Goal: Task Accomplishment & Management: Use online tool/utility

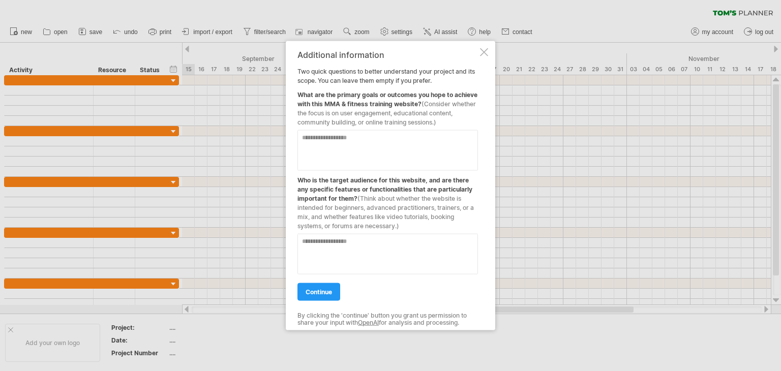
click at [343, 139] on textarea at bounding box center [387, 150] width 180 height 41
paste textarea "**********"
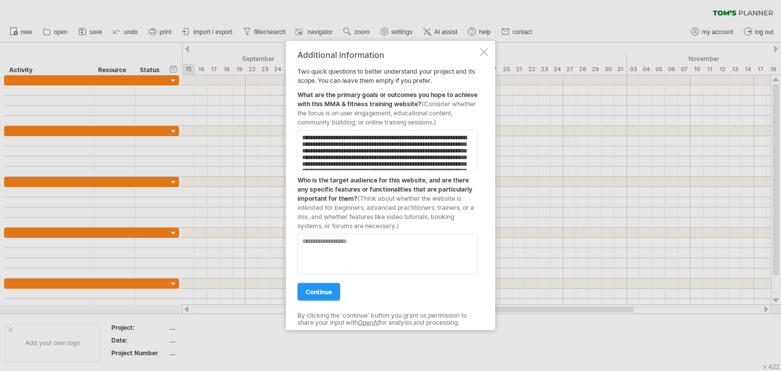
scroll to position [107, 0]
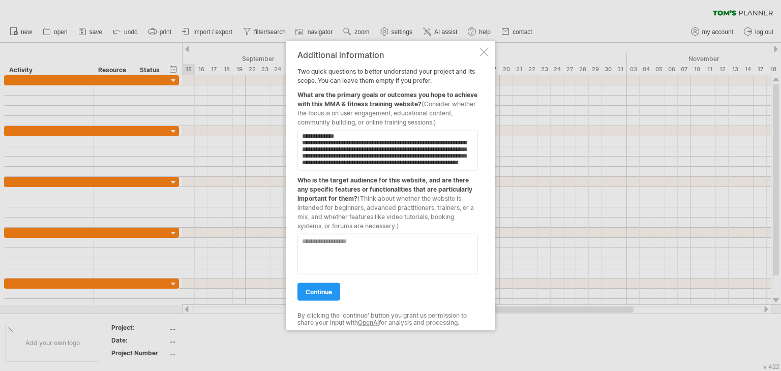
type textarea "**********"
click at [324, 242] on textarea at bounding box center [387, 254] width 180 height 41
paste textarea "**********"
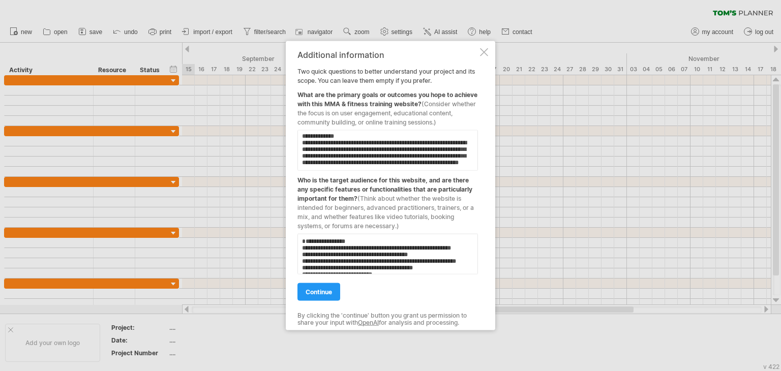
scroll to position [0, 0]
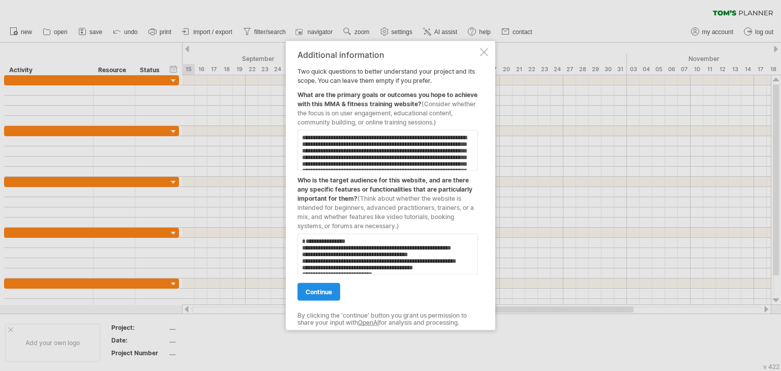
type textarea "**********"
click at [327, 289] on span "continue" at bounding box center [319, 292] width 26 height 8
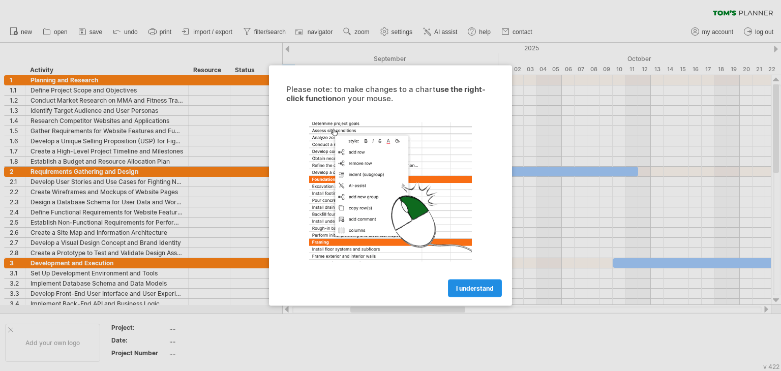
click at [470, 292] on link "I understand" at bounding box center [475, 289] width 54 height 18
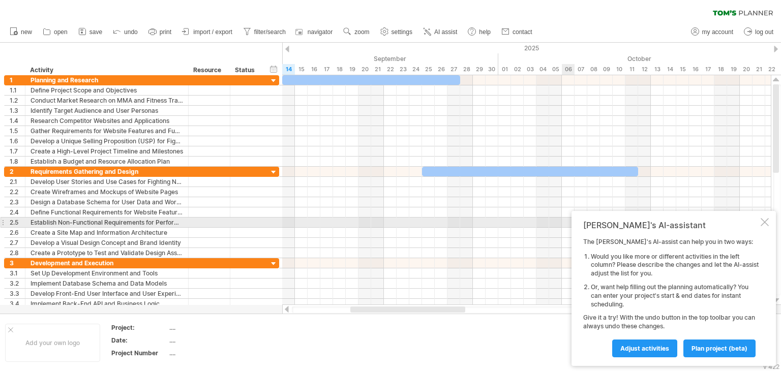
click at [763, 220] on div at bounding box center [765, 222] width 8 height 8
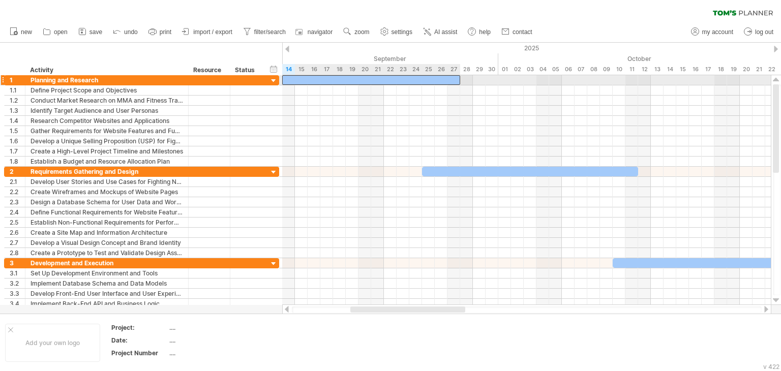
click at [421, 79] on div at bounding box center [371, 80] width 178 height 10
click at [455, 80] on div at bounding box center [371, 80] width 178 height 10
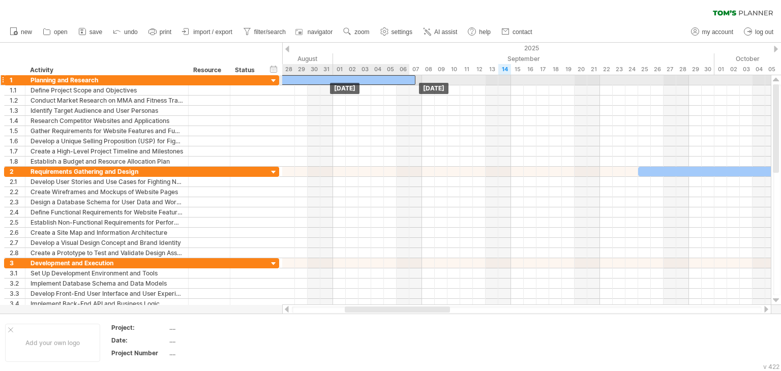
drag, startPoint x: 455, startPoint y: 80, endPoint x: 408, endPoint y: 83, distance: 47.4
click at [408, 83] on div at bounding box center [326, 80] width 178 height 10
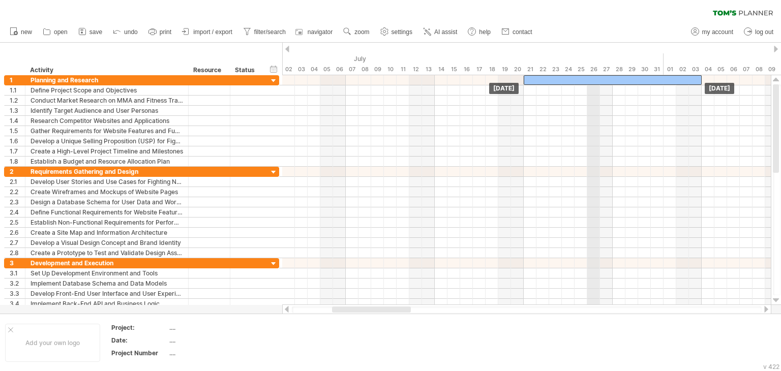
drag, startPoint x: 306, startPoint y: 77, endPoint x: 592, endPoint y: 57, distance: 286.4
click at [592, 57] on div "Trying to reach [DOMAIN_NAME] Connected again... 0% clear filter new 1" at bounding box center [390, 185] width 781 height 371
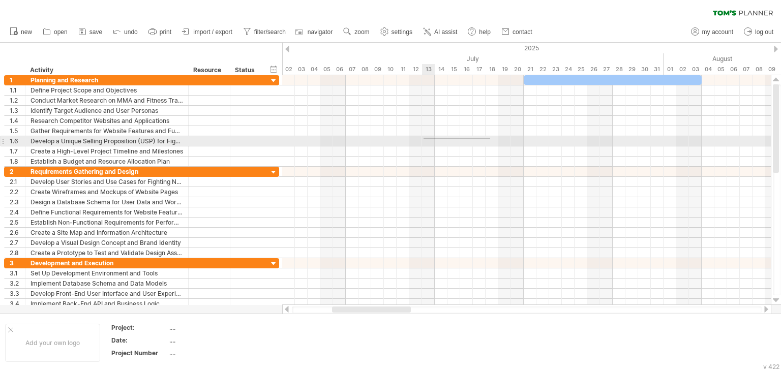
drag, startPoint x: 490, startPoint y: 138, endPoint x: 425, endPoint y: 139, distance: 65.1
click at [425, 139] on div at bounding box center [526, 141] width 489 height 10
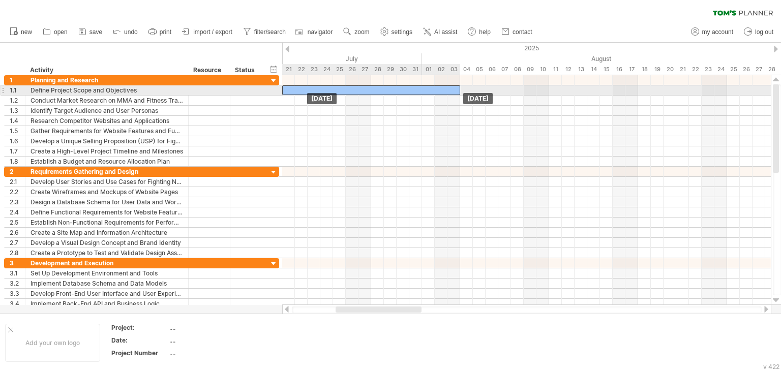
drag, startPoint x: 422, startPoint y: 80, endPoint x: 420, endPoint y: 91, distance: 10.9
click at [420, 91] on div at bounding box center [371, 90] width 178 height 10
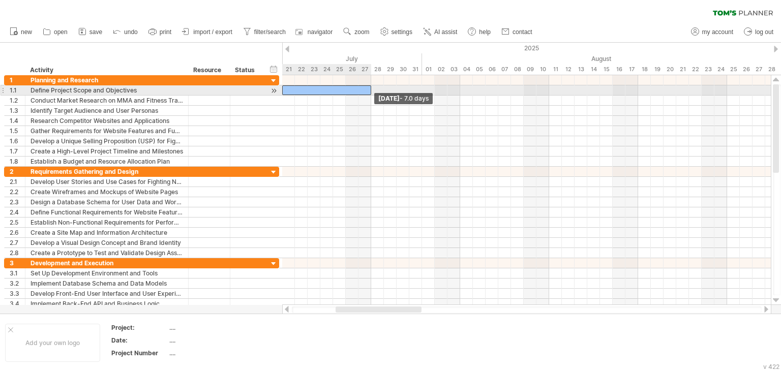
drag, startPoint x: 460, startPoint y: 92, endPoint x: 372, endPoint y: 94, distance: 87.5
click at [372, 94] on span at bounding box center [371, 90] width 4 height 10
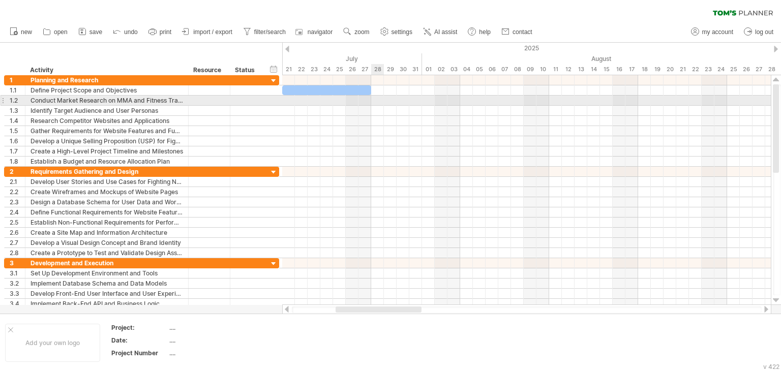
click at [378, 102] on div at bounding box center [526, 101] width 489 height 10
drag, startPoint x: 378, startPoint y: 102, endPoint x: 455, endPoint y: 101, distance: 77.3
click at [455, 101] on div at bounding box center [526, 101] width 489 height 10
click at [370, 99] on div at bounding box center [526, 101] width 489 height 10
click at [374, 101] on div at bounding box center [526, 101] width 489 height 10
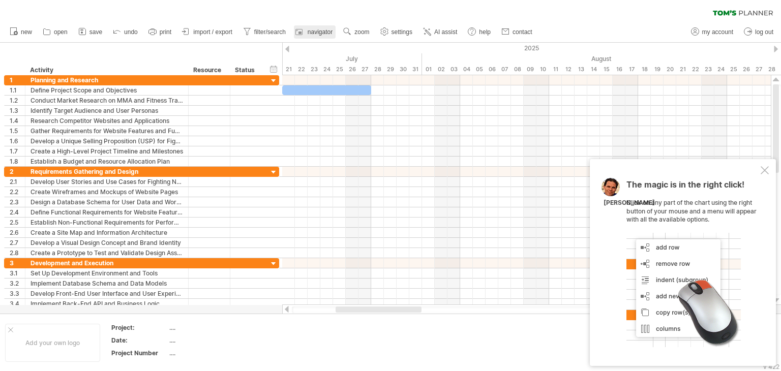
click at [301, 34] on rect at bounding box center [299, 32] width 10 height 10
click at [765, 170] on div at bounding box center [765, 170] width 8 height 8
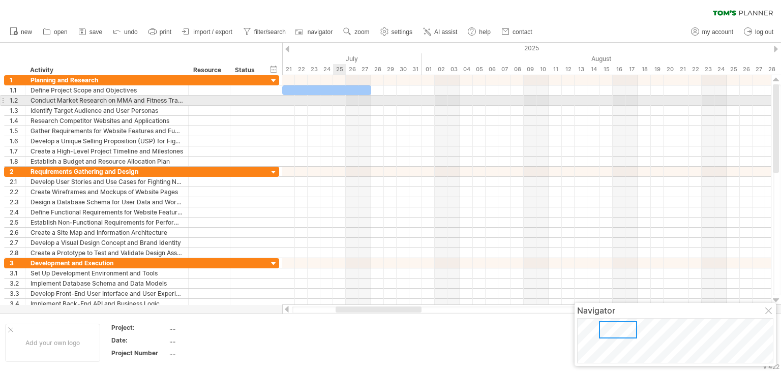
click at [345, 100] on div at bounding box center [526, 101] width 489 height 10
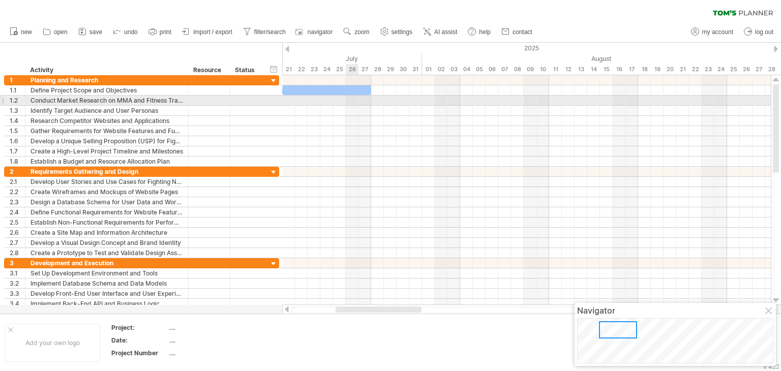
click at [350, 100] on div at bounding box center [526, 101] width 489 height 10
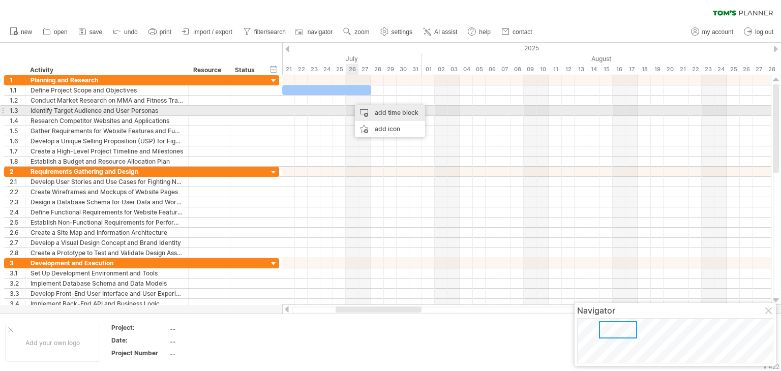
click at [372, 115] on div "add time block" at bounding box center [390, 113] width 70 height 16
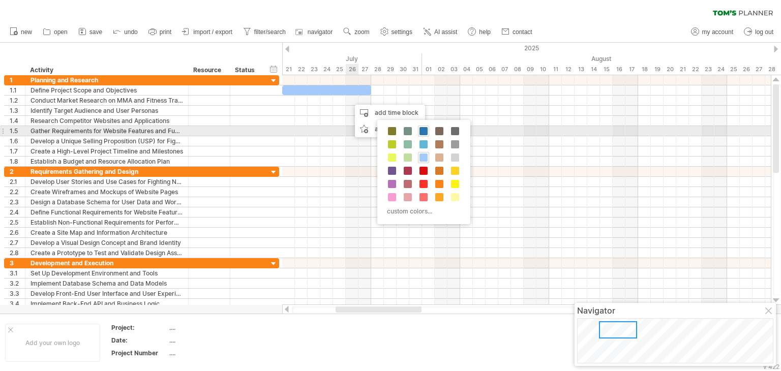
click at [422, 134] on span at bounding box center [423, 131] width 8 height 8
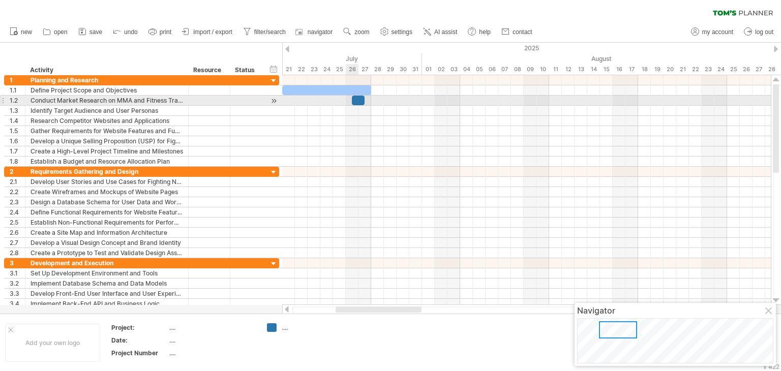
click at [357, 99] on div at bounding box center [358, 101] width 13 height 10
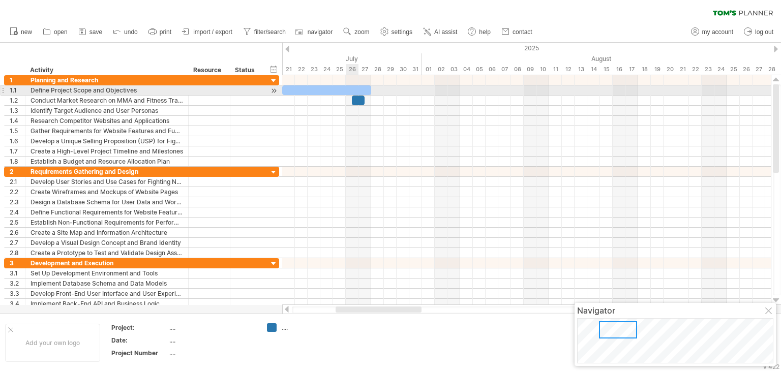
click at [354, 87] on div at bounding box center [326, 90] width 89 height 10
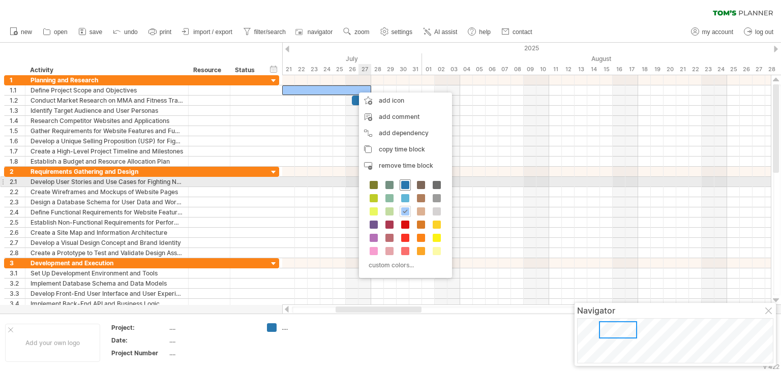
click at [401, 185] on span at bounding box center [405, 185] width 8 height 8
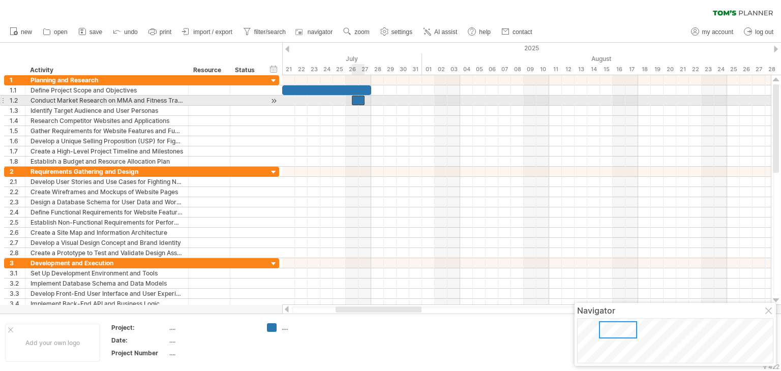
click at [358, 100] on div at bounding box center [358, 101] width 13 height 10
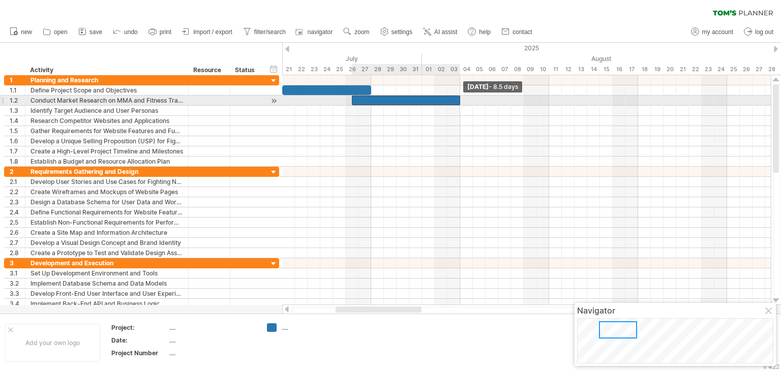
drag, startPoint x: 363, startPoint y: 99, endPoint x: 458, endPoint y: 103, distance: 94.1
click at [458, 103] on span at bounding box center [460, 101] width 4 height 10
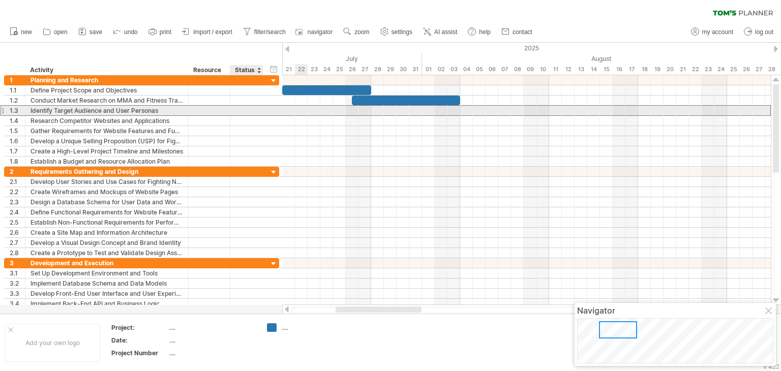
click at [253, 106] on div at bounding box center [246, 111] width 22 height 10
click at [253, 106] on input "text" at bounding box center [246, 111] width 22 height 10
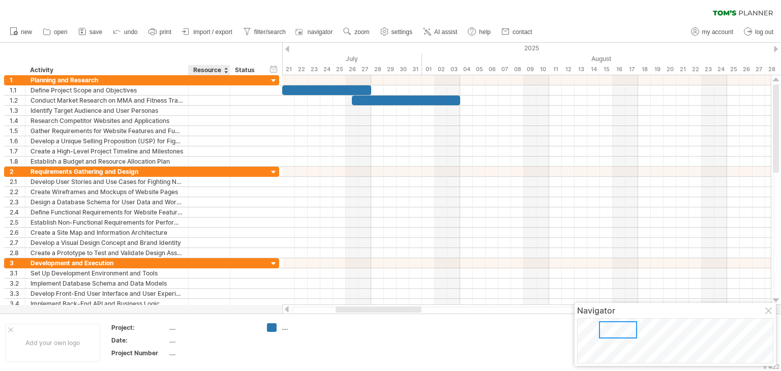
click at [208, 66] on div "Resource" at bounding box center [208, 70] width 31 height 10
click at [226, 69] on div at bounding box center [226, 70] width 4 height 10
click at [226, 73] on div at bounding box center [226, 70] width 4 height 10
click at [244, 68] on div "Status" at bounding box center [246, 70] width 22 height 10
click at [250, 56] on div "hide start/end/duration show start/end/duration ******** Activity ******** Reso…" at bounding box center [141, 59] width 282 height 33
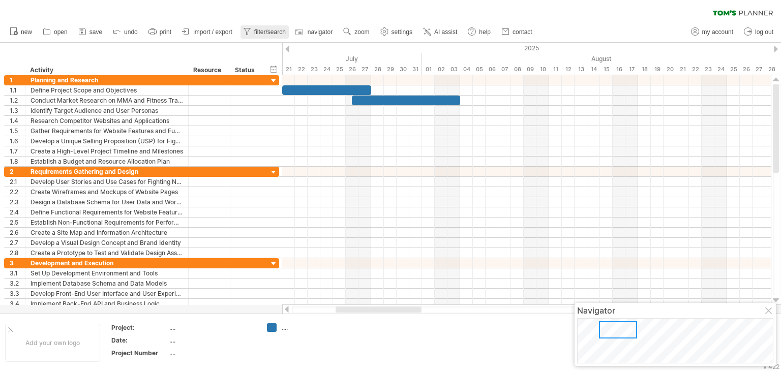
click at [274, 31] on span "filter/search" at bounding box center [270, 31] width 32 height 7
type input "**********"
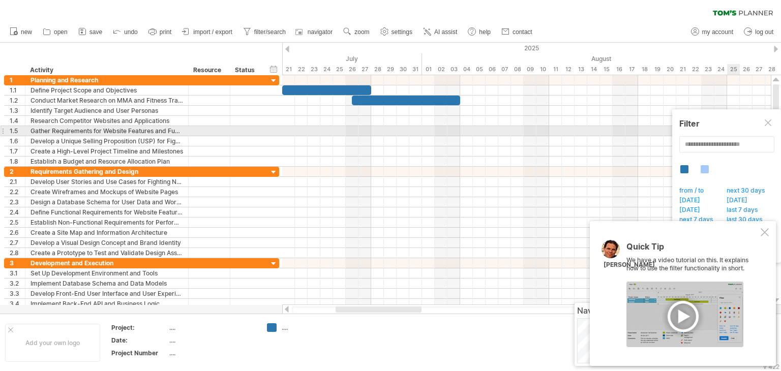
click at [769, 127] on div at bounding box center [769, 123] width 8 height 8
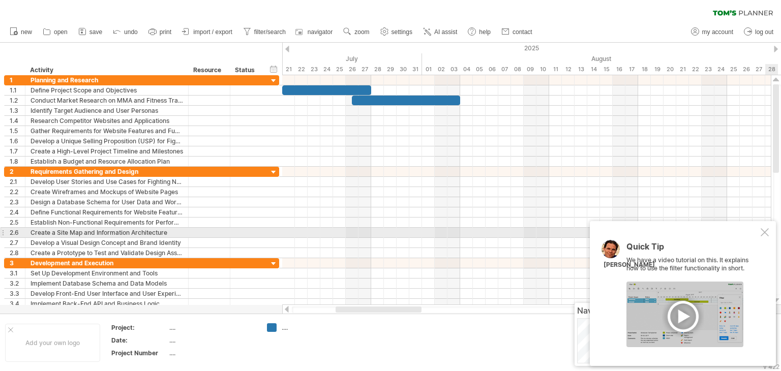
click at [765, 230] on div at bounding box center [765, 232] width 8 height 8
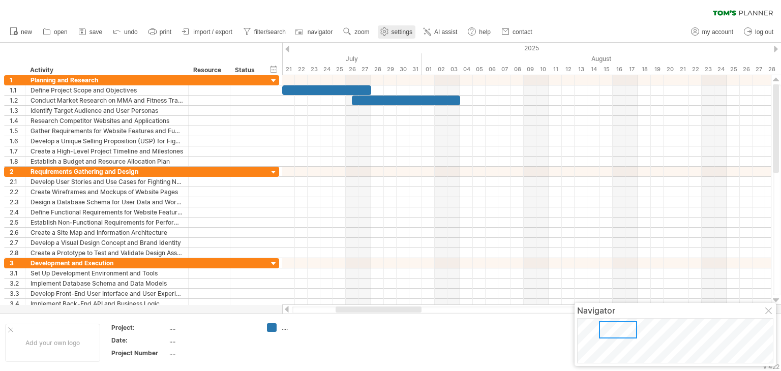
click at [404, 30] on span "settings" at bounding box center [401, 31] width 21 height 7
select select "*"
select select "**"
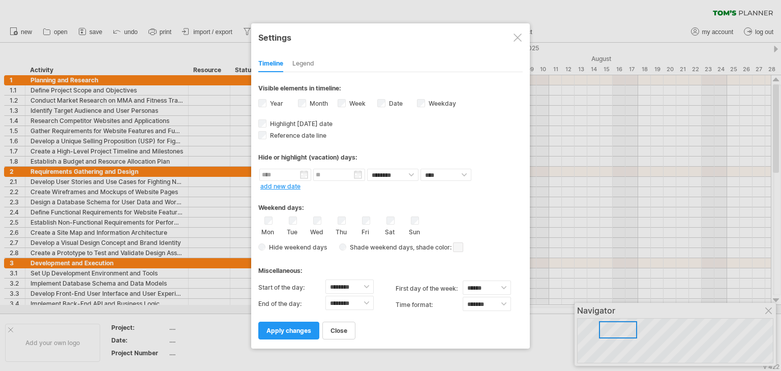
click at [352, 100] on label "Week visibility of weeknumbers Currently there is not enough space horizontally…" at bounding box center [356, 104] width 18 height 8
click at [283, 327] on span "apply changes" at bounding box center [288, 331] width 45 height 8
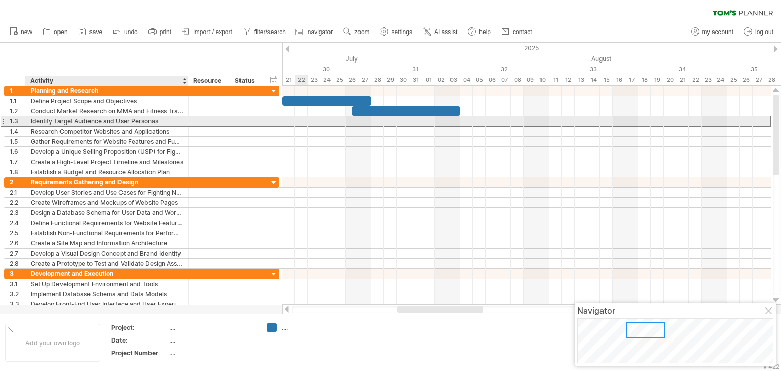
click at [148, 119] on div "Identify Target Audience and User Personas" at bounding box center [107, 121] width 153 height 10
click at [148, 119] on input "**********" at bounding box center [107, 121] width 153 height 10
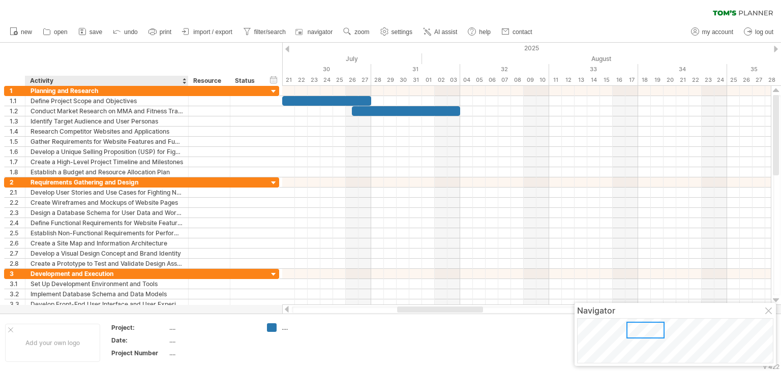
click at [75, 37] on ul "new open" at bounding box center [271, 31] width 532 height 21
click at [84, 34] on icon at bounding box center [82, 31] width 10 height 10
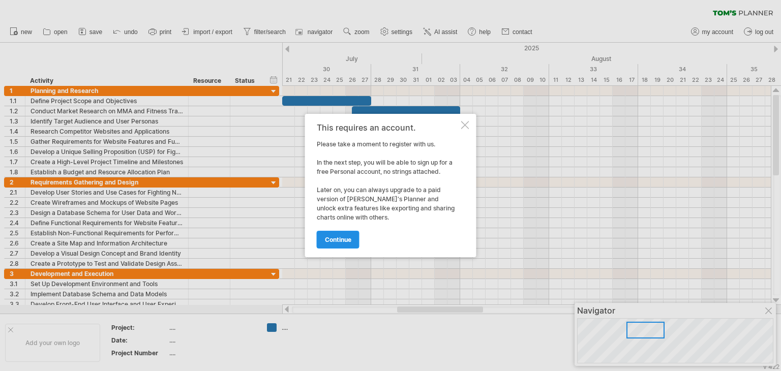
click at [343, 238] on span "continue" at bounding box center [338, 240] width 26 height 8
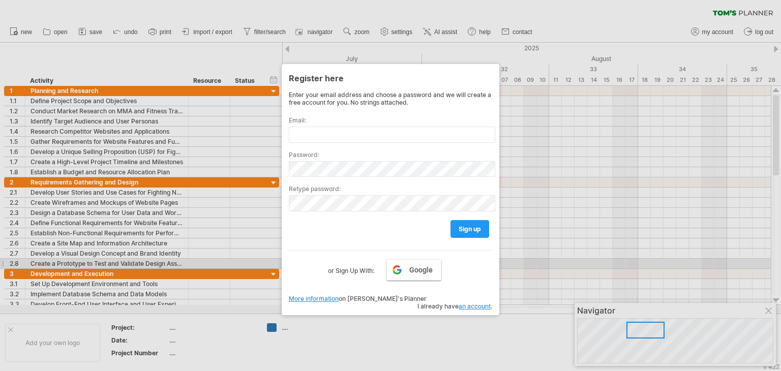
click at [408, 266] on link "Google" at bounding box center [413, 269] width 55 height 21
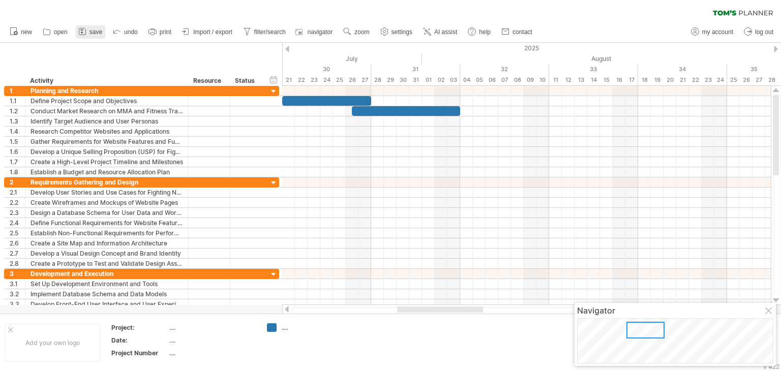
click at [94, 29] on span "save" at bounding box center [95, 31] width 13 height 7
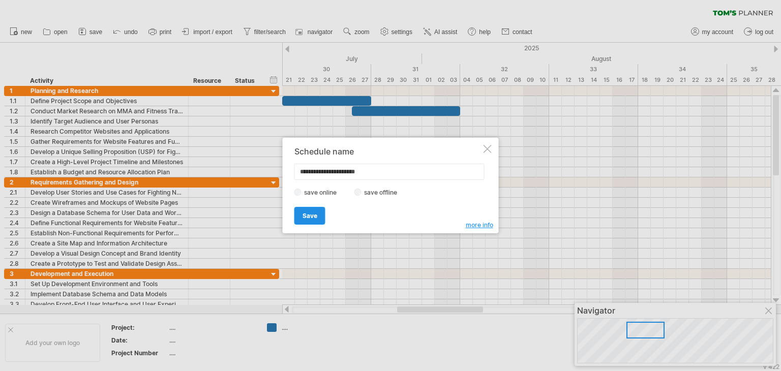
type input "**********"
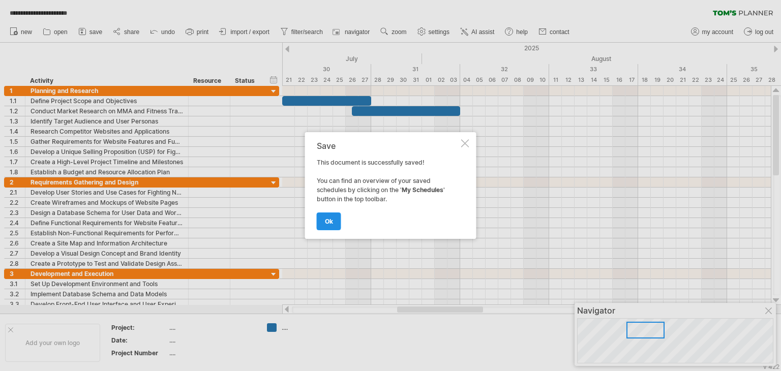
click at [328, 223] on span "ok" at bounding box center [329, 222] width 8 height 8
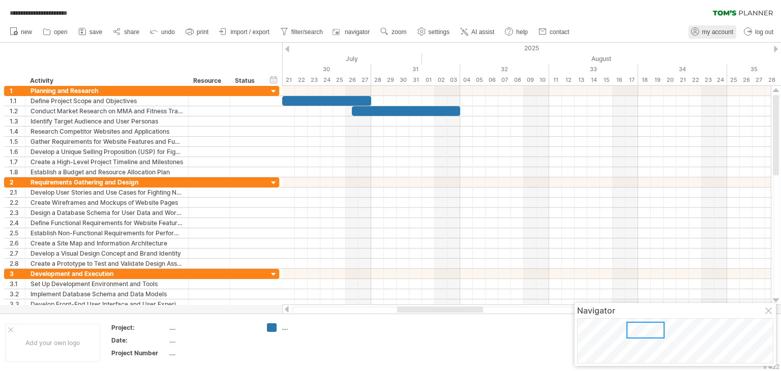
click at [705, 27] on link "my account" at bounding box center [712, 31] width 48 height 13
type input "**********"
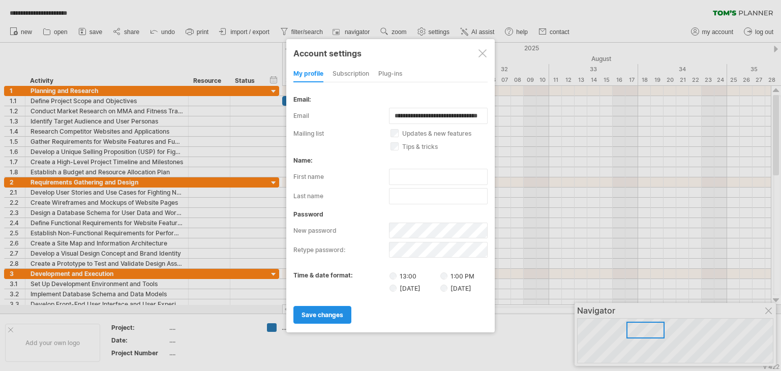
click at [319, 315] on span "save changes" at bounding box center [322, 315] width 42 height 8
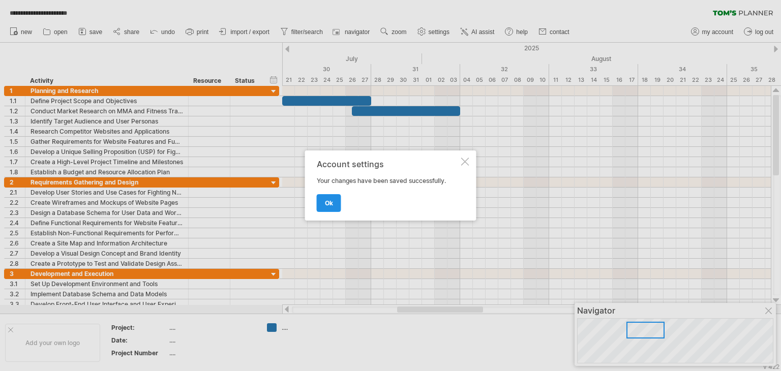
click at [331, 204] on span "ok" at bounding box center [329, 203] width 8 height 8
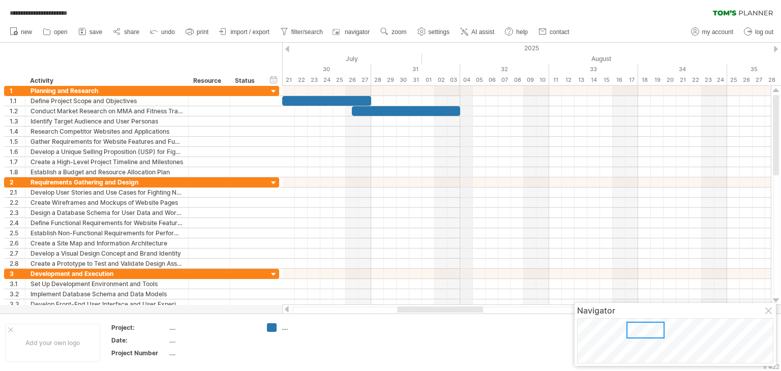
click at [461, 72] on div "32" at bounding box center [504, 69] width 89 height 11
click at [422, 55] on div "August" at bounding box center [619, 58] width 394 height 11
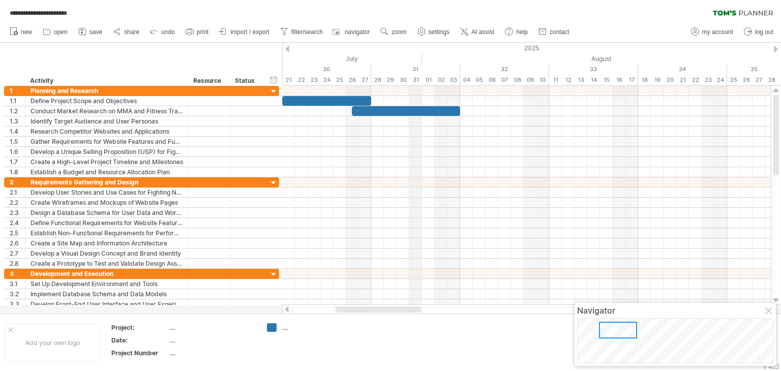
click at [422, 55] on div "August" at bounding box center [619, 58] width 394 height 11
click at [173, 328] on div "...." at bounding box center [211, 327] width 85 height 9
click at [283, 327] on div "...." at bounding box center [309, 327] width 55 height 9
click at [389, 342] on td at bounding box center [382, 342] width 80 height 39
click at [326, 67] on div "30" at bounding box center [326, 69] width 89 height 11
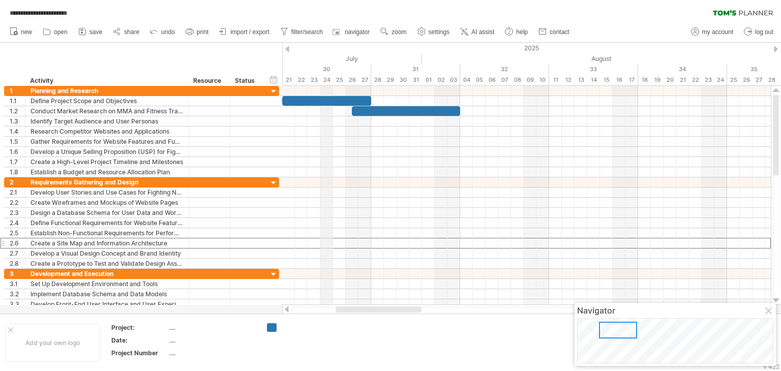
click at [326, 67] on div "30" at bounding box center [326, 69] width 89 height 11
click at [272, 78] on div "hide start/end/duration show start/end/duration" at bounding box center [274, 79] width 10 height 11
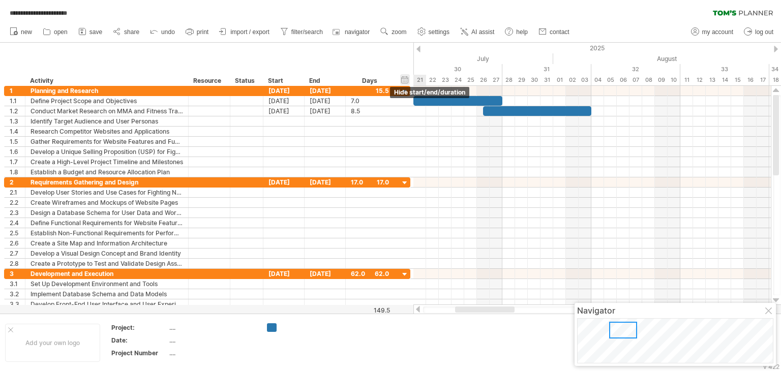
click at [403, 79] on div "hide start/end/duration show start/end/duration" at bounding box center [405, 79] width 10 height 11
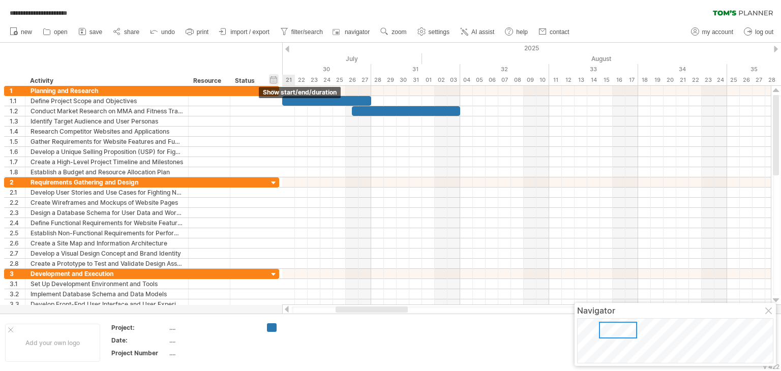
click at [270, 78] on div "hide start/end/duration show start/end/duration" at bounding box center [274, 79] width 10 height 11
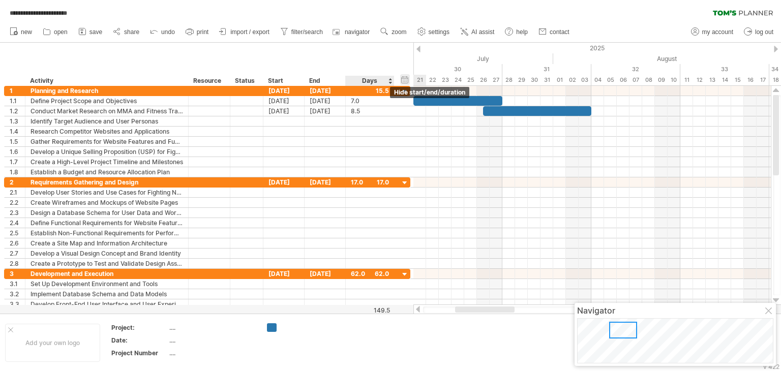
click at [406, 76] on div "hide start/end/duration show start/end/duration" at bounding box center [405, 79] width 10 height 11
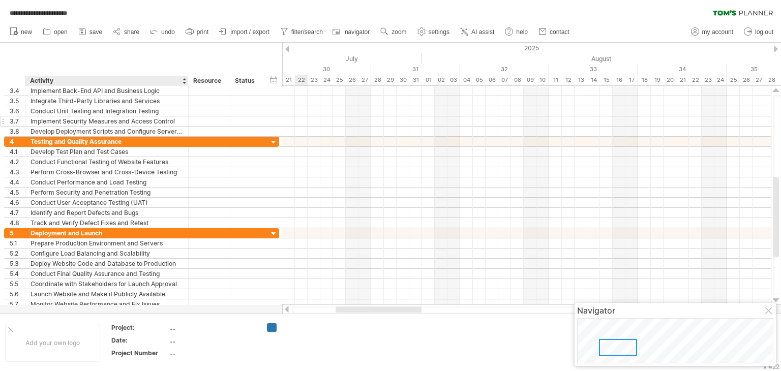
drag, startPoint x: 175, startPoint y: 176, endPoint x: 167, endPoint y: 125, distance: 51.5
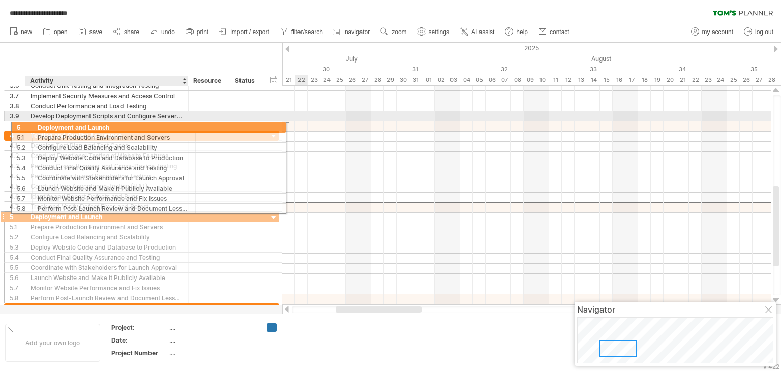
drag, startPoint x: 150, startPoint y: 205, endPoint x: 154, endPoint y: 124, distance: 81.9
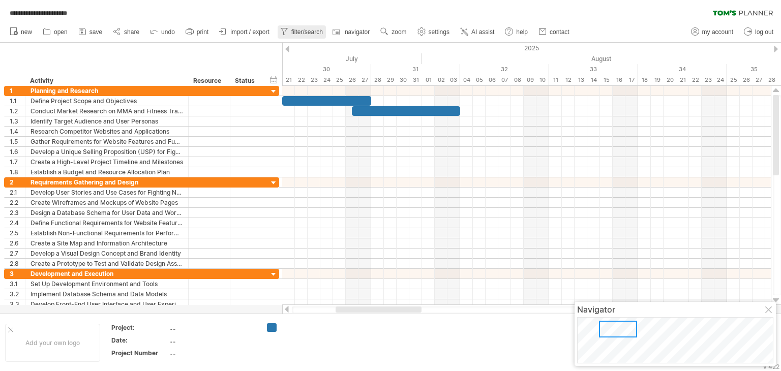
click at [305, 32] on span "filter/search" at bounding box center [307, 31] width 32 height 7
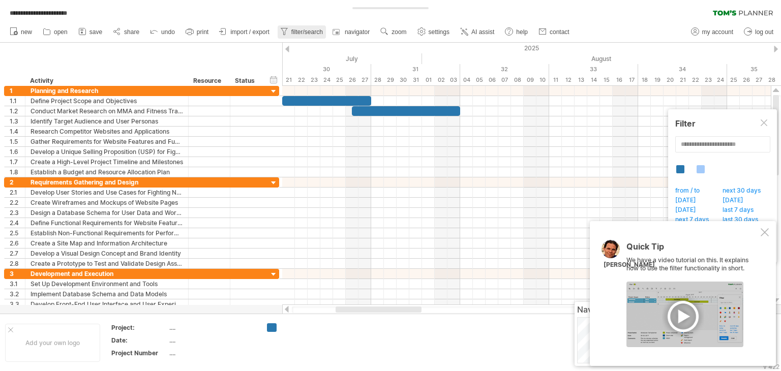
click at [305, 32] on span "filter/search" at bounding box center [307, 31] width 32 height 7
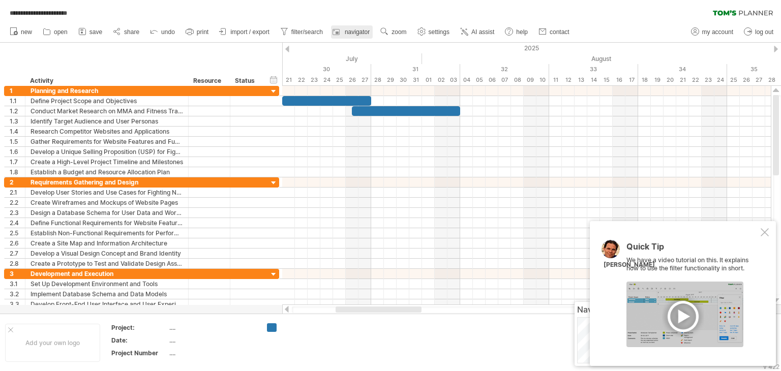
click at [348, 33] on span "navigator" at bounding box center [357, 31] width 25 height 7
click at [437, 35] on span "settings" at bounding box center [439, 31] width 21 height 7
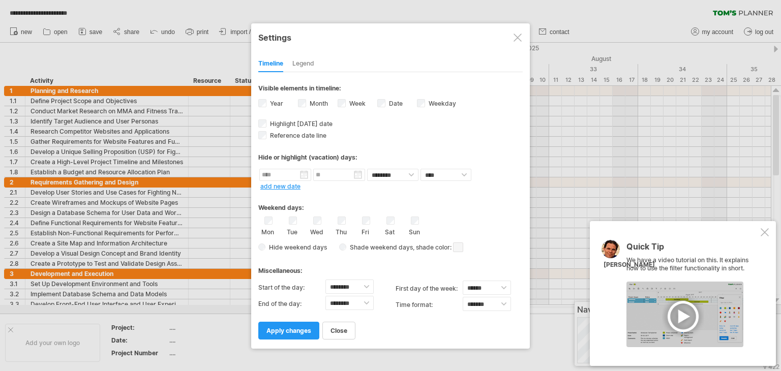
click at [386, 102] on div "Date visibility of date Currently there is not enough space horizontally to dis…" at bounding box center [397, 105] width 40 height 14
click at [287, 327] on span "apply changes" at bounding box center [288, 331] width 45 height 8
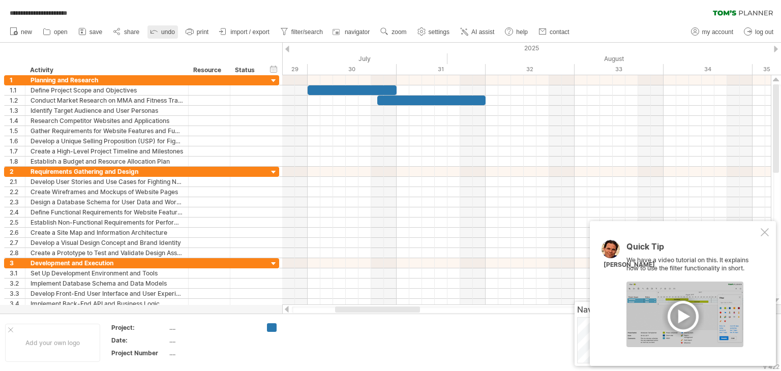
click at [162, 30] on span "undo" at bounding box center [168, 31] width 14 height 7
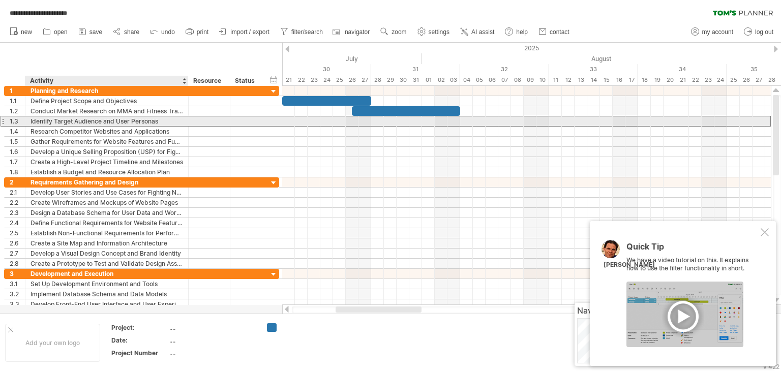
click at [132, 123] on div "Identify Target Audience and User Personas" at bounding box center [107, 121] width 153 height 10
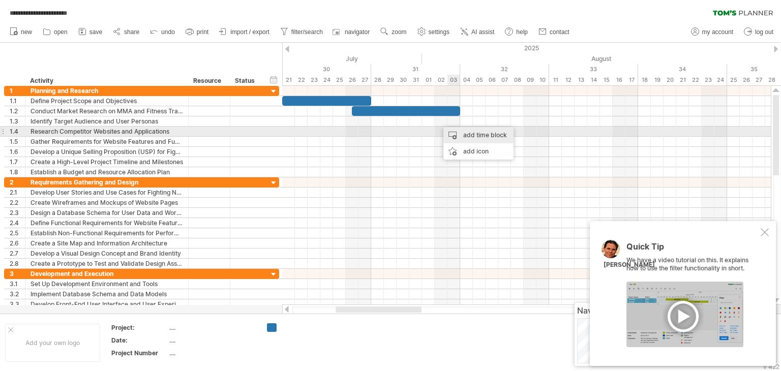
click at [469, 135] on div "add time block" at bounding box center [478, 135] width 70 height 16
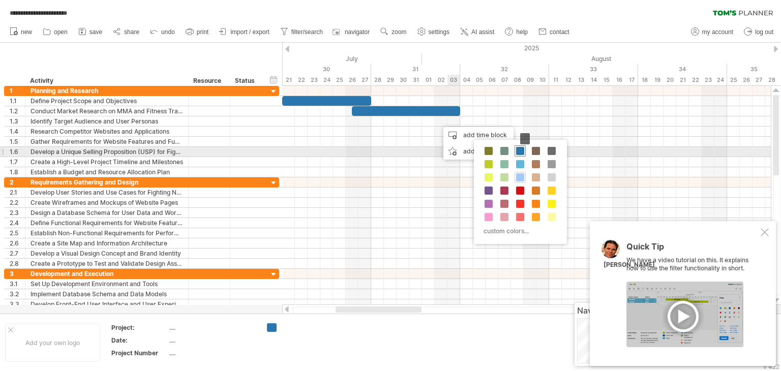
click at [521, 149] on span at bounding box center [520, 151] width 8 height 8
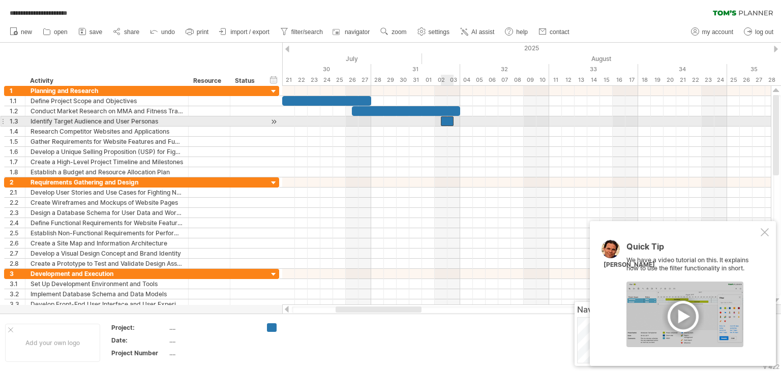
click at [449, 118] on div at bounding box center [447, 121] width 13 height 10
drag, startPoint x: 453, startPoint y: 122, endPoint x: 495, endPoint y: 124, distance: 41.2
click at [495, 124] on div "[DATE] - 4.5 days [DATE]" at bounding box center [526, 195] width 489 height 219
click at [484, 120] on div at bounding box center [466, 121] width 51 height 10
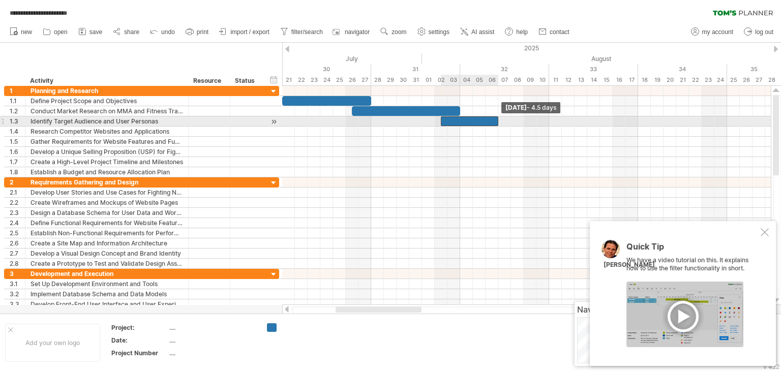
click at [496, 123] on span at bounding box center [498, 121] width 4 height 10
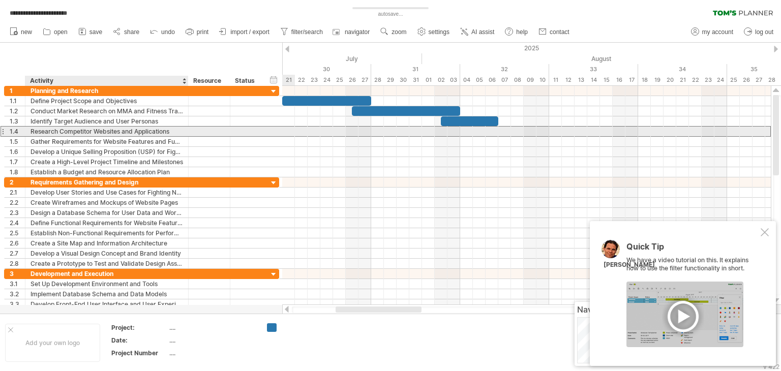
click at [177, 129] on div "Research Competitor Websites and Applications" at bounding box center [107, 132] width 153 height 10
click at [480, 130] on div at bounding box center [526, 132] width 489 height 10
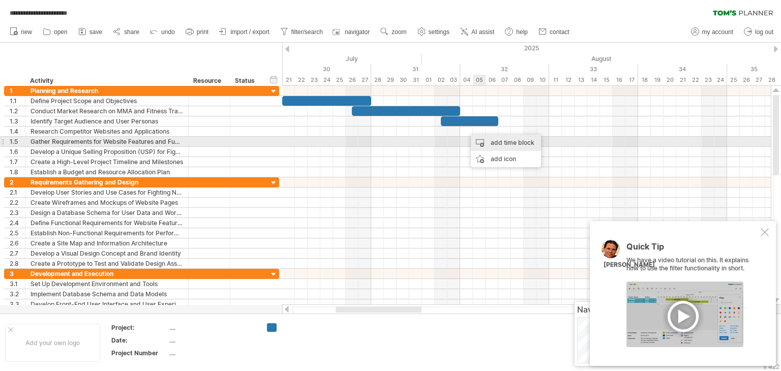
click at [488, 144] on div "add time block" at bounding box center [506, 143] width 70 height 16
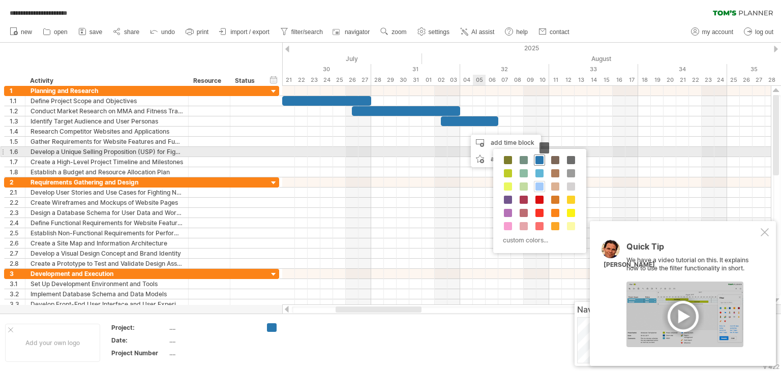
click at [537, 157] on span at bounding box center [539, 160] width 8 height 8
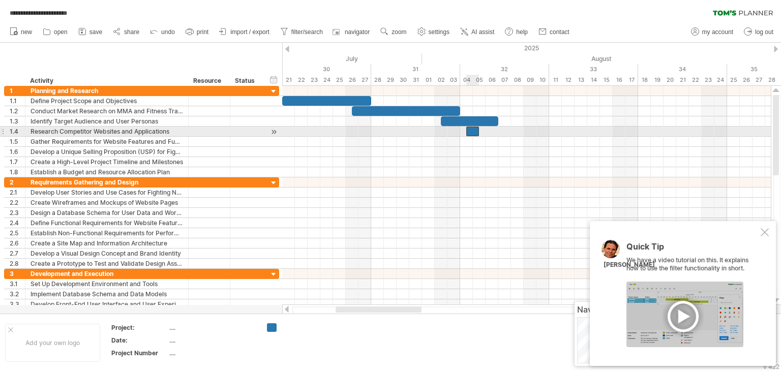
click at [470, 129] on div at bounding box center [472, 132] width 13 height 10
drag, startPoint x: 480, startPoint y: 131, endPoint x: 498, endPoint y: 132, distance: 18.4
click at [498, 132] on span at bounding box center [498, 132] width 4 height 10
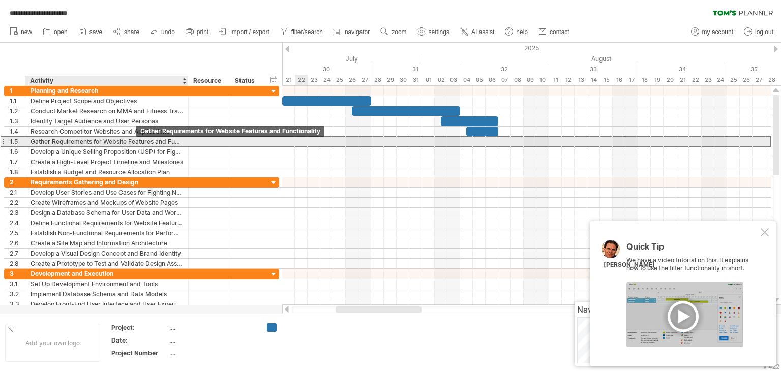
click at [161, 139] on div "Gather Requirements for Website Features and Functionality" at bounding box center [107, 142] width 153 height 10
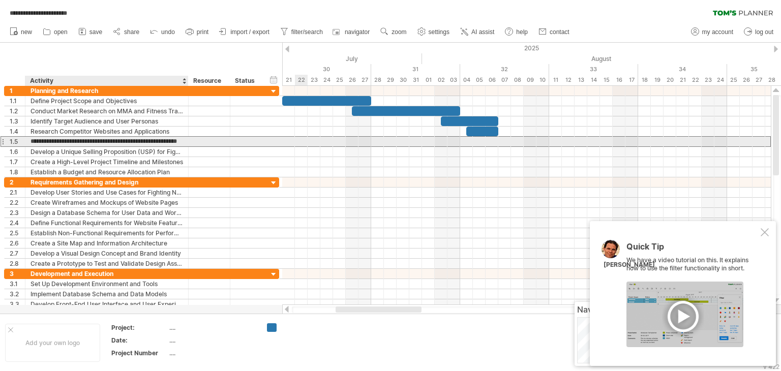
click at [180, 140] on input "**********" at bounding box center [107, 142] width 153 height 10
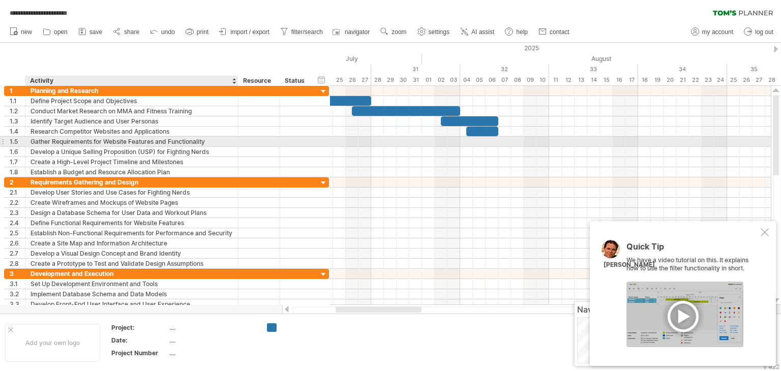
drag, startPoint x: 187, startPoint y: 143, endPoint x: 237, endPoint y: 137, distance: 50.3
click at [237, 137] on div at bounding box center [236, 142] width 5 height 10
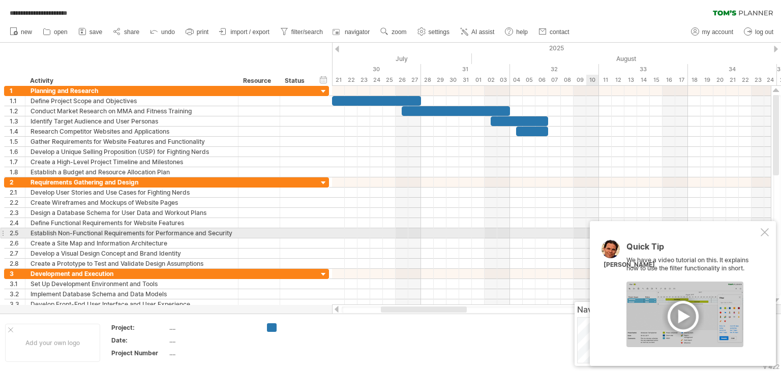
click at [767, 233] on div at bounding box center [765, 232] width 8 height 8
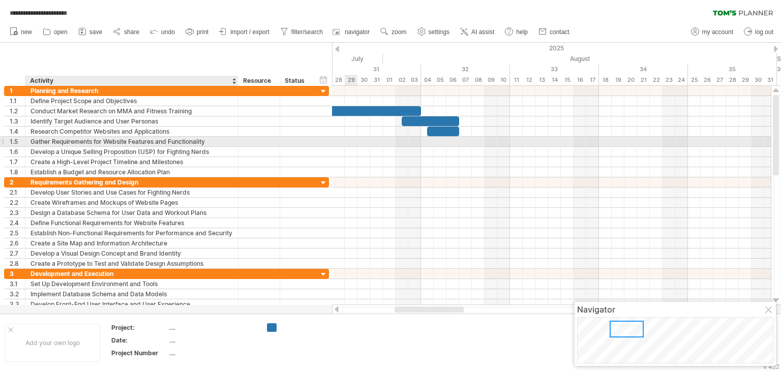
click at [73, 142] on div "Gather Requirements for Website Features and Functionality" at bounding box center [132, 142] width 202 height 10
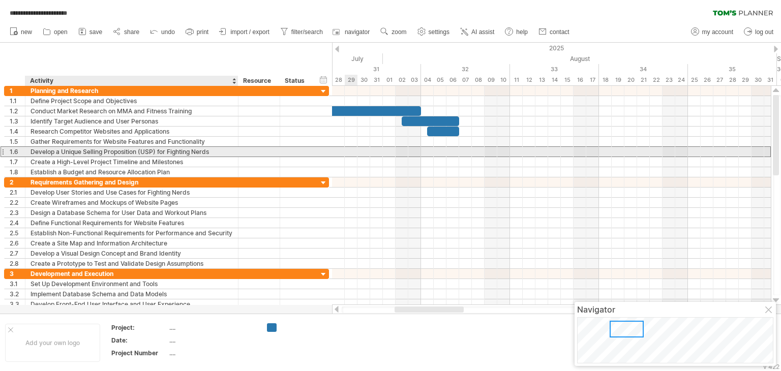
click at [198, 150] on div "Develop a Unique Selling Proposition (USP) for Fighting Nerds" at bounding box center [132, 152] width 202 height 10
type input "**********"
click at [196, 149] on div "Develop a Unique Selling Proposition (USP) for Fighting Nds" at bounding box center [132, 152] width 202 height 10
click at [196, 149] on input "**********" at bounding box center [132, 152] width 202 height 10
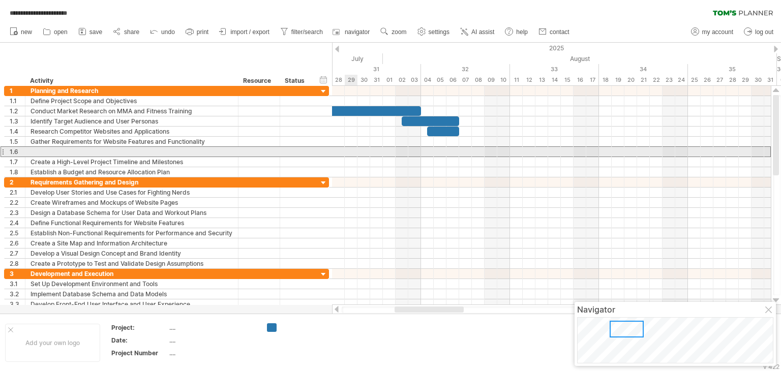
click at [4, 153] on div at bounding box center [3, 151] width 4 height 11
click at [3, 151] on div at bounding box center [3, 151] width 4 height 11
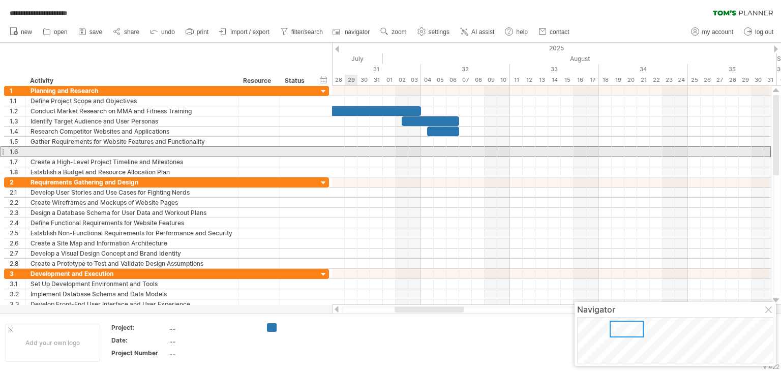
click at [3, 151] on div at bounding box center [3, 151] width 4 height 11
click at [15, 149] on div "1.6" at bounding box center [17, 152] width 15 height 10
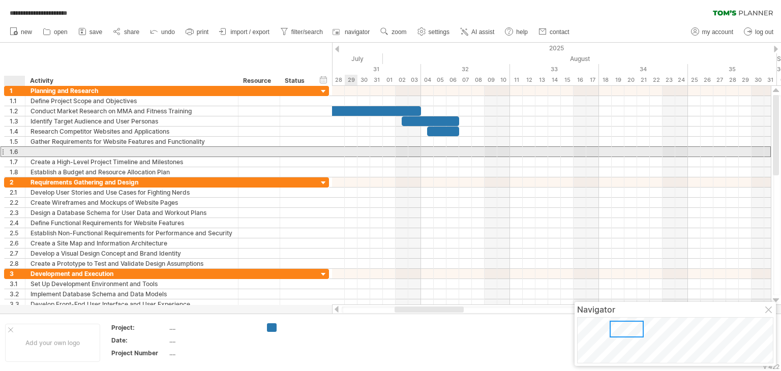
click at [15, 149] on div "1.6" at bounding box center [17, 152] width 15 height 10
drag, startPoint x: 15, startPoint y: 149, endPoint x: 24, endPoint y: 151, distance: 8.8
click at [24, 151] on div "1.6" at bounding box center [15, 152] width 21 height 10
drag, startPoint x: 24, startPoint y: 151, endPoint x: 21, endPoint y: 180, distance: 29.1
click at [21, 180] on div "**********" at bounding box center [165, 198] width 322 height 224
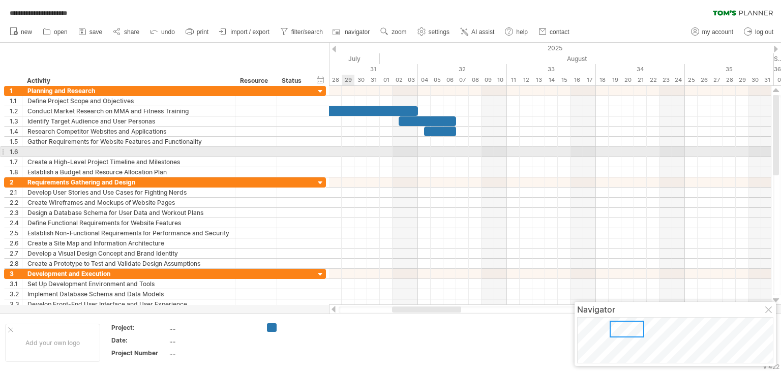
click at [11, 149] on div "1.6" at bounding box center [16, 152] width 12 height 10
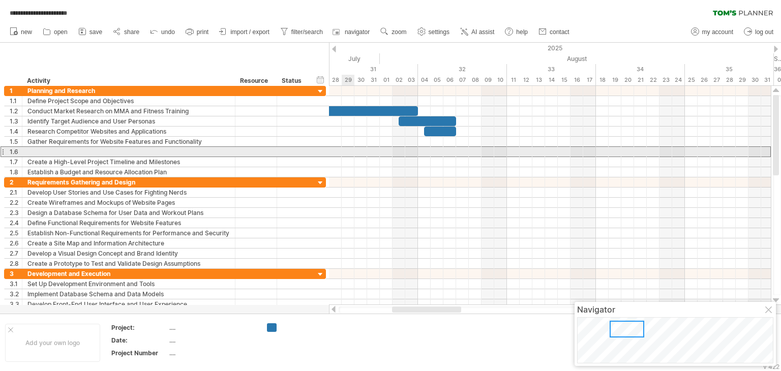
click at [11, 149] on div "1.6" at bounding box center [16, 152] width 12 height 10
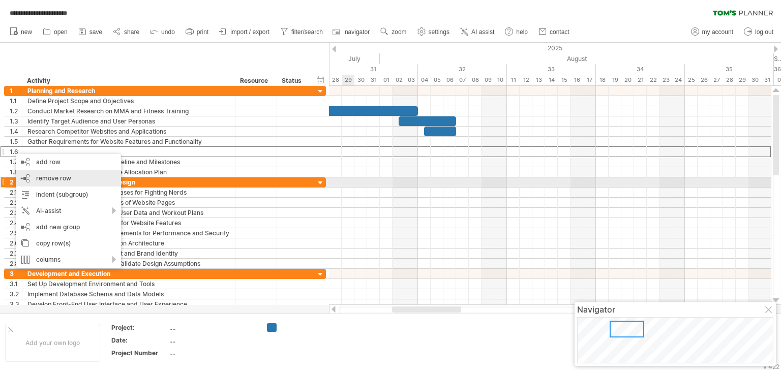
click at [66, 179] on span "remove row" at bounding box center [53, 178] width 35 height 8
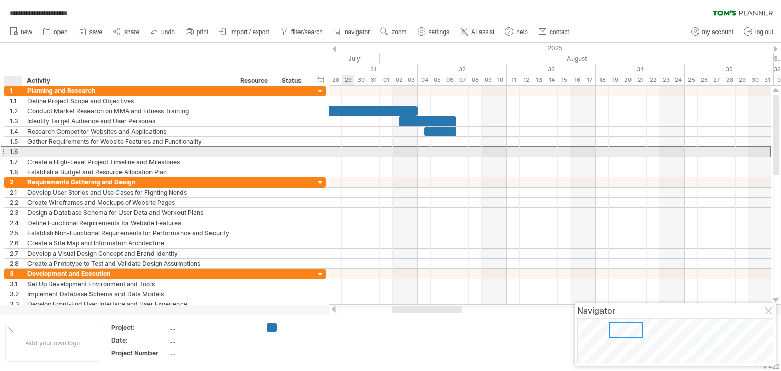
click at [16, 151] on div "1.6" at bounding box center [16, 152] width 12 height 10
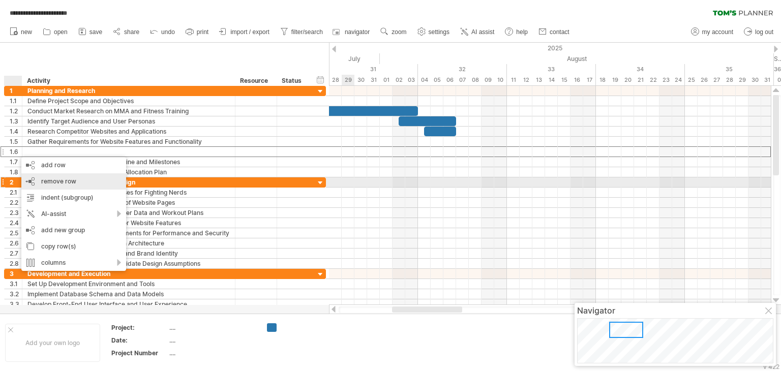
click at [65, 178] on span "remove row" at bounding box center [58, 181] width 35 height 8
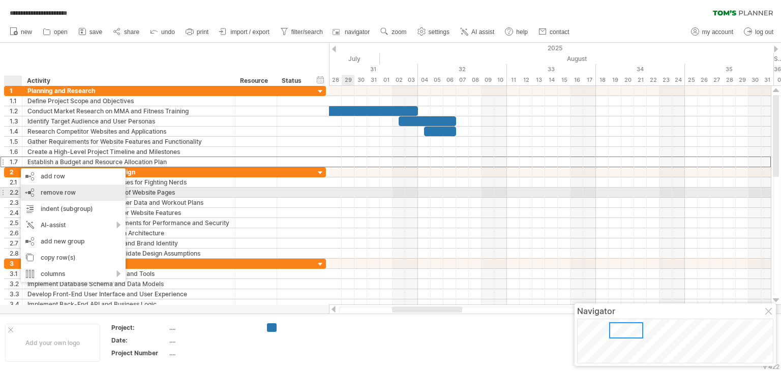
click at [50, 191] on span "remove row" at bounding box center [58, 193] width 35 height 8
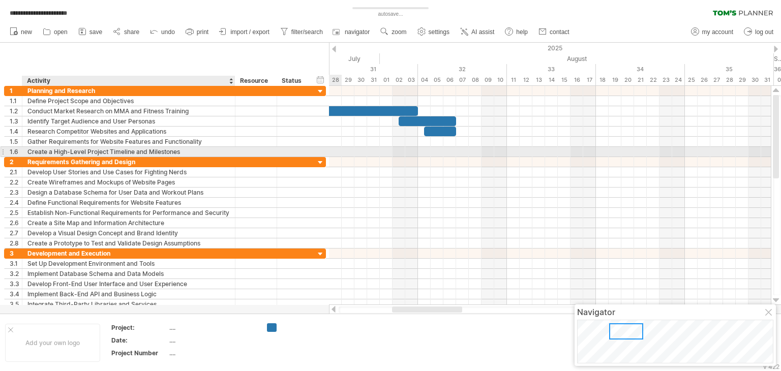
click at [195, 149] on div "Create a High-Level Project Timeline and Milestones" at bounding box center [128, 152] width 202 height 10
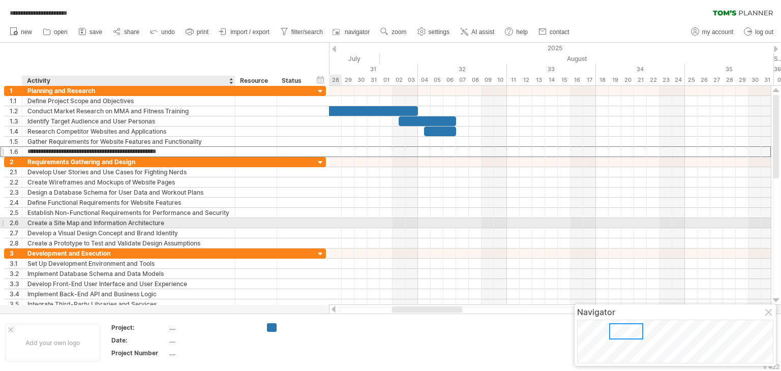
drag, startPoint x: 195, startPoint y: 149, endPoint x: 194, endPoint y: 226, distance: 76.8
click at [194, 226] on div "**********" at bounding box center [165, 198] width 322 height 224
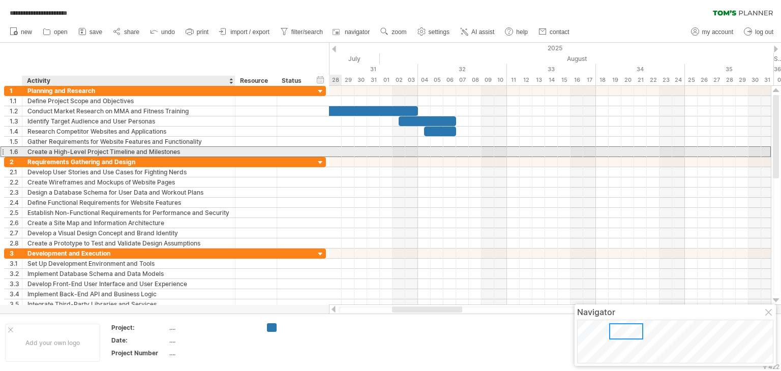
click at [147, 148] on div "Create a High-Level Project Timeline and Milestones" at bounding box center [128, 152] width 202 height 10
click at [145, 152] on input "**********" at bounding box center [128, 152] width 202 height 10
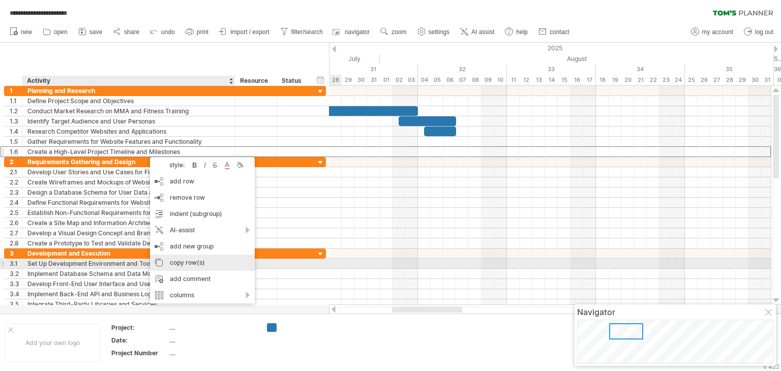
click at [193, 264] on div "copy row(s)" at bounding box center [202, 263] width 105 height 16
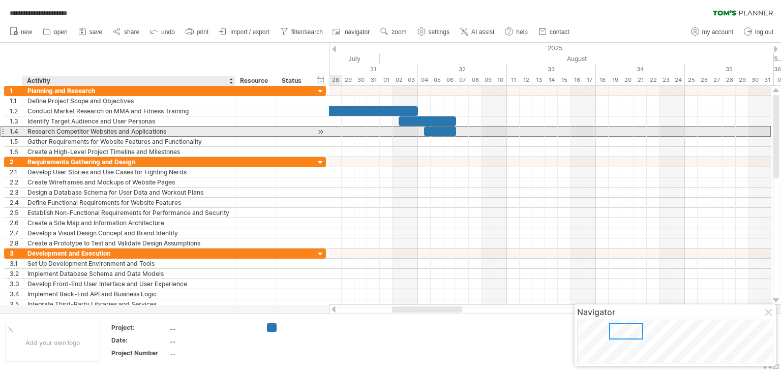
click at [175, 129] on div "Research Competitor Websites and Applications" at bounding box center [128, 132] width 202 height 10
type input "*"
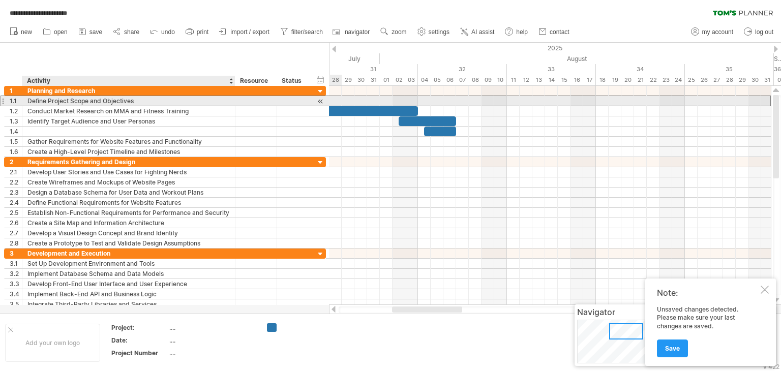
click at [122, 101] on div "Define Project Scope and Objectives" at bounding box center [128, 101] width 202 height 10
click at [122, 101] on input "**********" at bounding box center [128, 101] width 202 height 10
type input "*"
type input "**********"
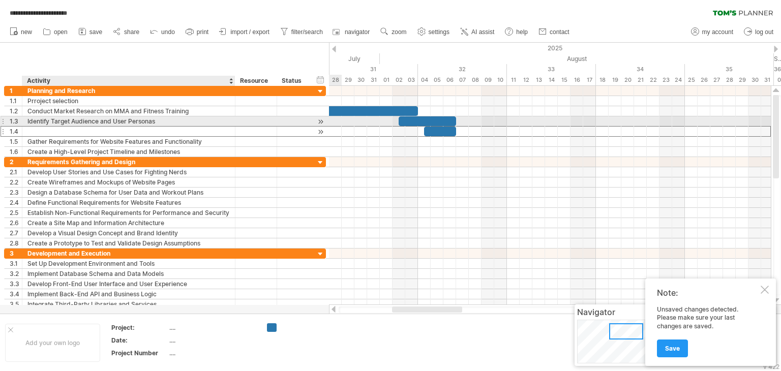
click at [120, 127] on div at bounding box center [128, 132] width 202 height 10
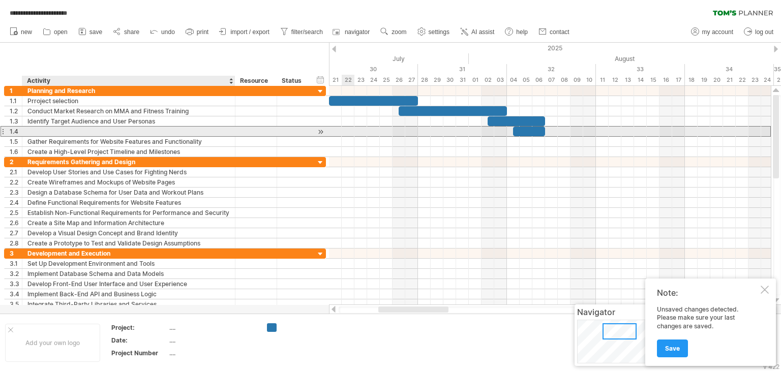
click at [43, 130] on div at bounding box center [128, 132] width 202 height 10
type input "**********"
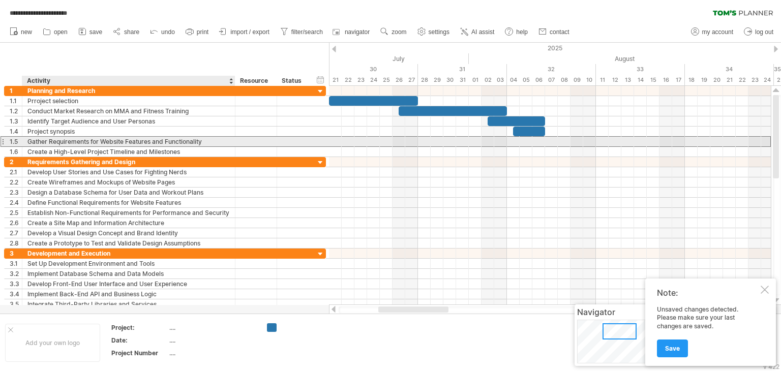
click at [205, 138] on div "Gather Requirements for Website Features and Functionality" at bounding box center [128, 142] width 202 height 10
click at [205, 138] on input "**********" at bounding box center [128, 142] width 202 height 10
type input "*"
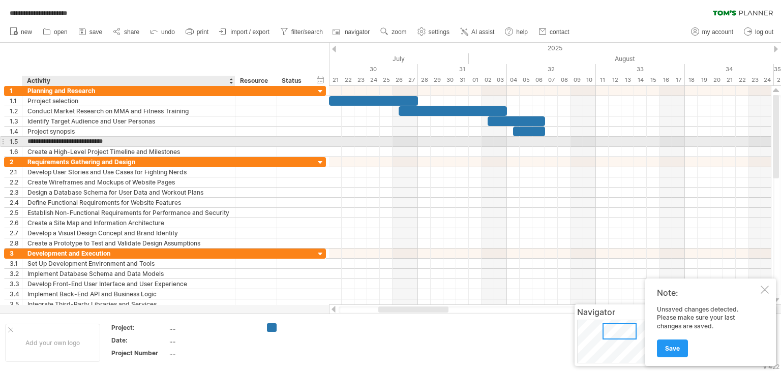
type input "**********"
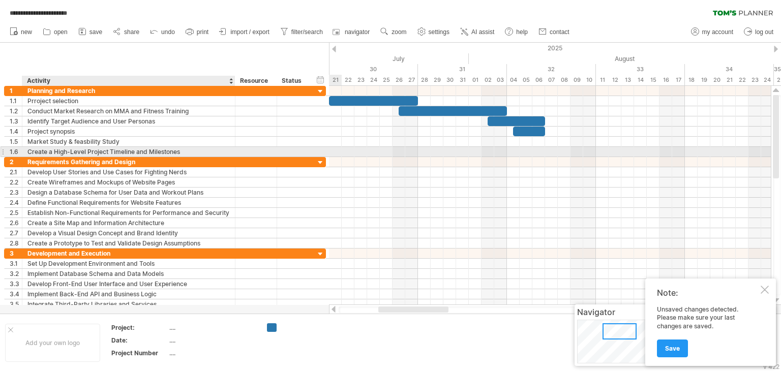
click at [202, 149] on div "Create a High-Level Project Timeline and Milestones" at bounding box center [128, 152] width 202 height 10
click at [202, 149] on input "**********" at bounding box center [128, 152] width 202 height 10
type input "*"
type input "**********"
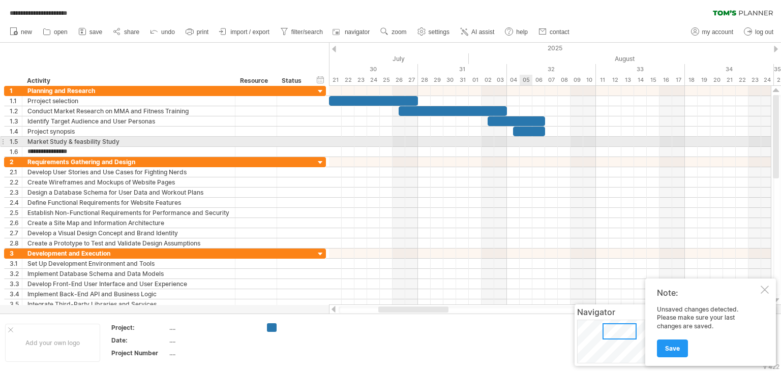
click at [524, 138] on div at bounding box center [550, 142] width 442 height 10
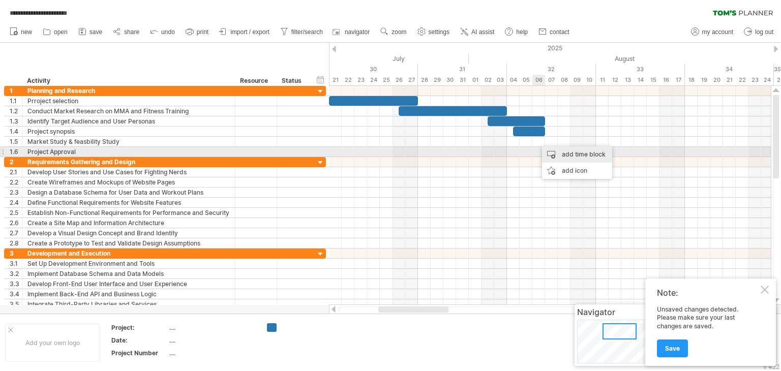
click at [554, 153] on div "add time block" at bounding box center [577, 154] width 70 height 16
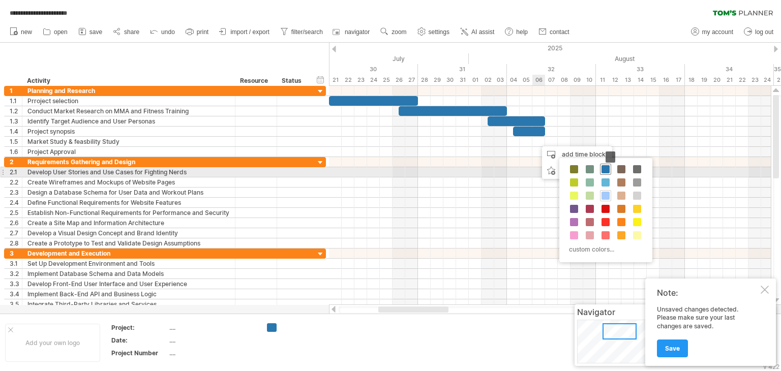
click at [605, 168] on span at bounding box center [605, 169] width 8 height 8
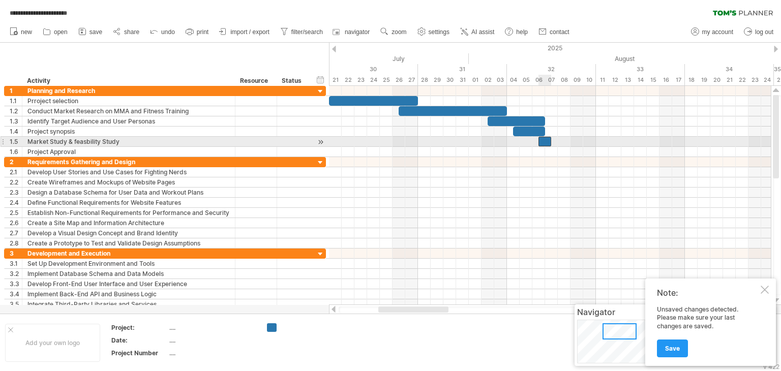
click at [548, 140] on div at bounding box center [544, 142] width 13 height 10
drag, startPoint x: 551, startPoint y: 140, endPoint x: 593, endPoint y: 140, distance: 41.7
click at [593, 140] on div at bounding box center [566, 142] width 57 height 10
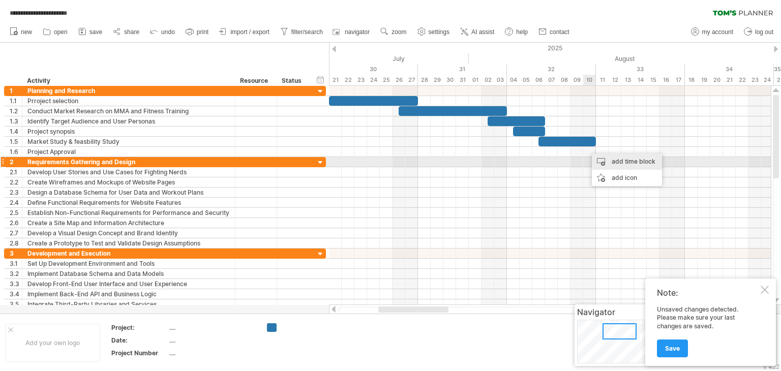
click at [604, 159] on div "add time block" at bounding box center [627, 162] width 70 height 16
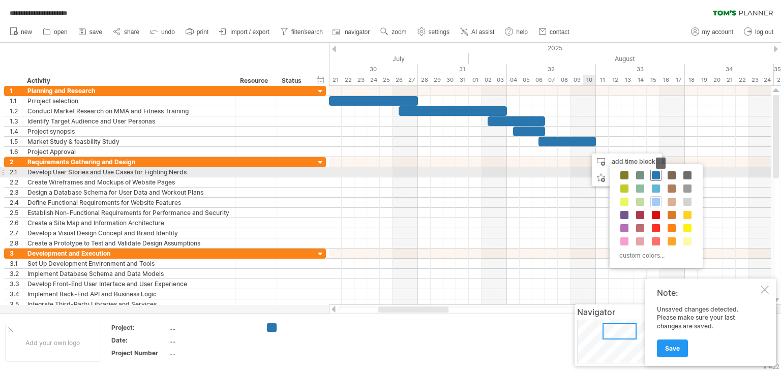
click at [653, 172] on span at bounding box center [656, 175] width 8 height 8
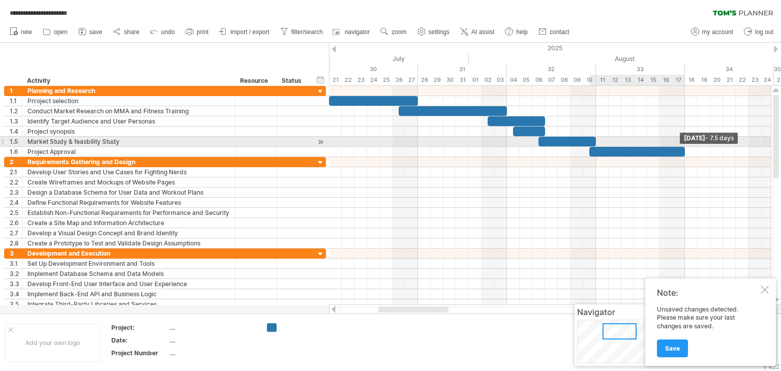
drag, startPoint x: 601, startPoint y: 151, endPoint x: 687, endPoint y: 146, distance: 85.5
click at [687, 146] on div "[DATE] - 7.5 days [DATE]" at bounding box center [550, 195] width 442 height 219
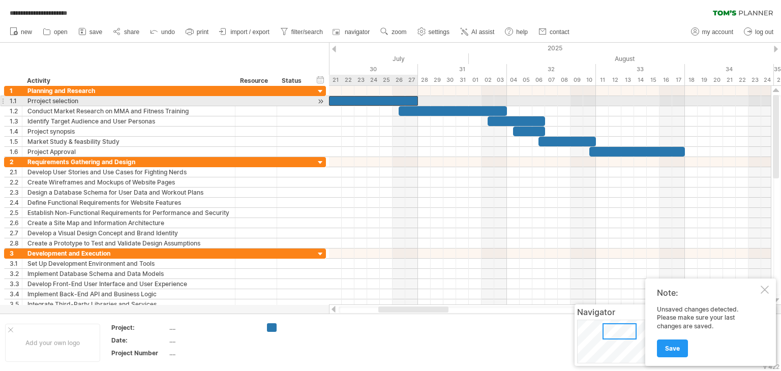
click at [405, 99] on div at bounding box center [373, 101] width 89 height 10
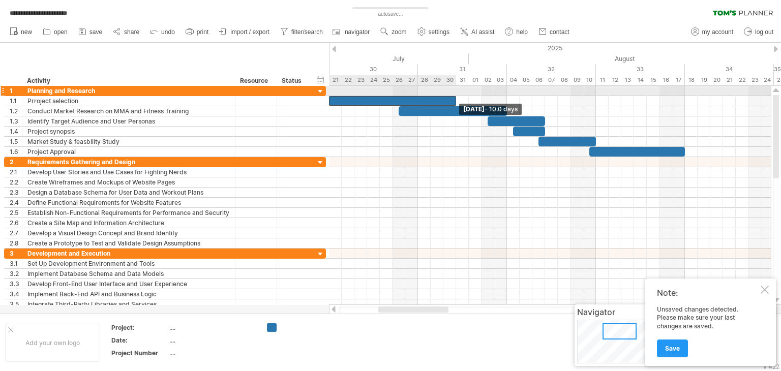
drag, startPoint x: 417, startPoint y: 98, endPoint x: 458, endPoint y: 93, distance: 40.5
click at [458, 93] on div "[DATE] - 10.0 days [DATE]" at bounding box center [550, 195] width 442 height 219
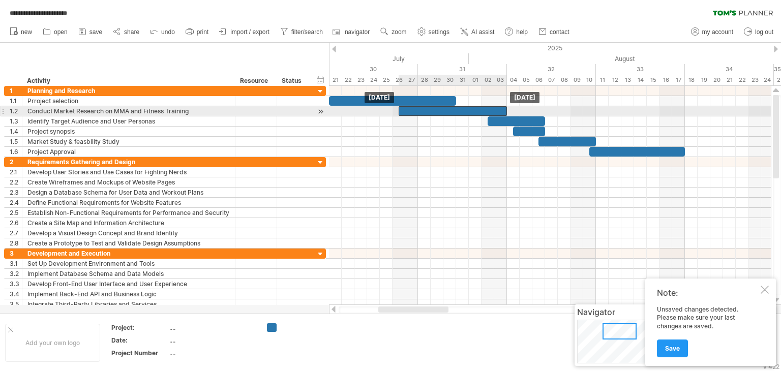
click at [440, 110] on div at bounding box center [453, 111] width 108 height 10
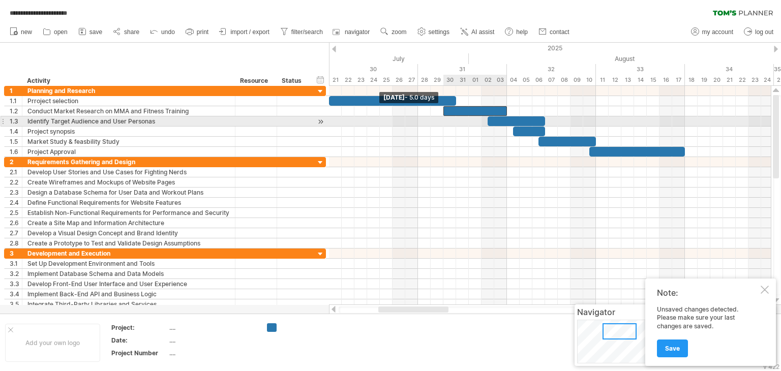
drag, startPoint x: 399, startPoint y: 111, endPoint x: 445, endPoint y: 119, distance: 46.4
click at [445, 119] on div "[DATE] [DATE] - 5.0 days" at bounding box center [550, 195] width 442 height 219
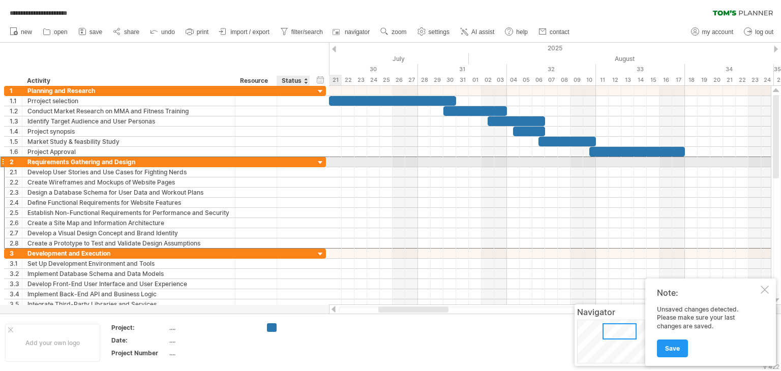
click at [309, 161] on div at bounding box center [293, 162] width 33 height 10
click at [324, 162] on div at bounding box center [321, 163] width 10 height 10
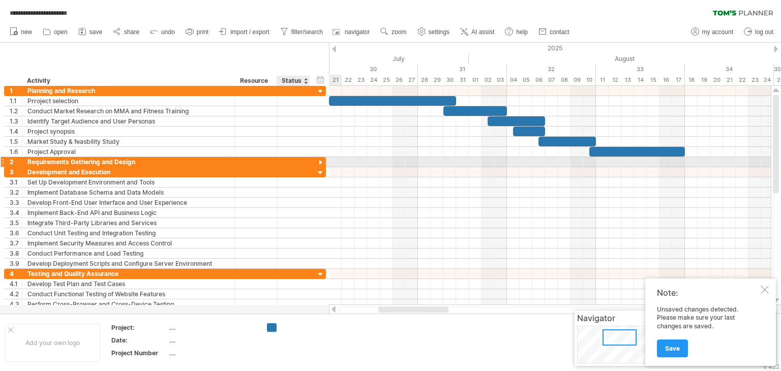
click at [324, 162] on div at bounding box center [321, 163] width 10 height 10
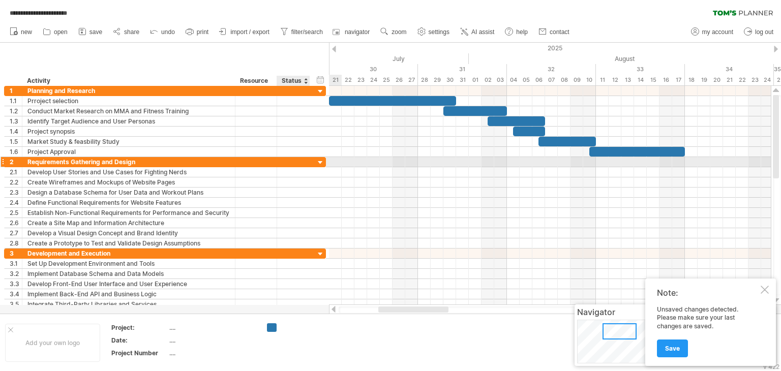
click at [324, 162] on div at bounding box center [321, 163] width 10 height 10
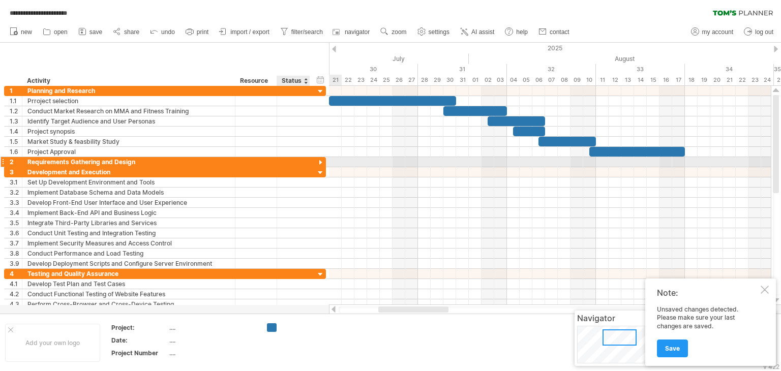
click at [324, 162] on div at bounding box center [321, 163] width 10 height 10
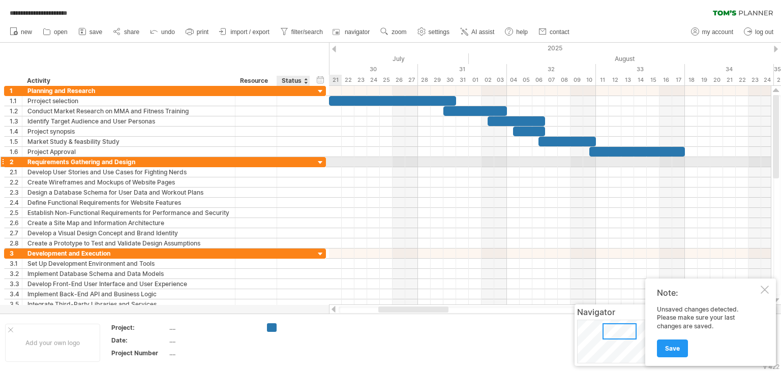
click at [324, 162] on div at bounding box center [321, 163] width 10 height 10
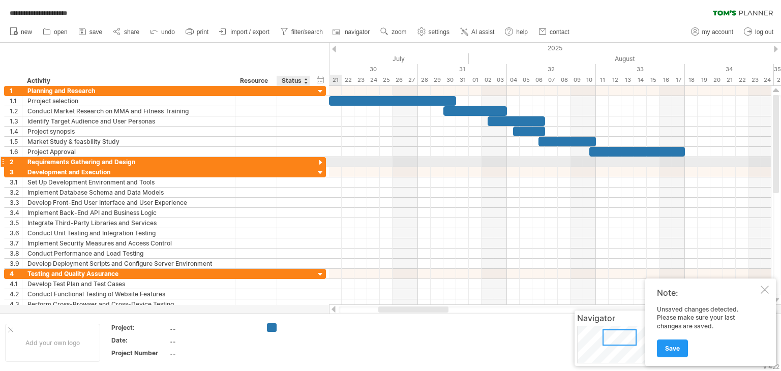
click at [324, 162] on div at bounding box center [321, 163] width 10 height 10
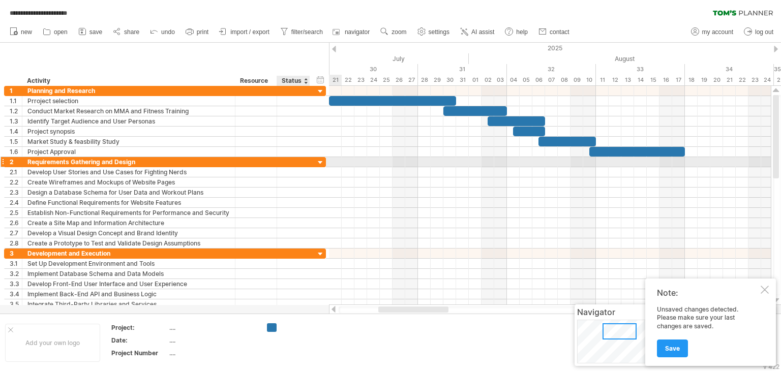
click at [324, 162] on div at bounding box center [321, 163] width 10 height 10
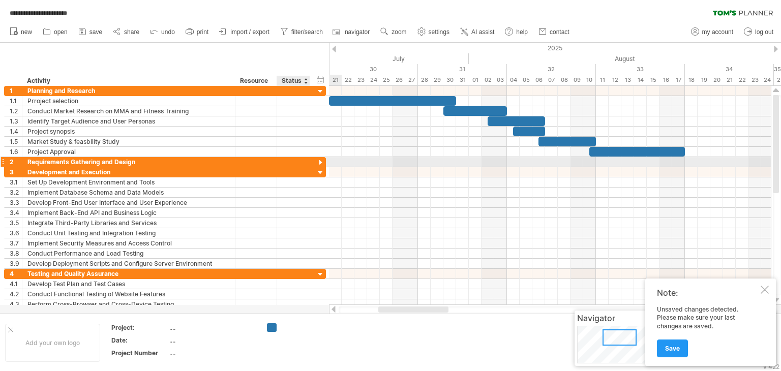
click at [324, 162] on div at bounding box center [321, 163] width 10 height 10
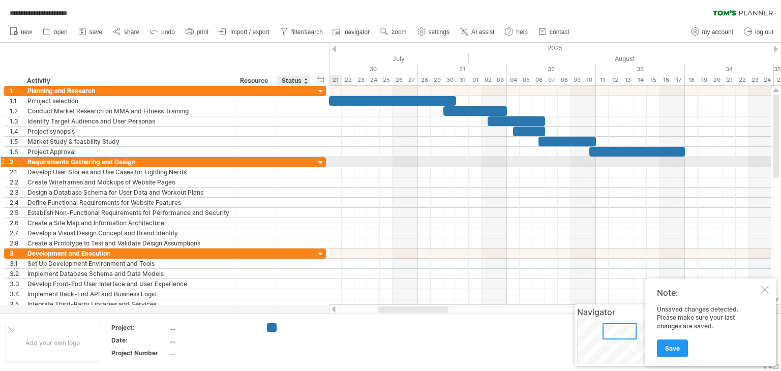
click at [324, 162] on div at bounding box center [321, 163] width 10 height 10
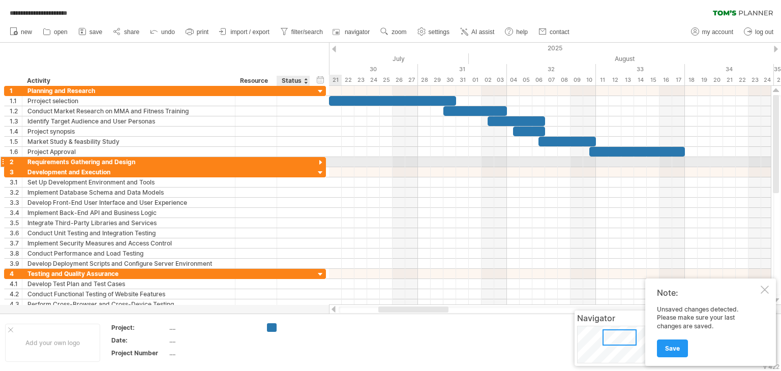
click at [324, 162] on div at bounding box center [321, 163] width 10 height 10
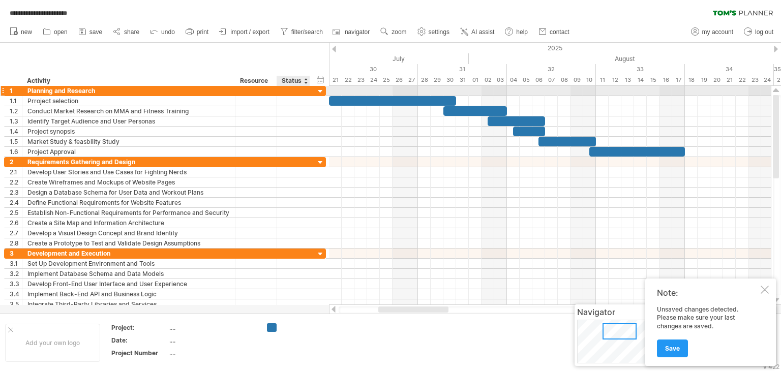
click at [321, 92] on div at bounding box center [321, 92] width 10 height 10
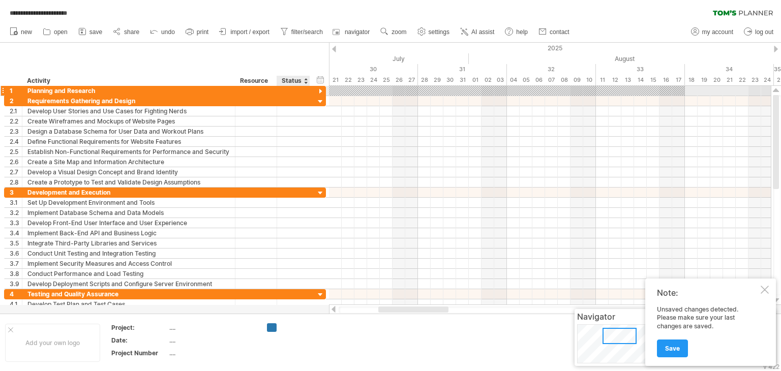
click at [321, 92] on div at bounding box center [321, 92] width 10 height 10
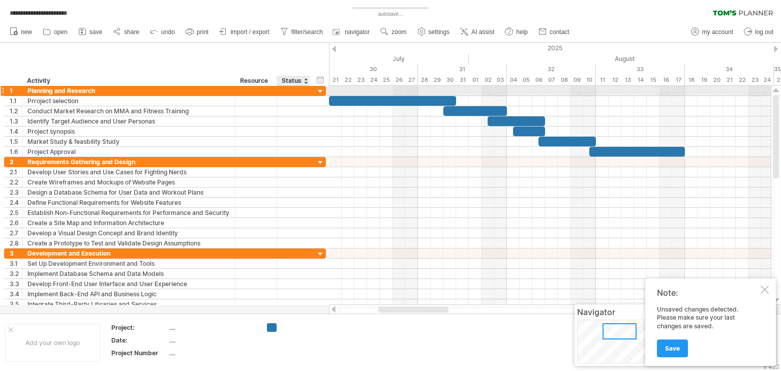
click at [321, 92] on div at bounding box center [321, 92] width 10 height 10
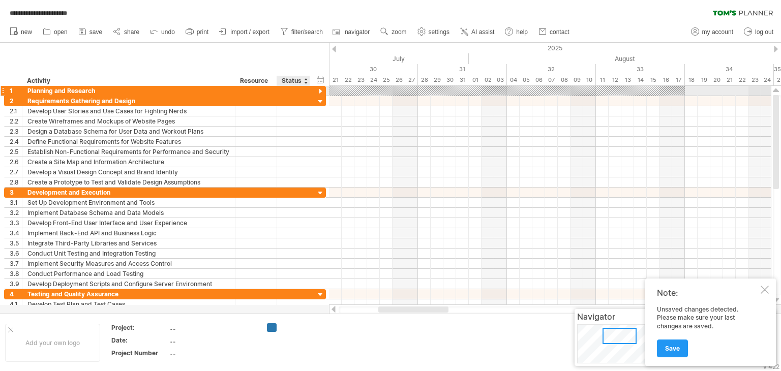
click at [321, 92] on div at bounding box center [321, 92] width 10 height 10
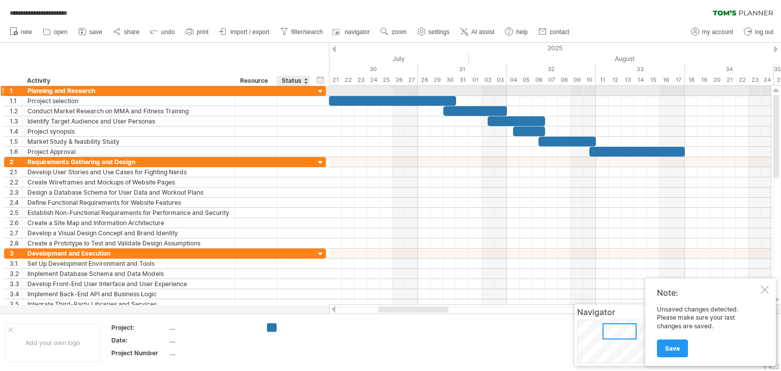
click at [321, 92] on div at bounding box center [321, 92] width 10 height 10
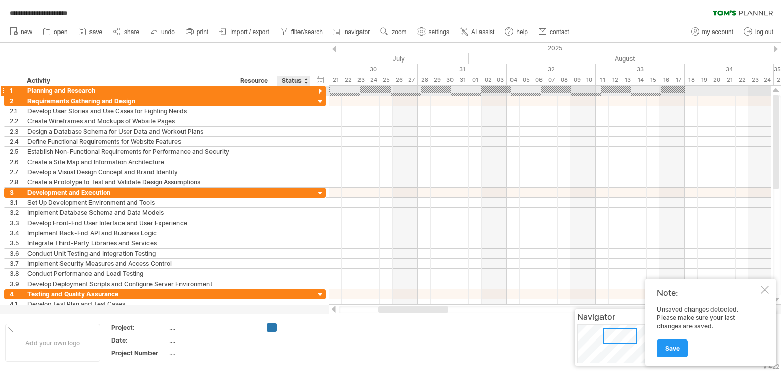
click at [321, 92] on div at bounding box center [321, 92] width 10 height 10
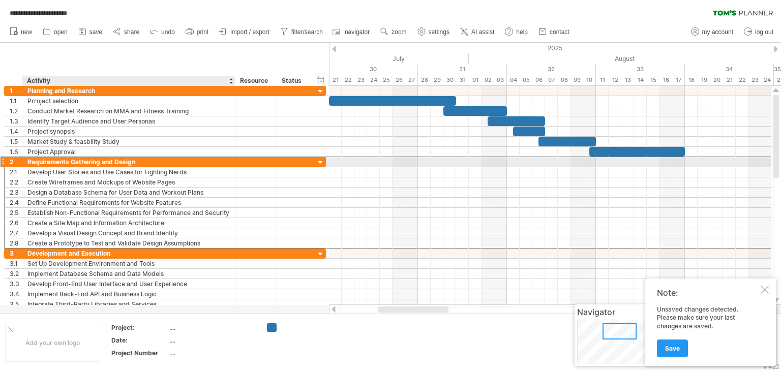
click at [116, 165] on div "Requirements Gathering and Design" at bounding box center [128, 162] width 202 height 10
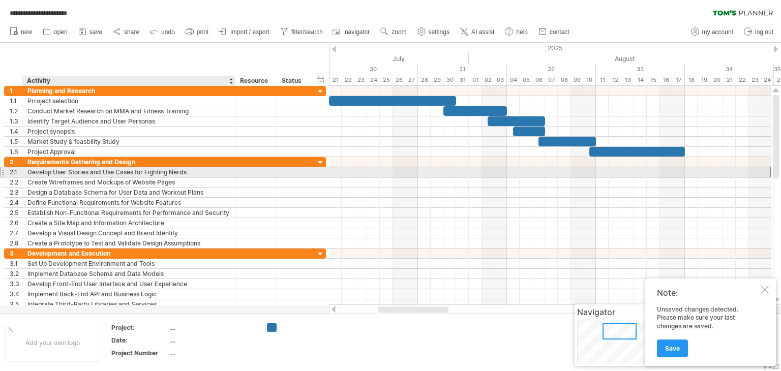
click at [118, 169] on div "Develop User Stories and Use Cases for Fighting Nerds" at bounding box center [128, 172] width 202 height 10
click at [118, 169] on input "**********" at bounding box center [128, 172] width 202 height 10
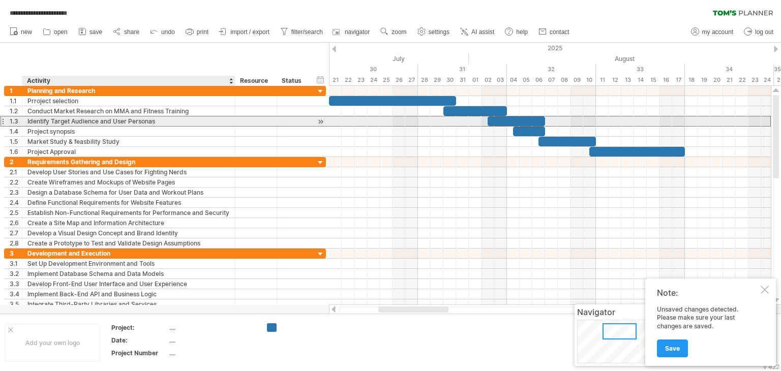
click at [151, 123] on div "Identify Target Audience and User Personas" at bounding box center [128, 121] width 202 height 10
click at [151, 123] on input "**********" at bounding box center [128, 121] width 202 height 10
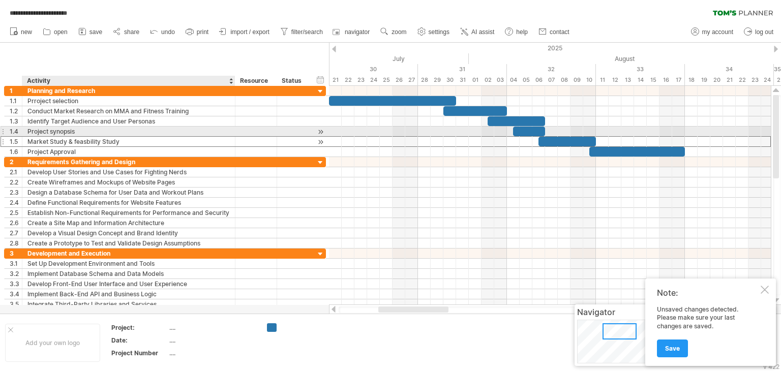
click at [135, 137] on div "Market Study & feasbility Study" at bounding box center [128, 142] width 202 height 10
click at [135, 137] on input "**********" at bounding box center [128, 142] width 202 height 10
click at [133, 133] on div "Project synopsis" at bounding box center [128, 132] width 202 height 10
click at [133, 133] on input "**********" at bounding box center [128, 132] width 202 height 10
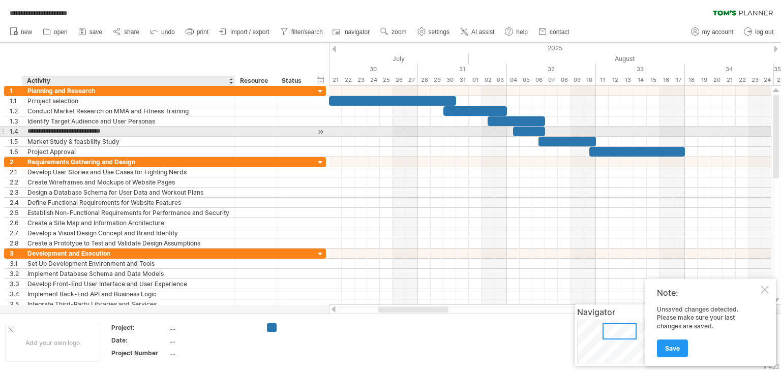
type input "**********"
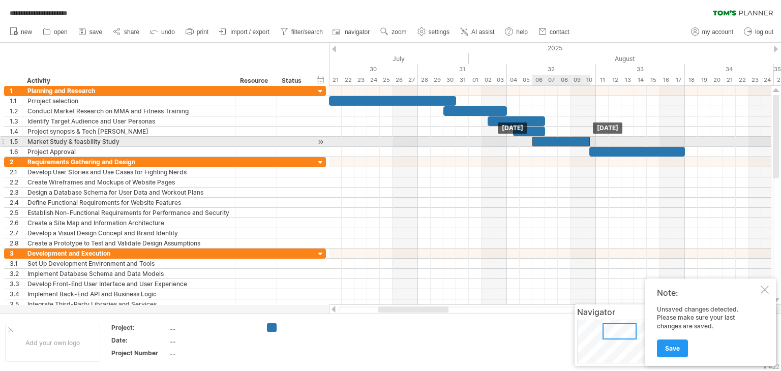
drag, startPoint x: 551, startPoint y: 141, endPoint x: 545, endPoint y: 143, distance: 6.4
click at [545, 143] on div at bounding box center [560, 142] width 57 height 10
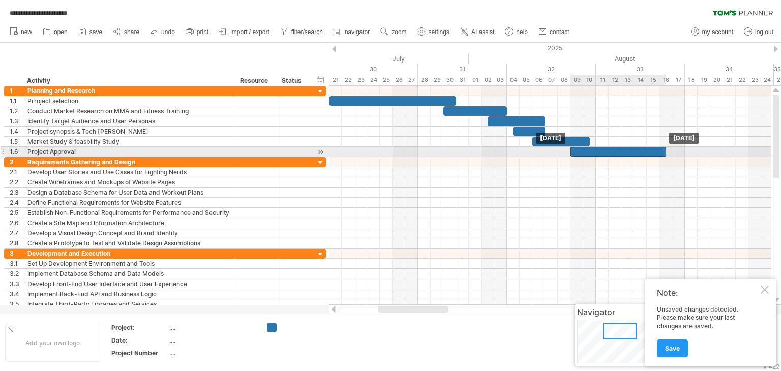
drag, startPoint x: 613, startPoint y: 149, endPoint x: 594, endPoint y: 151, distance: 18.5
click at [594, 151] on div at bounding box center [618, 152] width 96 height 10
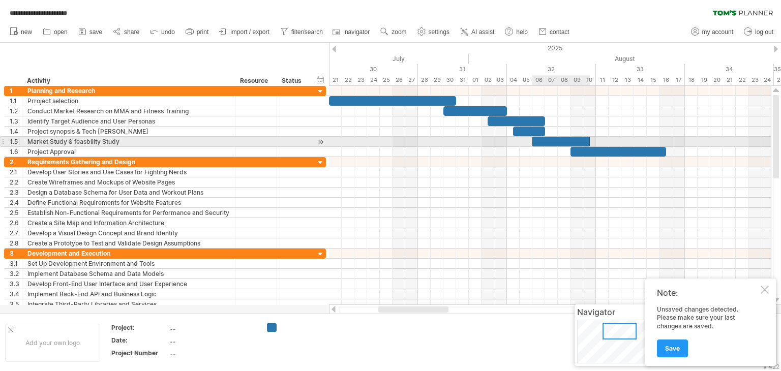
click at [580, 137] on div at bounding box center [560, 142] width 57 height 10
drag, startPoint x: 590, startPoint y: 140, endPoint x: 599, endPoint y: 140, distance: 9.2
click at [599, 140] on div "[DATE] - 5.0 days [DATE]" at bounding box center [550, 195] width 442 height 219
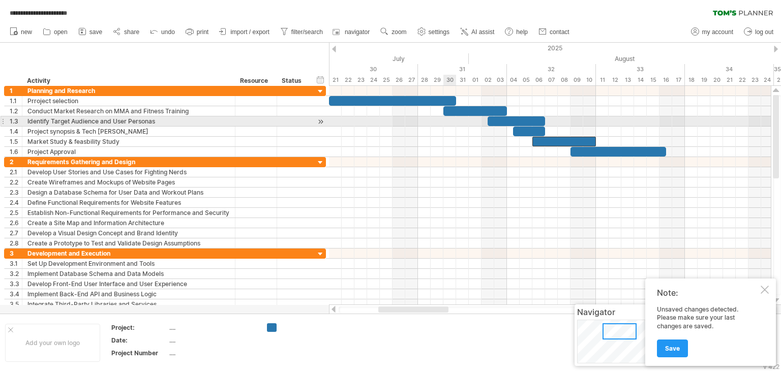
click at [445, 127] on div at bounding box center [550, 132] width 442 height 10
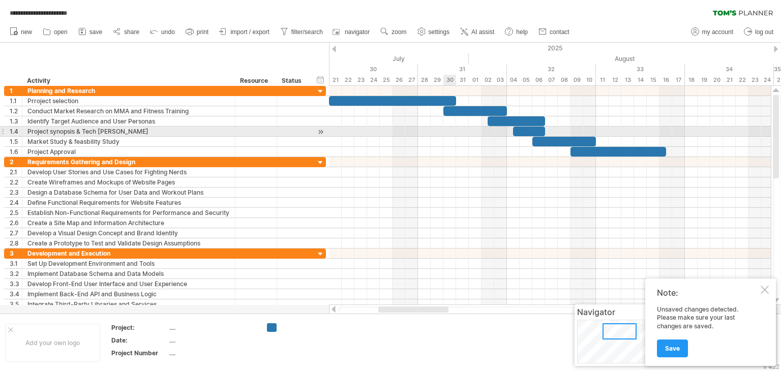
click at [444, 132] on div at bounding box center [550, 121] width 442 height 71
click at [444, 132] on div at bounding box center [550, 132] width 442 height 10
drag, startPoint x: 545, startPoint y: 130, endPoint x: 556, endPoint y: 129, distance: 10.8
click at [556, 129] on span at bounding box center [558, 132] width 4 height 10
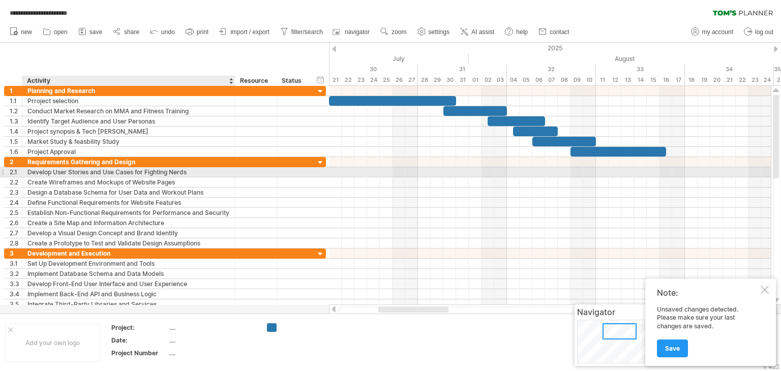
click at [132, 171] on div "Develop User Stories and Use Cases for Fighting Nerds" at bounding box center [128, 172] width 202 height 10
click at [132, 171] on input "**********" at bounding box center [128, 172] width 202 height 10
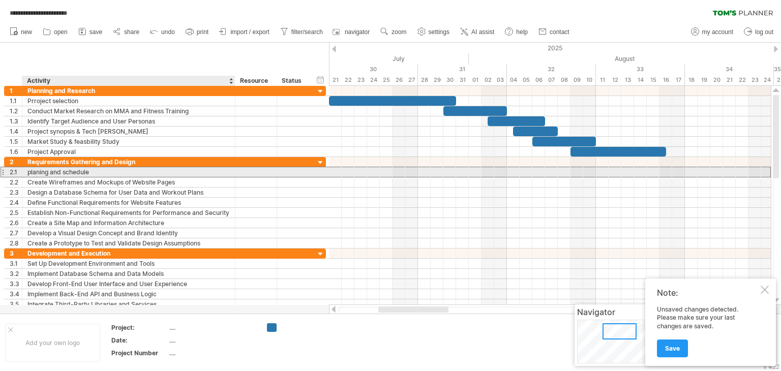
click at [91, 173] on div "planing and schedule" at bounding box center [128, 172] width 202 height 10
click at [91, 173] on input "**********" at bounding box center [128, 172] width 202 height 10
type input "**********"
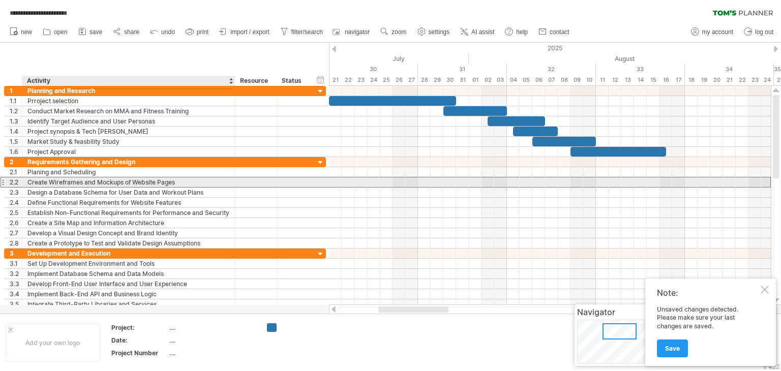
click at [170, 181] on div "Create Wireframes and Mockups of Website Pages" at bounding box center [128, 182] width 202 height 10
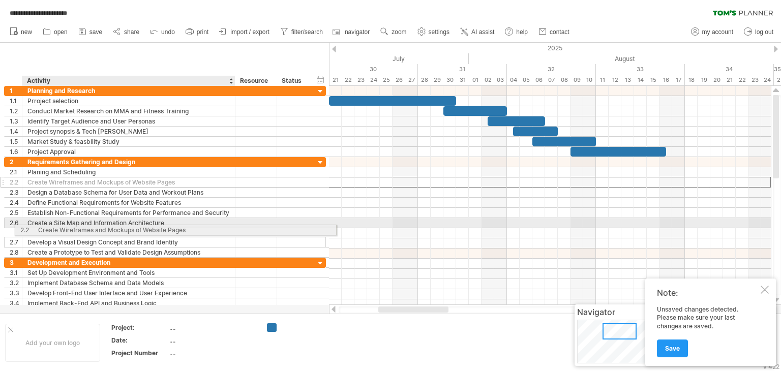
drag, startPoint x: 177, startPoint y: 184, endPoint x: 185, endPoint y: 228, distance: 45.4
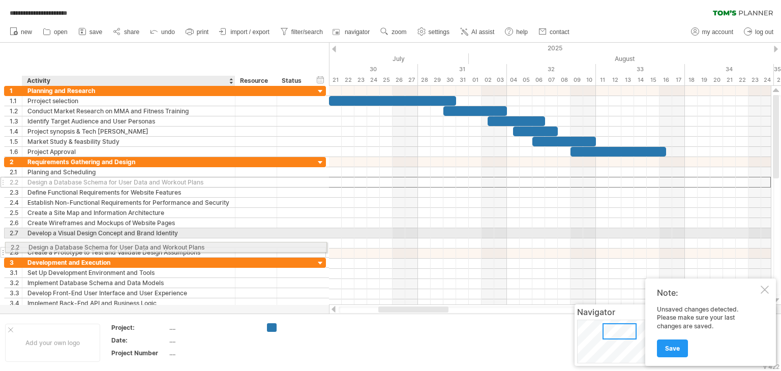
drag, startPoint x: 159, startPoint y: 180, endPoint x: 157, endPoint y: 246, distance: 65.1
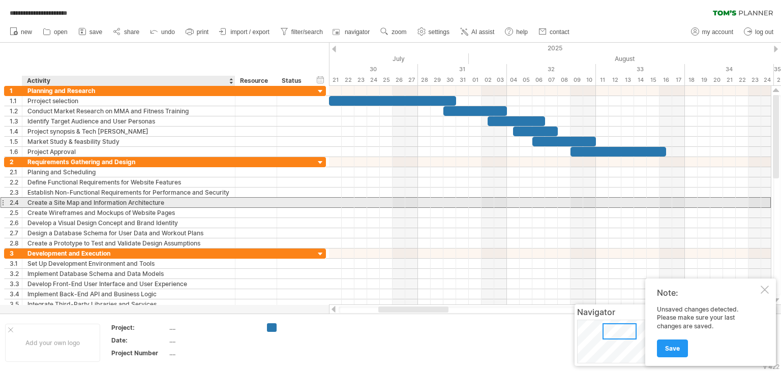
click at [127, 202] on div "Create a Site Map and Information Architecture" at bounding box center [128, 203] width 202 height 10
click at [127, 202] on input "**********" at bounding box center [128, 203] width 202 height 10
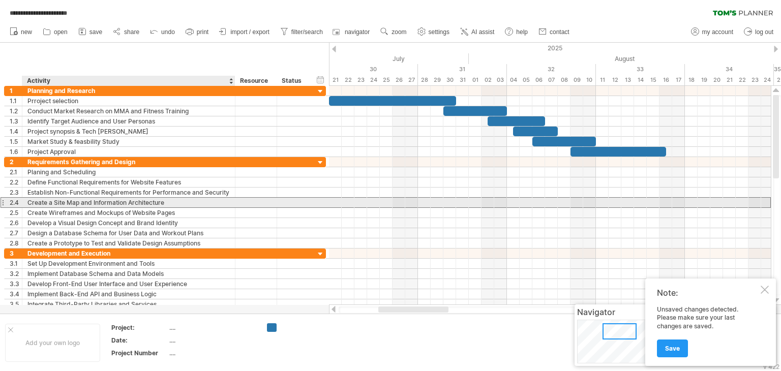
click at [149, 204] on div "Create a Site Map and Information Architecture" at bounding box center [128, 203] width 202 height 10
click at [0, 0] on input "**********" at bounding box center [0, 0] width 0 height 0
click at [149, 204] on input "**********" at bounding box center [128, 203] width 202 height 10
click at [111, 202] on div "Software & Harder" at bounding box center [128, 203] width 202 height 10
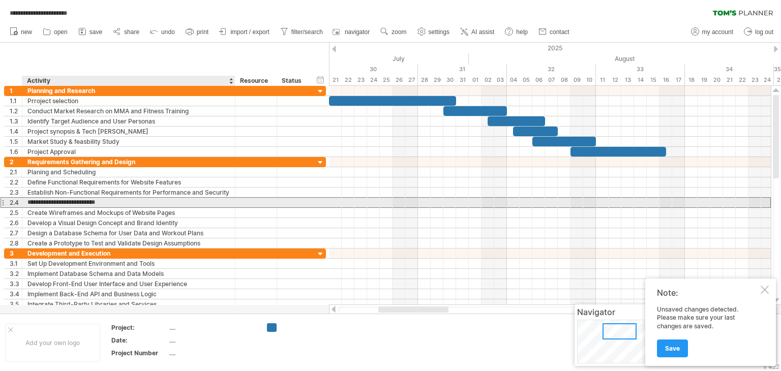
type input "**********"
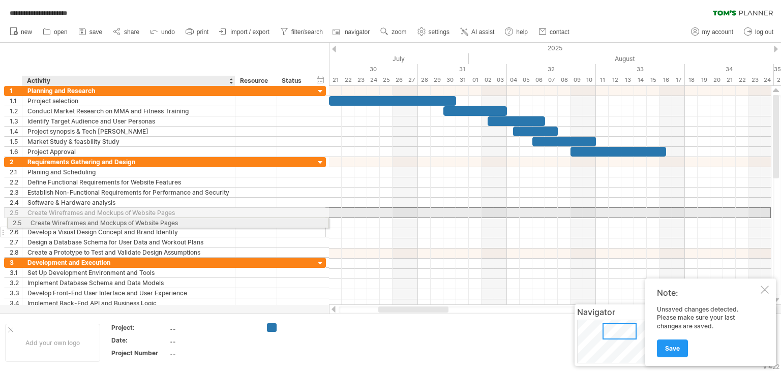
drag, startPoint x: 114, startPoint y: 211, endPoint x: 114, endPoint y: 221, distance: 10.2
click at [114, 221] on div "**********" at bounding box center [165, 207] width 322 height 101
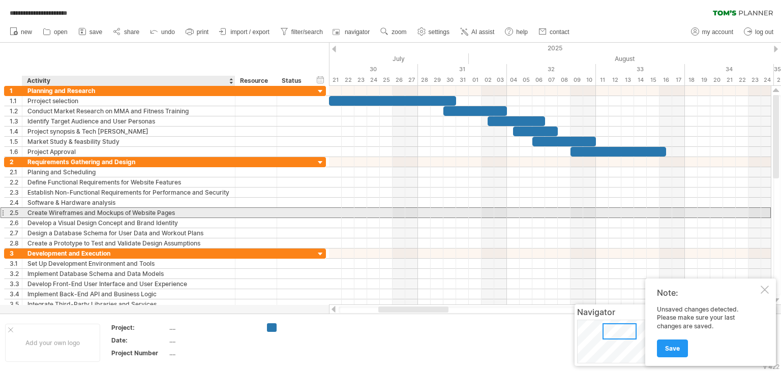
click at [122, 211] on div "Create Wireframes and Mockups of Website Pages" at bounding box center [128, 213] width 202 height 10
click at [122, 211] on input "**********" at bounding box center [128, 213] width 202 height 10
click at [196, 214] on div "Create Wireframes and Mockups of Website Pages" at bounding box center [128, 213] width 202 height 10
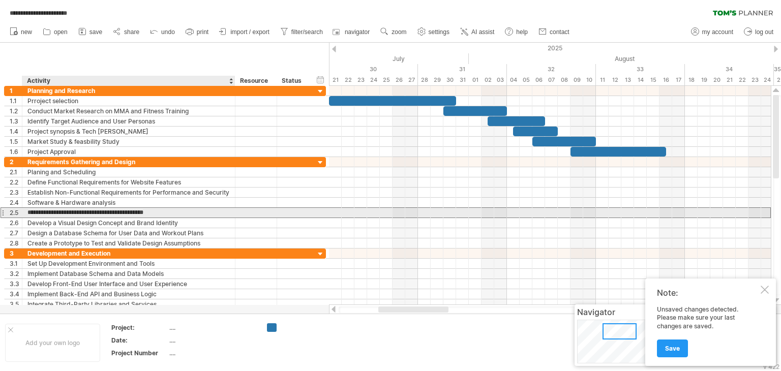
click at [196, 214] on input "**********" at bounding box center [128, 213] width 202 height 10
type input "*"
type input "**********"
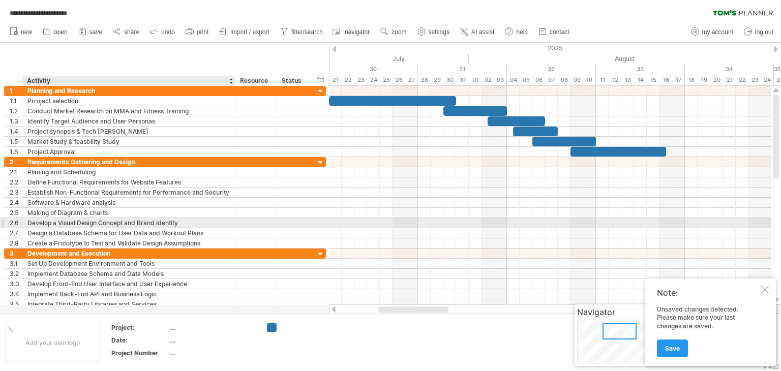
click at [120, 224] on div "Develop a Visual Design Concept and Brand Identity" at bounding box center [128, 223] width 202 height 10
click at [120, 224] on input "**********" at bounding box center [128, 223] width 202 height 10
click at [191, 222] on input "**********" at bounding box center [128, 223] width 202 height 10
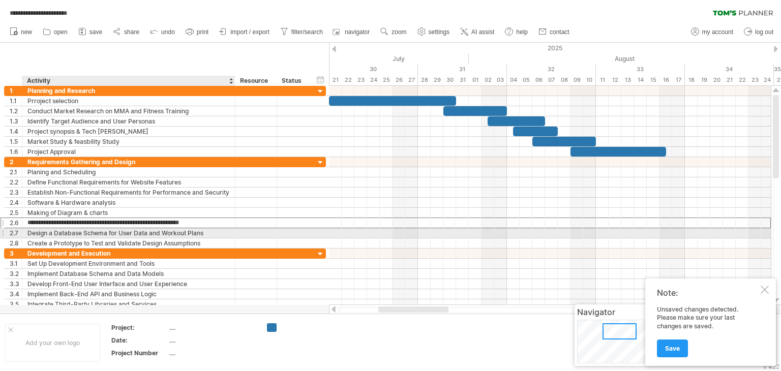
type input "**********"
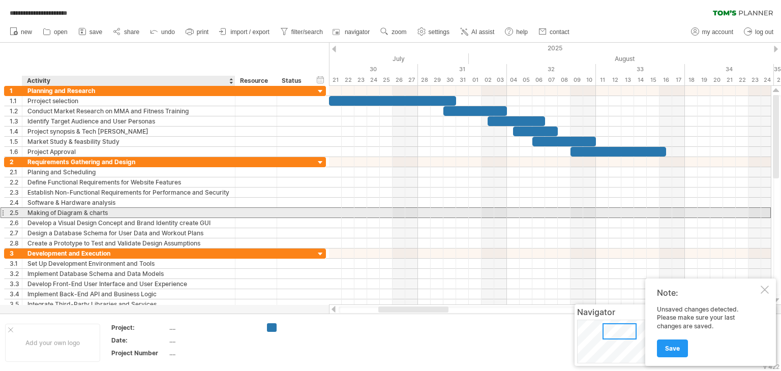
click at [171, 210] on div "Making of Diagram & charts" at bounding box center [128, 213] width 202 height 10
click at [171, 210] on input "**********" at bounding box center [128, 213] width 202 height 10
type input "**********"
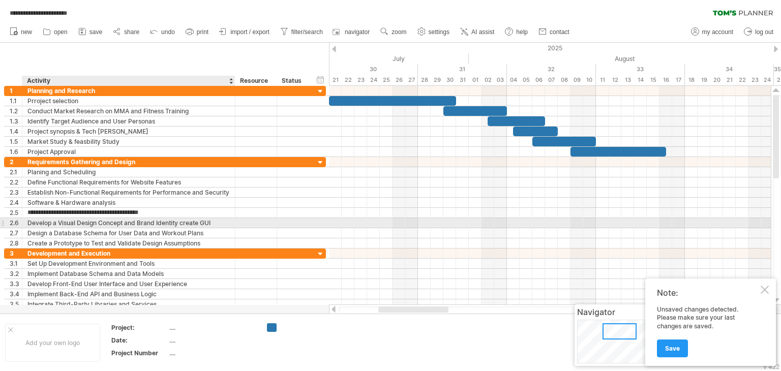
click at [181, 222] on div "Develop a Visual Design Concept and Brand Identity create GUI" at bounding box center [128, 223] width 202 height 10
type input "**********"
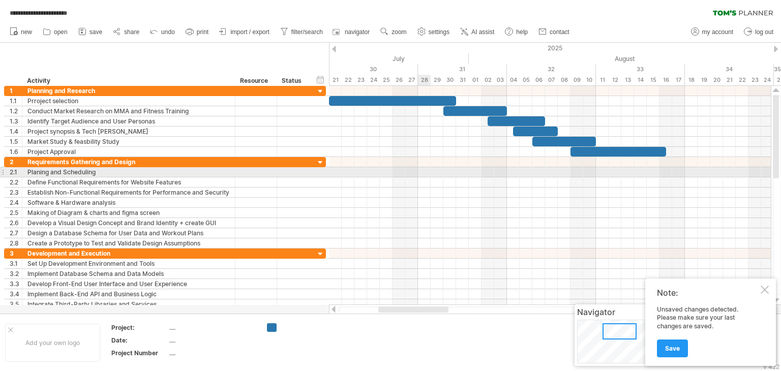
click at [430, 170] on div at bounding box center [550, 172] width 442 height 10
click at [670, 171] on div at bounding box center [550, 172] width 442 height 10
click at [677, 171] on div at bounding box center [550, 172] width 442 height 10
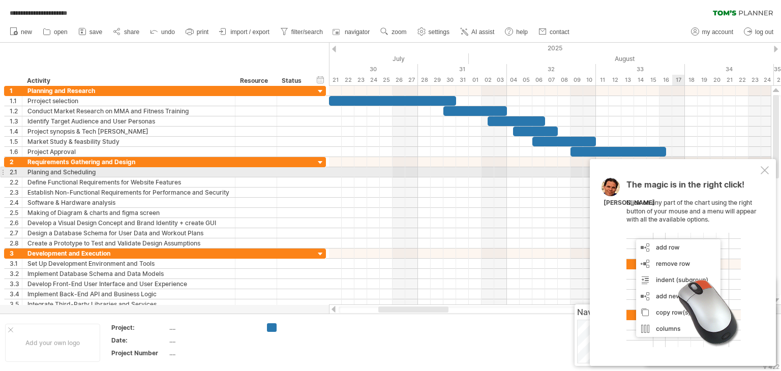
click at [765, 168] on div at bounding box center [765, 170] width 8 height 8
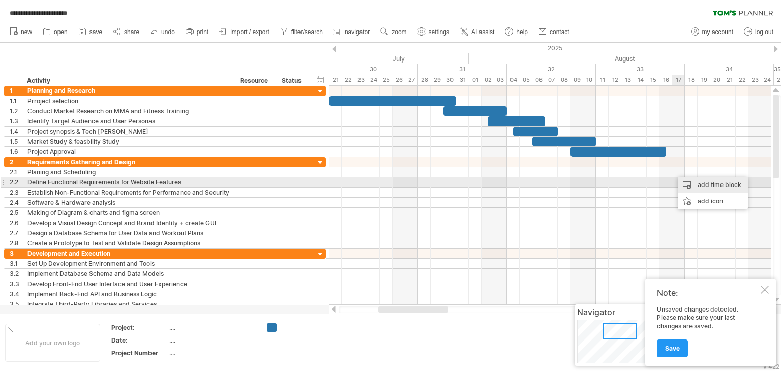
click at [694, 184] on div "add time block" at bounding box center [713, 185] width 70 height 16
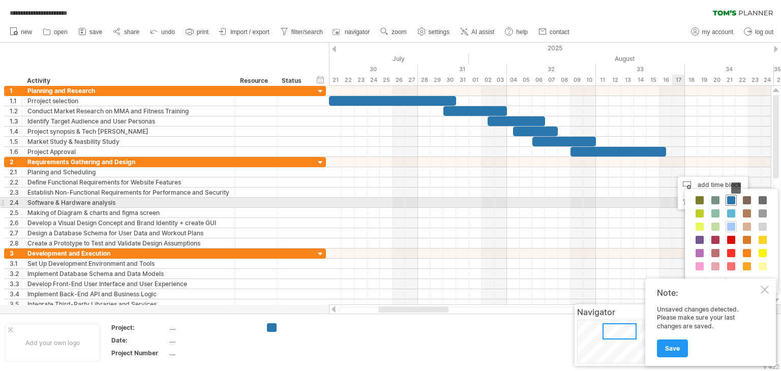
click at [729, 199] on span at bounding box center [731, 200] width 8 height 8
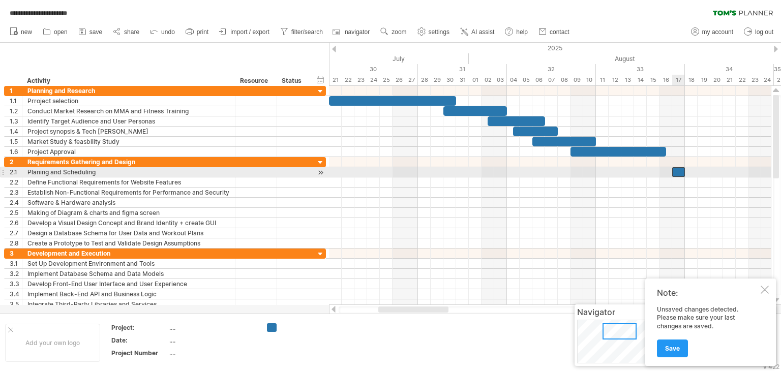
click at [680, 169] on div at bounding box center [678, 172] width 13 height 10
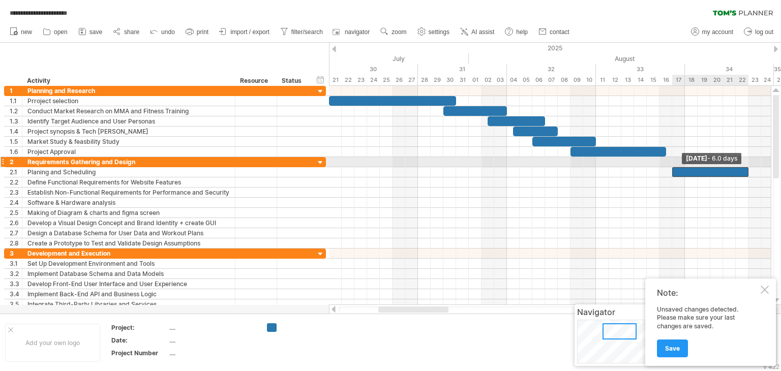
drag, startPoint x: 685, startPoint y: 170, endPoint x: 747, endPoint y: 162, distance: 63.1
click at [747, 162] on div "[DATE] - 6.0 days [DATE]" at bounding box center [550, 195] width 442 height 219
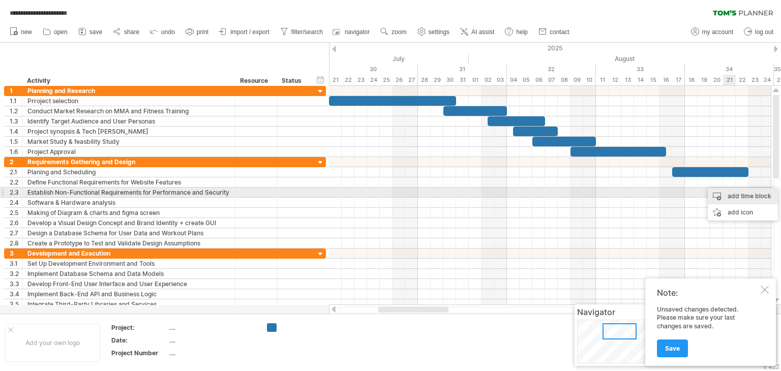
click at [728, 194] on div "add time block" at bounding box center [743, 196] width 70 height 16
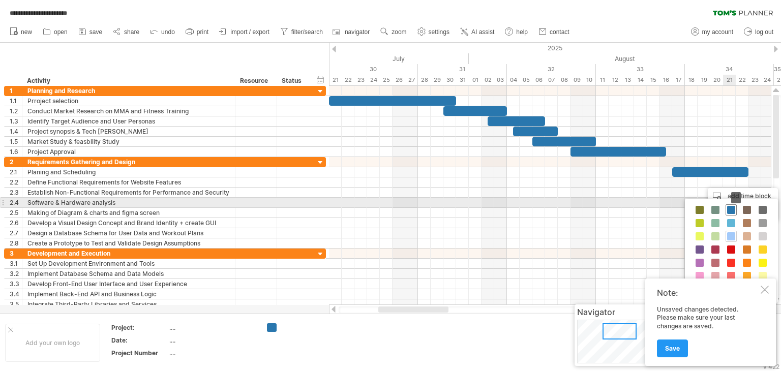
click at [731, 204] on div at bounding box center [730, 209] width 11 height 11
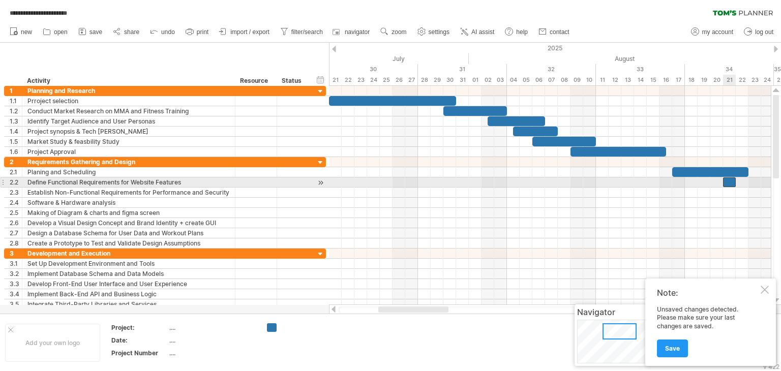
click at [730, 178] on div at bounding box center [729, 182] width 13 height 10
drag, startPoint x: 736, startPoint y: 179, endPoint x: 773, endPoint y: 177, distance: 37.1
click at [773, 177] on div "**********" at bounding box center [390, 185] width 781 height 371
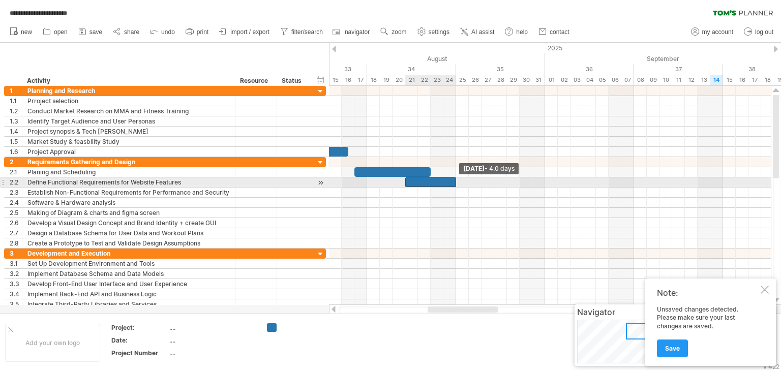
drag, startPoint x: 447, startPoint y: 181, endPoint x: 453, endPoint y: 181, distance: 6.1
click at [454, 181] on span at bounding box center [456, 182] width 4 height 10
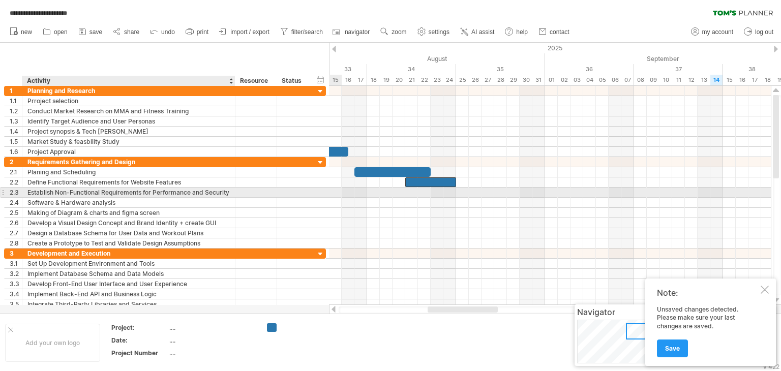
click at [51, 192] on div "Establish Non-Functional Requirements for Performance and Security" at bounding box center [128, 193] width 202 height 10
click at [51, 192] on input "**********" at bounding box center [128, 193] width 202 height 10
type input "**********"
click at [462, 190] on div at bounding box center [550, 193] width 442 height 10
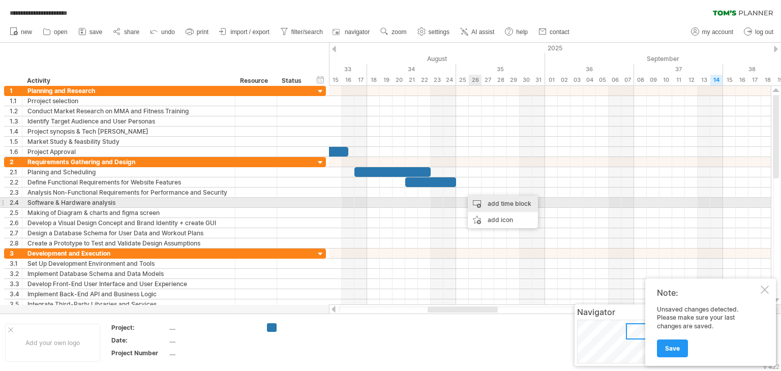
click at [478, 201] on div "add time block" at bounding box center [503, 204] width 70 height 16
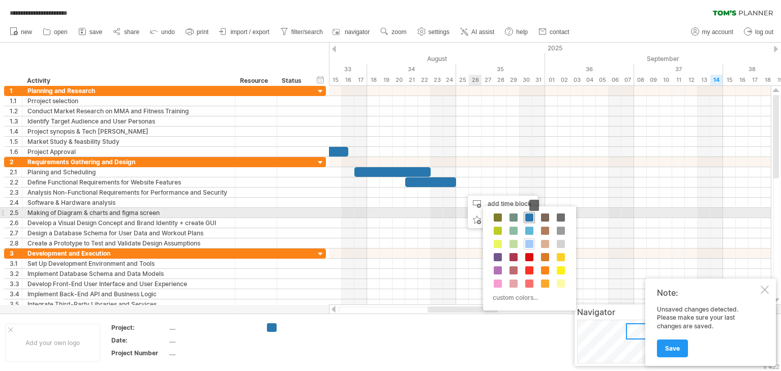
click at [526, 215] on span at bounding box center [529, 218] width 8 height 8
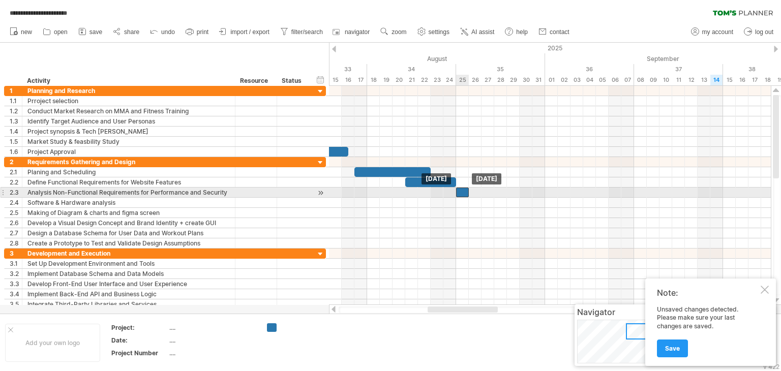
click at [466, 191] on div at bounding box center [462, 193] width 13 height 10
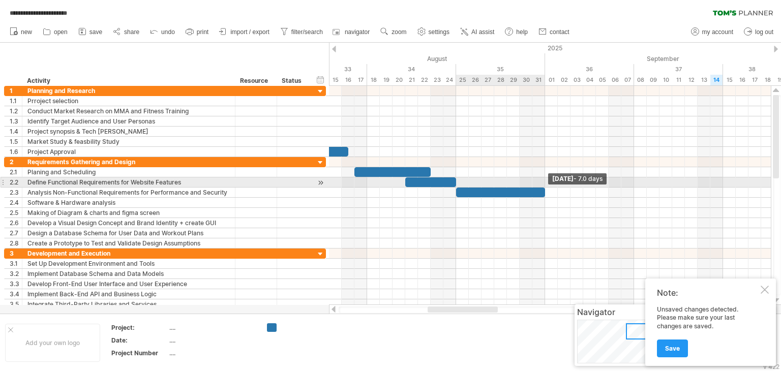
drag, startPoint x: 468, startPoint y: 191, endPoint x: 543, endPoint y: 186, distance: 75.4
click at [543, 186] on div "[DATE] - 7.0 days [DATE]" at bounding box center [550, 195] width 442 height 219
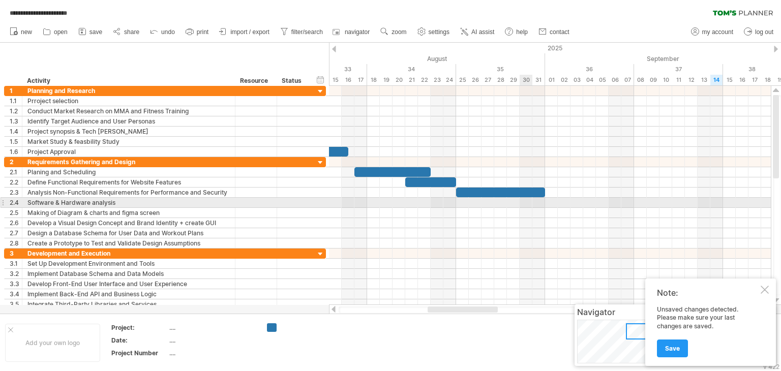
click at [521, 200] on div at bounding box center [550, 203] width 442 height 10
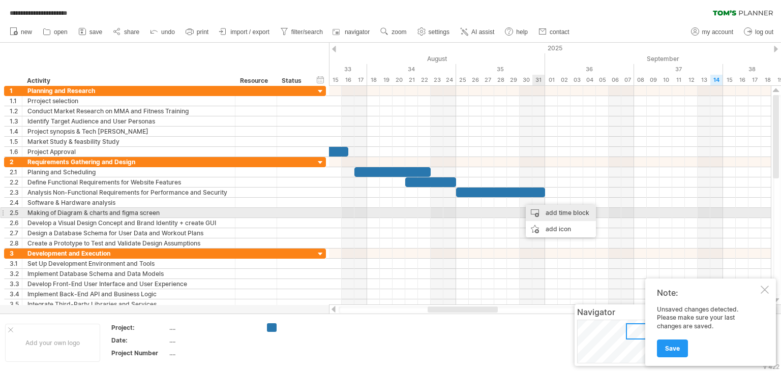
click at [539, 212] on div "add time block" at bounding box center [561, 213] width 70 height 16
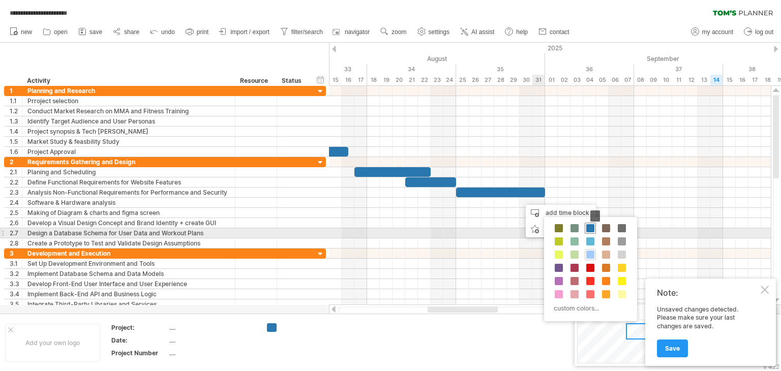
click at [590, 230] on span at bounding box center [590, 228] width 8 height 8
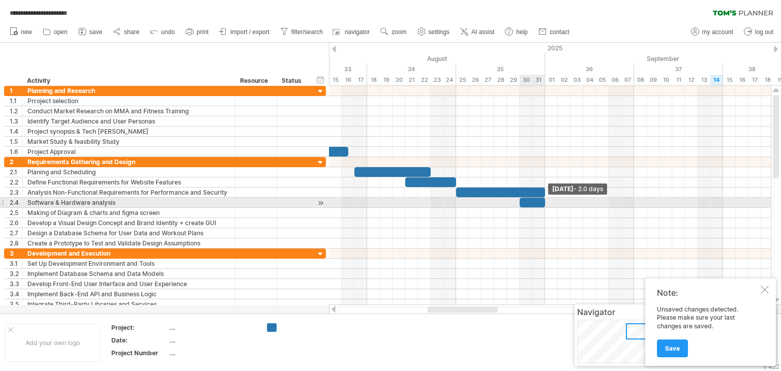
drag, startPoint x: 531, startPoint y: 201, endPoint x: 543, endPoint y: 200, distance: 12.2
click at [543, 200] on span at bounding box center [545, 203] width 4 height 10
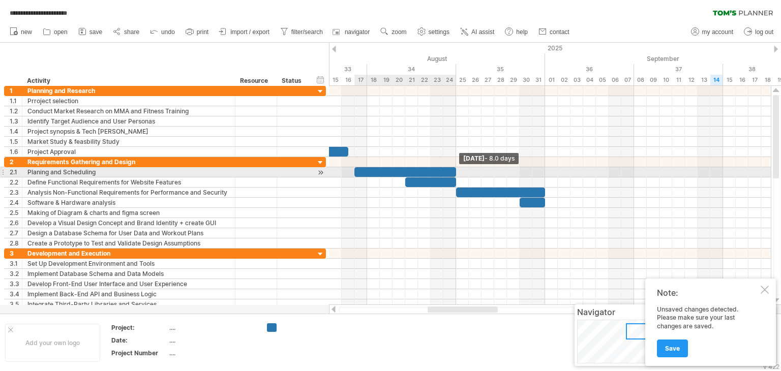
drag, startPoint x: 431, startPoint y: 169, endPoint x: 459, endPoint y: 168, distance: 27.5
click at [459, 168] on div "[DATE] - 8.0 days [DATE]" at bounding box center [550, 195] width 442 height 219
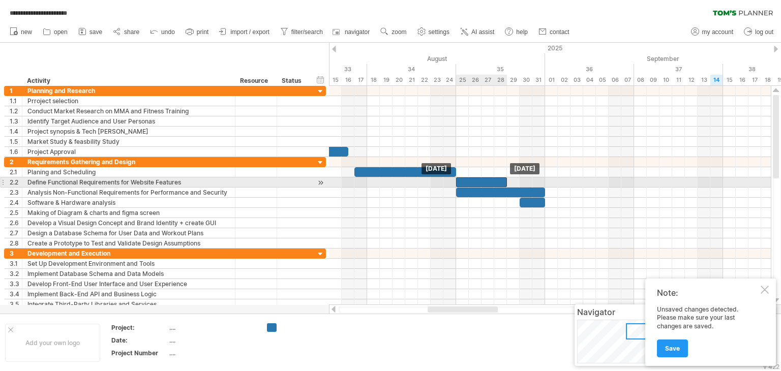
drag, startPoint x: 434, startPoint y: 179, endPoint x: 484, endPoint y: 179, distance: 50.3
click at [484, 179] on div at bounding box center [481, 182] width 51 height 10
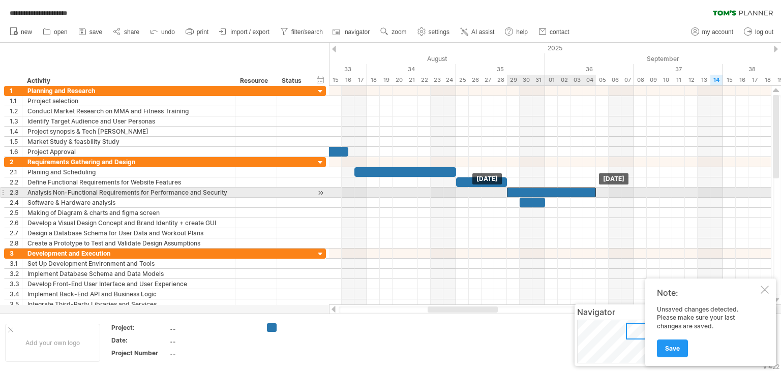
drag, startPoint x: 486, startPoint y: 189, endPoint x: 535, endPoint y: 189, distance: 49.3
click at [535, 189] on div at bounding box center [551, 193] width 89 height 10
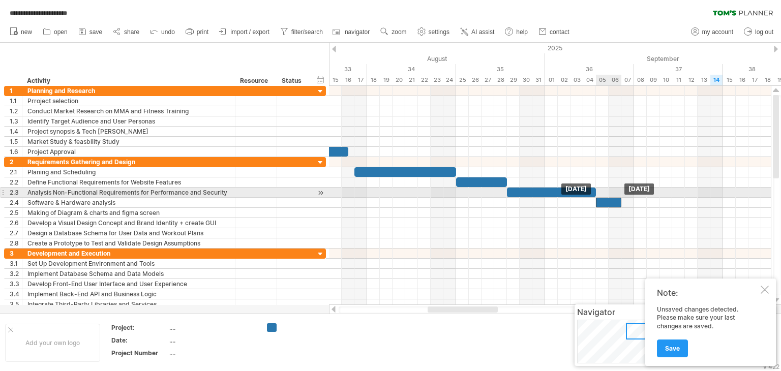
drag, startPoint x: 533, startPoint y: 201, endPoint x: 612, endPoint y: 197, distance: 78.4
click at [612, 198] on div at bounding box center [608, 203] width 25 height 10
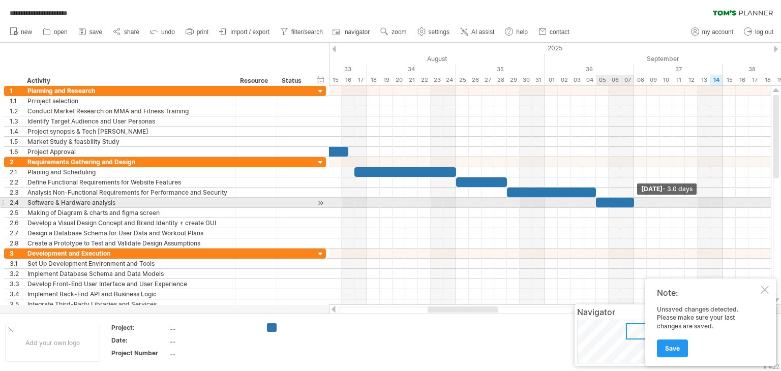
drag, startPoint x: 620, startPoint y: 202, endPoint x: 632, endPoint y: 202, distance: 12.2
click at [632, 202] on span at bounding box center [634, 203] width 4 height 10
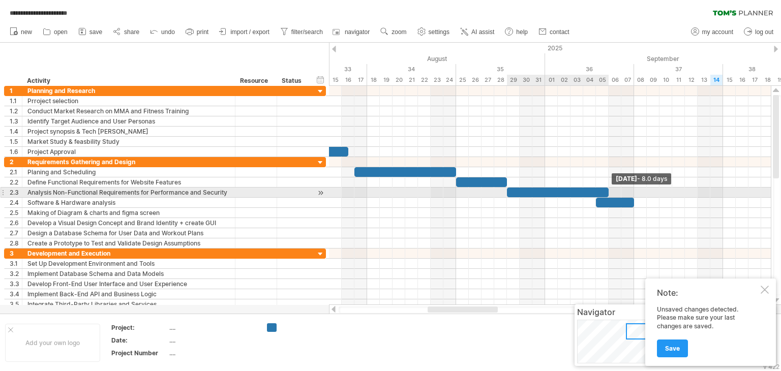
drag, startPoint x: 596, startPoint y: 190, endPoint x: 608, endPoint y: 189, distance: 11.7
click at [608, 189] on span at bounding box center [608, 193] width 4 height 10
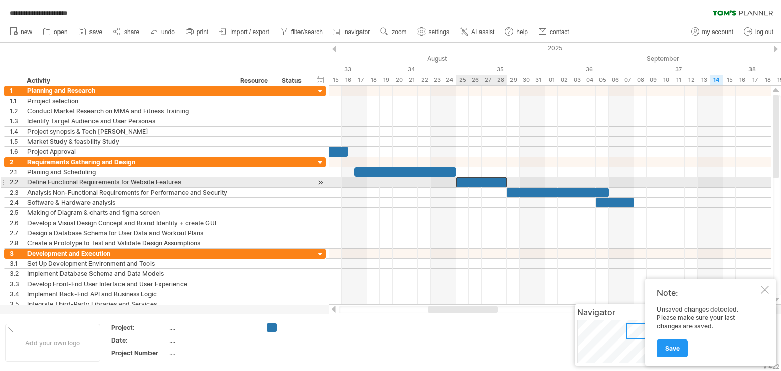
click at [476, 183] on div at bounding box center [481, 182] width 51 height 10
drag, startPoint x: 506, startPoint y: 179, endPoint x: 521, endPoint y: 179, distance: 14.2
click at [521, 179] on span at bounding box center [520, 182] width 4 height 10
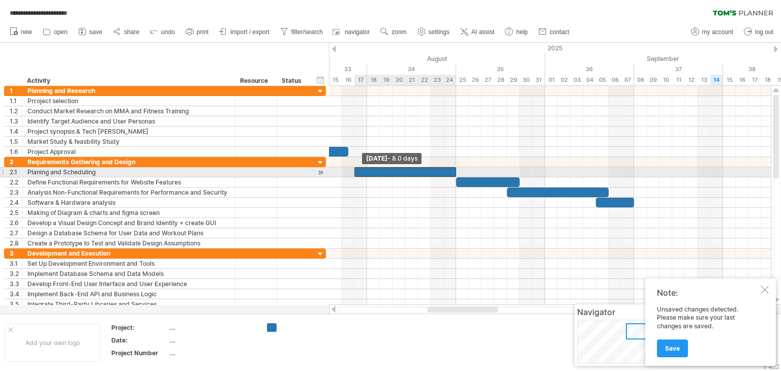
drag, startPoint x: 353, startPoint y: 169, endPoint x: 354, endPoint y: 174, distance: 5.1
click at [354, 174] on span at bounding box center [354, 172] width 4 height 10
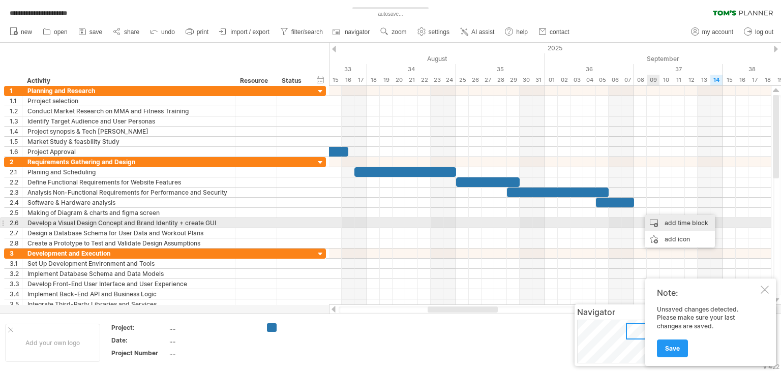
click at [651, 220] on div "add time block" at bounding box center [680, 223] width 70 height 16
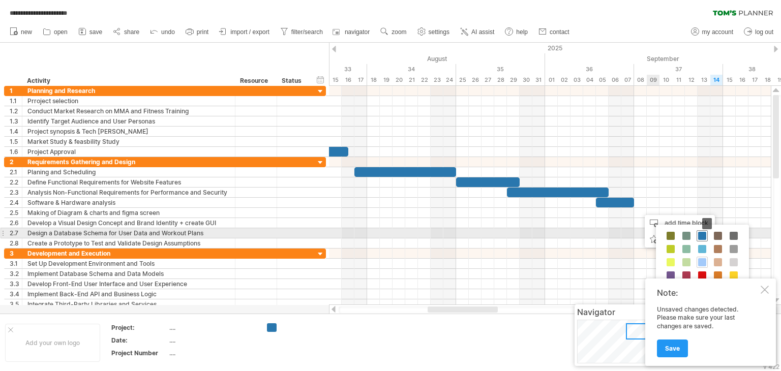
click at [700, 232] on span at bounding box center [702, 236] width 8 height 8
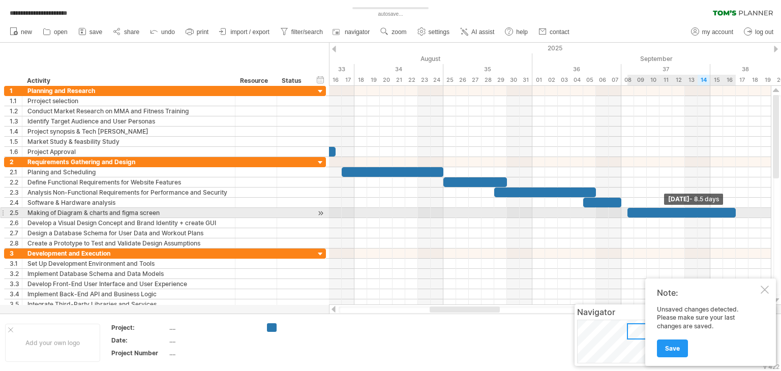
drag, startPoint x: 653, startPoint y: 211, endPoint x: 737, endPoint y: 209, distance: 83.9
click at [737, 209] on span at bounding box center [736, 213] width 4 height 10
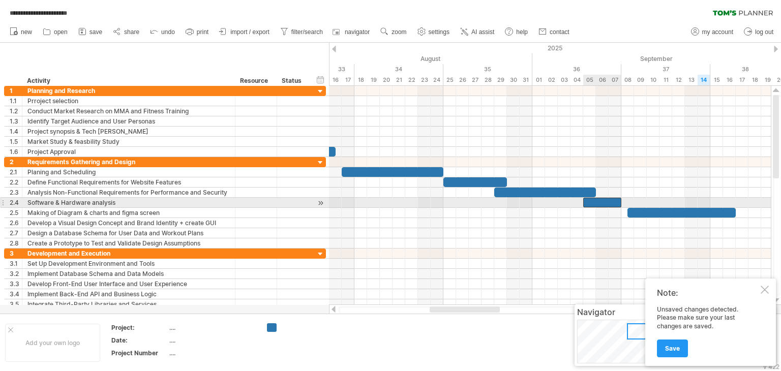
click at [610, 201] on div at bounding box center [602, 203] width 38 height 10
drag, startPoint x: 621, startPoint y: 201, endPoint x: 629, endPoint y: 202, distance: 7.8
click at [629, 202] on span at bounding box center [628, 203] width 4 height 10
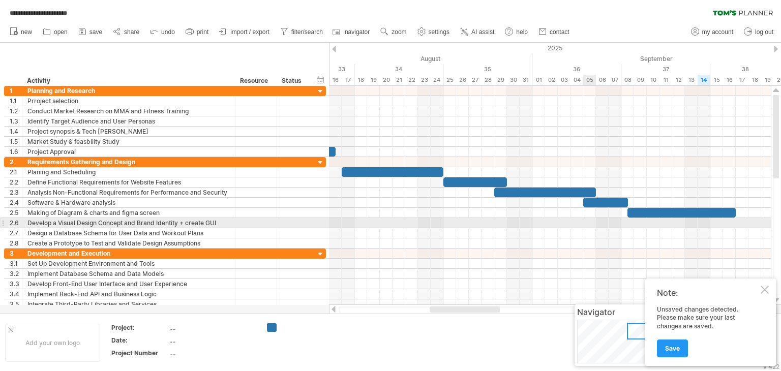
click at [594, 221] on div at bounding box center [550, 223] width 442 height 10
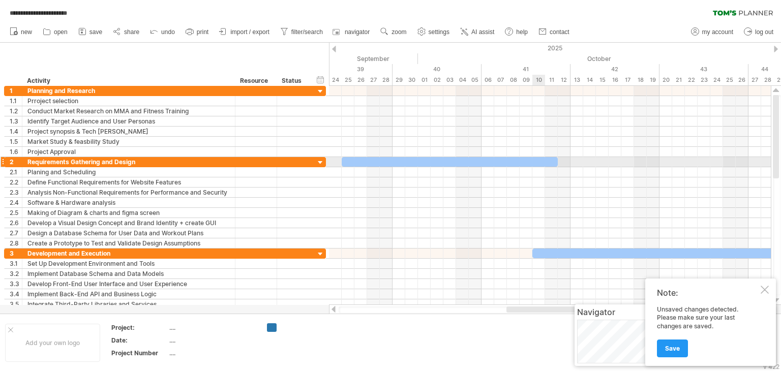
click at [539, 160] on div at bounding box center [450, 162] width 216 height 10
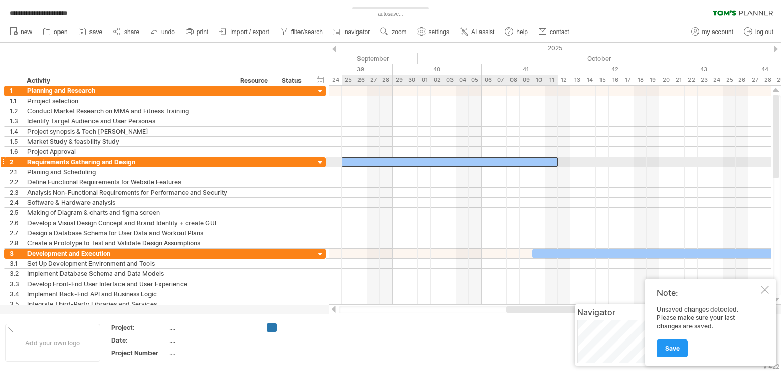
click at [539, 160] on div at bounding box center [450, 162] width 216 height 10
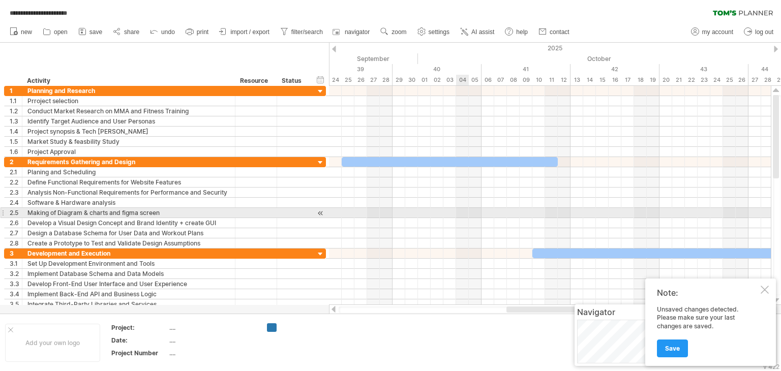
click at [468, 208] on div at bounding box center [550, 213] width 442 height 10
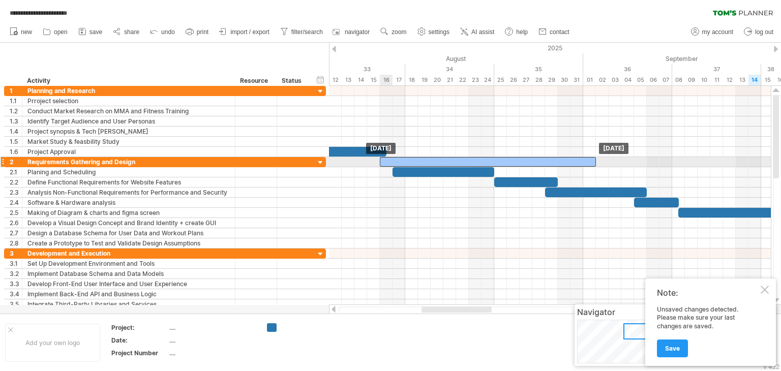
drag, startPoint x: 468, startPoint y: 162, endPoint x: 507, endPoint y: 158, distance: 39.4
click at [507, 158] on div at bounding box center [488, 162] width 216 height 10
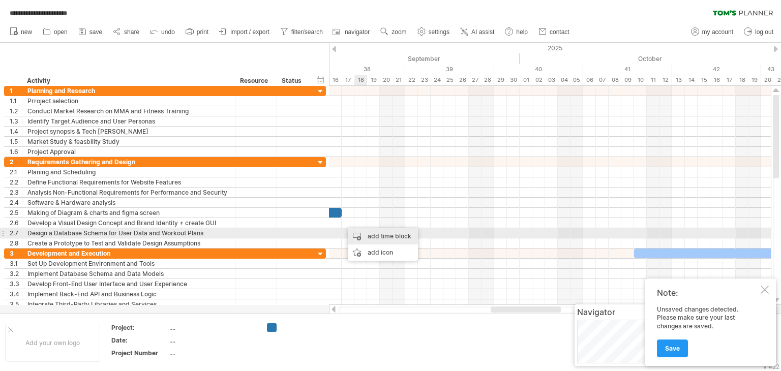
click at [359, 234] on div "add time block" at bounding box center [383, 236] width 70 height 16
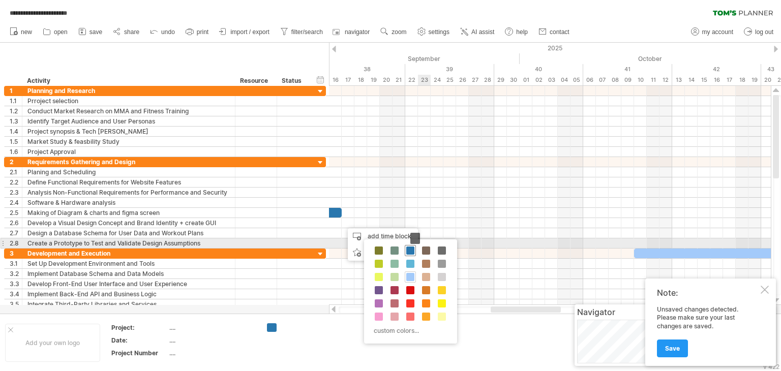
click at [408, 248] on span at bounding box center [410, 251] width 8 height 8
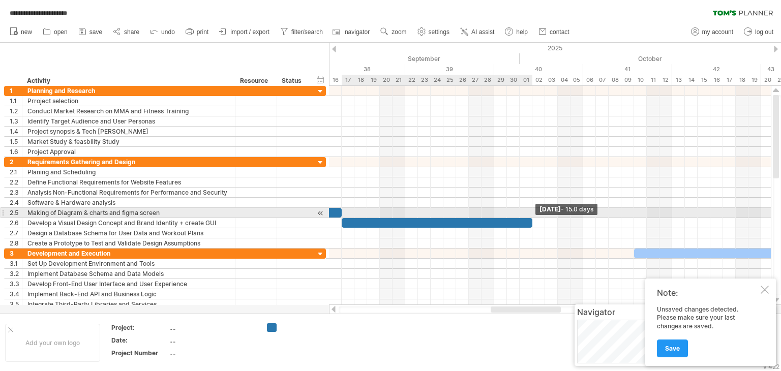
drag, startPoint x: 355, startPoint y: 222, endPoint x: 531, endPoint y: 213, distance: 176.1
click at [531, 213] on div "[DATE] - 15.0 days [DATE]" at bounding box center [550, 195] width 442 height 219
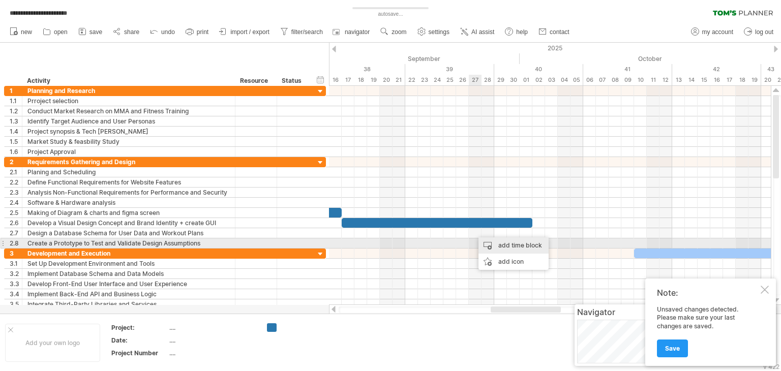
click at [488, 245] on div "add time block" at bounding box center [513, 245] width 70 height 16
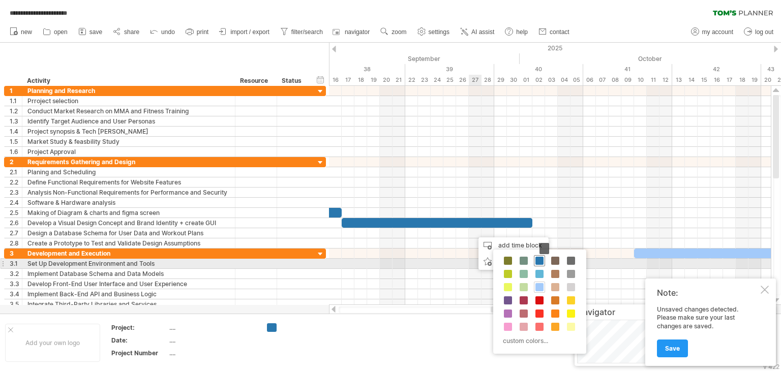
click at [537, 260] on span at bounding box center [539, 261] width 8 height 8
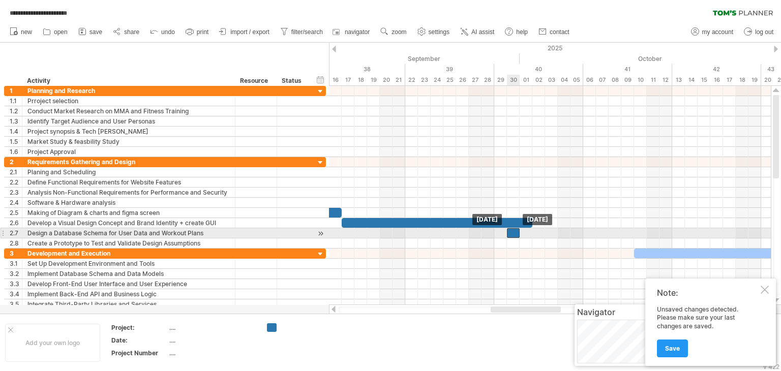
drag, startPoint x: 482, startPoint y: 232, endPoint x: 512, endPoint y: 232, distance: 30.0
click at [512, 232] on div at bounding box center [513, 233] width 13 height 10
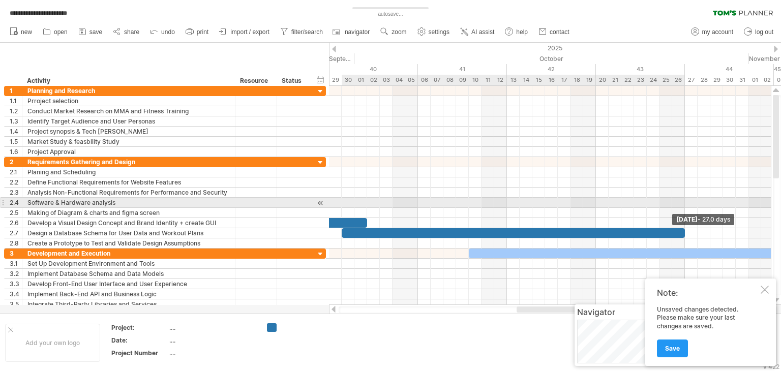
drag, startPoint x: 520, startPoint y: 231, endPoint x: 688, endPoint y: 206, distance: 169.7
click at [688, 206] on div "[DATE] - 27.0 days [DATE]" at bounding box center [550, 195] width 442 height 219
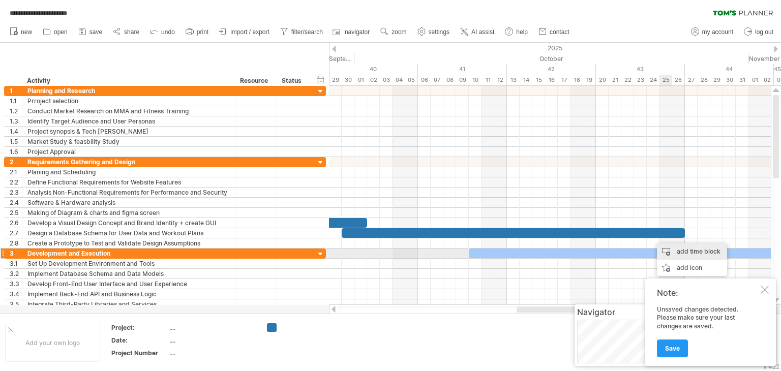
click at [667, 251] on div "add time block" at bounding box center [692, 252] width 70 height 16
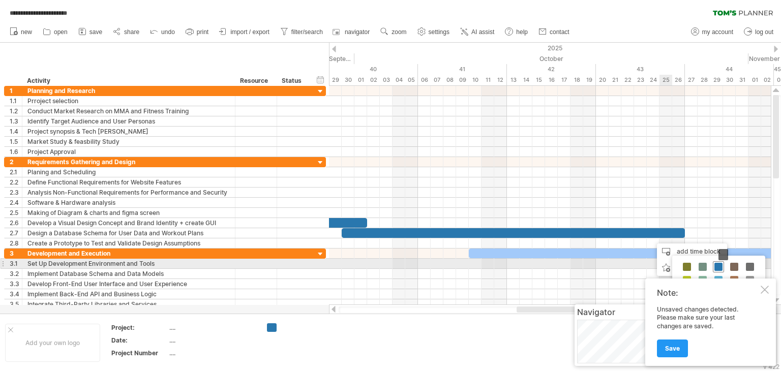
click at [719, 265] on span at bounding box center [718, 267] width 8 height 8
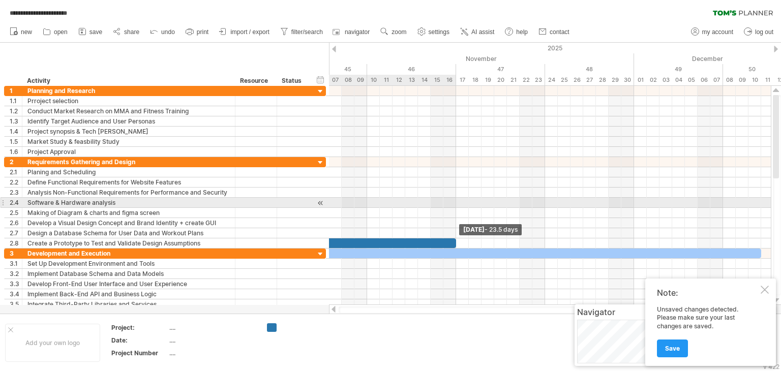
drag, startPoint x: 665, startPoint y: 242, endPoint x: 458, endPoint y: 205, distance: 210.7
click at [458, 205] on div "[DATE] - 23.5 days [DATE]" at bounding box center [550, 195] width 442 height 219
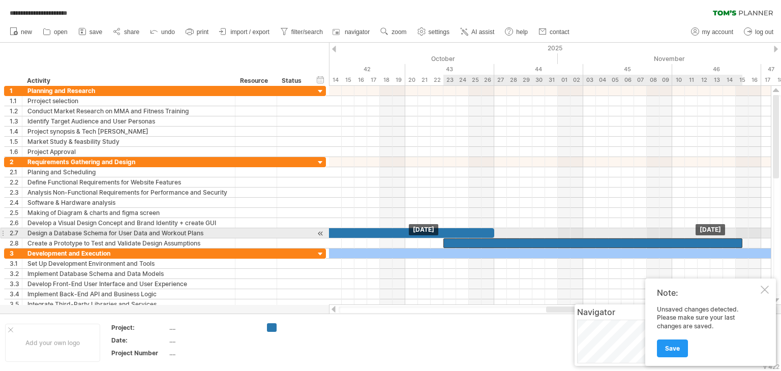
drag, startPoint x: 472, startPoint y: 238, endPoint x: 455, endPoint y: 236, distance: 16.5
click at [227, 236] on div at bounding box center [227, 203] width 0 height 92
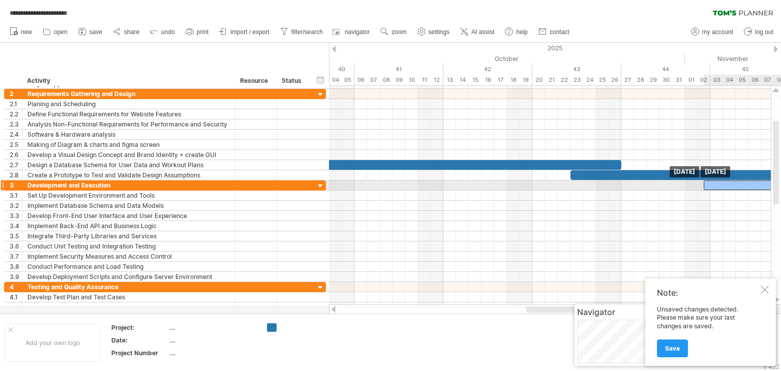
drag, startPoint x: 513, startPoint y: 183, endPoint x: 750, endPoint y: 184, distance: 236.9
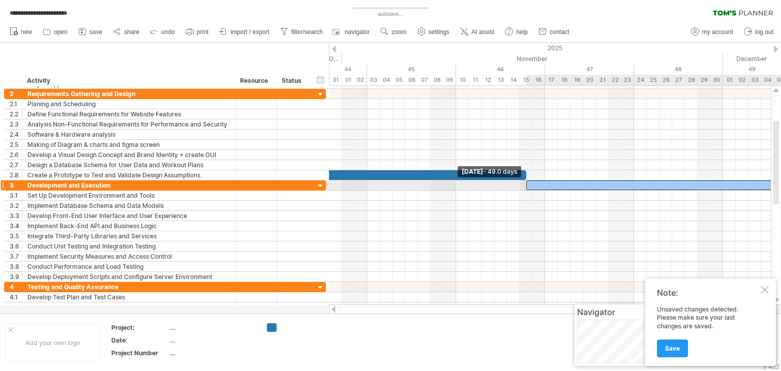
drag, startPoint x: 360, startPoint y: 184, endPoint x: 528, endPoint y: 189, distance: 167.3
click at [528, 189] on span at bounding box center [526, 185] width 4 height 10
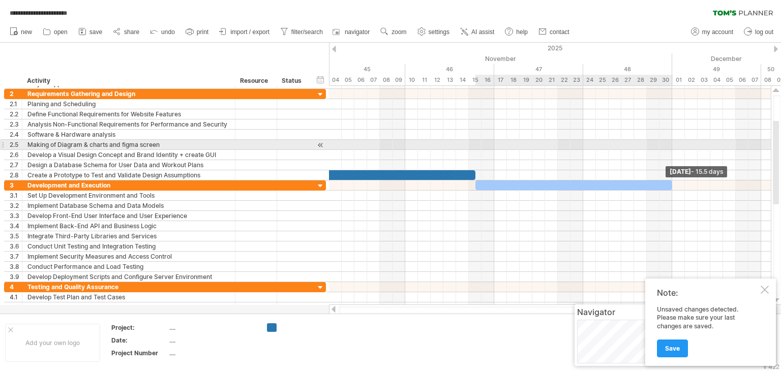
drag, startPoint x: 717, startPoint y: 184, endPoint x: 676, endPoint y: 143, distance: 58.6
click at [676, 143] on div "[DATE] - 15.5 days [DATE] - 49.0 days" at bounding box center [550, 195] width 442 height 219
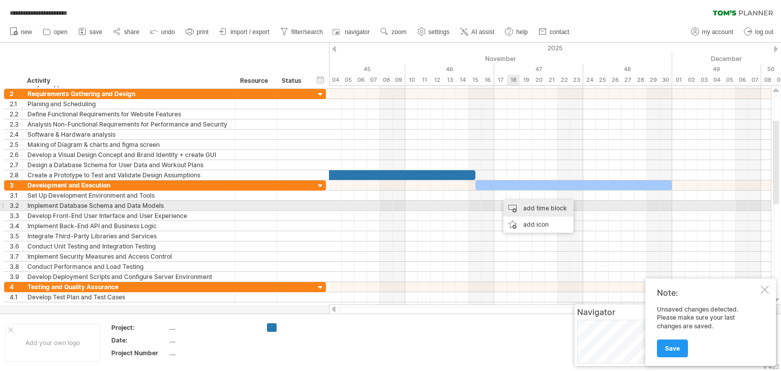
click at [518, 206] on div "add time block" at bounding box center [538, 208] width 70 height 16
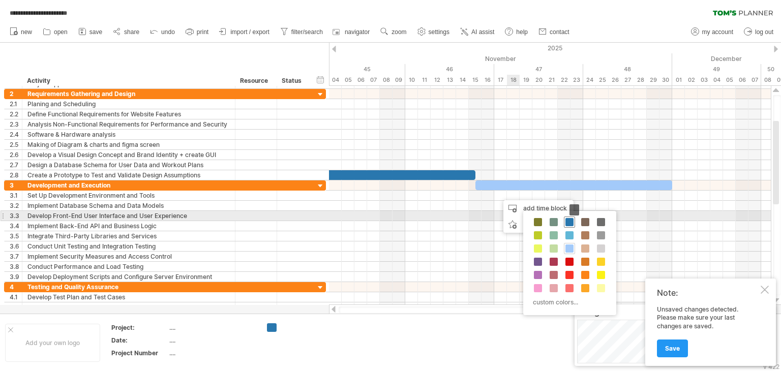
click at [568, 221] on span at bounding box center [569, 222] width 8 height 8
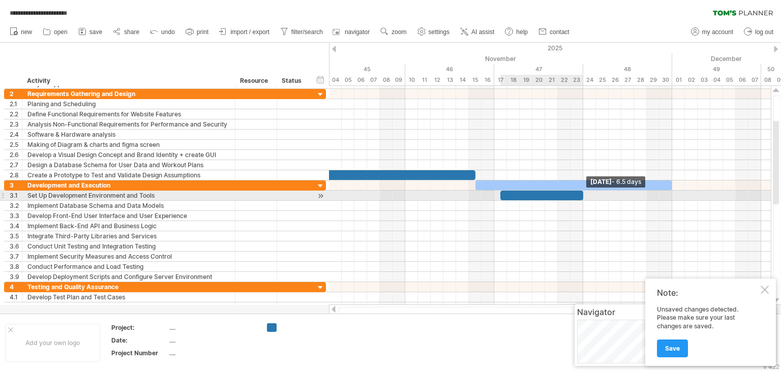
drag, startPoint x: 512, startPoint y: 194, endPoint x: 580, endPoint y: 194, distance: 67.6
click at [580, 194] on div at bounding box center [541, 196] width 83 height 10
drag, startPoint x: 557, startPoint y: 193, endPoint x: 550, endPoint y: 193, distance: 7.1
click at [550, 193] on div at bounding box center [535, 196] width 83 height 10
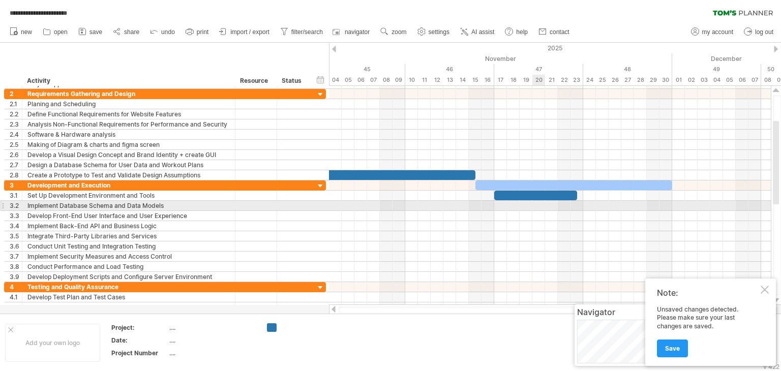
click at [539, 203] on div at bounding box center [550, 206] width 442 height 10
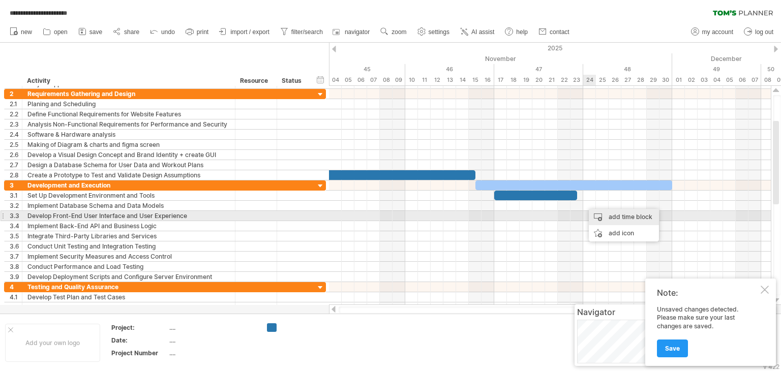
click at [592, 212] on div "add time block" at bounding box center [624, 217] width 70 height 16
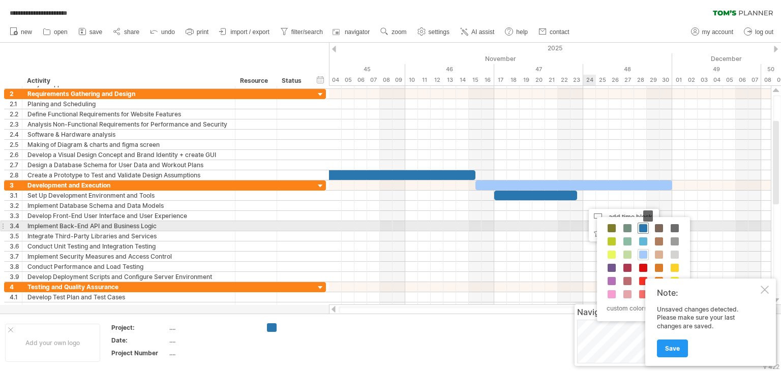
click at [647, 228] on div at bounding box center [642, 228] width 11 height 11
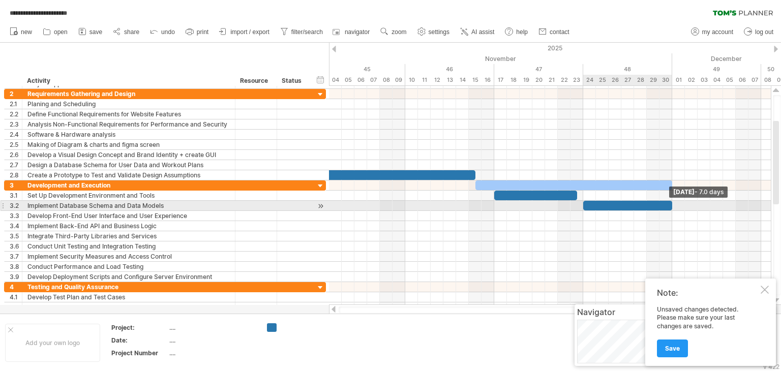
drag, startPoint x: 597, startPoint y: 204, endPoint x: 671, endPoint y: 202, distance: 74.2
click at [671, 202] on span at bounding box center [672, 206] width 4 height 10
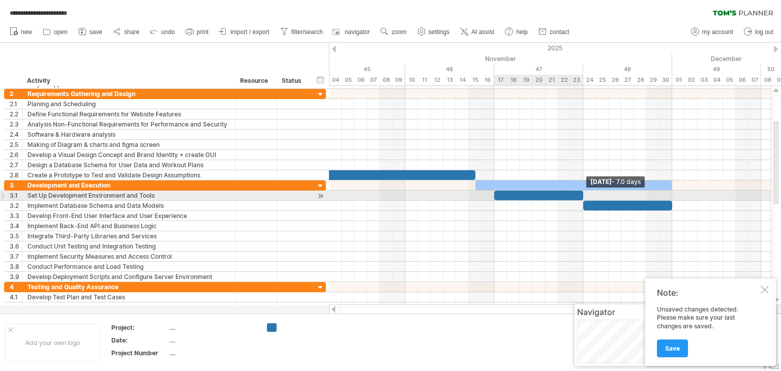
drag, startPoint x: 578, startPoint y: 193, endPoint x: 583, endPoint y: 194, distance: 5.6
click at [583, 194] on span at bounding box center [583, 196] width 4 height 10
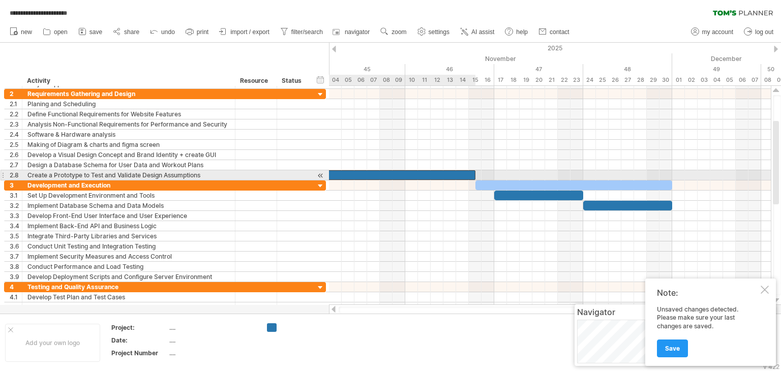
click at [471, 172] on div at bounding box center [325, 175] width 299 height 10
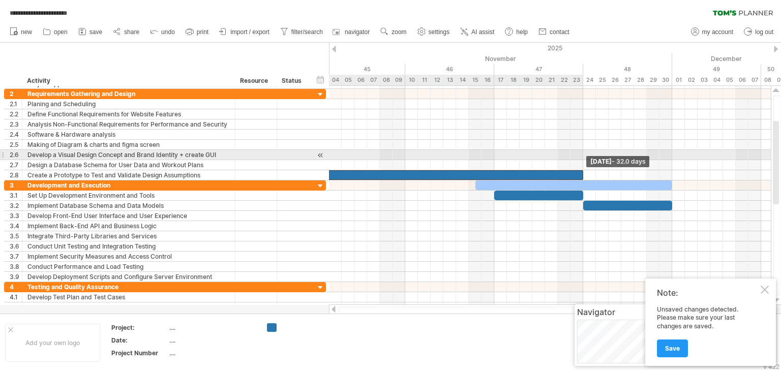
drag, startPoint x: 476, startPoint y: 173, endPoint x: 586, endPoint y: 159, distance: 110.7
click at [586, 159] on div "[DATE] - 32.0 days [DATE]" at bounding box center [550, 195] width 442 height 219
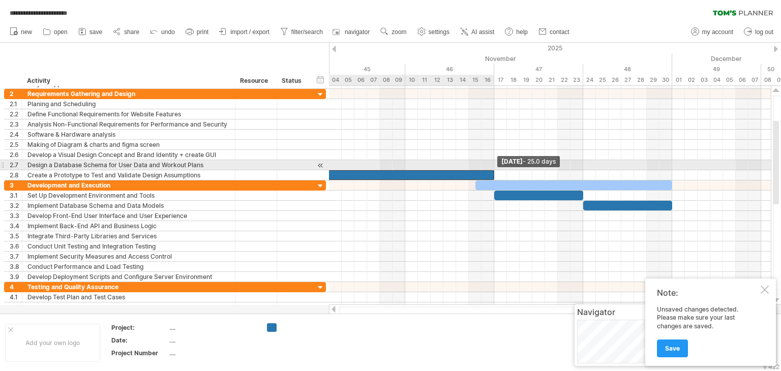
drag, startPoint x: 582, startPoint y: 173, endPoint x: 494, endPoint y: 162, distance: 88.7
click at [494, 162] on div "[DATE] - 25.0 days [DATE]" at bounding box center [550, 195] width 442 height 219
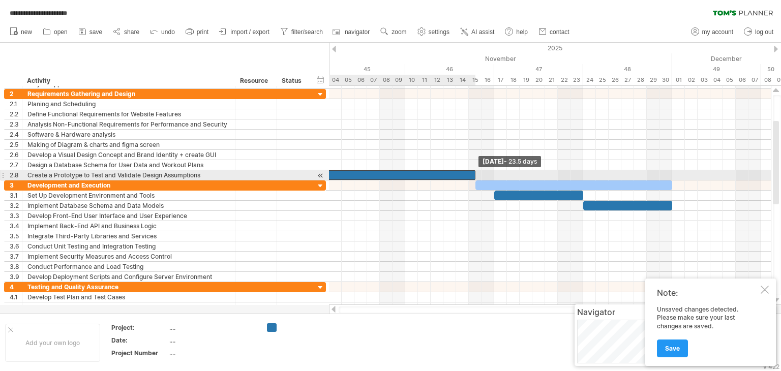
drag, startPoint x: 493, startPoint y: 173, endPoint x: 472, endPoint y: 173, distance: 20.8
click at [472, 173] on div at bounding box center [325, 175] width 299 height 10
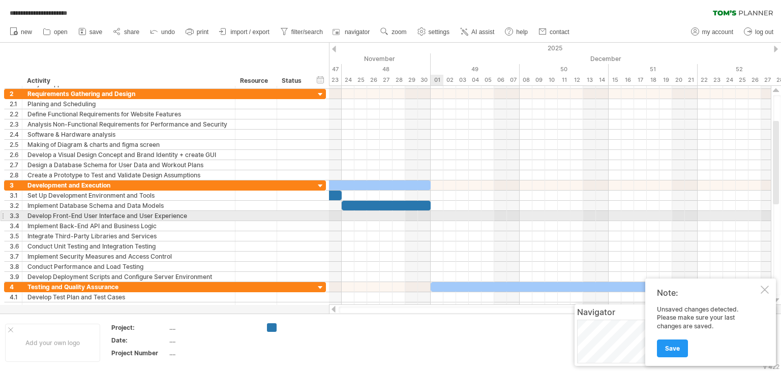
click at [433, 214] on div at bounding box center [550, 216] width 442 height 10
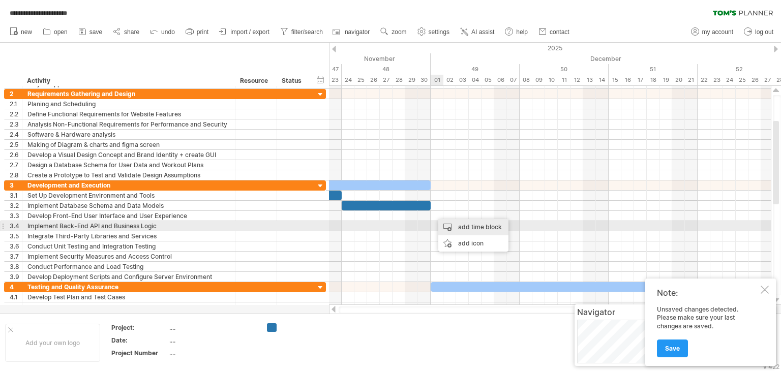
click at [451, 228] on div "add time block" at bounding box center [473, 227] width 70 height 16
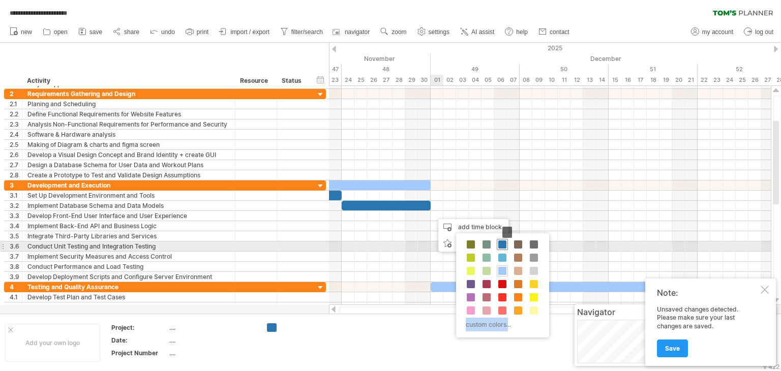
drag, startPoint x: 508, startPoint y: 242, endPoint x: 500, endPoint y: 242, distance: 8.1
click at [500, 242] on div "custom colors..." at bounding box center [502, 285] width 93 height 104
click at [500, 242] on span at bounding box center [502, 244] width 8 height 8
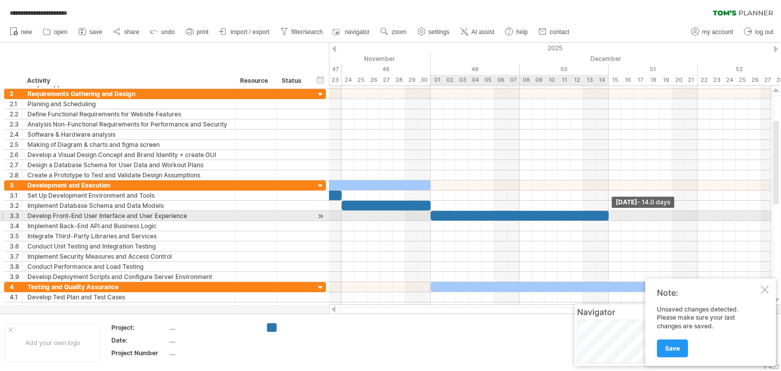
drag, startPoint x: 443, startPoint y: 215, endPoint x: 608, endPoint y: 218, distance: 164.2
click at [608, 218] on span at bounding box center [608, 216] width 4 height 10
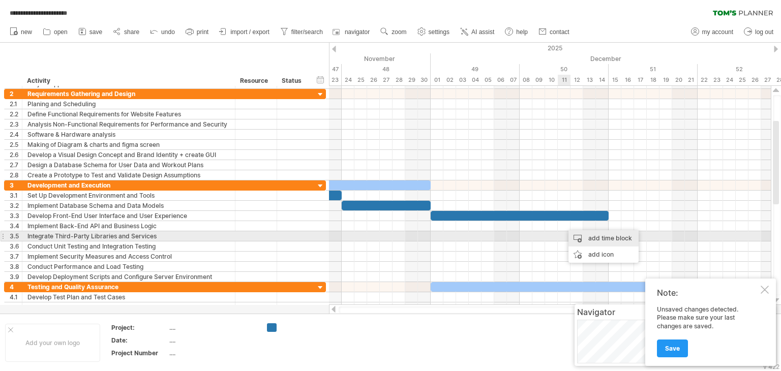
click at [575, 240] on div "add time block" at bounding box center [603, 238] width 70 height 16
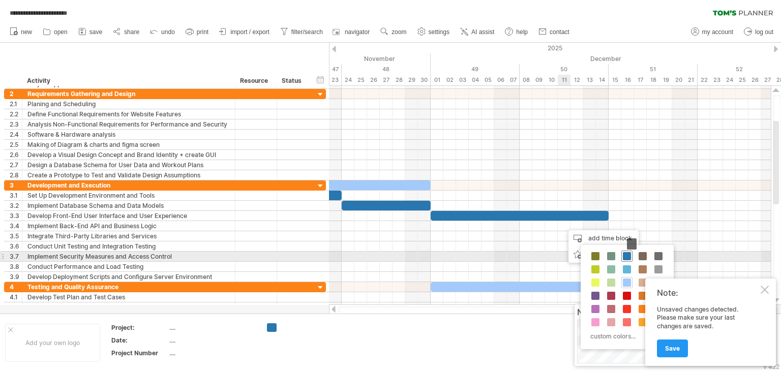
click at [624, 256] on span at bounding box center [627, 256] width 8 height 8
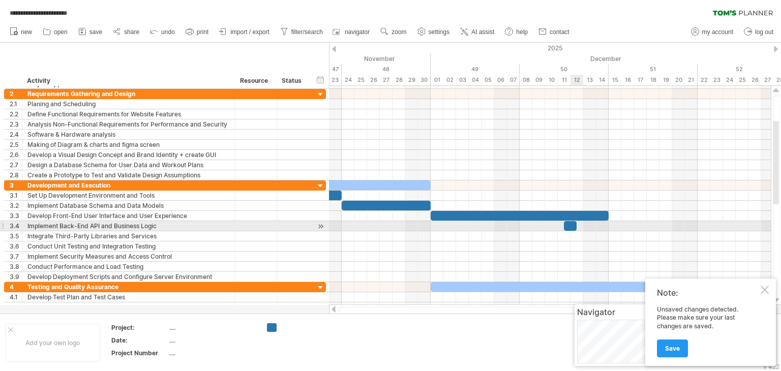
click at [579, 225] on div at bounding box center [550, 226] width 442 height 10
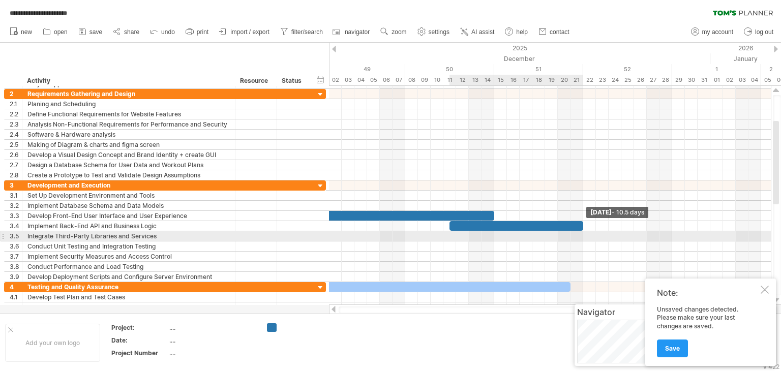
drag, startPoint x: 575, startPoint y: 226, endPoint x: 582, endPoint y: 231, distance: 8.3
click at [582, 231] on div "[DATE] - 10.5 days [DATE]" at bounding box center [550, 195] width 442 height 219
click at [168, 234] on div "Integrate Third-Party Libraries and Services" at bounding box center [128, 236] width 202 height 10
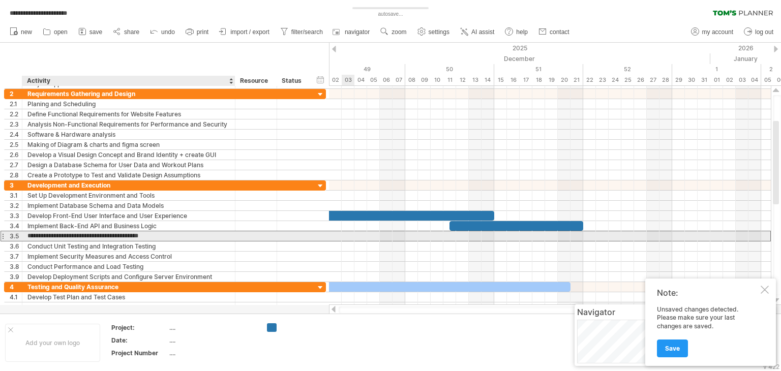
click at [168, 234] on input "**********" at bounding box center [128, 236] width 202 height 10
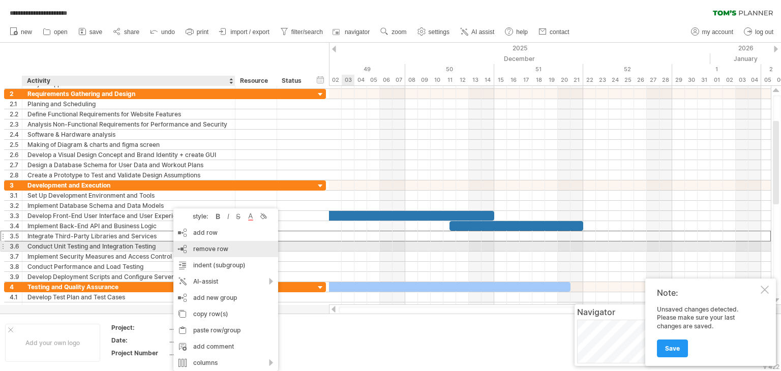
click at [187, 249] on div "remove row remove selected rows" at bounding box center [225, 249] width 105 height 16
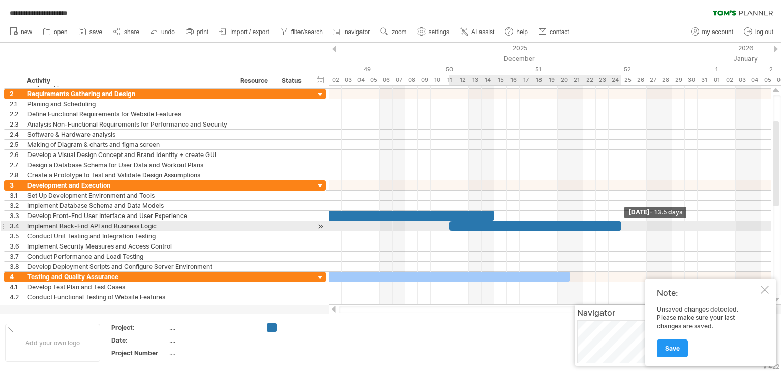
drag, startPoint x: 584, startPoint y: 225, endPoint x: 620, endPoint y: 229, distance: 36.3
click at [620, 229] on span at bounding box center [621, 226] width 4 height 10
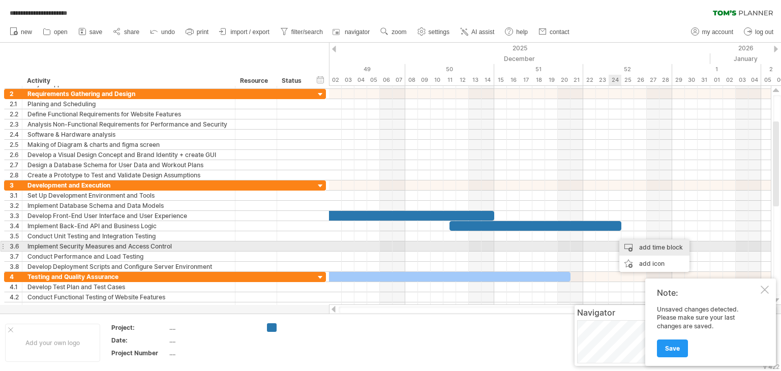
click at [623, 245] on div "add time block" at bounding box center [654, 247] width 70 height 16
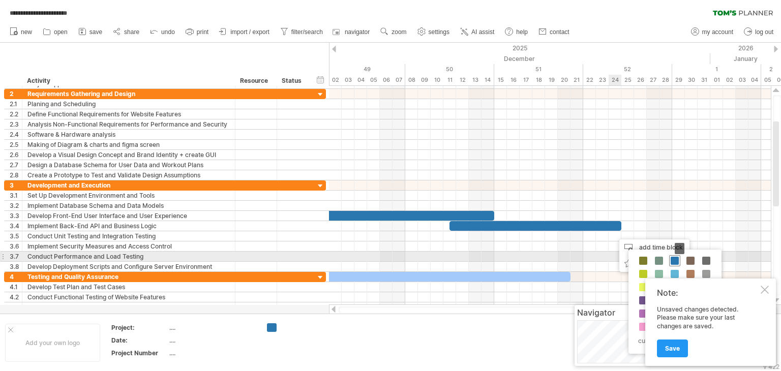
click at [672, 259] on span at bounding box center [675, 261] width 8 height 8
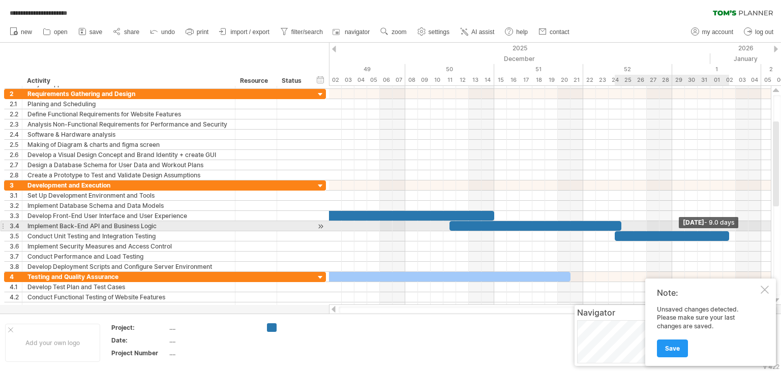
drag, startPoint x: 627, startPoint y: 232, endPoint x: 727, endPoint y: 222, distance: 100.2
click at [727, 222] on div "[DATE] - 9.0 days [DATE]" at bounding box center [550, 195] width 442 height 219
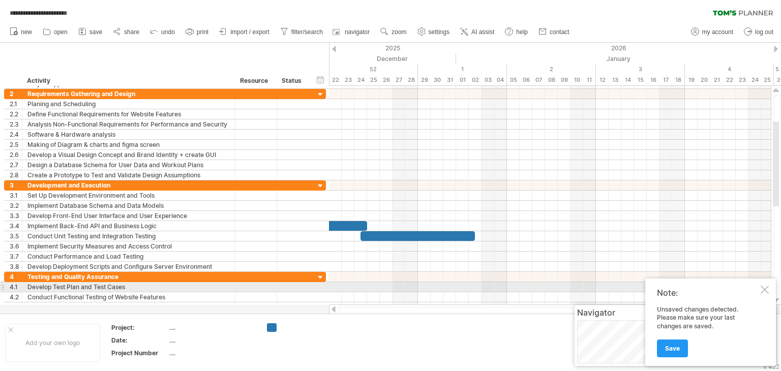
click at [766, 288] on div at bounding box center [765, 290] width 8 height 8
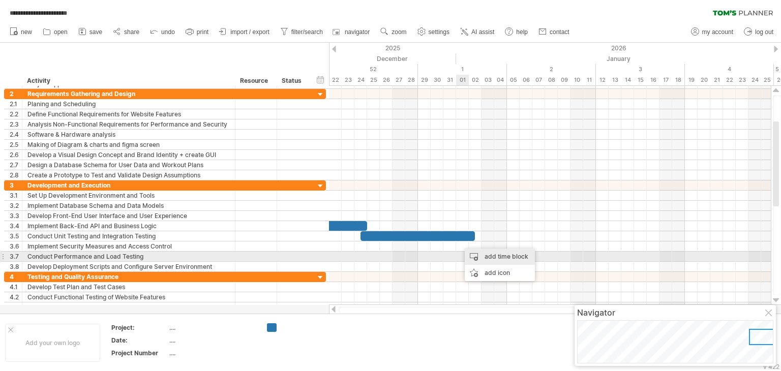
click at [473, 254] on div "add time block" at bounding box center [500, 257] width 70 height 16
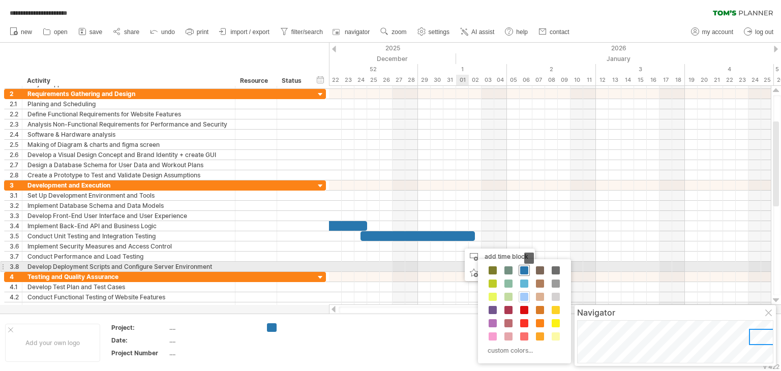
click at [522, 269] on span at bounding box center [524, 270] width 8 height 8
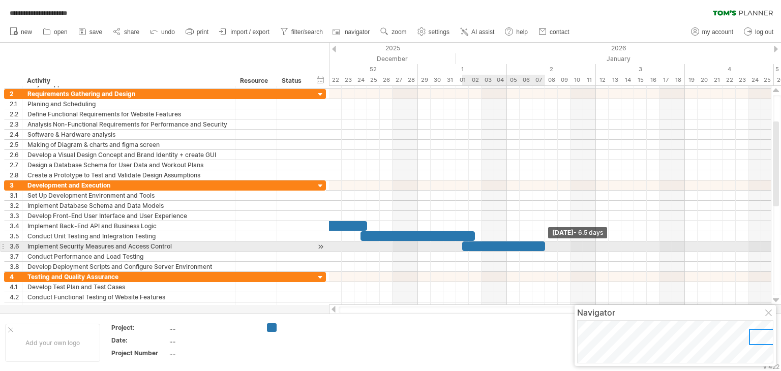
drag, startPoint x: 475, startPoint y: 244, endPoint x: 544, endPoint y: 247, distance: 69.2
click at [544, 247] on span at bounding box center [545, 246] width 4 height 10
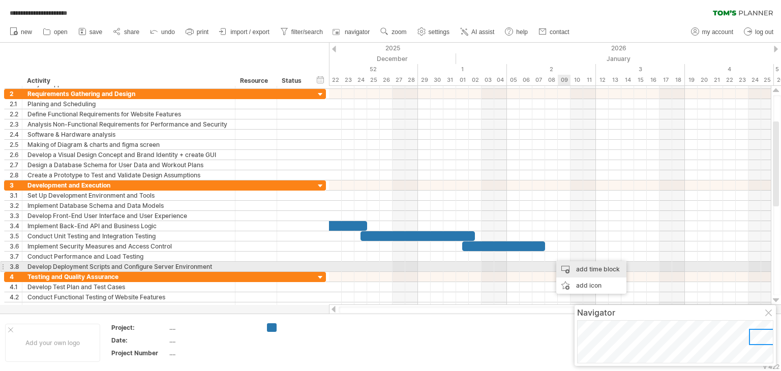
click at [566, 268] on div "add time block" at bounding box center [591, 269] width 70 height 16
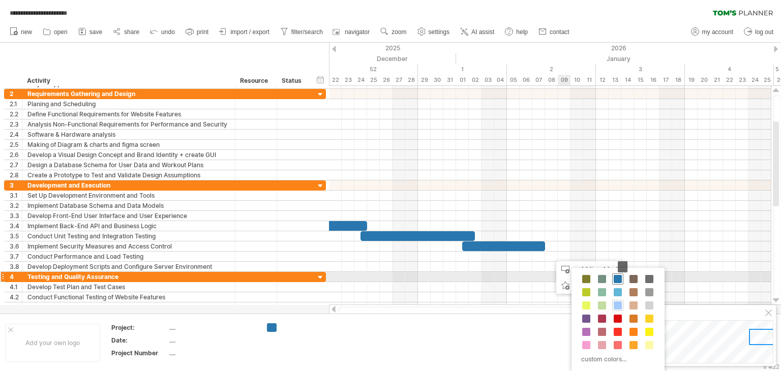
click at [615, 277] on span at bounding box center [618, 279] width 8 height 8
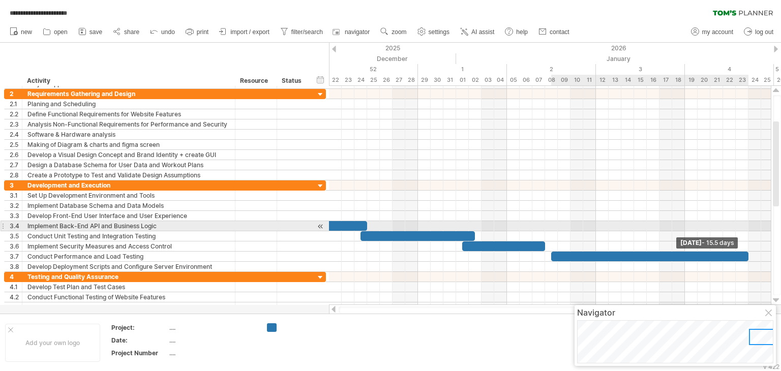
drag, startPoint x: 564, startPoint y: 255, endPoint x: 751, endPoint y: 226, distance: 189.2
click at [751, 226] on div "[DATE] - 15.5 days [DATE]" at bounding box center [550, 195] width 442 height 219
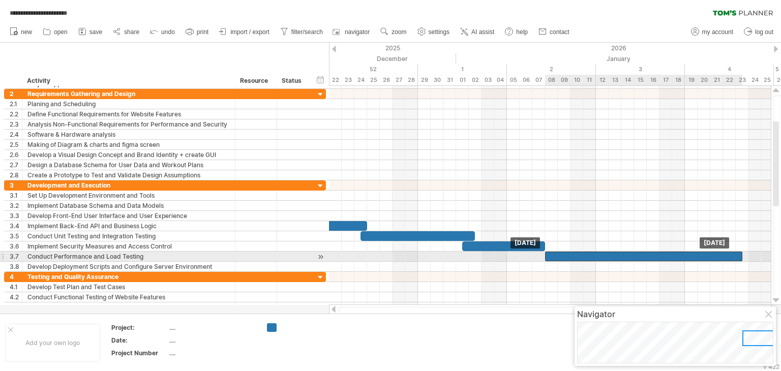
drag, startPoint x: 708, startPoint y: 254, endPoint x: 703, endPoint y: 256, distance: 5.2
click at [703, 256] on div at bounding box center [643, 257] width 197 height 10
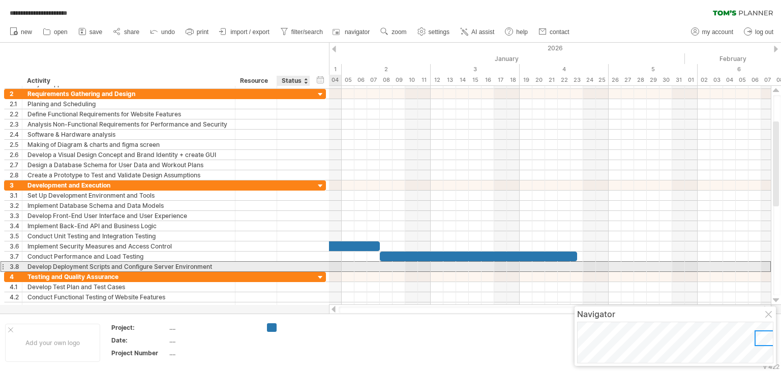
click at [301, 266] on div at bounding box center [293, 267] width 22 height 10
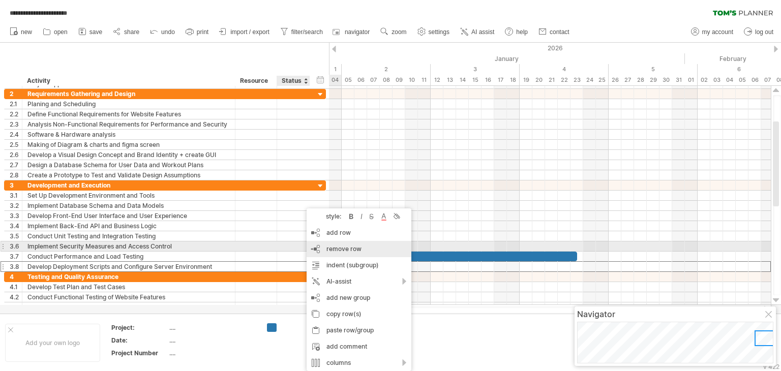
click at [329, 249] on span "remove row" at bounding box center [343, 249] width 35 height 8
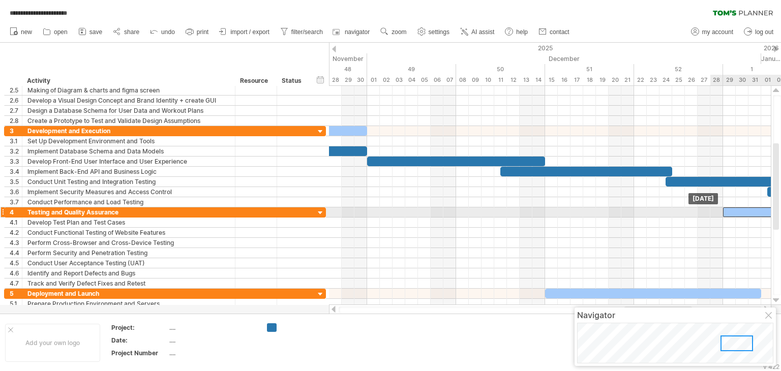
drag, startPoint x: 423, startPoint y: 208, endPoint x: 780, endPoint y: 208, distance: 357.4
click at [780, 208] on div "**********" at bounding box center [390, 185] width 781 height 371
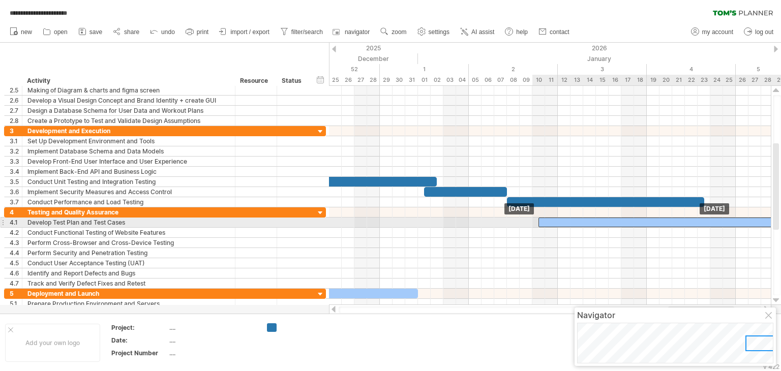
drag, startPoint x: 619, startPoint y: 213, endPoint x: 780, endPoint y: 220, distance: 161.8
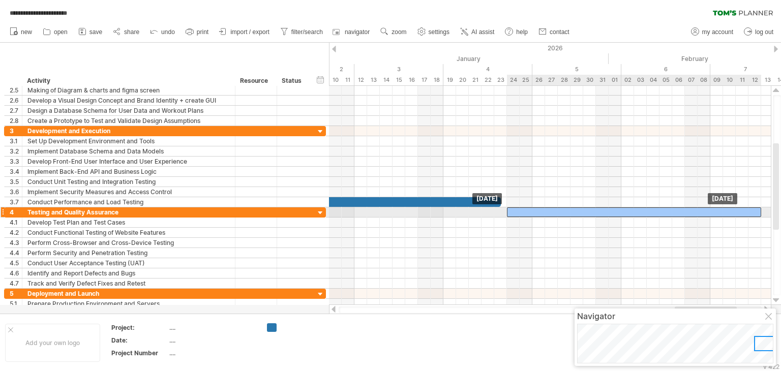
drag, startPoint x: 576, startPoint y: 222, endPoint x: 749, endPoint y: 209, distance: 173.3
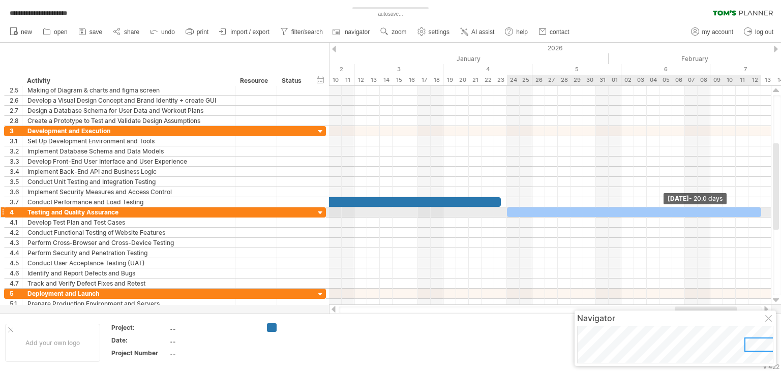
drag, startPoint x: 760, startPoint y: 211, endPoint x: 763, endPoint y: 226, distance: 15.6
click at [763, 226] on div "[DATE] - 20.0 days [DATE]" at bounding box center [550, 195] width 442 height 219
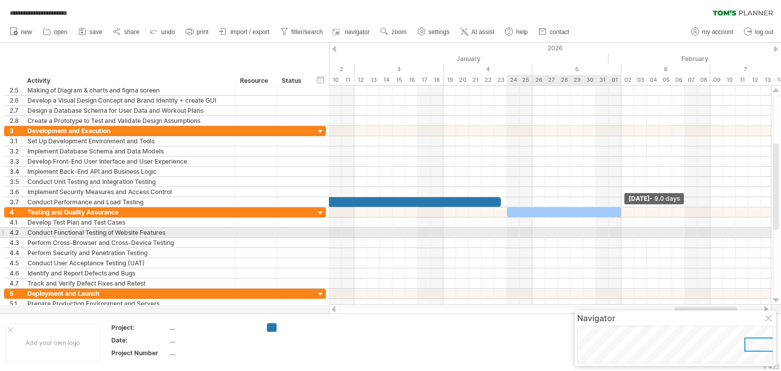
drag, startPoint x: 759, startPoint y: 212, endPoint x: 618, endPoint y: 236, distance: 143.4
click at [618, 236] on div "[DATE] - 9.0 days [DATE]" at bounding box center [550, 195] width 442 height 219
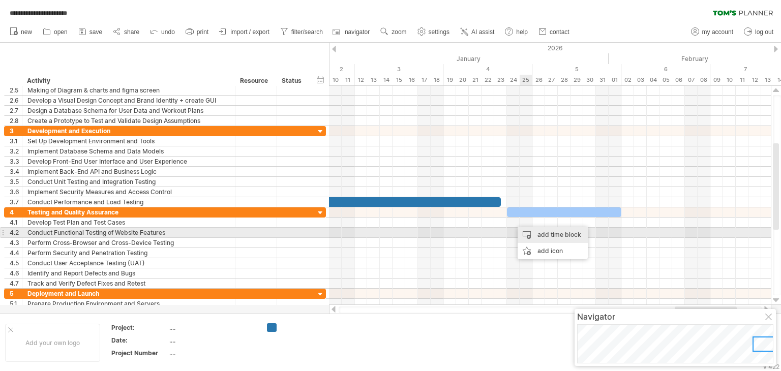
click at [528, 232] on div "add time block" at bounding box center [553, 235] width 70 height 16
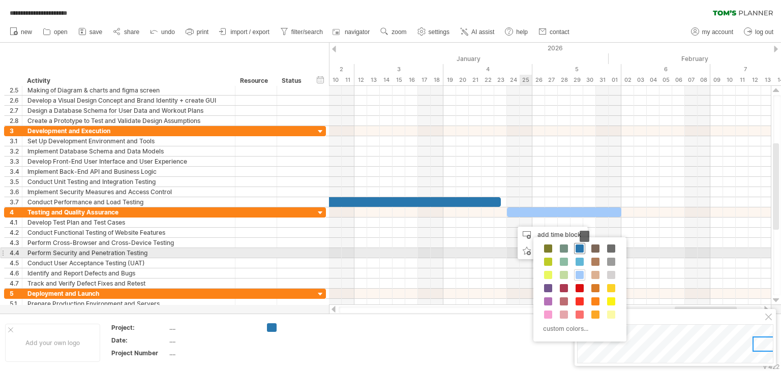
click at [577, 250] on span at bounding box center [579, 249] width 8 height 8
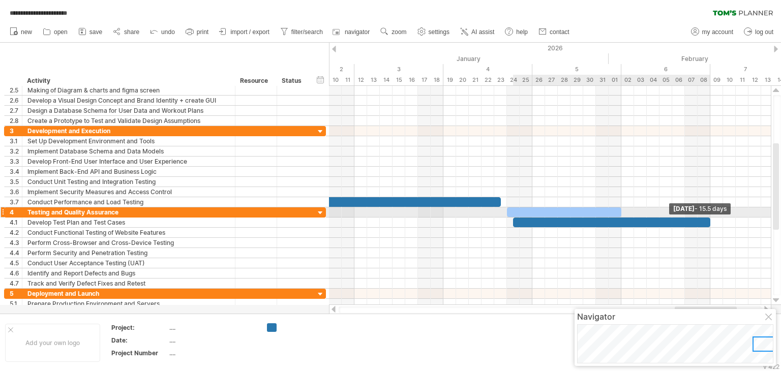
drag, startPoint x: 527, startPoint y: 220, endPoint x: 712, endPoint y: 217, distance: 185.1
click at [712, 217] on div "[DATE] - 15.5 days [DATE]" at bounding box center [550, 195] width 442 height 219
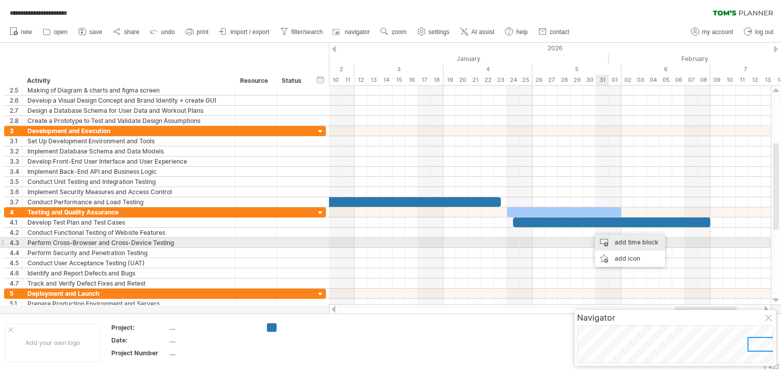
click at [607, 243] on div "add time block" at bounding box center [630, 242] width 70 height 16
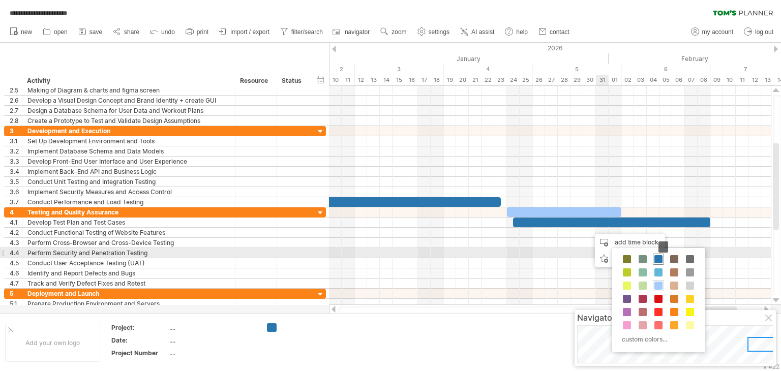
click at [657, 256] on span at bounding box center [658, 259] width 8 height 8
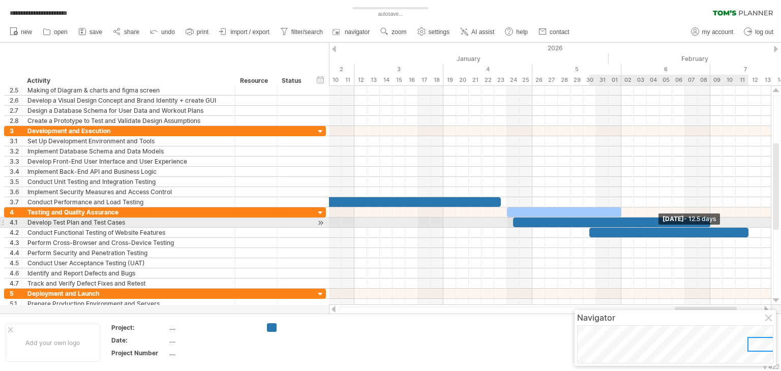
drag, startPoint x: 601, startPoint y: 230, endPoint x: 748, endPoint y: 221, distance: 147.2
click at [750, 221] on div "[DATE] - 12.5 days [DATE]" at bounding box center [550, 195] width 442 height 219
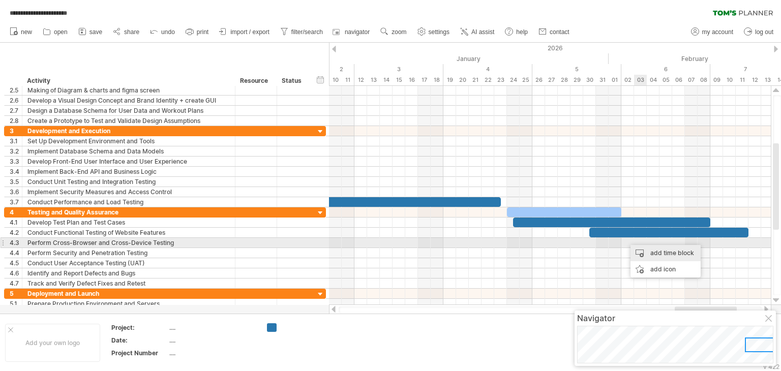
click at [645, 248] on div "add time block" at bounding box center [665, 253] width 70 height 16
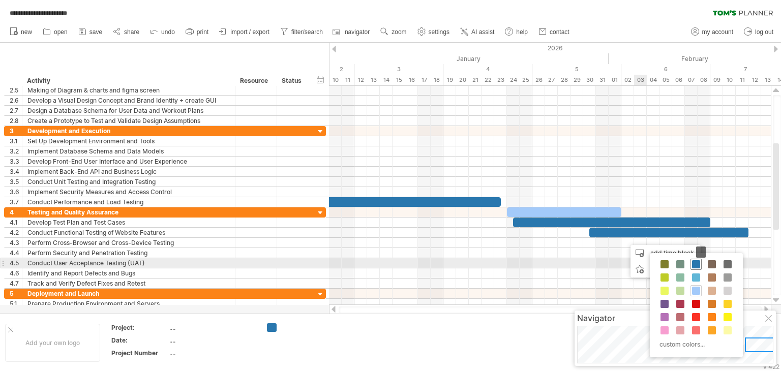
click at [692, 261] on span at bounding box center [696, 264] width 8 height 8
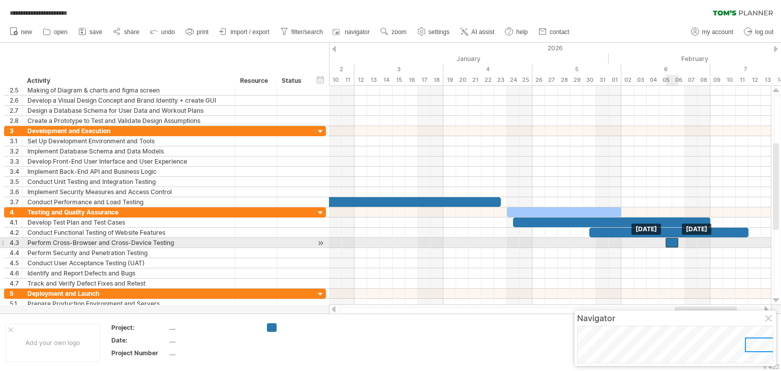
drag, startPoint x: 634, startPoint y: 240, endPoint x: 672, endPoint y: 240, distance: 37.1
click at [672, 240] on div at bounding box center [671, 243] width 13 height 10
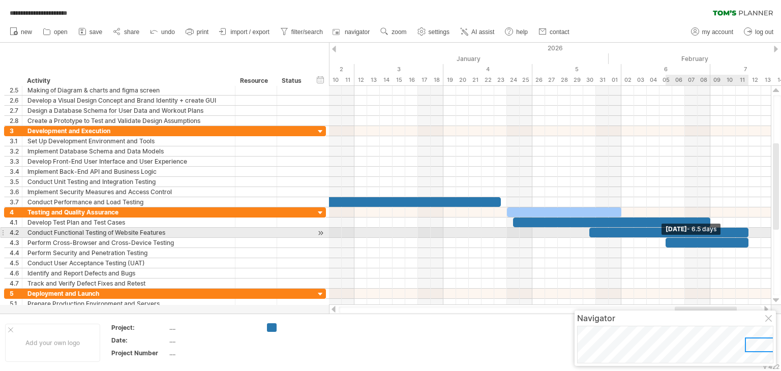
drag, startPoint x: 677, startPoint y: 240, endPoint x: 746, endPoint y: 236, distance: 68.7
click at [746, 238] on span at bounding box center [748, 243] width 4 height 10
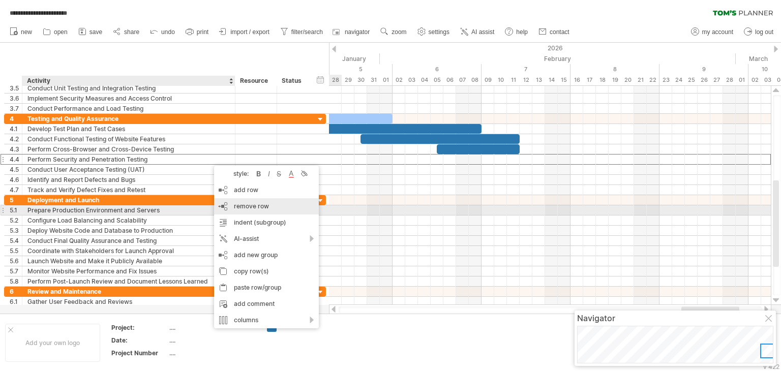
click at [250, 207] on span "remove row" at bounding box center [251, 206] width 35 height 8
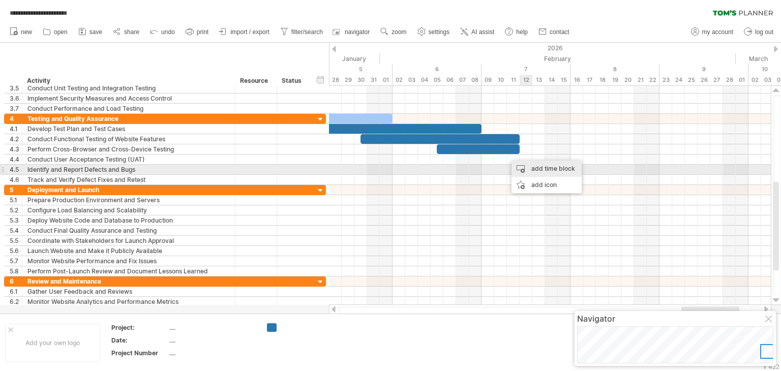
click at [529, 166] on div "add time block" at bounding box center [546, 169] width 70 height 16
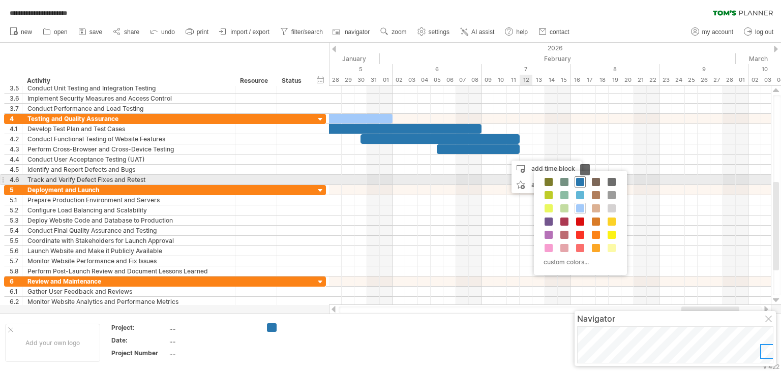
click at [584, 180] on div at bounding box center [579, 181] width 11 height 11
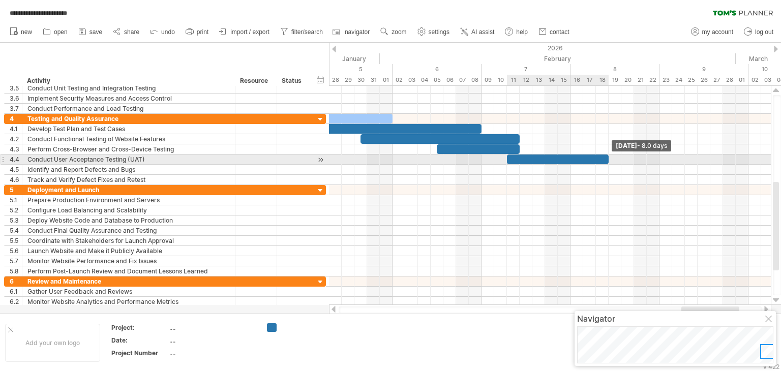
drag, startPoint x: 520, startPoint y: 159, endPoint x: 606, endPoint y: 159, distance: 86.4
click at [606, 159] on div at bounding box center [558, 160] width 102 height 10
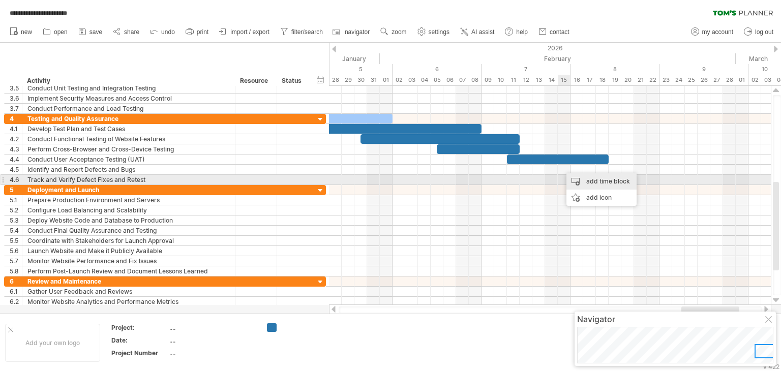
click at [571, 176] on div "add time block" at bounding box center [601, 181] width 70 height 16
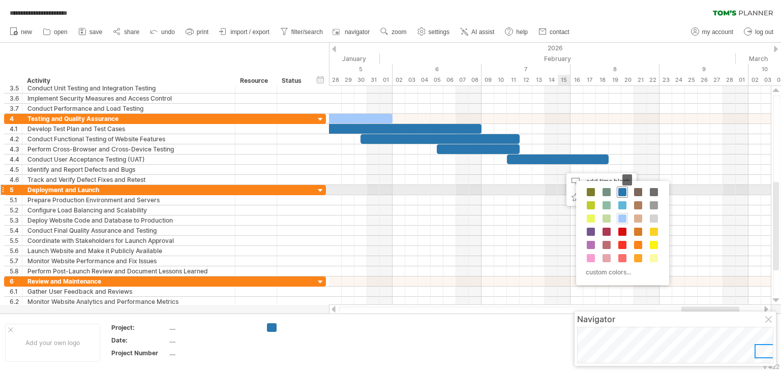
click at [620, 192] on span at bounding box center [622, 192] width 8 height 8
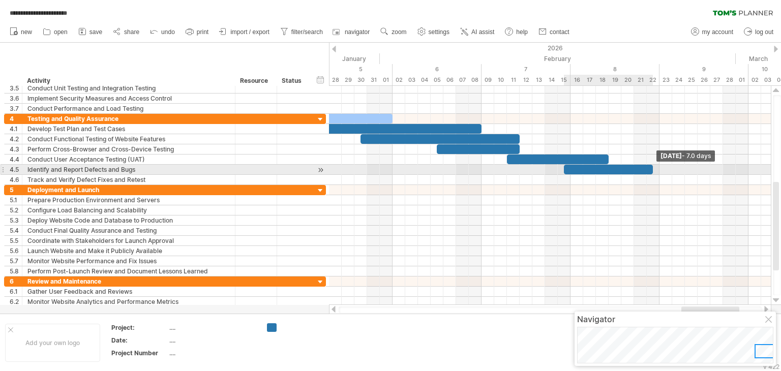
drag, startPoint x: 578, startPoint y: 167, endPoint x: 653, endPoint y: 169, distance: 75.3
click at [653, 169] on span at bounding box center [653, 170] width 4 height 10
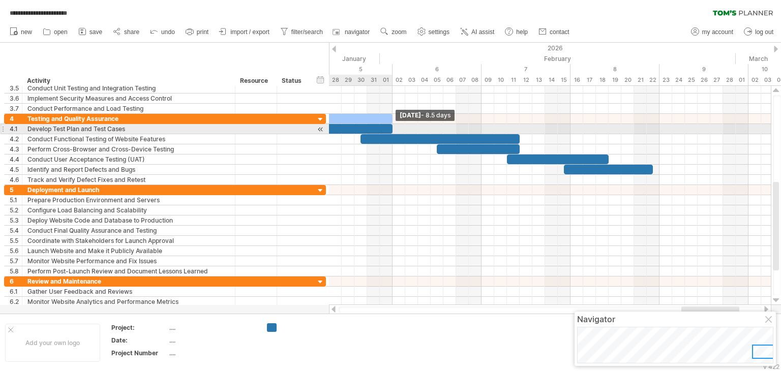
drag, startPoint x: 480, startPoint y: 128, endPoint x: 391, endPoint y: 126, distance: 88.5
click at [391, 126] on span at bounding box center [392, 129] width 4 height 10
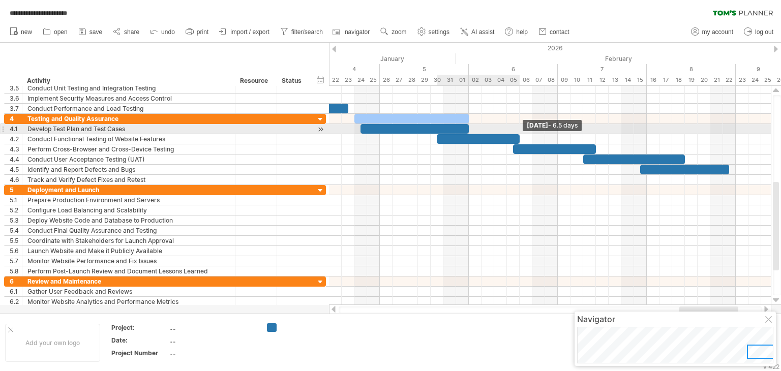
drag, startPoint x: 594, startPoint y: 136, endPoint x: 515, endPoint y: 125, distance: 79.0
click at [515, 125] on div "[DATE] - 6.5 days [DATE]" at bounding box center [550, 195] width 442 height 219
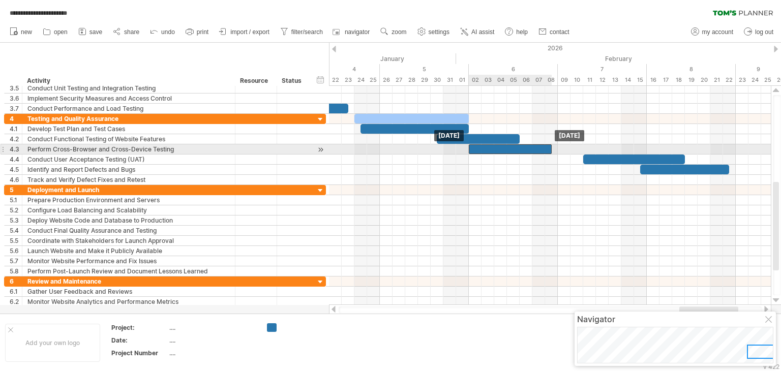
drag, startPoint x: 537, startPoint y: 145, endPoint x: 494, endPoint y: 147, distance: 42.8
click at [494, 147] on div at bounding box center [510, 149] width 83 height 10
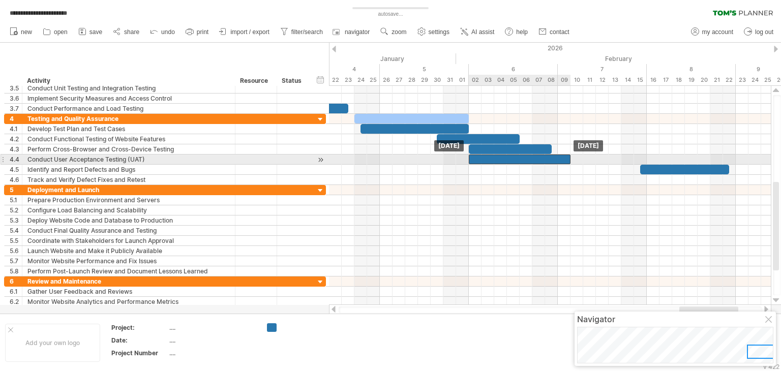
drag, startPoint x: 606, startPoint y: 157, endPoint x: 491, endPoint y: 157, distance: 114.9
click at [491, 157] on div at bounding box center [520, 160] width 102 height 10
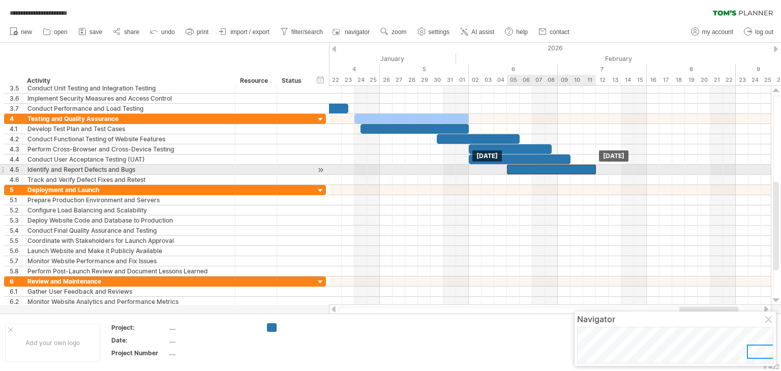
drag, startPoint x: 646, startPoint y: 169, endPoint x: 511, endPoint y: 165, distance: 134.8
click at [511, 165] on div at bounding box center [551, 170] width 89 height 10
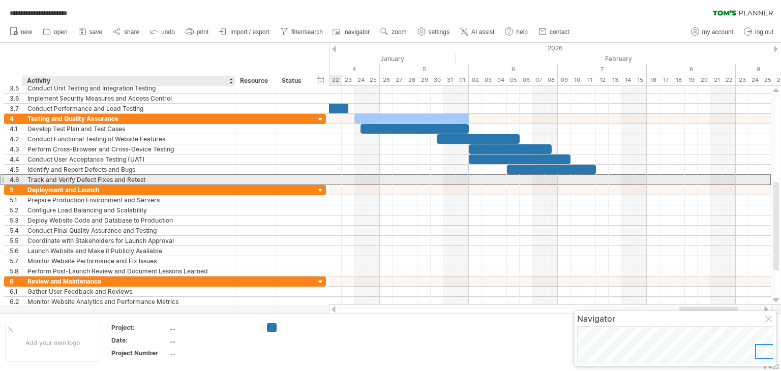
click at [183, 177] on div "Track and Verify Defect Fixes and Retest" at bounding box center [128, 180] width 202 height 10
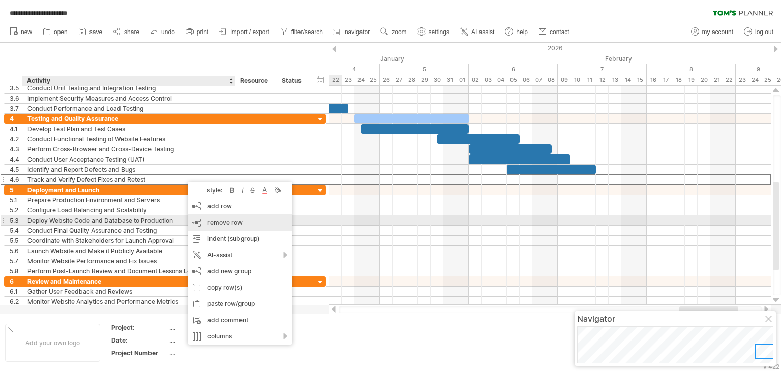
click at [229, 224] on span "remove row" at bounding box center [224, 223] width 35 height 8
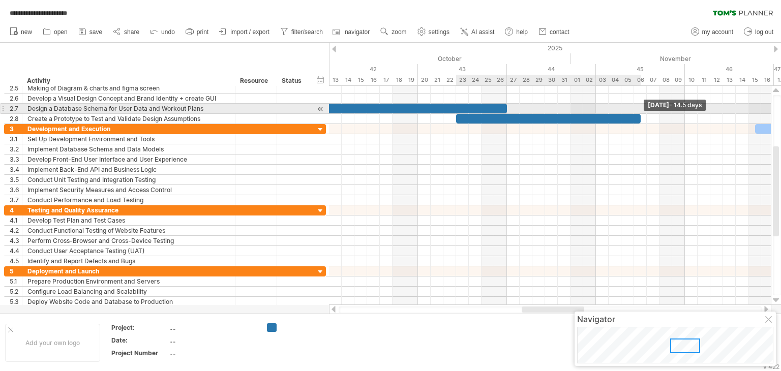
drag, startPoint x: 753, startPoint y: 116, endPoint x: 640, endPoint y: 107, distance: 113.8
click at [640, 107] on div "[DATE] - 14.5 days [DATE]" at bounding box center [550, 195] width 442 height 219
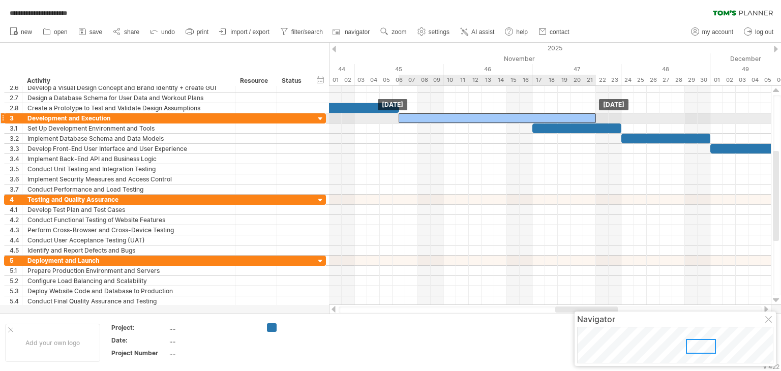
drag, startPoint x: 594, startPoint y: 116, endPoint x: 480, endPoint y: 115, distance: 114.4
click at [480, 115] on div at bounding box center [497, 118] width 197 height 10
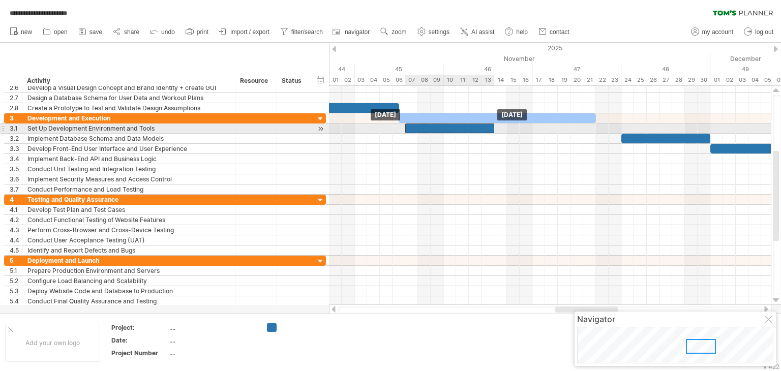
drag, startPoint x: 548, startPoint y: 126, endPoint x: 419, endPoint y: 131, distance: 128.7
click at [419, 131] on div at bounding box center [449, 129] width 89 height 10
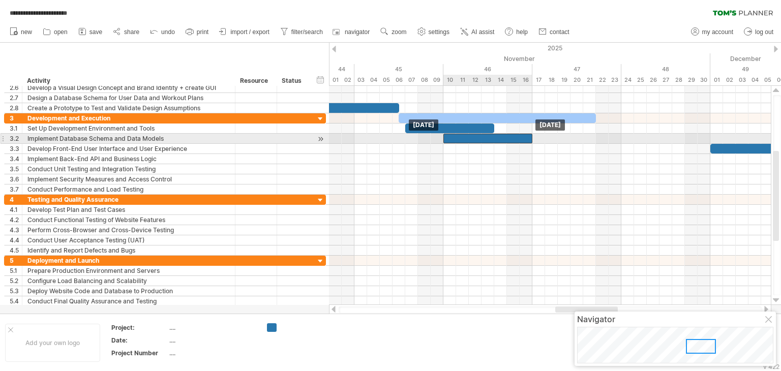
drag, startPoint x: 659, startPoint y: 135, endPoint x: 481, endPoint y: 134, distance: 177.4
click at [481, 134] on div at bounding box center [487, 139] width 89 height 10
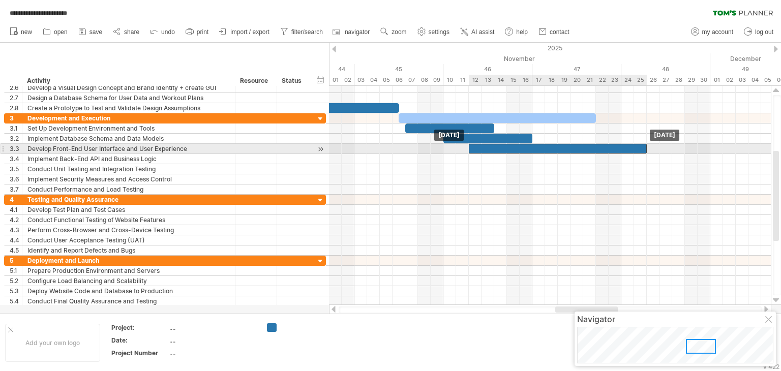
drag, startPoint x: 752, startPoint y: 148, endPoint x: 509, endPoint y: 149, distance: 242.5
click at [509, 149] on div at bounding box center [558, 149] width 178 height 10
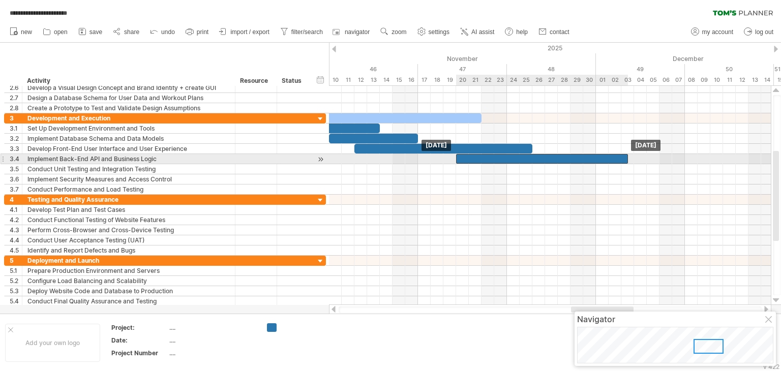
drag, startPoint x: 744, startPoint y: 155, endPoint x: 471, endPoint y: 156, distance: 273.5
click at [471, 156] on div at bounding box center [542, 159] width 172 height 10
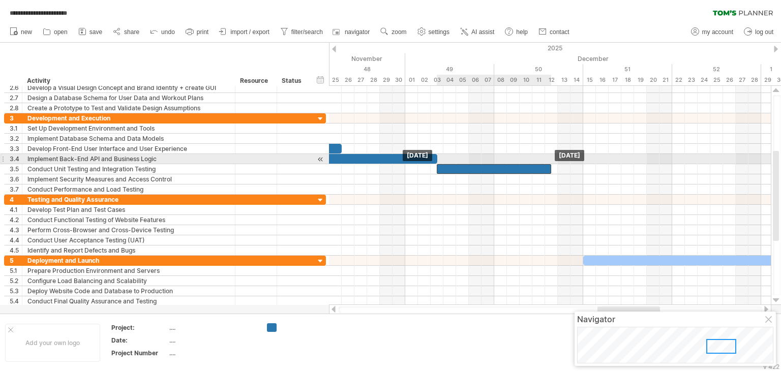
drag, startPoint x: 717, startPoint y: 166, endPoint x: 448, endPoint y: 164, distance: 268.9
click at [448, 164] on div at bounding box center [494, 169] width 114 height 10
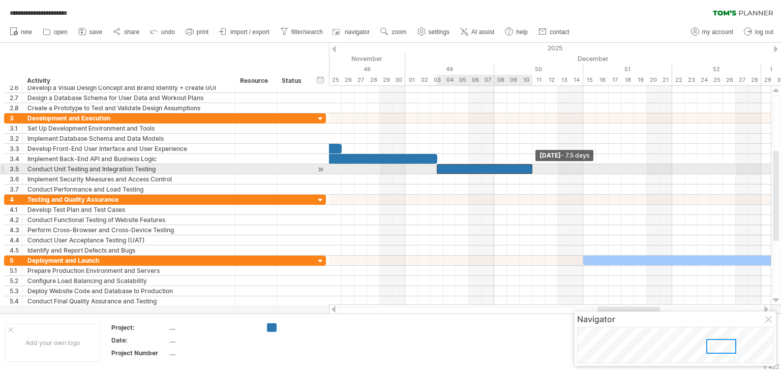
drag, startPoint x: 550, startPoint y: 167, endPoint x: 524, endPoint y: 170, distance: 25.6
click at [530, 170] on span at bounding box center [532, 169] width 4 height 10
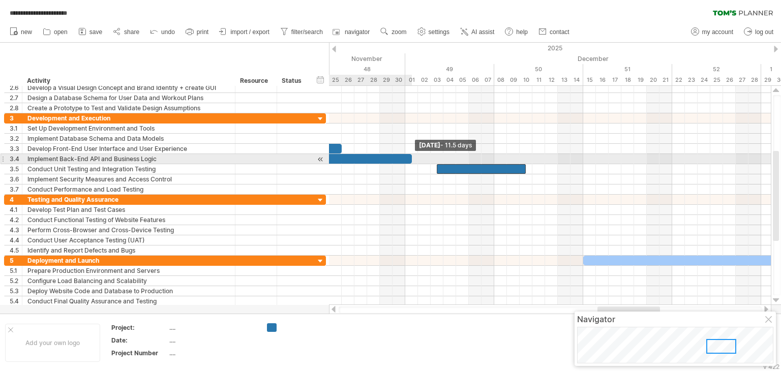
drag, startPoint x: 437, startPoint y: 155, endPoint x: 410, endPoint y: 158, distance: 27.6
click at [410, 158] on span at bounding box center [412, 159] width 4 height 10
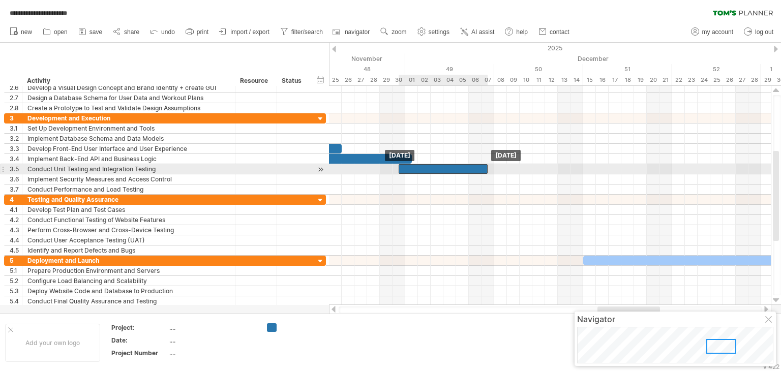
drag, startPoint x: 453, startPoint y: 164, endPoint x: 415, endPoint y: 165, distance: 38.6
click at [415, 165] on div at bounding box center [443, 169] width 89 height 10
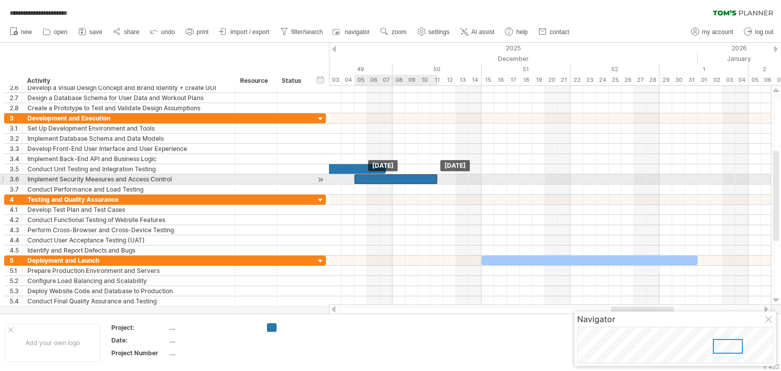
drag, startPoint x: 642, startPoint y: 178, endPoint x: 370, endPoint y: 175, distance: 271.5
click at [370, 175] on div at bounding box center [395, 179] width 83 height 10
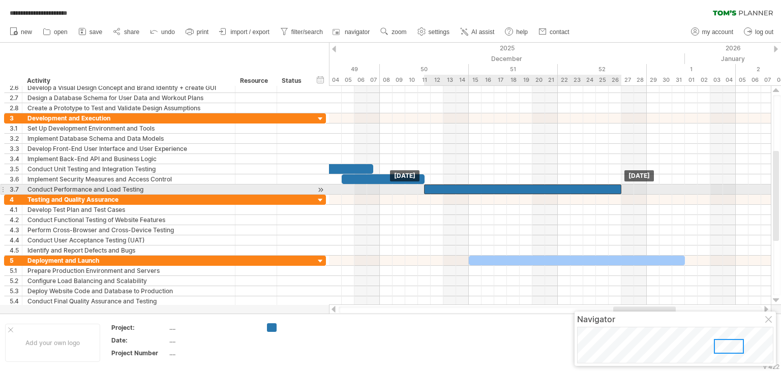
drag, startPoint x: 594, startPoint y: 188, endPoint x: 436, endPoint y: 188, distance: 158.1
click at [436, 188] on div at bounding box center [522, 190] width 197 height 10
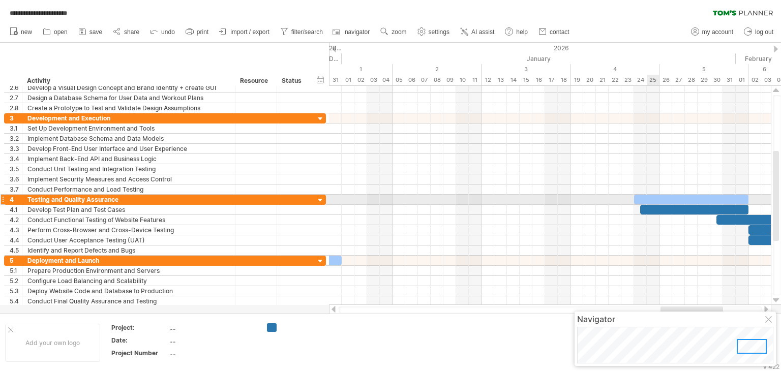
click at [651, 198] on div "[DATE] [DATE]" at bounding box center [550, 195] width 442 height 219
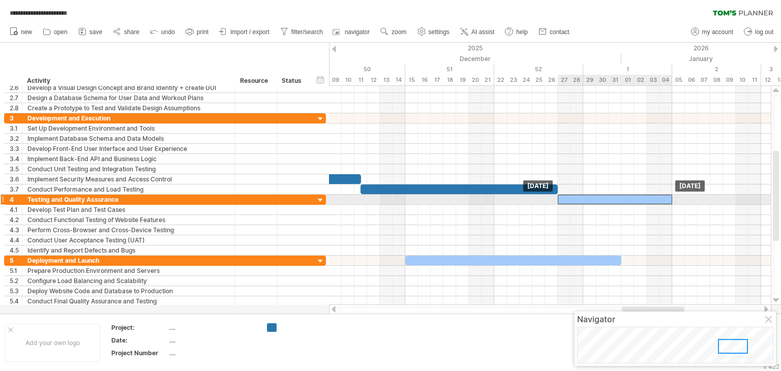
drag, startPoint x: 651, startPoint y: 198, endPoint x: 575, endPoint y: 195, distance: 75.3
click at [575, 195] on div at bounding box center [615, 200] width 114 height 10
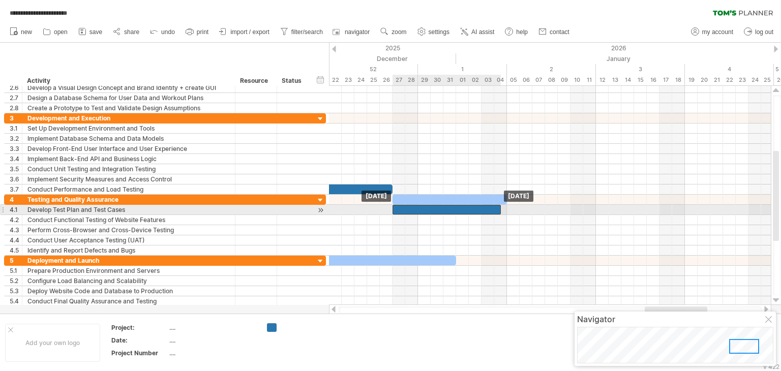
drag, startPoint x: 624, startPoint y: 203, endPoint x: 401, endPoint y: 206, distance: 223.2
click at [401, 206] on div at bounding box center [446, 210] width 108 height 10
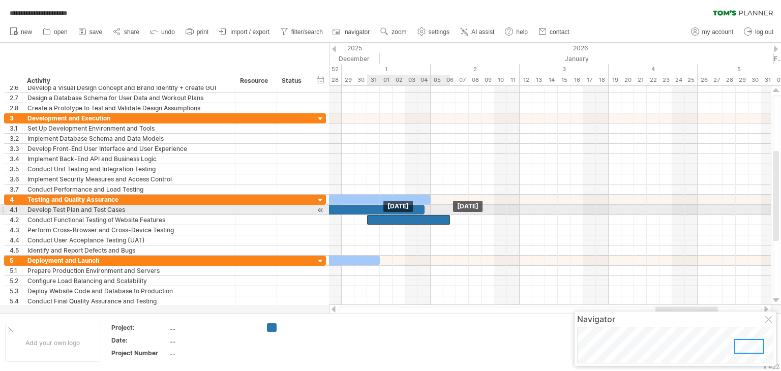
drag, startPoint x: 672, startPoint y: 217, endPoint x: 373, endPoint y: 212, distance: 299.5
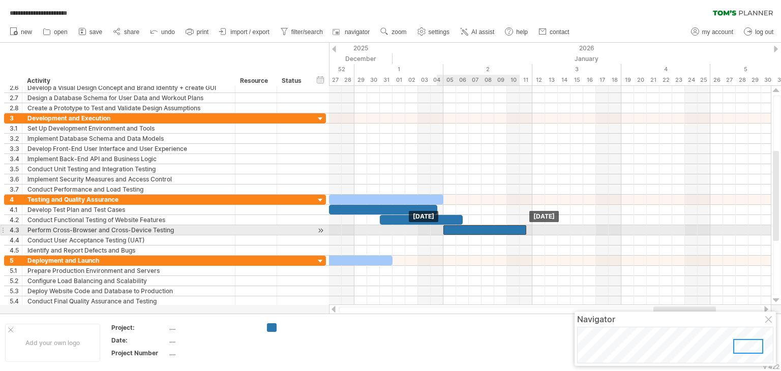
drag, startPoint x: 609, startPoint y: 227, endPoint x: 453, endPoint y: 227, distance: 155.6
click at [453, 227] on div at bounding box center [484, 230] width 83 height 10
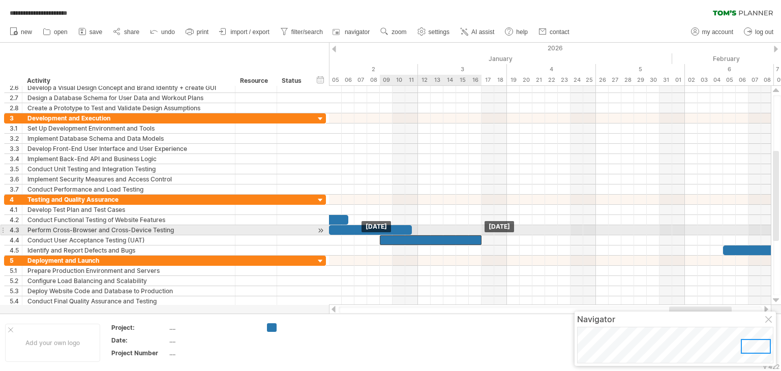
drag, startPoint x: 612, startPoint y: 234, endPoint x: 397, endPoint y: 231, distance: 215.1
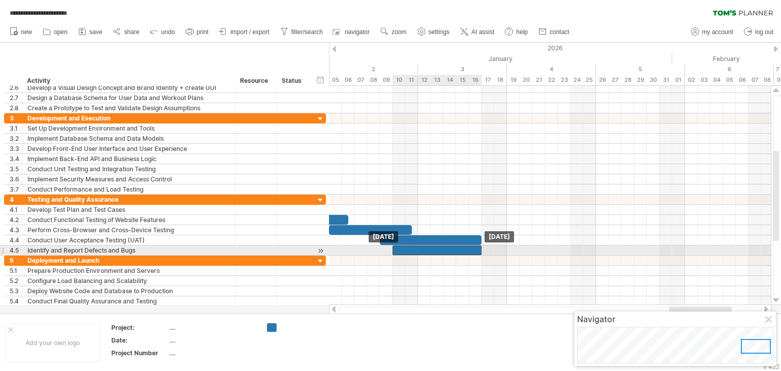
drag, startPoint x: 744, startPoint y: 248, endPoint x: 414, endPoint y: 248, distance: 330.4
click at [414, 248] on div at bounding box center [436, 251] width 89 height 10
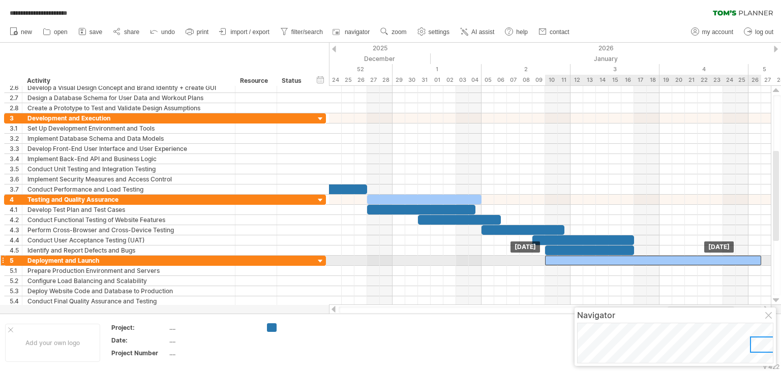
drag, startPoint x: 412, startPoint y: 259, endPoint x: 742, endPoint y: 259, distance: 329.4
click at [742, 259] on div at bounding box center [653, 261] width 216 height 10
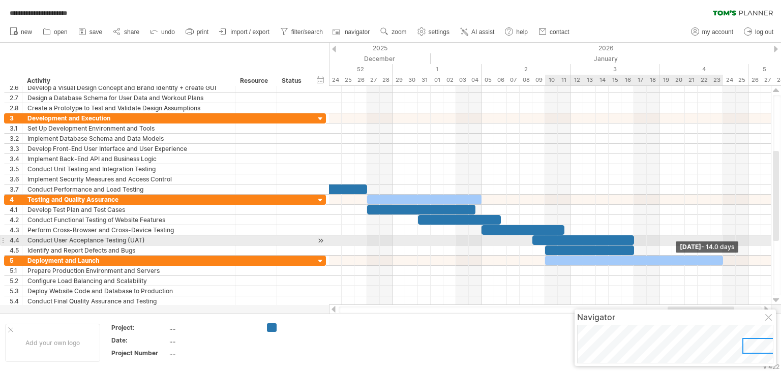
drag, startPoint x: 760, startPoint y: 259, endPoint x: 724, endPoint y: 239, distance: 40.9
click at [724, 239] on div "[DATE] - 14.0 days [DATE]" at bounding box center [550, 195] width 442 height 219
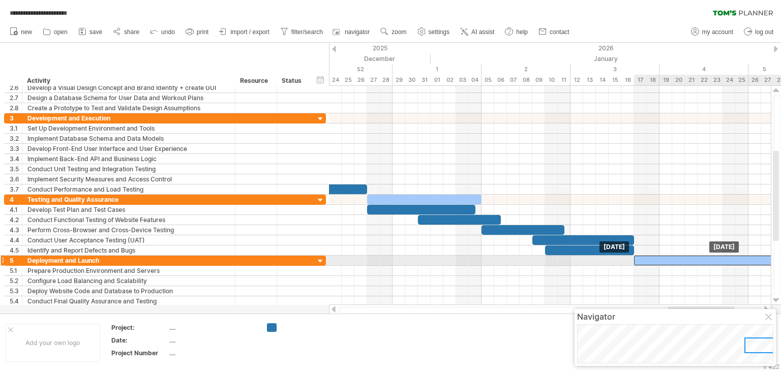
drag, startPoint x: 612, startPoint y: 257, endPoint x: 700, endPoint y: 257, distance: 87.9
click at [700, 257] on div at bounding box center [723, 261] width 178 height 10
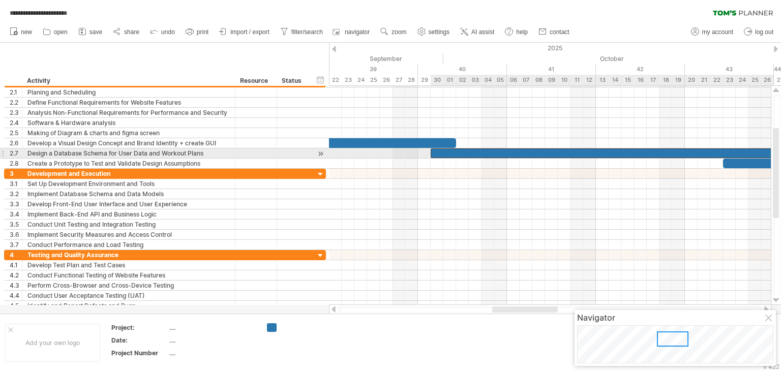
click at [688, 155] on div at bounding box center [602, 153] width 343 height 10
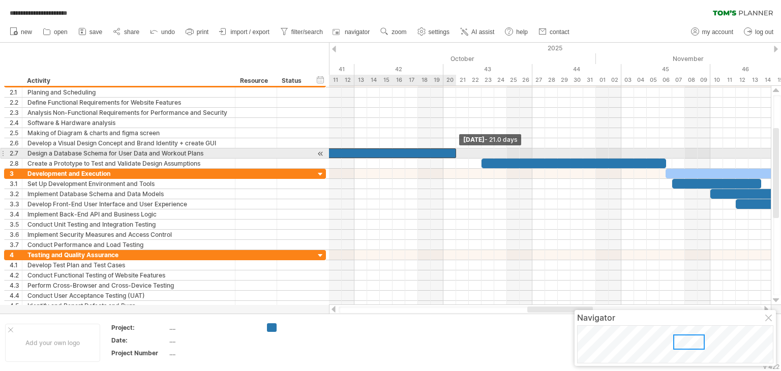
drag, startPoint x: 531, startPoint y: 153, endPoint x: 457, endPoint y: 155, distance: 74.2
click at [457, 155] on span at bounding box center [456, 153] width 4 height 10
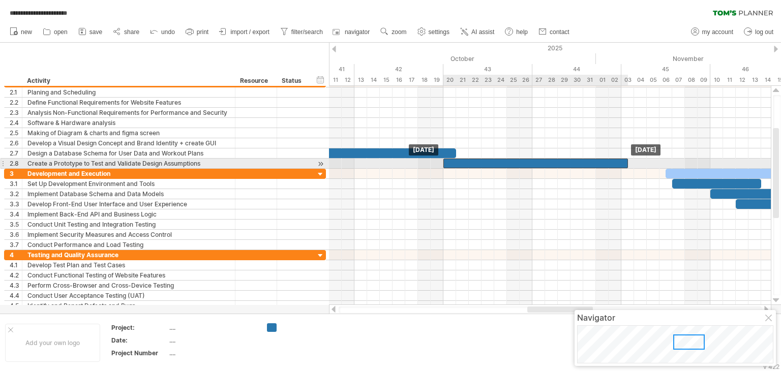
drag, startPoint x: 492, startPoint y: 159, endPoint x: 453, endPoint y: 161, distance: 39.2
click at [453, 161] on div at bounding box center [535, 164] width 185 height 10
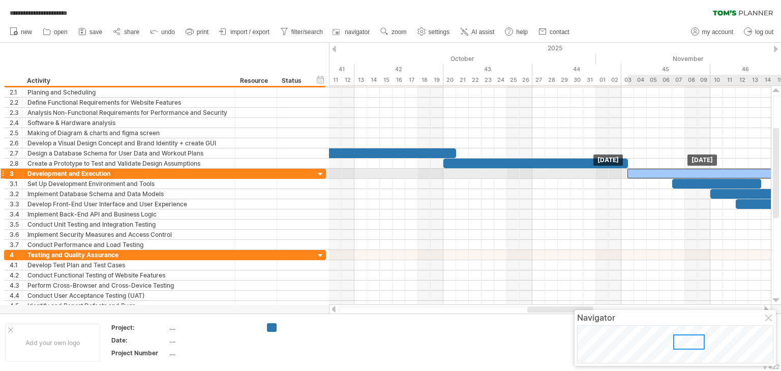
drag, startPoint x: 674, startPoint y: 173, endPoint x: 636, endPoint y: 171, distance: 37.2
click at [636, 171] on div at bounding box center [725, 174] width 197 height 10
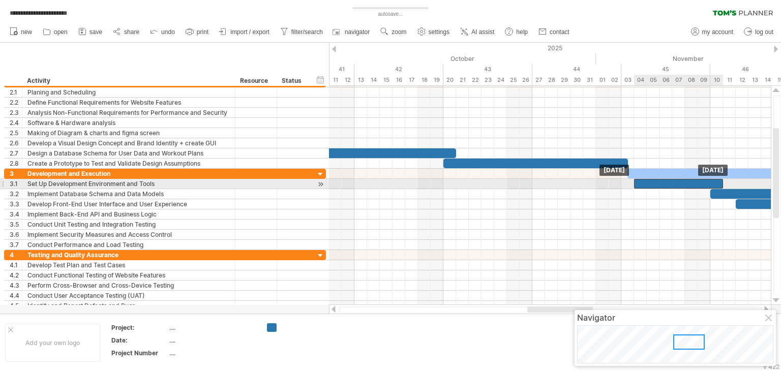
drag, startPoint x: 685, startPoint y: 183, endPoint x: 648, endPoint y: 184, distance: 37.1
click at [648, 184] on div at bounding box center [678, 184] width 89 height 10
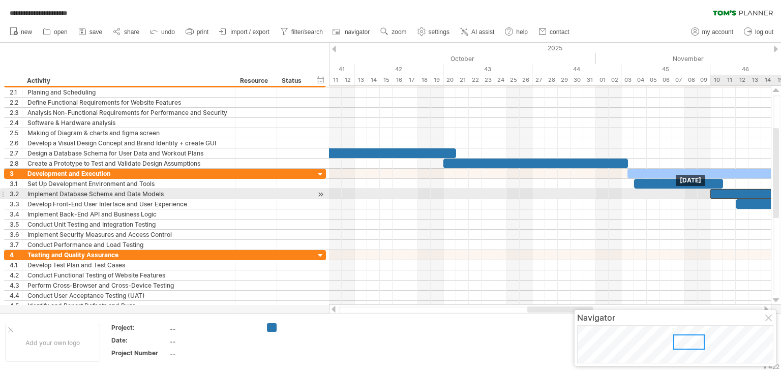
click at [719, 194] on div at bounding box center [754, 194] width 89 height 10
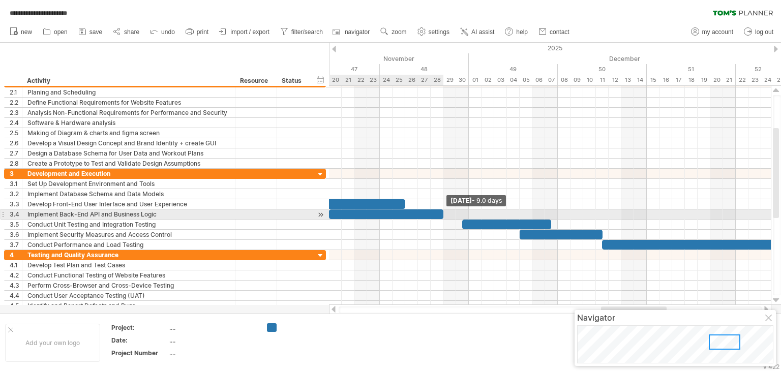
drag, startPoint x: 473, startPoint y: 212, endPoint x: 444, endPoint y: 212, distance: 29.0
click at [444, 212] on span at bounding box center [443, 214] width 4 height 10
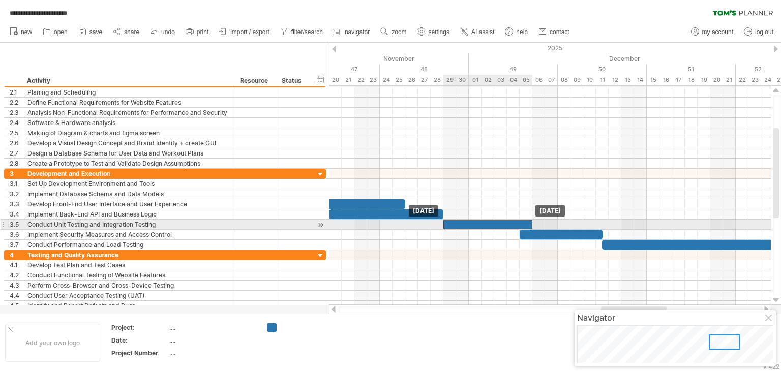
drag, startPoint x: 478, startPoint y: 224, endPoint x: 460, endPoint y: 224, distance: 18.3
click at [460, 224] on div at bounding box center [487, 225] width 89 height 10
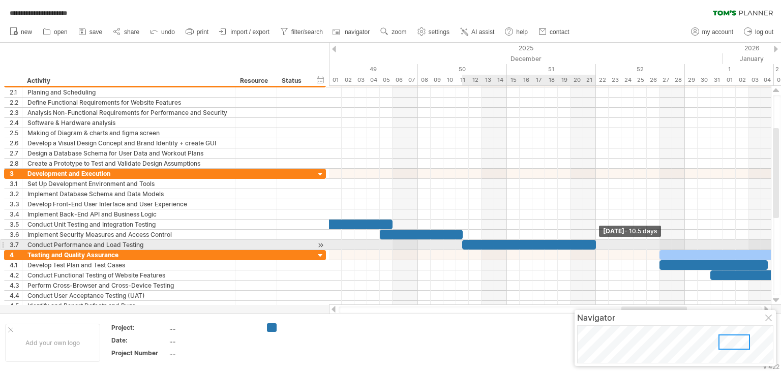
drag, startPoint x: 658, startPoint y: 243, endPoint x: 595, endPoint y: 244, distance: 63.0
click at [595, 244] on span at bounding box center [596, 245] width 4 height 10
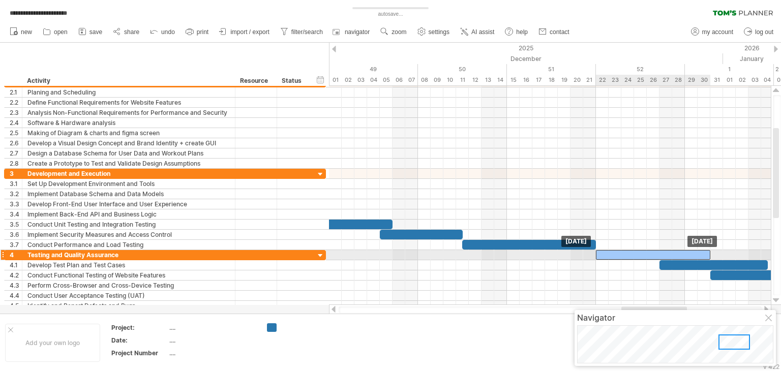
drag, startPoint x: 679, startPoint y: 251, endPoint x: 614, endPoint y: 255, distance: 65.2
click at [614, 255] on div at bounding box center [653, 255] width 114 height 10
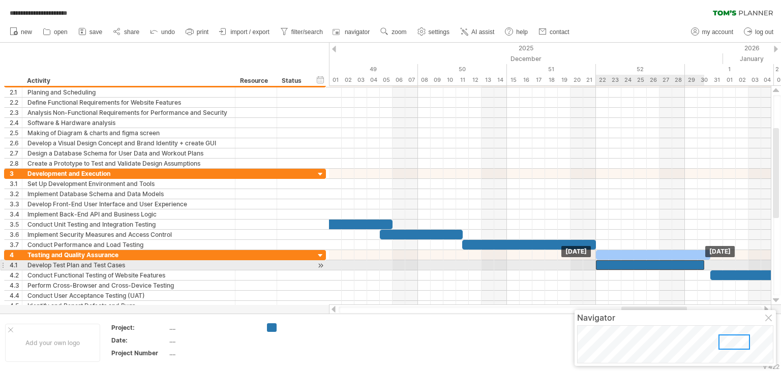
drag, startPoint x: 667, startPoint y: 263, endPoint x: 604, endPoint y: 261, distance: 63.1
click at [604, 261] on div at bounding box center [650, 265] width 108 height 10
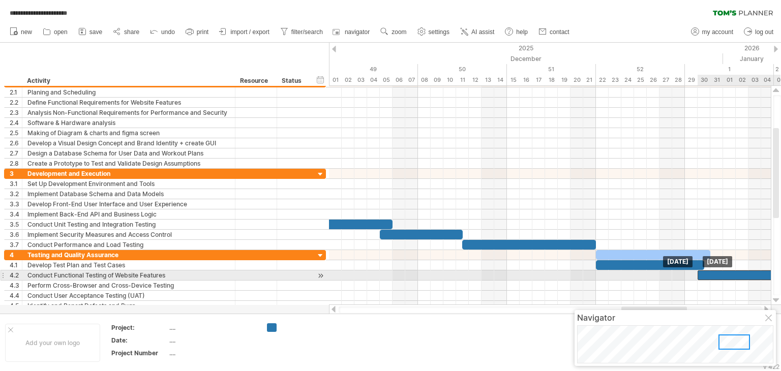
drag, startPoint x: 722, startPoint y: 273, endPoint x: 713, endPoint y: 272, distance: 9.2
click at [713, 272] on div at bounding box center [738, 275] width 83 height 10
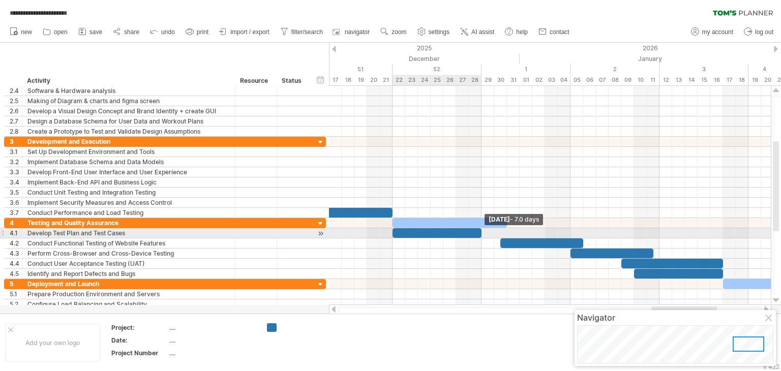
drag, startPoint x: 500, startPoint y: 231, endPoint x: 483, endPoint y: 231, distance: 16.3
click at [483, 231] on div "[DATE] - 7.0 days [DATE]" at bounding box center [550, 195] width 442 height 219
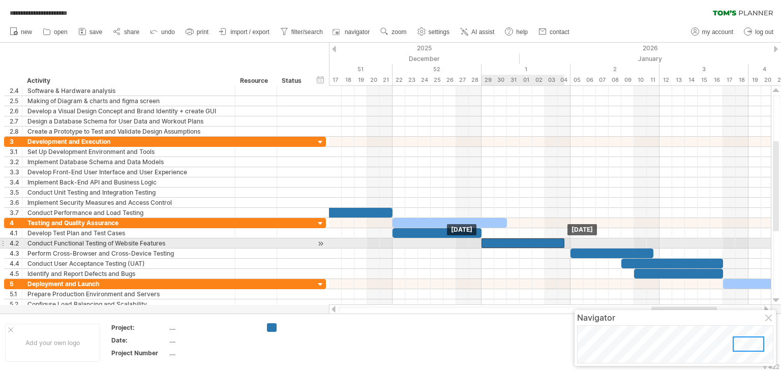
drag, startPoint x: 517, startPoint y: 241, endPoint x: 496, endPoint y: 242, distance: 20.9
click at [496, 242] on div at bounding box center [522, 243] width 83 height 10
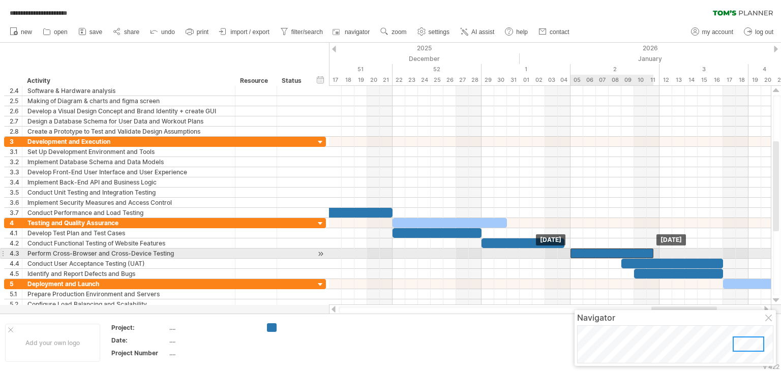
click at [590, 251] on div at bounding box center [611, 254] width 83 height 10
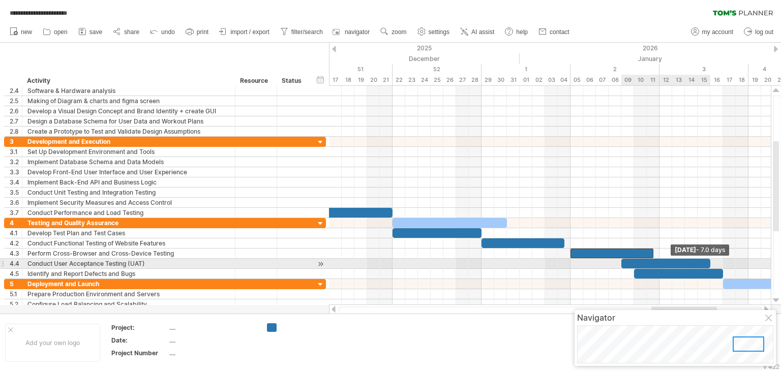
drag, startPoint x: 722, startPoint y: 260, endPoint x: 706, endPoint y: 262, distance: 16.9
click at [708, 262] on span at bounding box center [710, 264] width 4 height 10
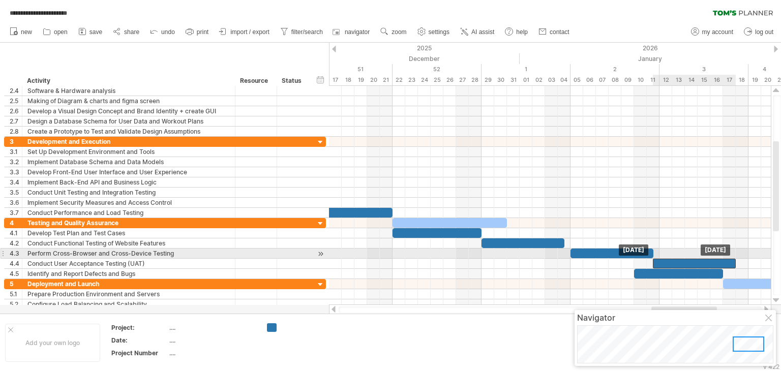
drag, startPoint x: 667, startPoint y: 259, endPoint x: 699, endPoint y: 256, distance: 31.7
click at [699, 256] on div "[DATE] [DATE]" at bounding box center [550, 195] width 442 height 219
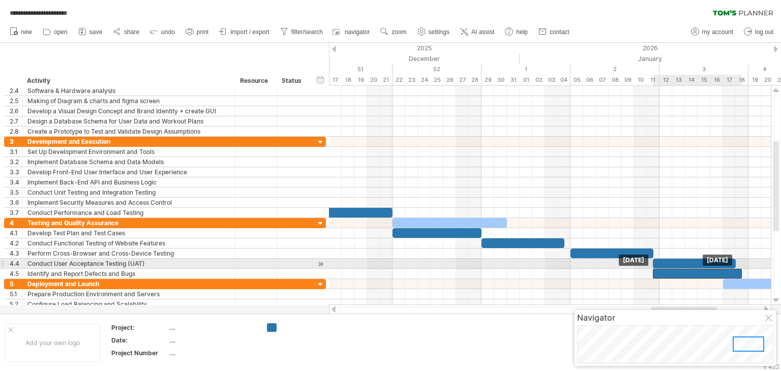
drag, startPoint x: 694, startPoint y: 269, endPoint x: 715, endPoint y: 266, distance: 20.5
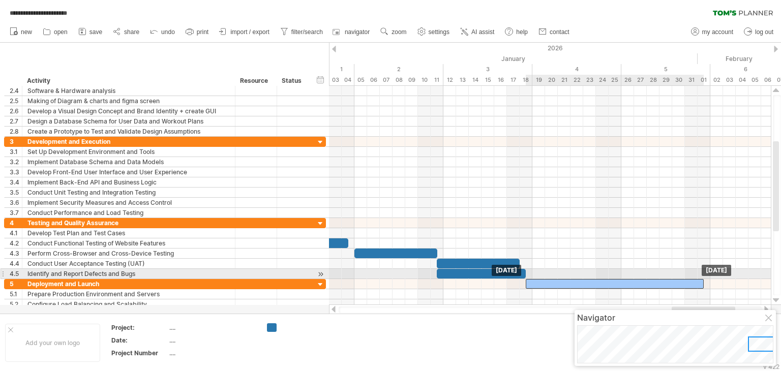
drag, startPoint x: 565, startPoint y: 282, endPoint x: 586, endPoint y: 278, distance: 21.2
click at [586, 279] on div at bounding box center [615, 284] width 178 height 10
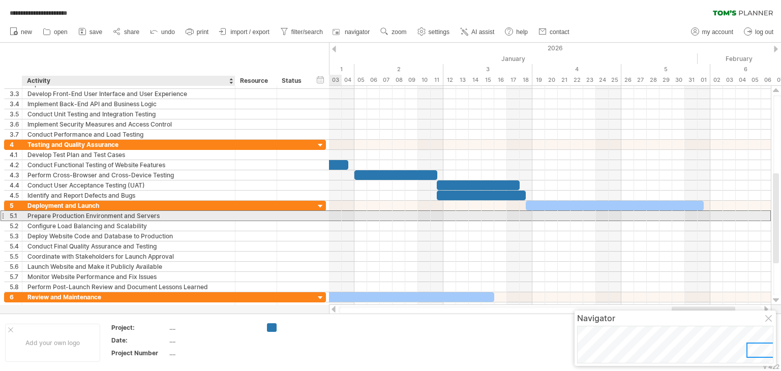
click at [223, 215] on div "Prepare Production Environment and Servers" at bounding box center [128, 216] width 202 height 10
click at [70, 216] on div "Prepare Production Environment and Servers" at bounding box center [128, 216] width 202 height 10
click at [70, 216] on input "**********" at bounding box center [128, 216] width 202 height 10
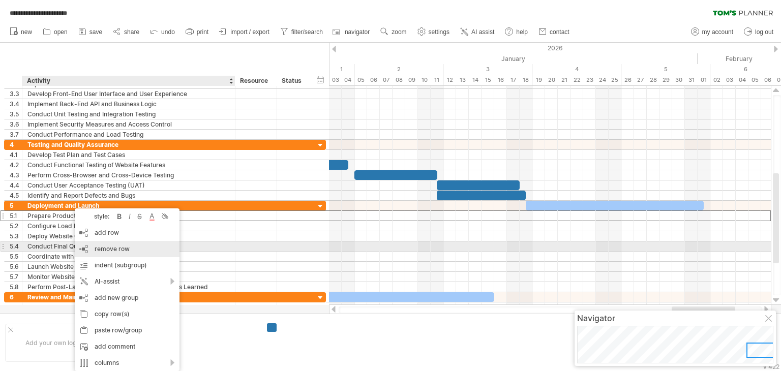
click at [103, 246] on span "remove row" at bounding box center [112, 249] width 35 height 8
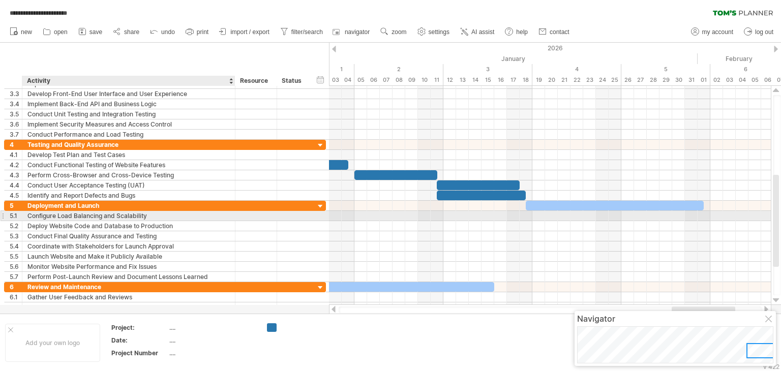
click at [92, 218] on div "Configure Load Balancing and Scalability" at bounding box center [128, 216] width 202 height 10
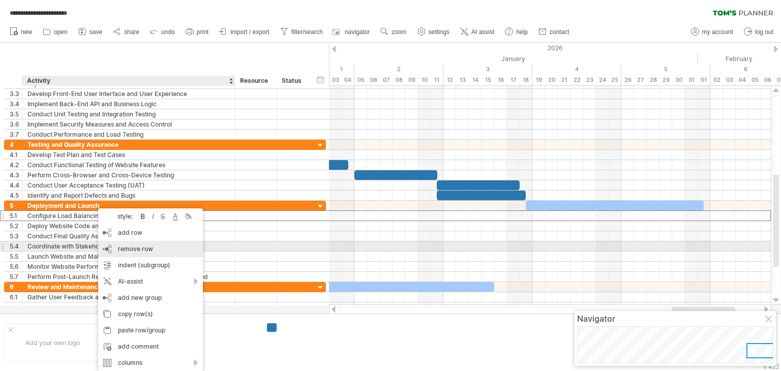
click at [125, 251] on span "remove row" at bounding box center [135, 249] width 35 height 8
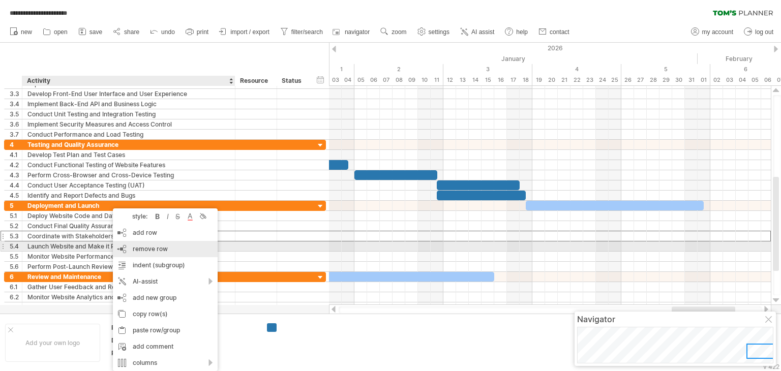
click at [124, 246] on div "remove row remove selected rows" at bounding box center [165, 249] width 105 height 16
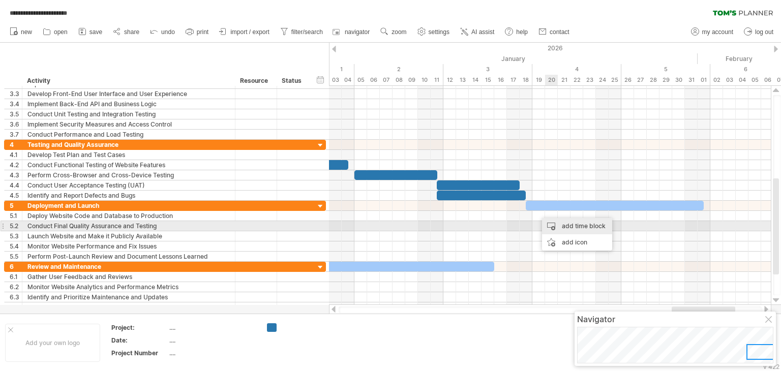
click at [550, 224] on div "add time block" at bounding box center [577, 226] width 70 height 16
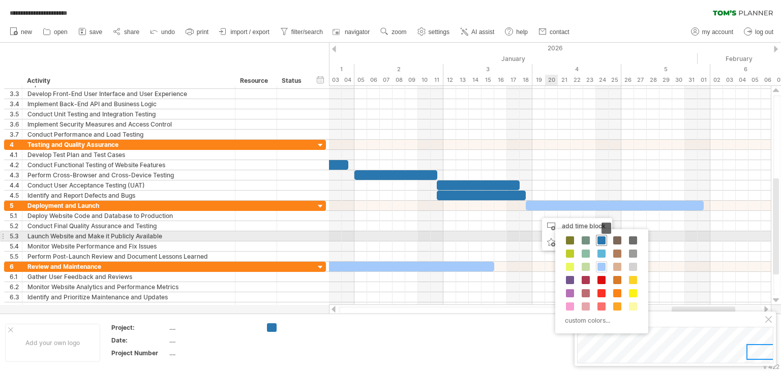
click at [603, 239] on span at bounding box center [601, 240] width 8 height 8
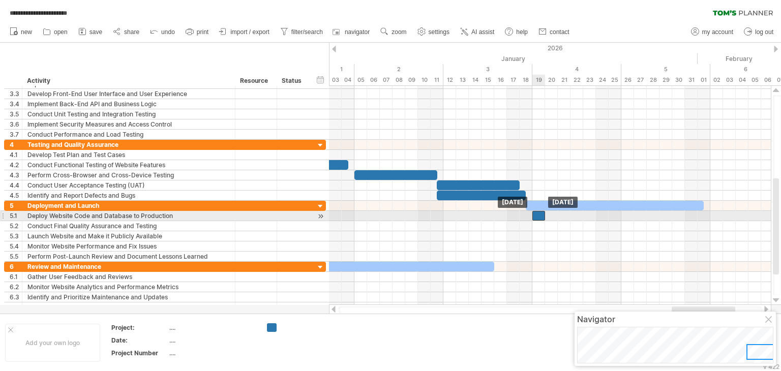
drag, startPoint x: 547, startPoint y: 212, endPoint x: 541, endPoint y: 212, distance: 6.1
click at [541, 212] on div at bounding box center [538, 216] width 13 height 10
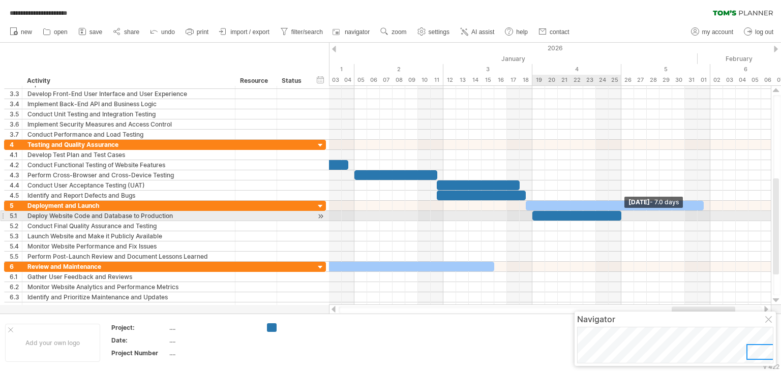
drag, startPoint x: 545, startPoint y: 213, endPoint x: 620, endPoint y: 212, distance: 75.2
click at [620, 212] on span at bounding box center [621, 216] width 4 height 10
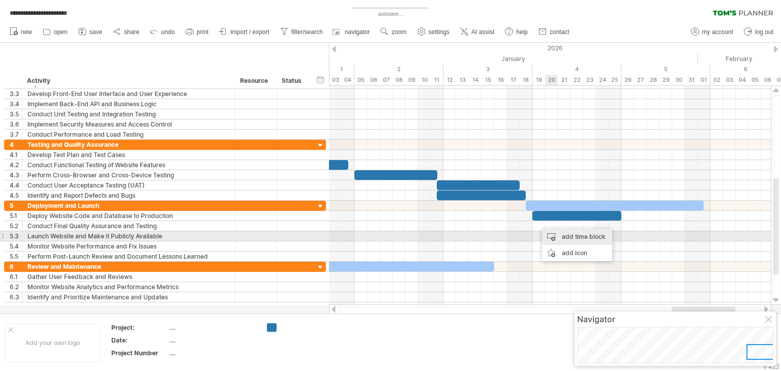
click at [561, 235] on div "add time block" at bounding box center [577, 237] width 70 height 16
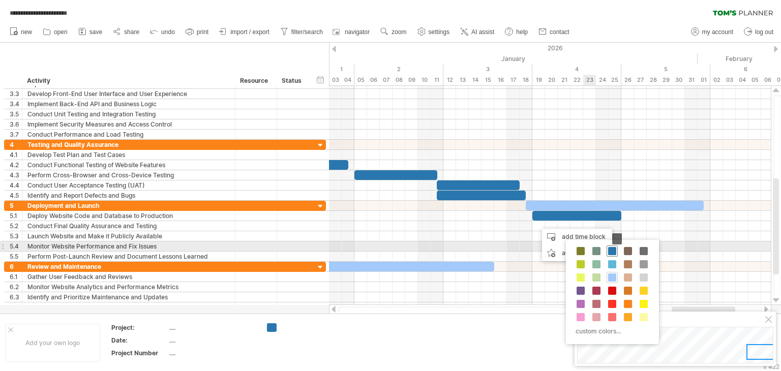
click at [610, 248] on span at bounding box center [612, 251] width 8 height 8
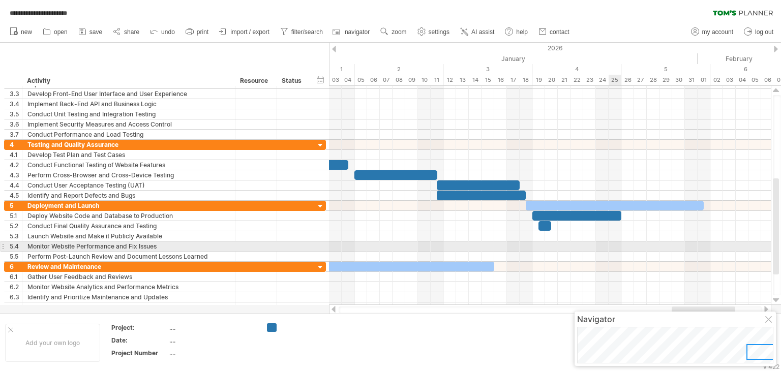
click at [610, 248] on div at bounding box center [550, 246] width 442 height 10
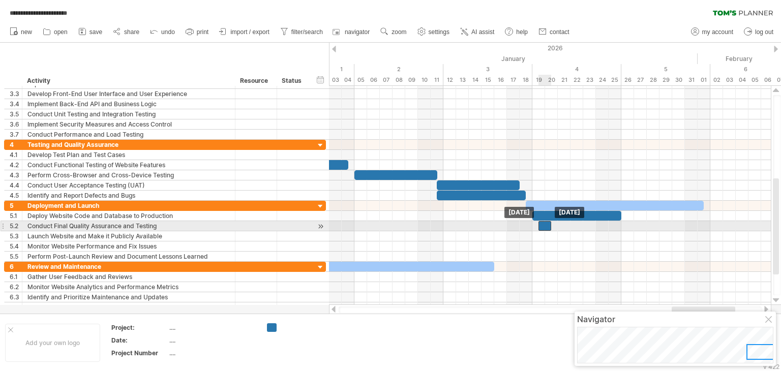
click at [545, 225] on div at bounding box center [544, 226] width 13 height 10
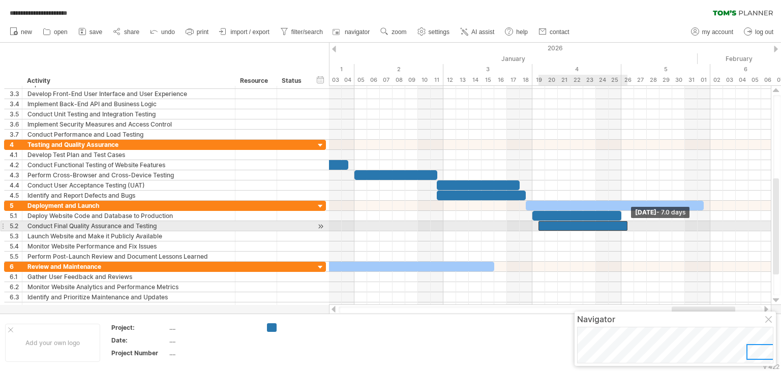
drag, startPoint x: 550, startPoint y: 225, endPoint x: 628, endPoint y: 225, distance: 78.8
click at [628, 225] on span at bounding box center [627, 226] width 4 height 10
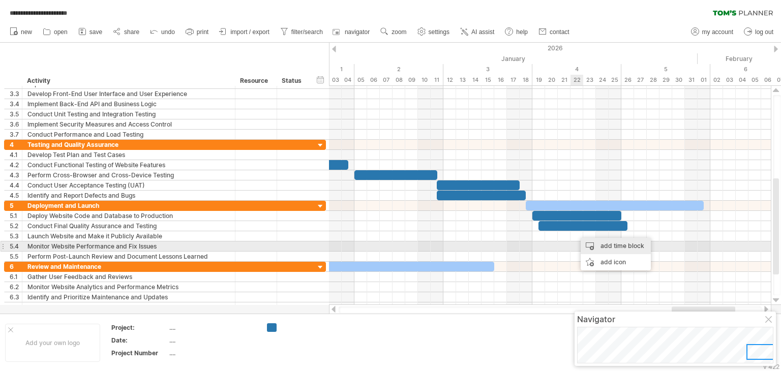
click at [590, 246] on div "add time block" at bounding box center [616, 246] width 70 height 16
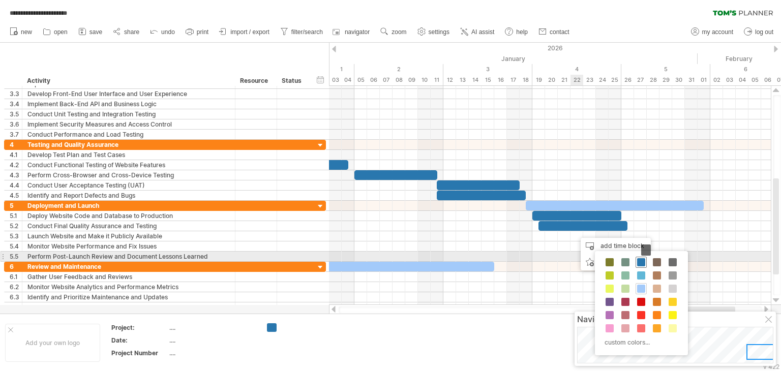
click at [637, 260] on span at bounding box center [641, 262] width 8 height 8
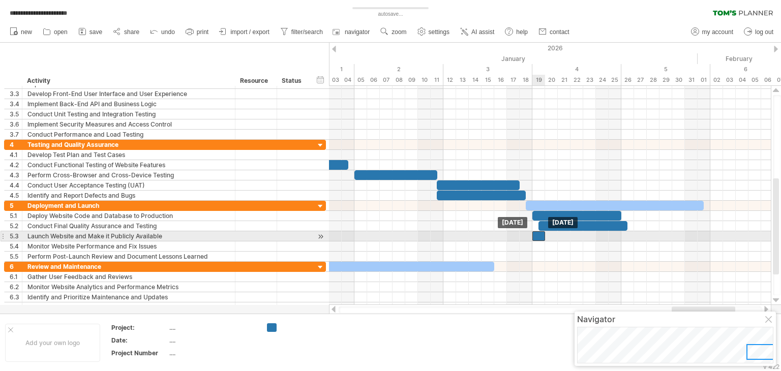
drag, startPoint x: 583, startPoint y: 233, endPoint x: 540, endPoint y: 233, distance: 42.7
click at [540, 233] on div at bounding box center [538, 236] width 13 height 10
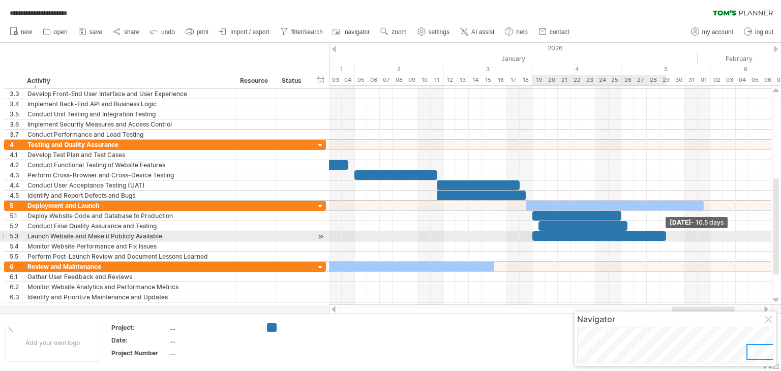
drag, startPoint x: 544, startPoint y: 234, endPoint x: 665, endPoint y: 231, distance: 121.0
click at [665, 231] on span at bounding box center [666, 236] width 4 height 10
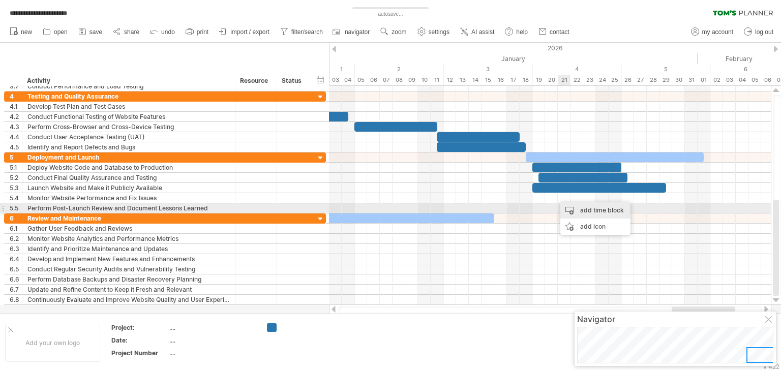
click at [579, 210] on div "add time block" at bounding box center [595, 210] width 70 height 16
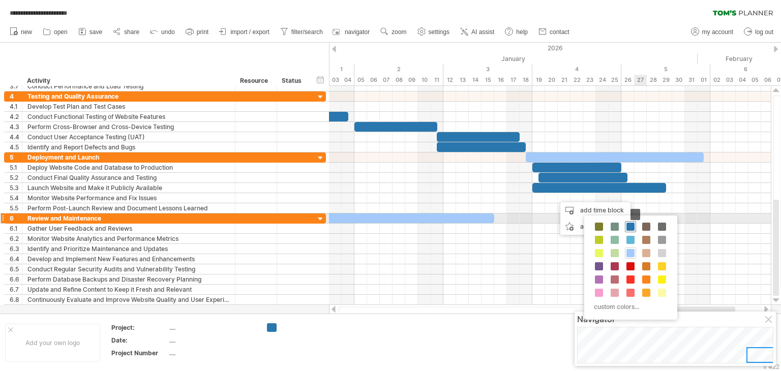
drag, startPoint x: 626, startPoint y: 225, endPoint x: 631, endPoint y: 224, distance: 5.1
click at [631, 224] on span at bounding box center [630, 227] width 8 height 8
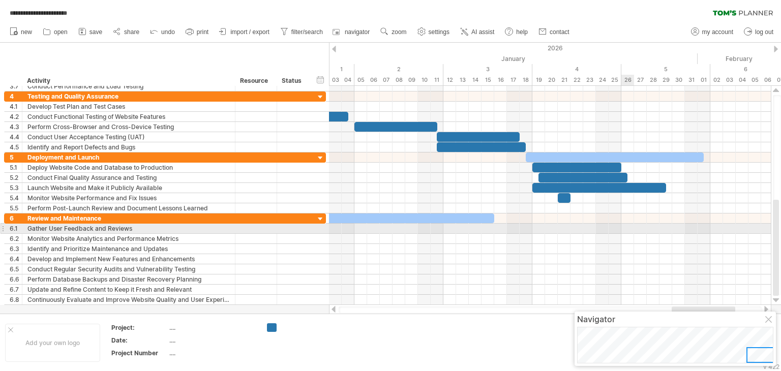
click at [631, 224] on div at bounding box center [550, 229] width 442 height 10
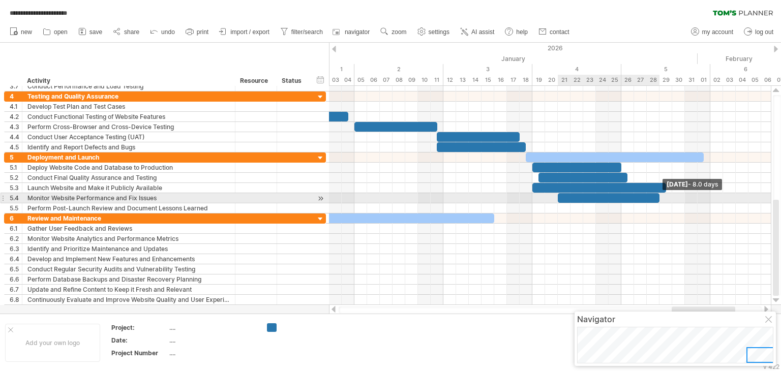
drag, startPoint x: 571, startPoint y: 196, endPoint x: 661, endPoint y: 196, distance: 90.0
click at [661, 196] on span at bounding box center [659, 198] width 4 height 10
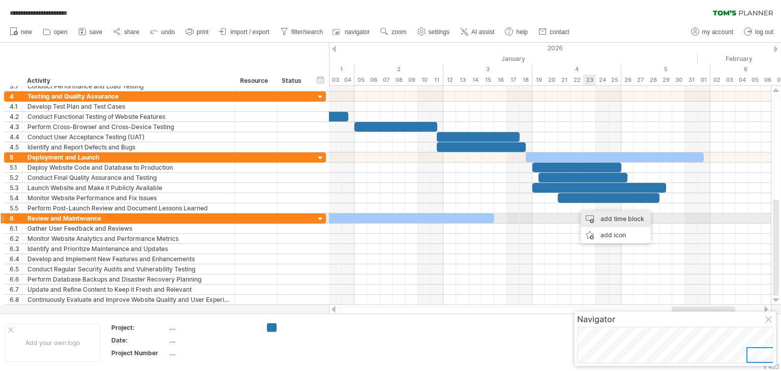
click at [599, 216] on div "add time block" at bounding box center [616, 219] width 70 height 16
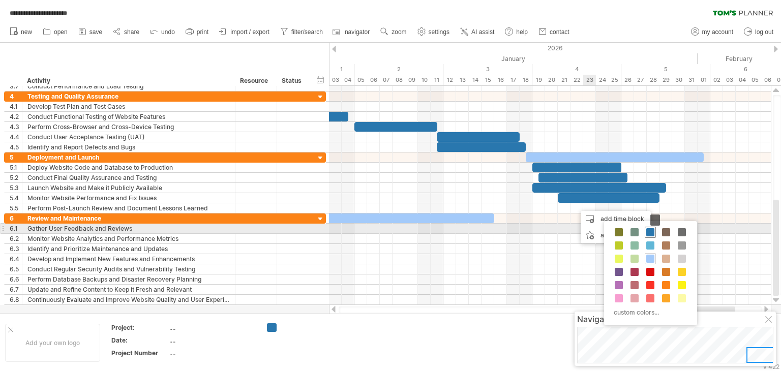
click at [646, 227] on div at bounding box center [650, 232] width 11 height 11
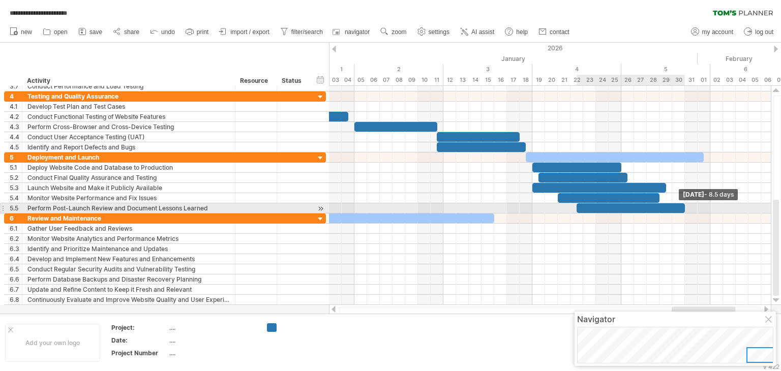
drag, startPoint x: 590, startPoint y: 205, endPoint x: 686, endPoint y: 205, distance: 95.6
click at [686, 205] on span at bounding box center [685, 208] width 4 height 10
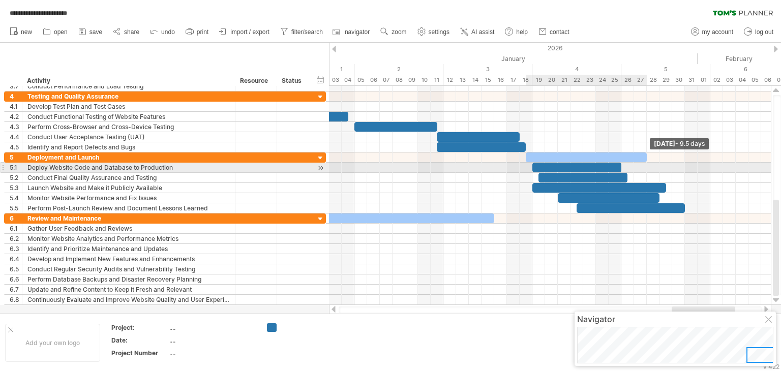
drag, startPoint x: 704, startPoint y: 155, endPoint x: 645, endPoint y: 169, distance: 60.7
click at [645, 169] on div "[DATE] - 9.5 days [DATE]" at bounding box center [550, 195] width 442 height 219
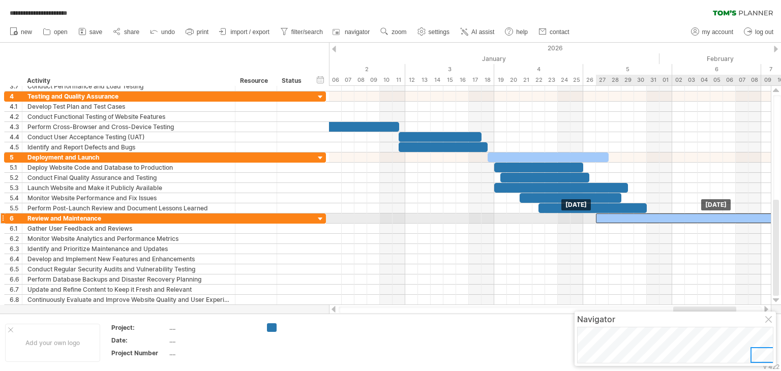
drag, startPoint x: 437, startPoint y: 218, endPoint x: 768, endPoint y: 221, distance: 331.0
click at [768, 221] on div at bounding box center [710, 219] width 229 height 10
drag, startPoint x: 653, startPoint y: 216, endPoint x: 700, endPoint y: 218, distance: 47.3
click at [700, 218] on div at bounding box center [754, 219] width 229 height 10
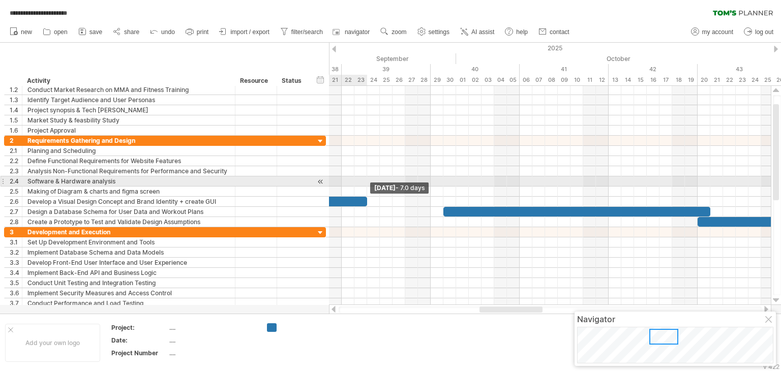
drag, startPoint x: 468, startPoint y: 200, endPoint x: 366, endPoint y: 184, distance: 103.6
click at [366, 184] on div "[DATE] - 7.0 days [DATE]" at bounding box center [550, 195] width 442 height 219
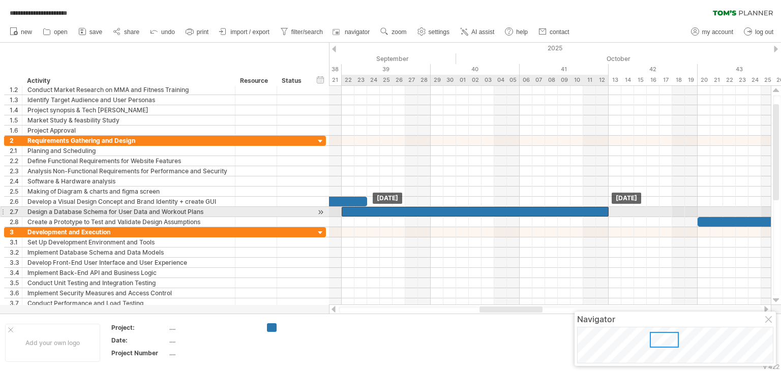
drag, startPoint x: 478, startPoint y: 210, endPoint x: 376, endPoint y: 211, distance: 102.2
click at [376, 211] on div at bounding box center [475, 212] width 267 height 10
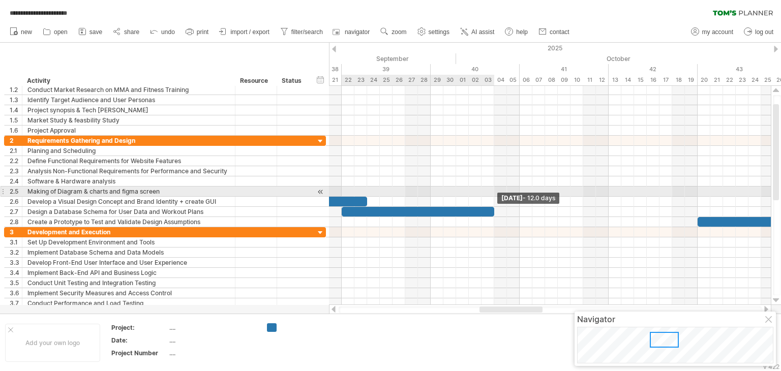
drag, startPoint x: 608, startPoint y: 209, endPoint x: 496, endPoint y: 187, distance: 114.2
click at [496, 187] on div "[DATE] - 12.0 days [DATE]" at bounding box center [550, 195] width 442 height 219
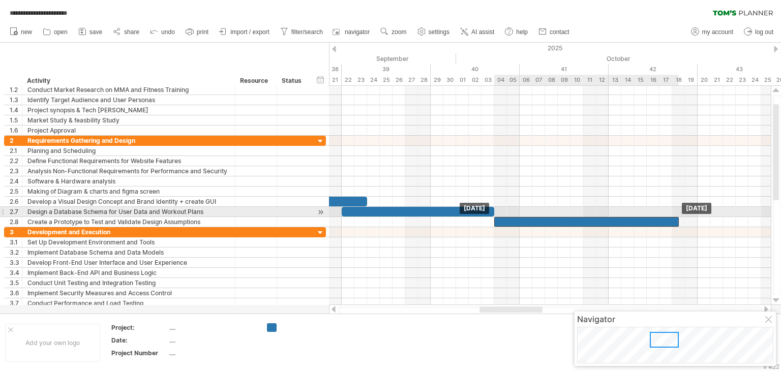
drag, startPoint x: 719, startPoint y: 216, endPoint x: 513, endPoint y: 216, distance: 205.9
click at [513, 217] on div at bounding box center [586, 222] width 185 height 10
drag, startPoint x: 678, startPoint y: 218, endPoint x: 631, endPoint y: 210, distance: 47.9
click at [631, 210] on div "[DATE] - 11.0 days [DATE]" at bounding box center [550, 195] width 442 height 219
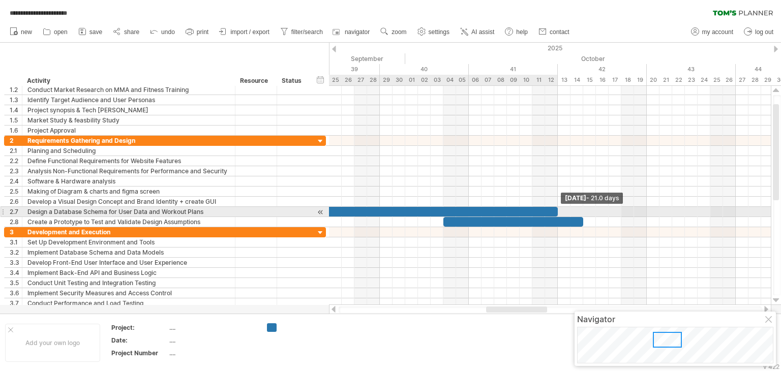
drag, startPoint x: 441, startPoint y: 209, endPoint x: 556, endPoint y: 214, distance: 115.0
click at [556, 214] on span at bounding box center [558, 212] width 4 height 10
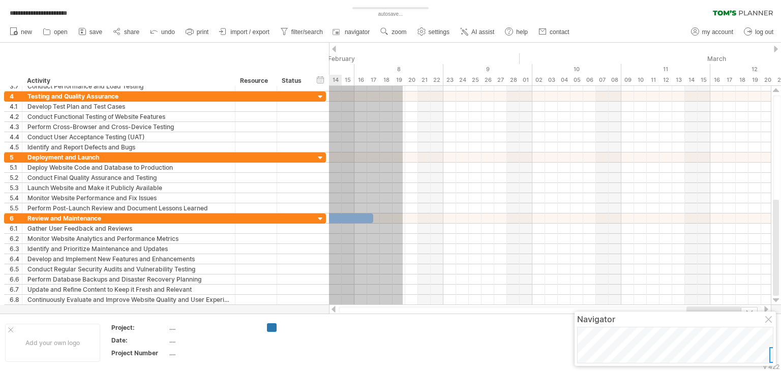
drag, startPoint x: 623, startPoint y: 216, endPoint x: 404, endPoint y: 349, distance: 256.7
click at [404, 349] on div "**********" at bounding box center [390, 185] width 781 height 371
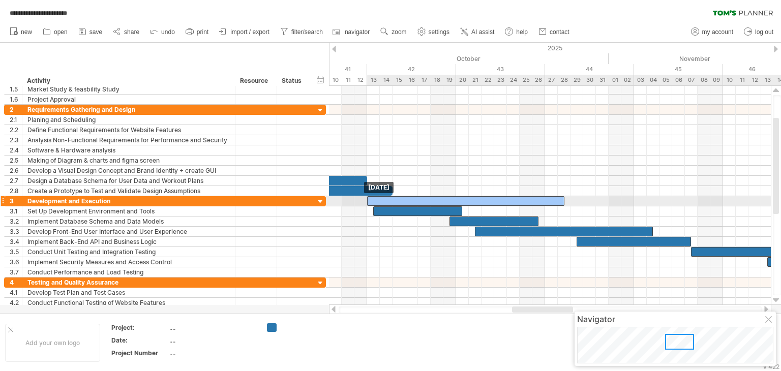
drag, startPoint x: 683, startPoint y: 201, endPoint x: 411, endPoint y: 202, distance: 272.0
click at [411, 202] on div at bounding box center [465, 201] width 197 height 10
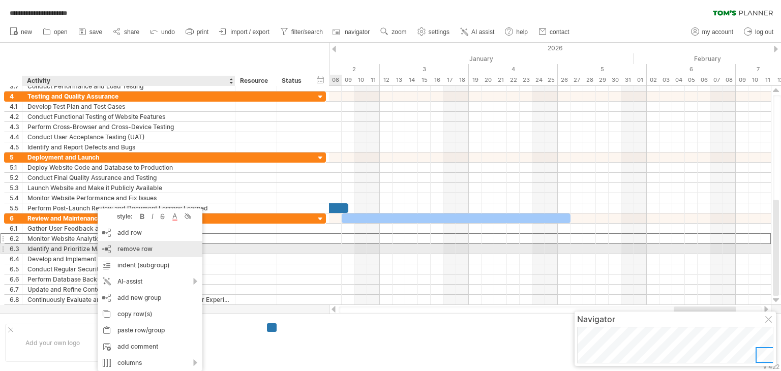
click at [124, 251] on span "remove row" at bounding box center [134, 249] width 35 height 8
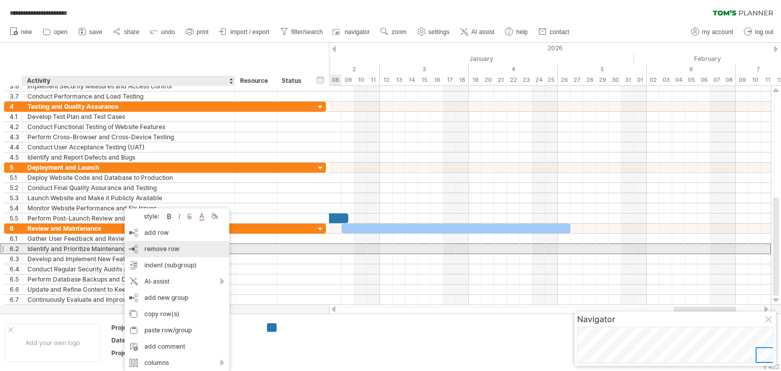
click at [129, 249] on div "remove row remove selected rows" at bounding box center [177, 249] width 105 height 16
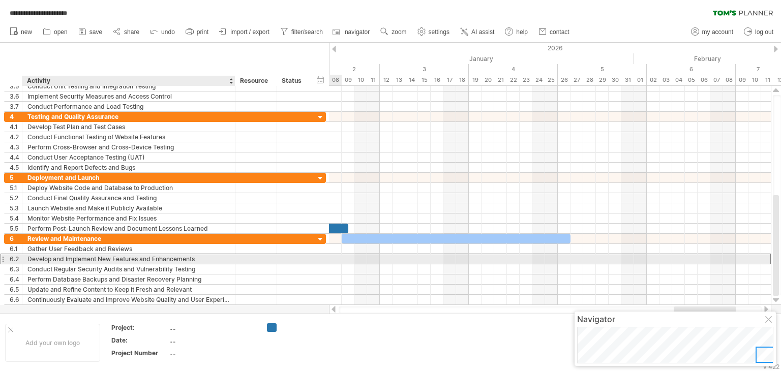
click at [120, 259] on div "Develop and Implement New Features and Enhancements" at bounding box center [128, 259] width 202 height 10
drag, startPoint x: 201, startPoint y: 259, endPoint x: 62, endPoint y: 256, distance: 138.8
click at [62, 256] on input "**********" at bounding box center [128, 259] width 202 height 10
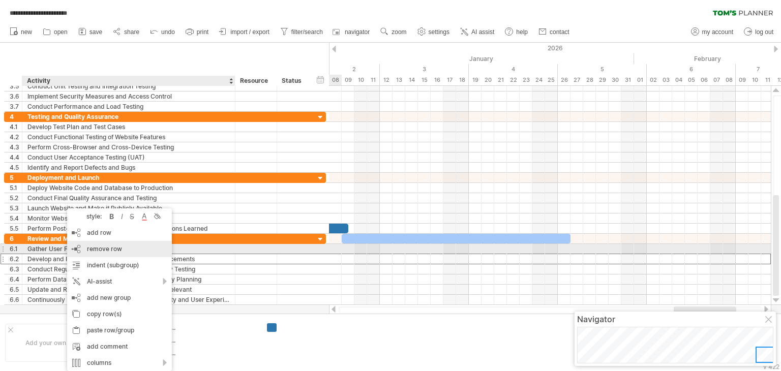
click at [85, 252] on div "remove row remove selected rows" at bounding box center [119, 249] width 105 height 16
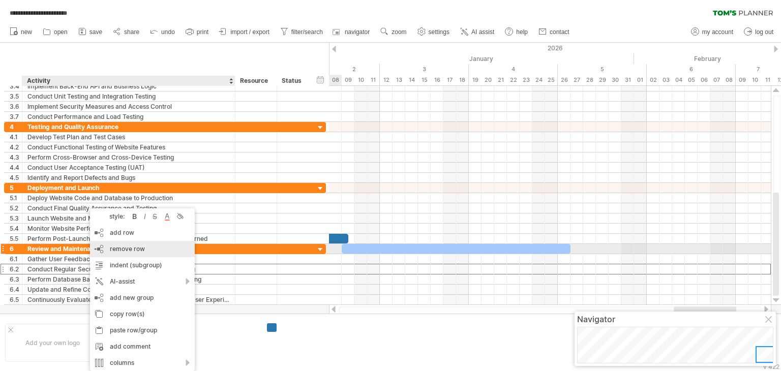
click at [102, 251] on div "remove row remove selected rows" at bounding box center [142, 249] width 105 height 16
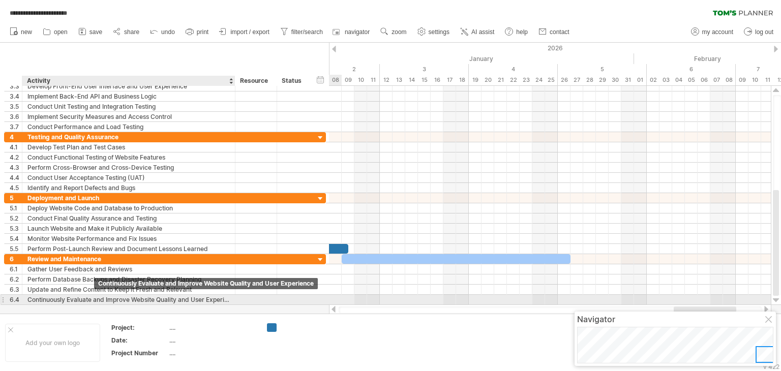
click at [94, 296] on div "Continuously Evaluate and Improve Website Quality and User Experience" at bounding box center [128, 300] width 202 height 10
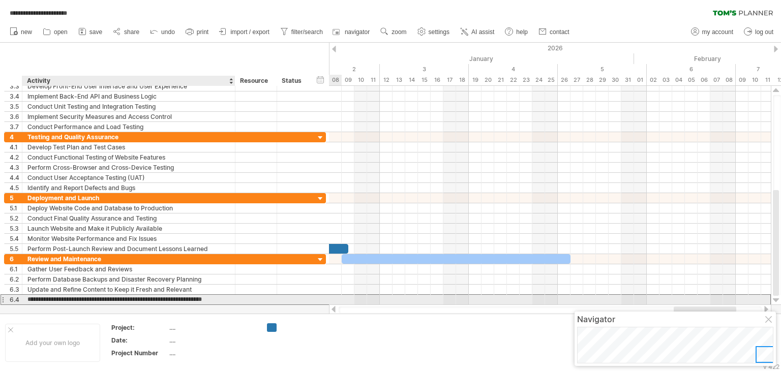
click at [94, 296] on input "**********" at bounding box center [128, 300] width 202 height 10
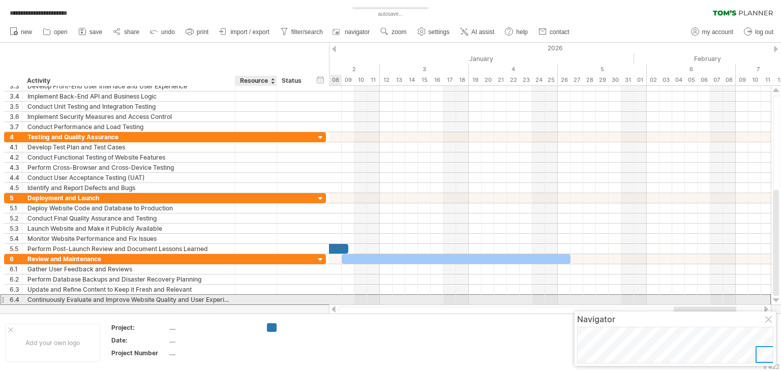
drag, startPoint x: 234, startPoint y: 297, endPoint x: 242, endPoint y: 297, distance: 7.6
click at [242, 297] on div "**********" at bounding box center [165, 299] width 322 height 11
drag, startPoint x: 235, startPoint y: 297, endPoint x: 253, endPoint y: 297, distance: 17.8
click at [253, 297] on div at bounding box center [256, 300] width 42 height 10
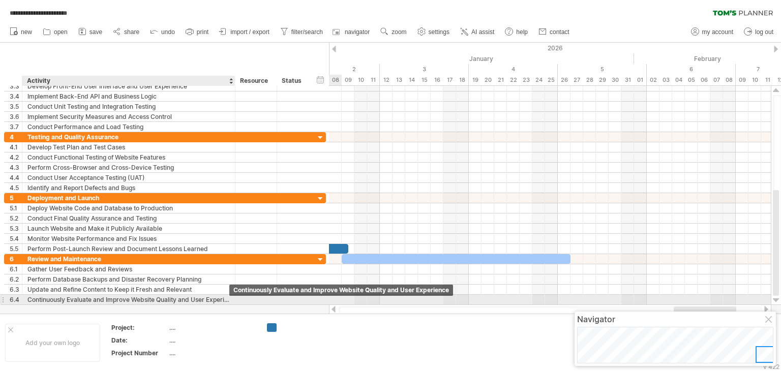
click at [210, 295] on div "Continuously Evaluate and Improve Website Quality and User Experience" at bounding box center [128, 300] width 202 height 10
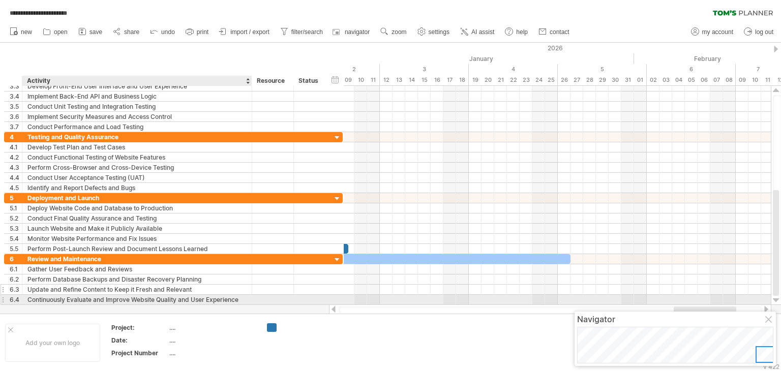
drag, startPoint x: 233, startPoint y: 297, endPoint x: 250, endPoint y: 290, distance: 18.4
click at [250, 290] on div "**********" at bounding box center [173, 279] width 339 height 51
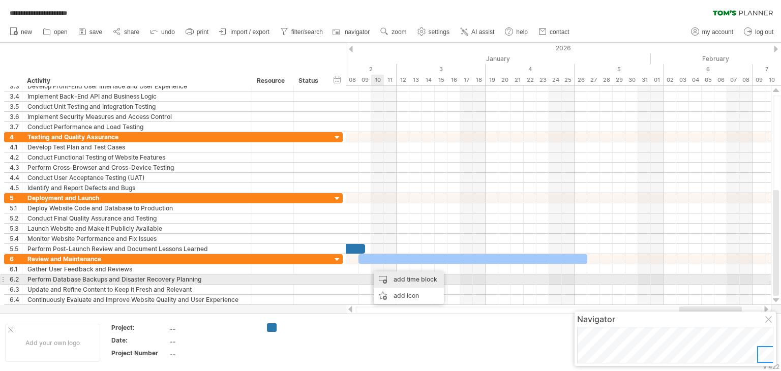
click at [385, 278] on div "add time block" at bounding box center [409, 279] width 70 height 16
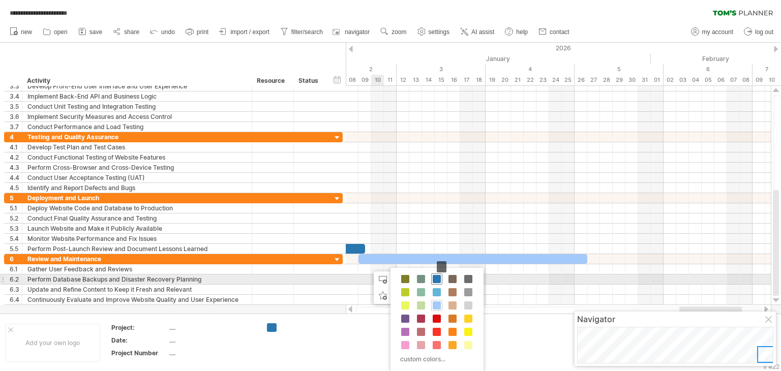
click at [435, 279] on span at bounding box center [437, 279] width 8 height 8
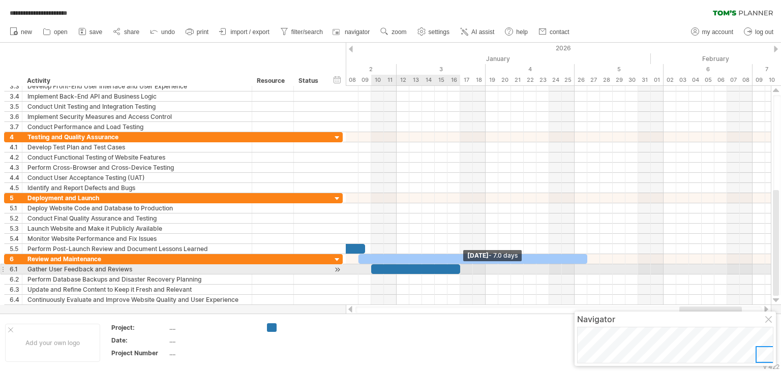
drag, startPoint x: 383, startPoint y: 268, endPoint x: 459, endPoint y: 266, distance: 75.8
click at [459, 266] on span at bounding box center [460, 269] width 4 height 10
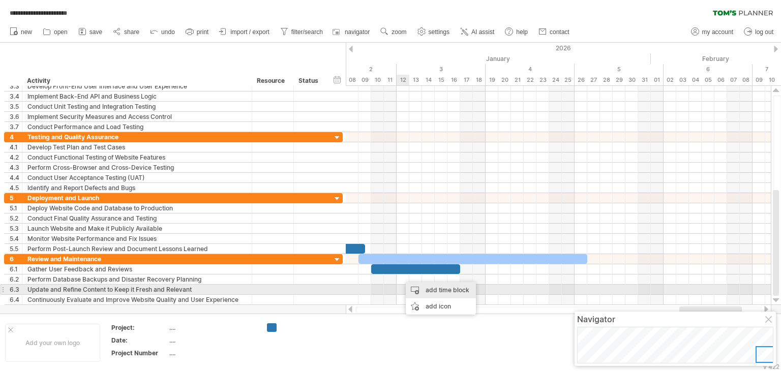
click at [411, 287] on div "add time block" at bounding box center [441, 290] width 70 height 16
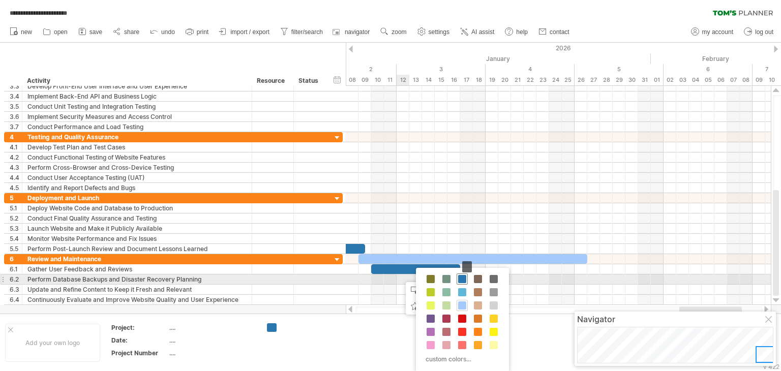
click at [464, 276] on span at bounding box center [462, 279] width 8 height 8
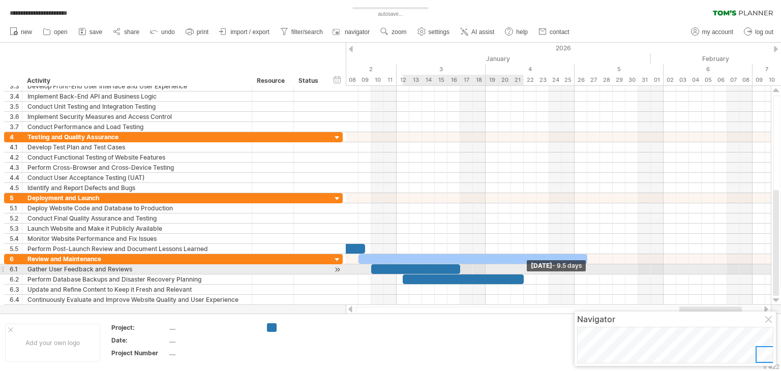
drag, startPoint x: 415, startPoint y: 276, endPoint x: 523, endPoint y: 269, distance: 108.0
click at [523, 269] on div "[DATE] - 9.5 days [DATE]" at bounding box center [558, 195] width 425 height 219
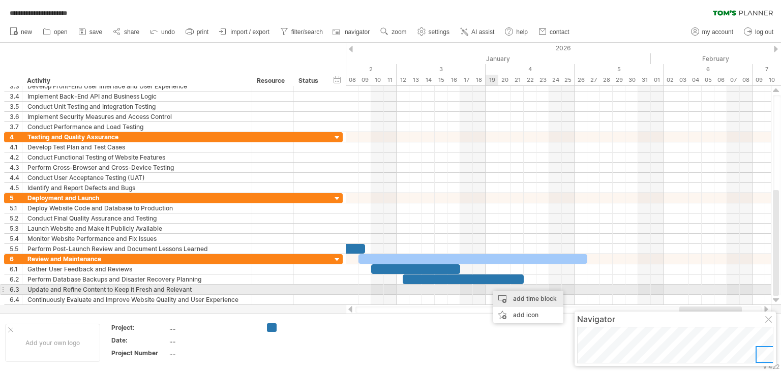
click at [499, 293] on div "add time block" at bounding box center [528, 299] width 70 height 16
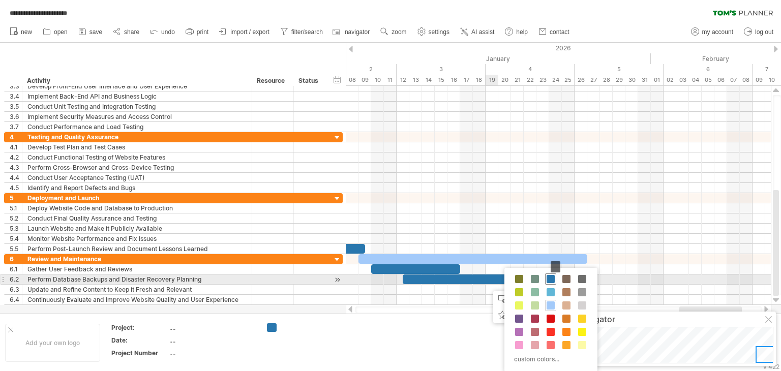
click at [547, 278] on span at bounding box center [550, 279] width 8 height 8
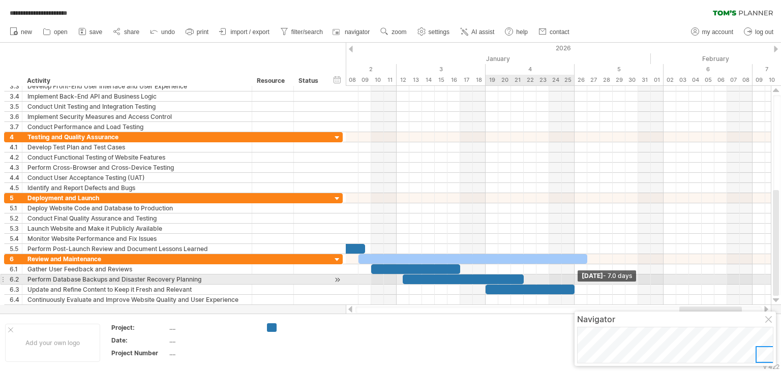
drag, startPoint x: 500, startPoint y: 285, endPoint x: 576, endPoint y: 281, distance: 76.4
click at [576, 281] on div "[DATE] - 7.0 days [DATE]" at bounding box center [558, 195] width 425 height 219
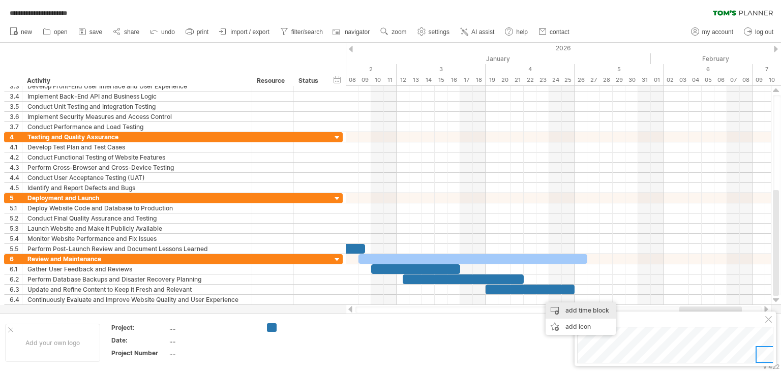
click at [564, 310] on div "add time block" at bounding box center [580, 310] width 70 height 16
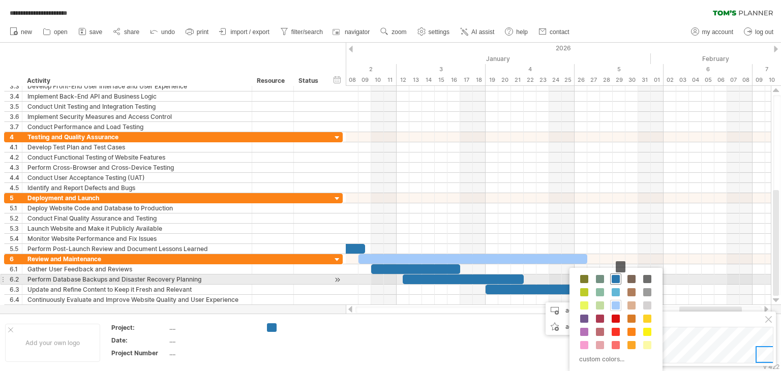
click at [613, 281] on span at bounding box center [616, 279] width 8 height 8
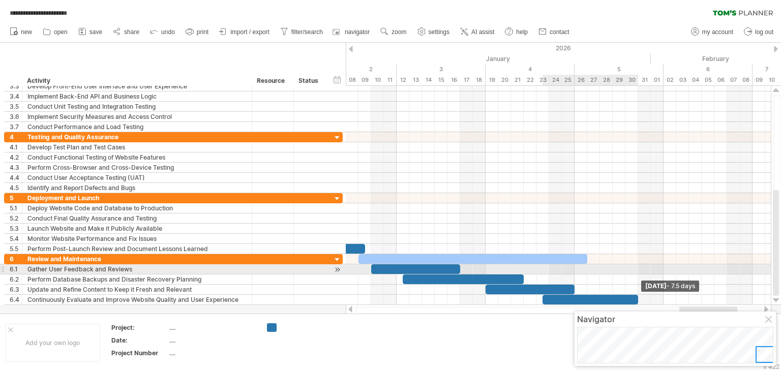
drag, startPoint x: 555, startPoint y: 297, endPoint x: 640, endPoint y: 264, distance: 90.6
click at [640, 264] on div "[DATE] - 7.5 days [DATE]" at bounding box center [558, 195] width 425 height 219
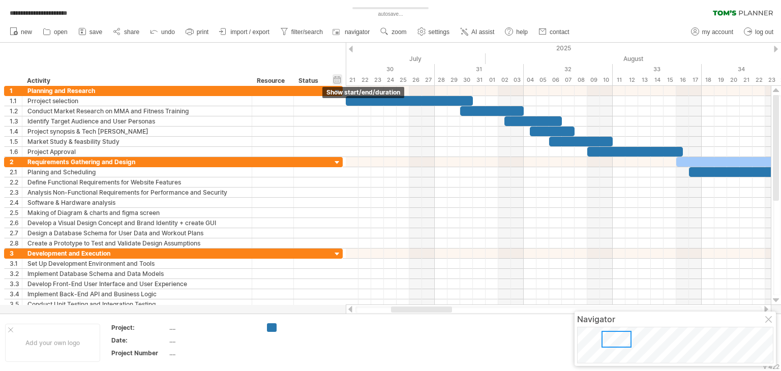
click at [337, 79] on div "hide start/end/duration show start/end/duration" at bounding box center [337, 79] width 10 height 11
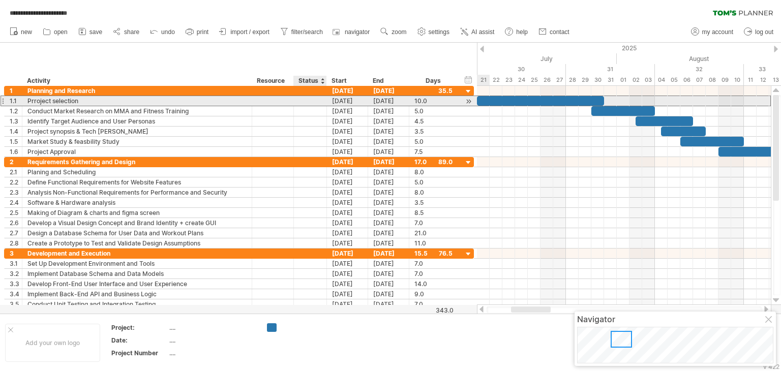
click at [309, 101] on div at bounding box center [310, 101] width 22 height 10
type input "****"
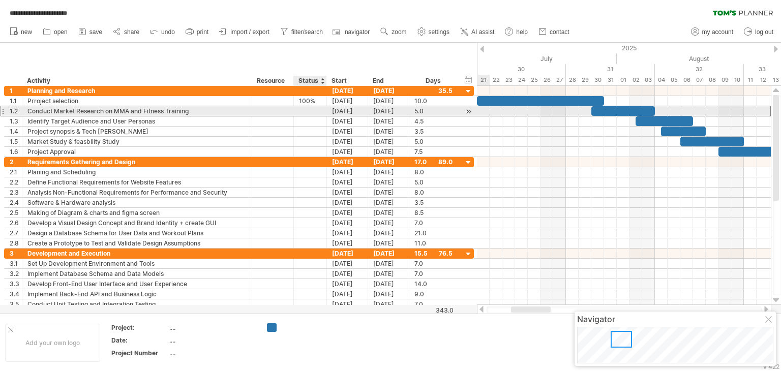
click at [308, 111] on div at bounding box center [310, 111] width 22 height 10
type input "****"
click at [308, 111] on input "****" at bounding box center [310, 111] width 22 height 10
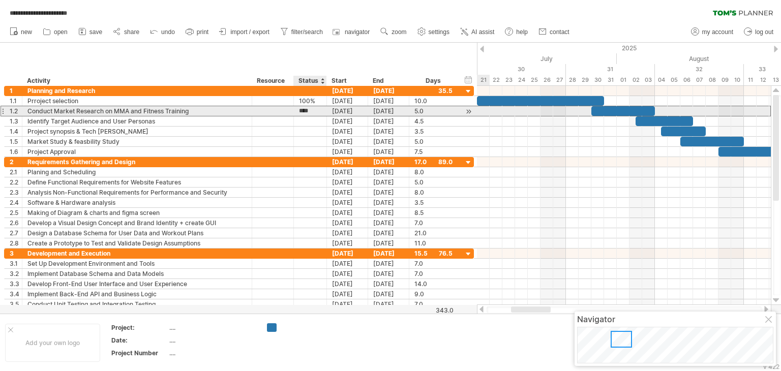
click at [308, 111] on input "****" at bounding box center [310, 111] width 22 height 10
click at [303, 110] on input "****" at bounding box center [310, 111] width 22 height 10
paste input "****"
type input "****"
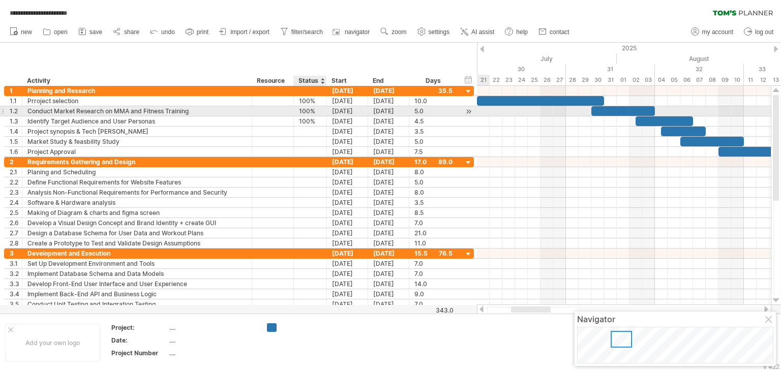
paste input "****"
type input "****"
paste input "****"
type input "****"
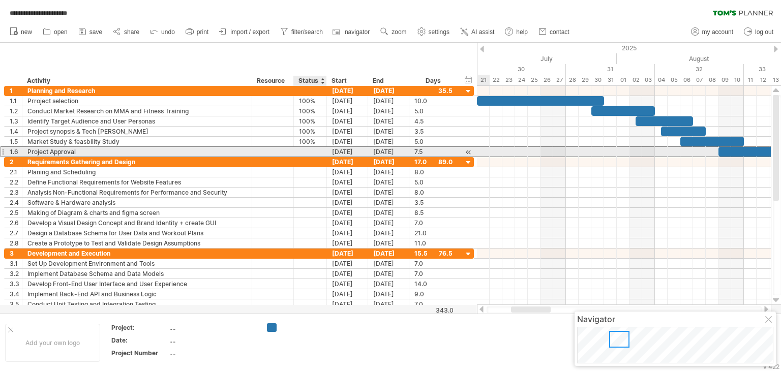
click at [303, 150] on div at bounding box center [310, 152] width 22 height 10
paste input "****"
type input "****"
paste input "****"
type input "****"
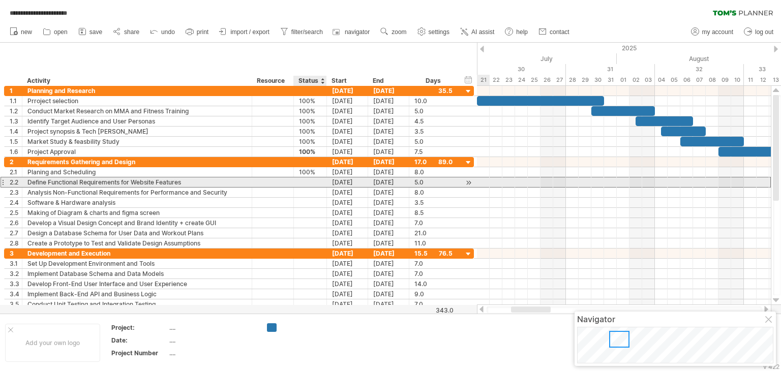
click at [300, 181] on div at bounding box center [310, 182] width 22 height 10
paste input "****"
type input "****"
paste input "****"
type input "****"
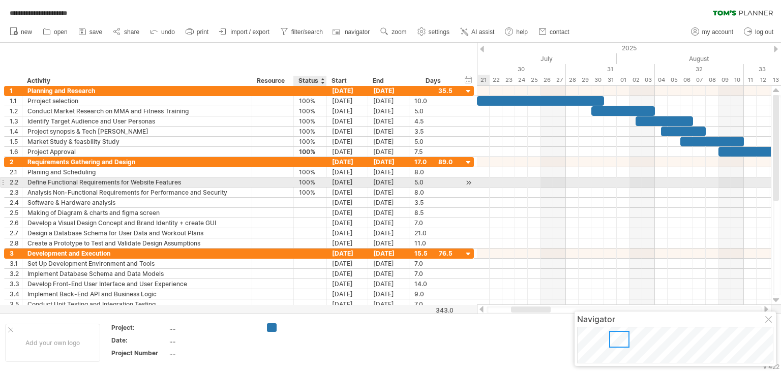
paste input "****"
type input "****"
paste input "****"
type input "****"
paste input "****"
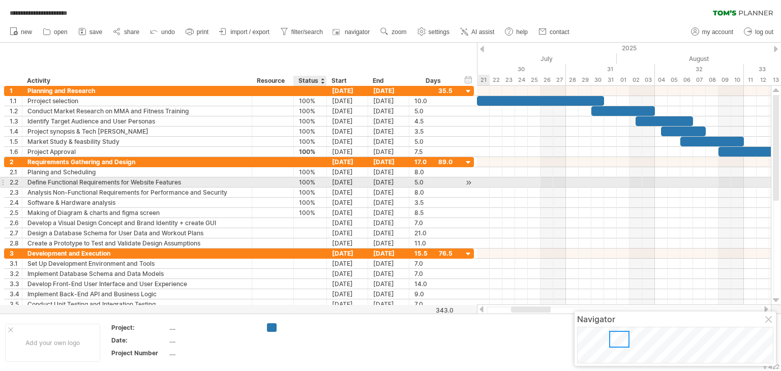
type input "****"
type input "**********"
click at [548, 188] on div at bounding box center [624, 193] width 294 height 10
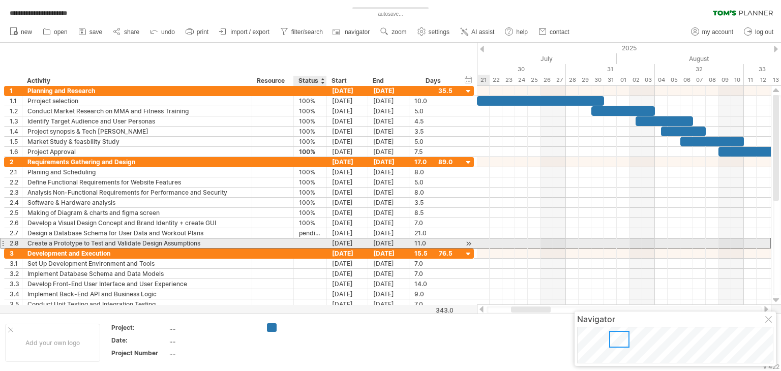
click at [305, 244] on div at bounding box center [310, 243] width 22 height 10
type input "*"
click at [305, 240] on input "text" at bounding box center [310, 243] width 22 height 10
type input "**********"
click at [305, 241] on div "pending..." at bounding box center [310, 243] width 22 height 10
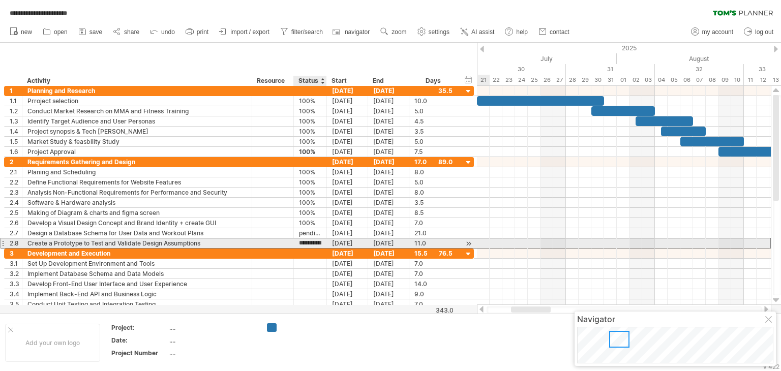
click at [305, 241] on input "**********" at bounding box center [310, 243] width 22 height 10
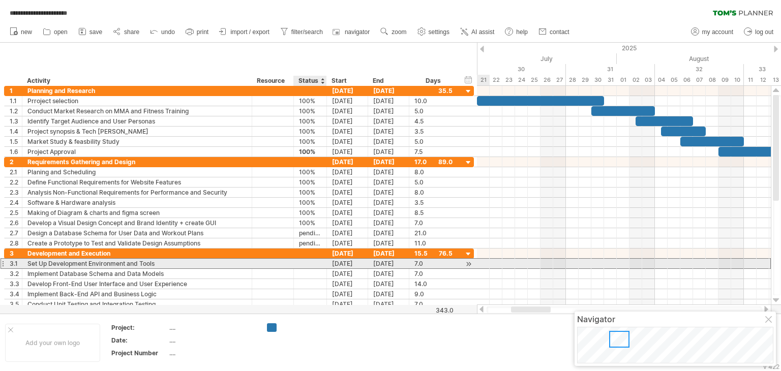
click at [303, 263] on div at bounding box center [310, 264] width 22 height 10
paste input "*******"
type input "*******"
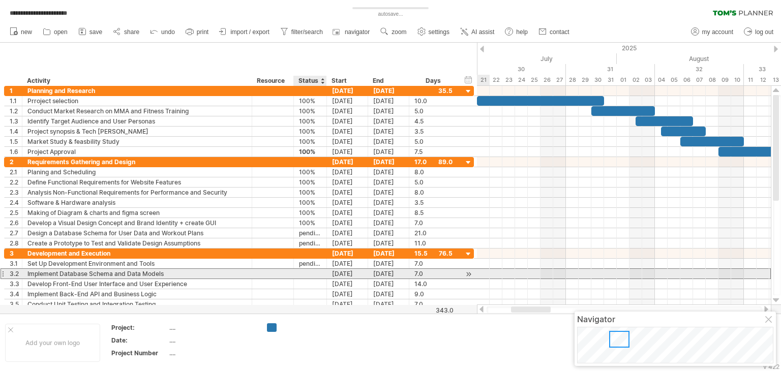
scroll to position [0, 0]
click at [305, 273] on div at bounding box center [310, 274] width 22 height 10
paste input "*******"
type input "*******"
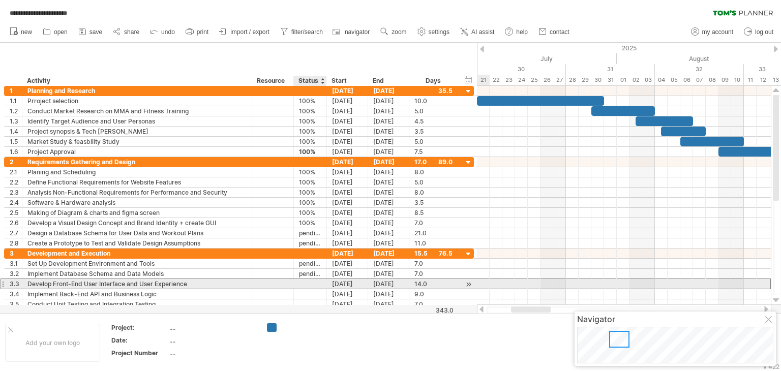
click at [307, 282] on div at bounding box center [310, 284] width 22 height 10
paste input "*******"
type input "*******"
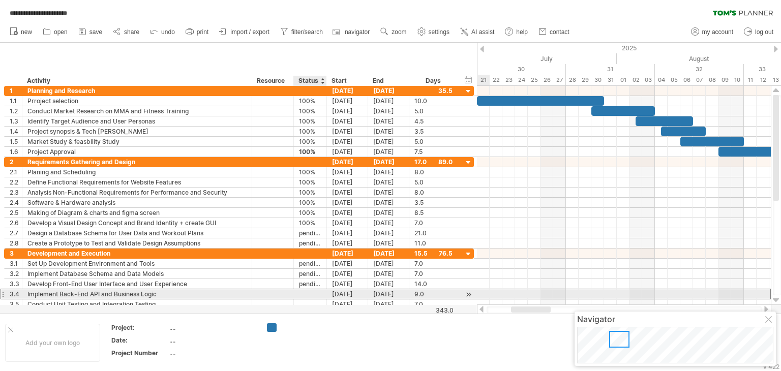
scroll to position [0, 0]
click at [311, 294] on div at bounding box center [310, 294] width 22 height 10
paste input "*******"
type input "*******"
click at [311, 299] on div at bounding box center [310, 304] width 22 height 10
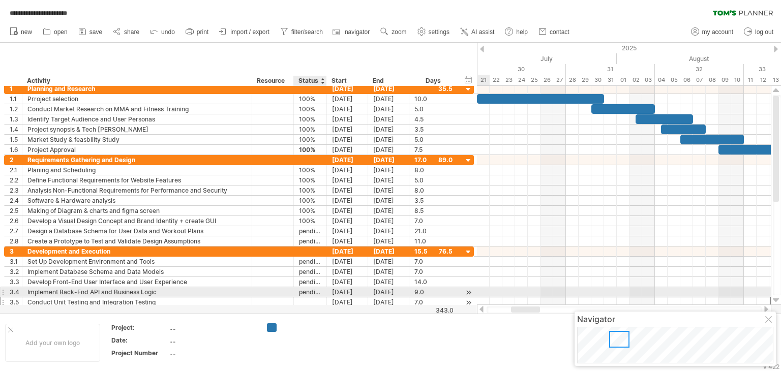
paste input "*******"
type input "*******"
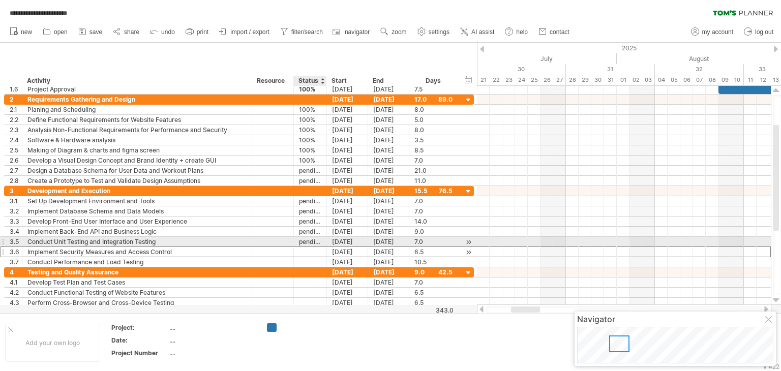
click at [307, 247] on div at bounding box center [310, 252] width 22 height 10
paste input "*******"
type input "*******"
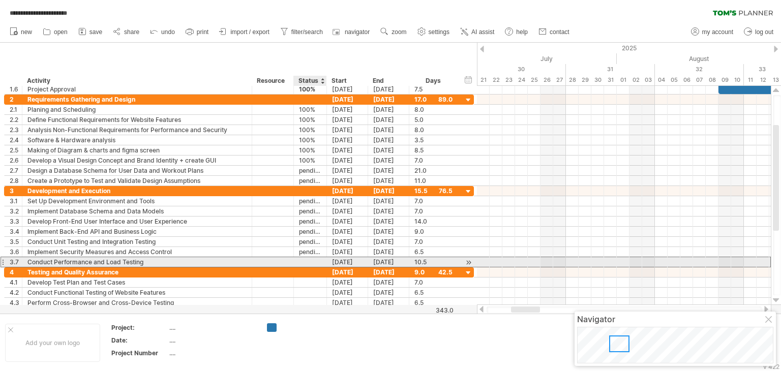
click at [311, 265] on div at bounding box center [310, 262] width 22 height 10
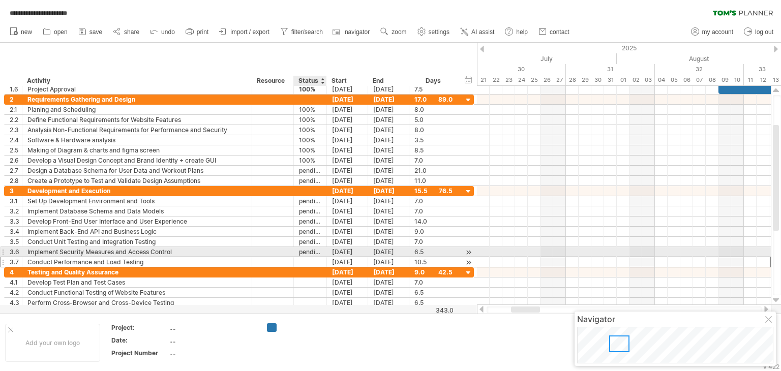
paste input "*******"
type input "*******"
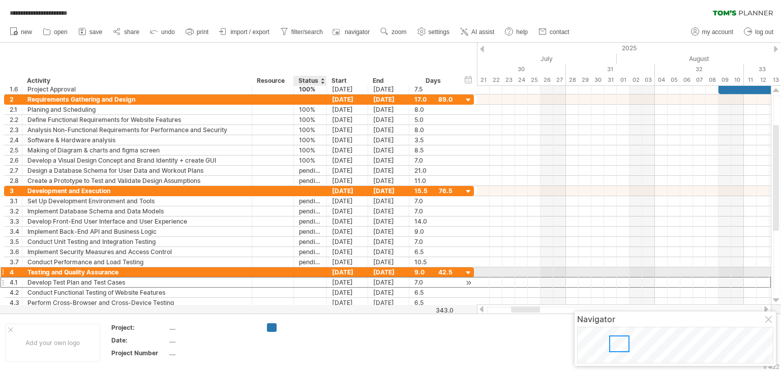
click at [307, 278] on div at bounding box center [310, 283] width 22 height 10
paste input "*******"
type input "*******"
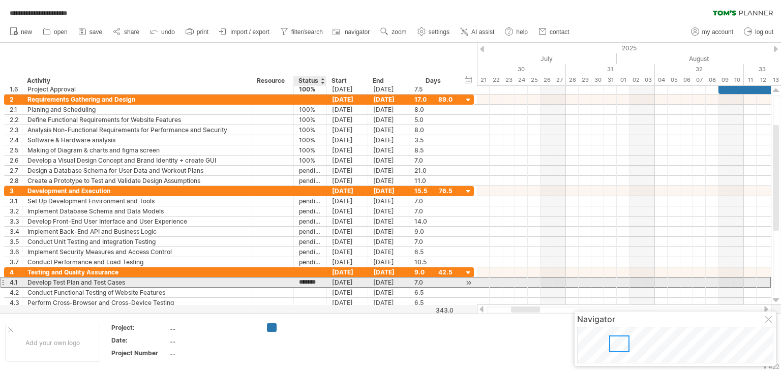
click at [307, 285] on input "*******" at bounding box center [310, 283] width 22 height 10
click at [307, 288] on div at bounding box center [310, 293] width 22 height 10
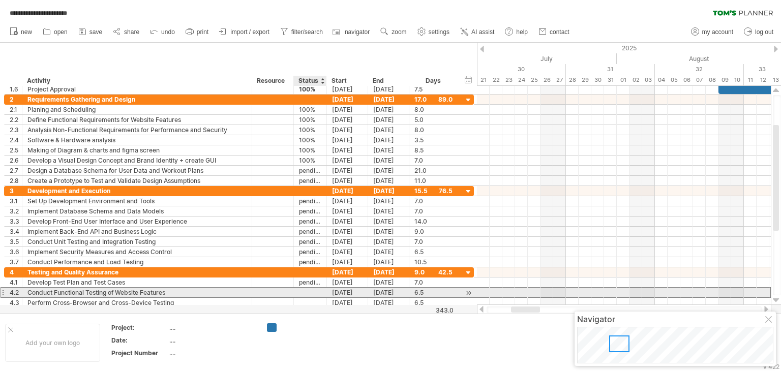
paste input "*******"
type input "*******"
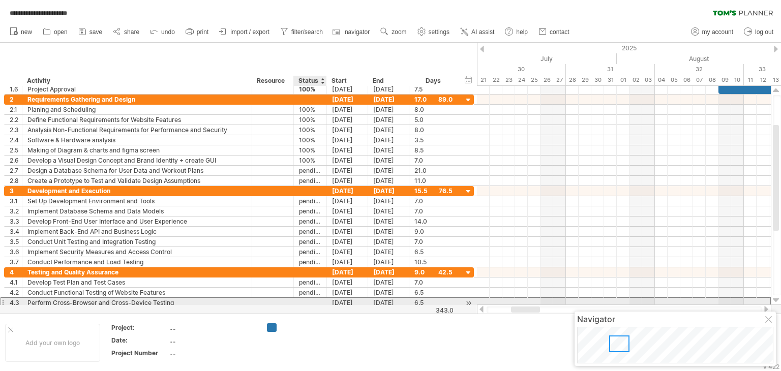
click at [307, 299] on div at bounding box center [310, 303] width 22 height 10
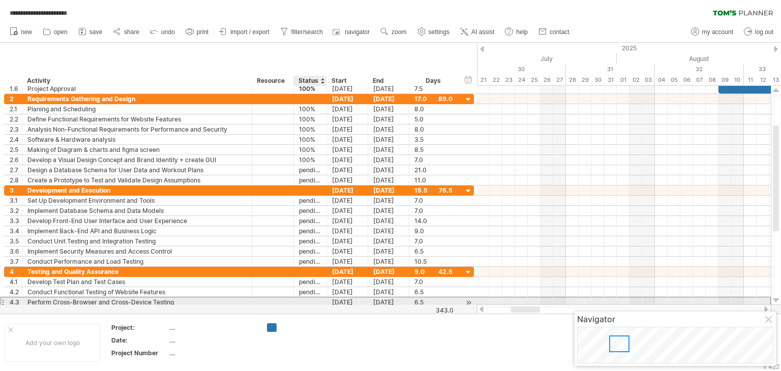
paste input "*******"
type input "*******"
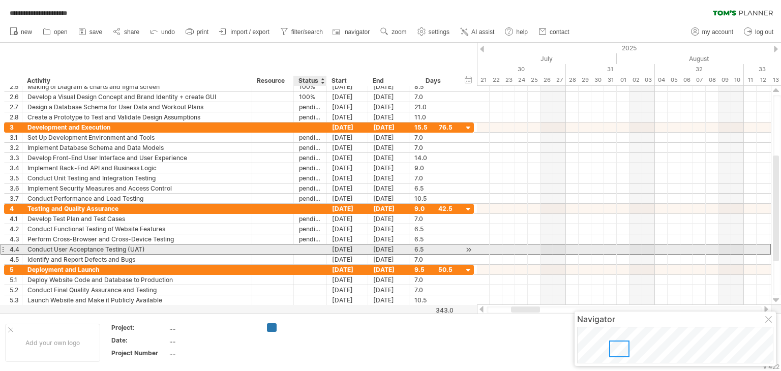
click at [309, 247] on div at bounding box center [310, 250] width 22 height 10
paste input "*******"
type input "*******"
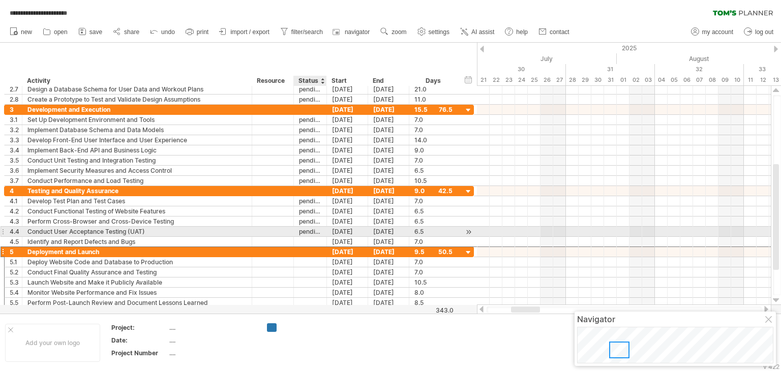
click at [309, 247] on div at bounding box center [310, 252] width 22 height 10
click at [309, 237] on div at bounding box center [310, 242] width 22 height 10
paste input "*******"
type input "*******"
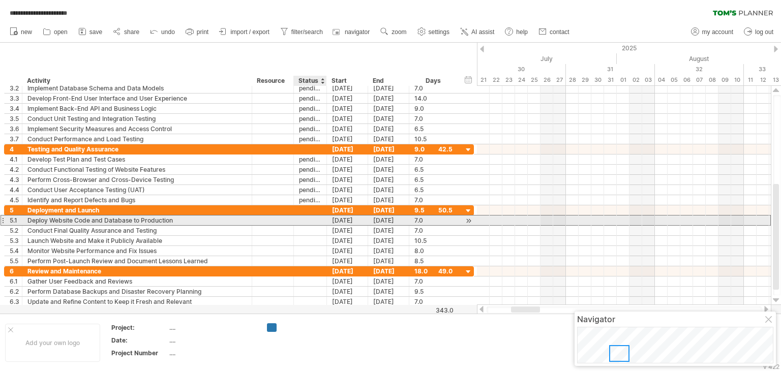
scroll to position [0, 0]
click at [305, 221] on div at bounding box center [310, 221] width 22 height 10
paste input "*******"
type input "*******"
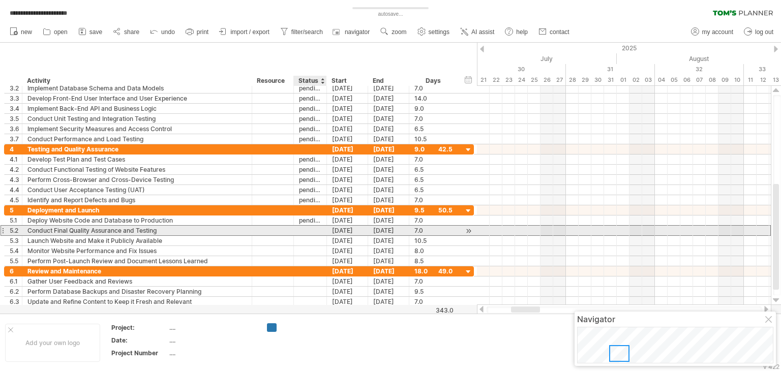
click at [305, 233] on div at bounding box center [310, 231] width 22 height 10
paste input "*******"
type input "*******"
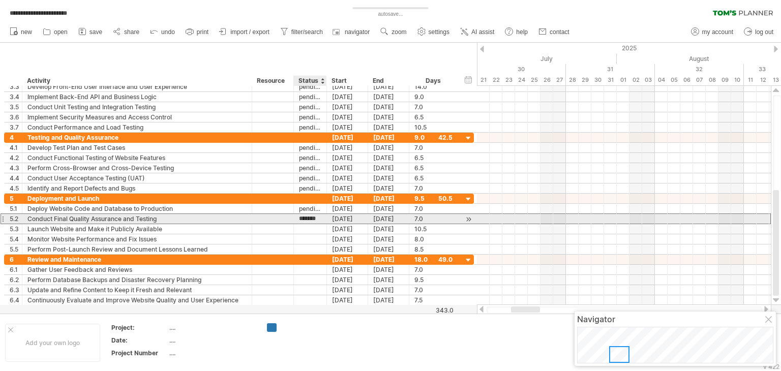
click at [303, 222] on input "*******" at bounding box center [310, 219] width 22 height 10
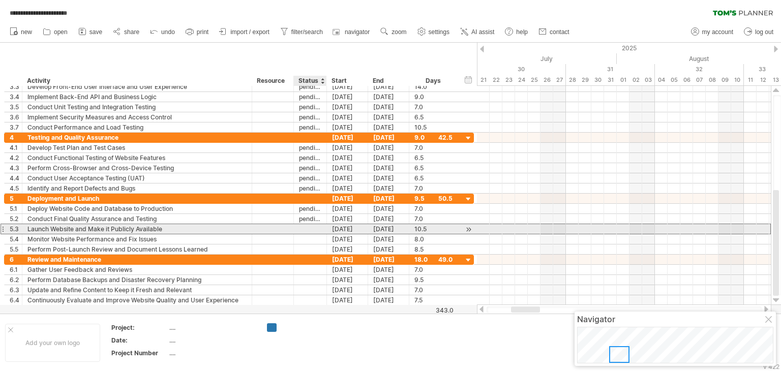
click at [303, 228] on div at bounding box center [310, 229] width 22 height 10
paste input "*******"
type input "*******"
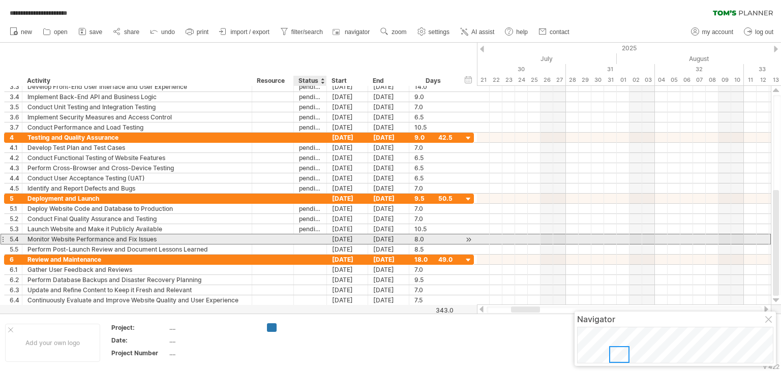
click at [307, 242] on div at bounding box center [310, 239] width 22 height 10
paste input "*******"
type input "*******"
click at [307, 242] on input "*******" at bounding box center [310, 239] width 22 height 10
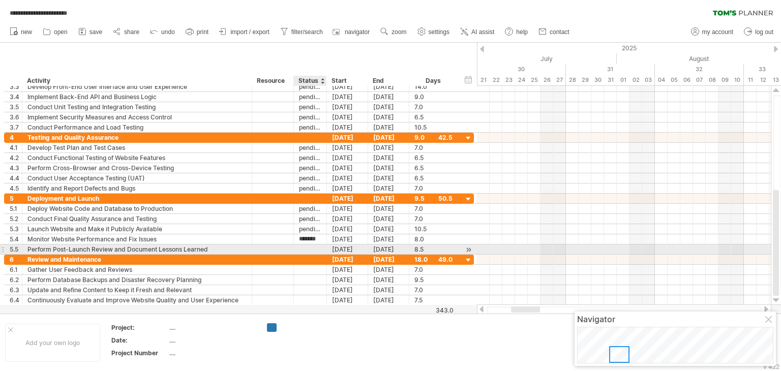
scroll to position [0, 0]
click at [308, 249] on div at bounding box center [310, 250] width 22 height 10
paste input "*******"
type input "*******"
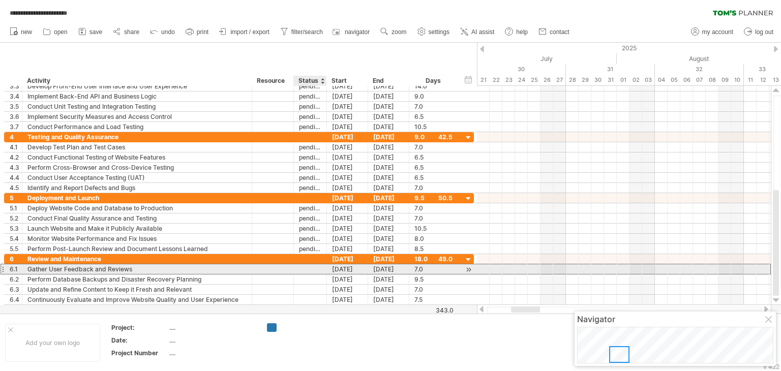
click at [306, 269] on div at bounding box center [310, 269] width 22 height 10
paste input "*******"
type input "*******"
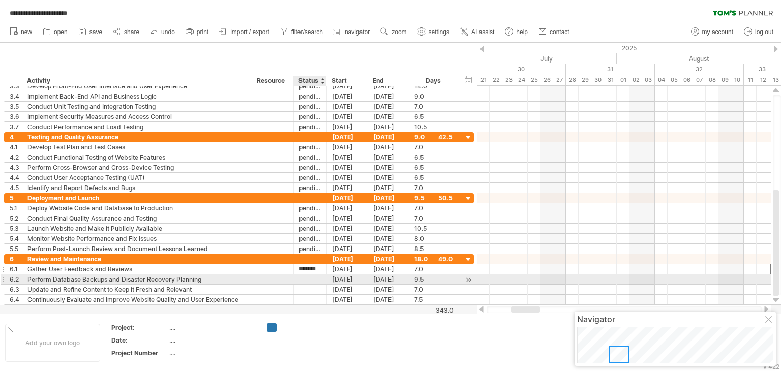
scroll to position [0, 0]
click at [306, 278] on div at bounding box center [310, 280] width 22 height 10
paste input "*******"
type input "*******"
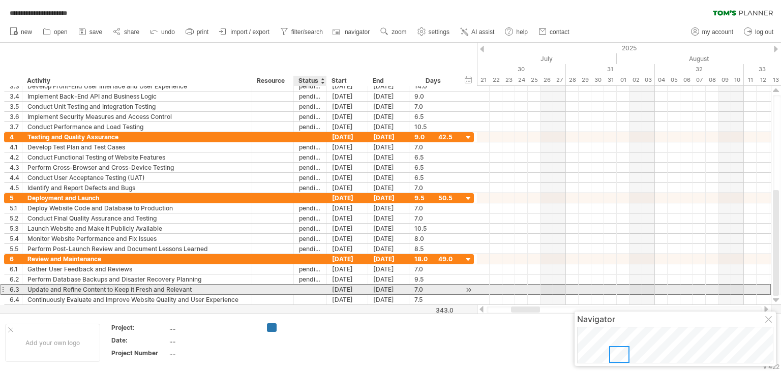
click at [306, 291] on div at bounding box center [310, 290] width 22 height 10
paste input "*******"
type input "*******"
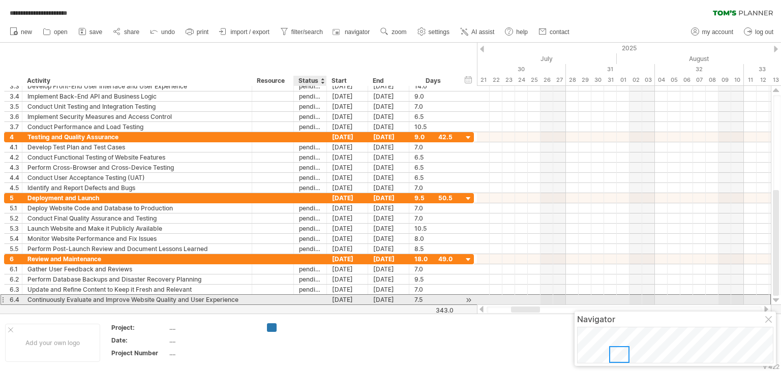
scroll to position [0, 0]
click at [306, 297] on div at bounding box center [310, 300] width 22 height 10
paste input "*******"
type input "*******"
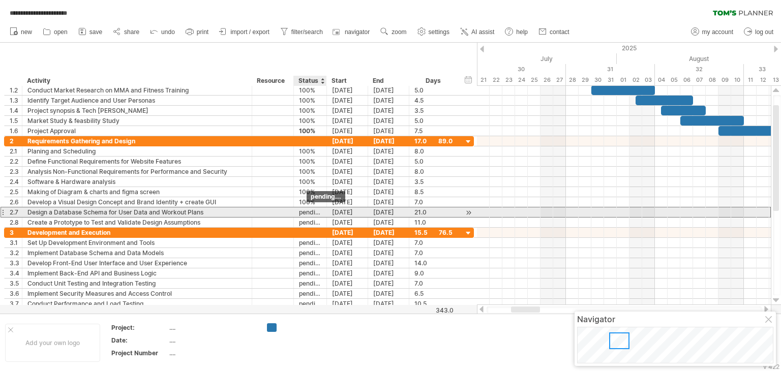
click at [307, 214] on div "pending..." at bounding box center [310, 212] width 22 height 10
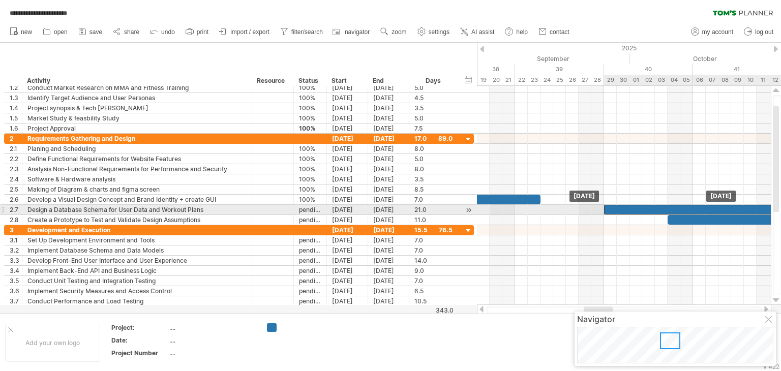
drag, startPoint x: 538, startPoint y: 207, endPoint x: 628, endPoint y: 206, distance: 89.5
click at [628, 206] on div at bounding box center [737, 210] width 267 height 10
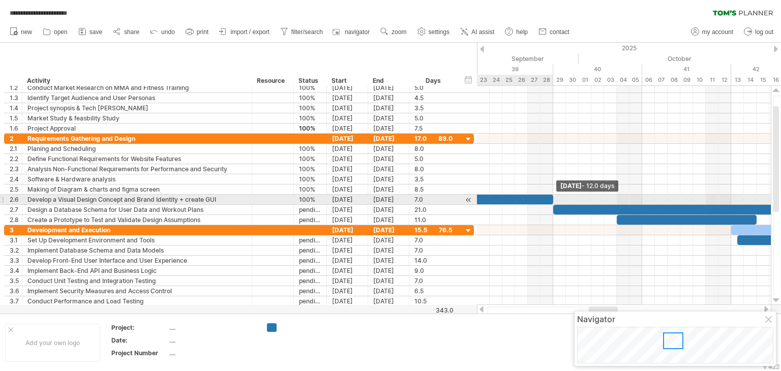
drag, startPoint x: 490, startPoint y: 196, endPoint x: 552, endPoint y: 198, distance: 62.6
click at [552, 198] on span at bounding box center [553, 200] width 4 height 10
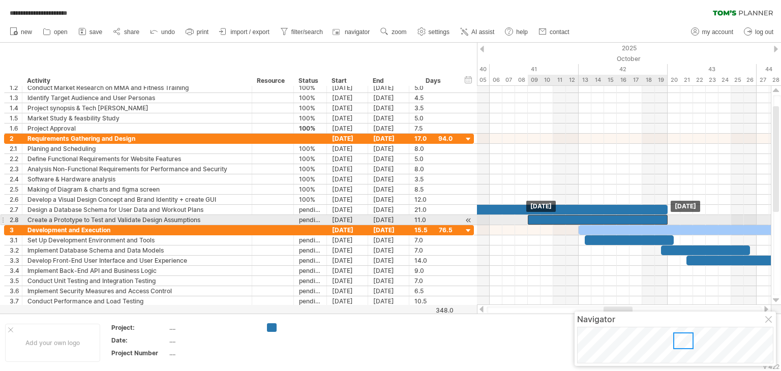
drag, startPoint x: 523, startPoint y: 217, endPoint x: 587, endPoint y: 218, distance: 64.6
click at [587, 218] on div at bounding box center [598, 220] width 140 height 10
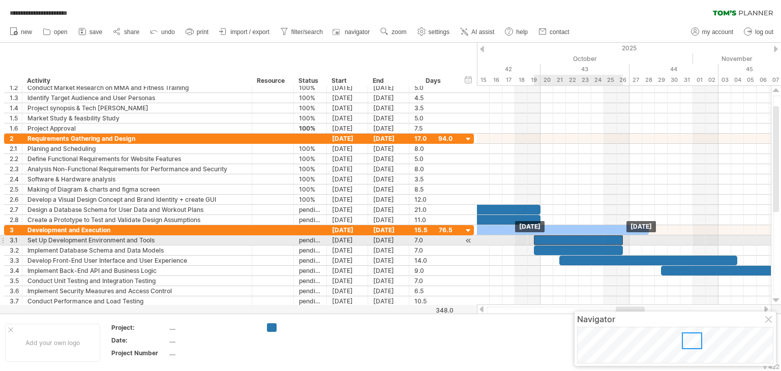
drag, startPoint x: 530, startPoint y: 236, endPoint x: 606, endPoint y: 235, distance: 76.3
click at [606, 235] on div at bounding box center [578, 240] width 89 height 10
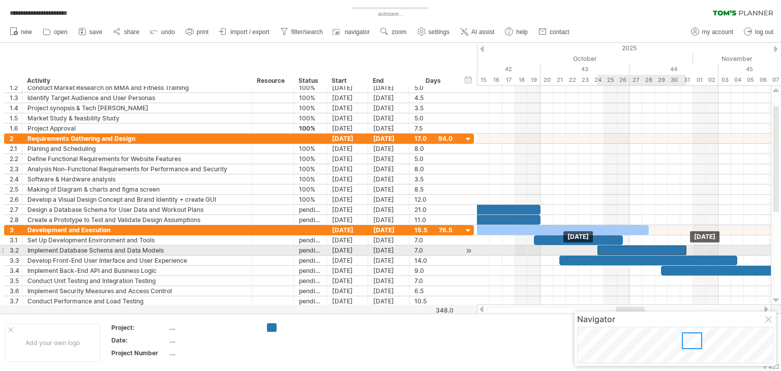
drag, startPoint x: 595, startPoint y: 251, endPoint x: 661, endPoint y: 252, distance: 65.6
click at [661, 252] on div at bounding box center [641, 251] width 89 height 10
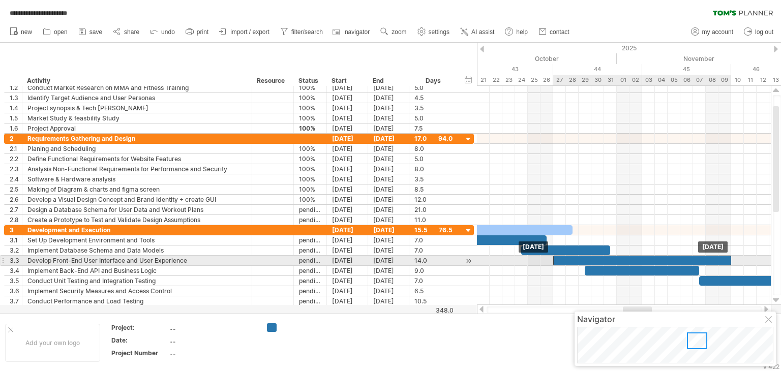
drag, startPoint x: 635, startPoint y: 261, endPoint x: 704, endPoint y: 260, distance: 68.6
click at [704, 260] on div at bounding box center [642, 261] width 178 height 10
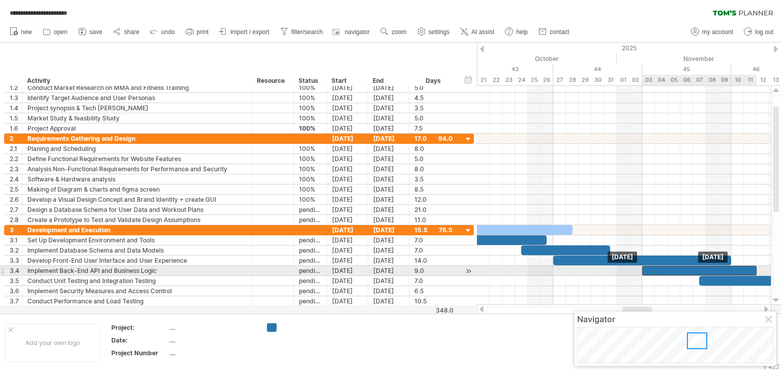
drag, startPoint x: 684, startPoint y: 268, endPoint x: 740, endPoint y: 269, distance: 55.9
click at [740, 269] on div at bounding box center [699, 271] width 114 height 10
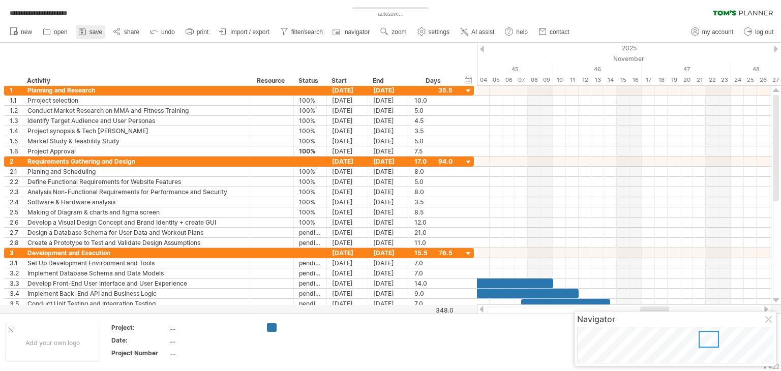
click at [93, 31] on span "save" at bounding box center [95, 31] width 13 height 7
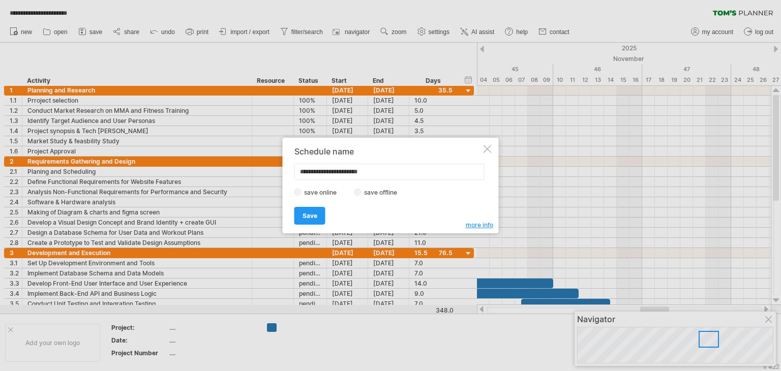
click at [485, 153] on div at bounding box center [487, 149] width 8 height 8
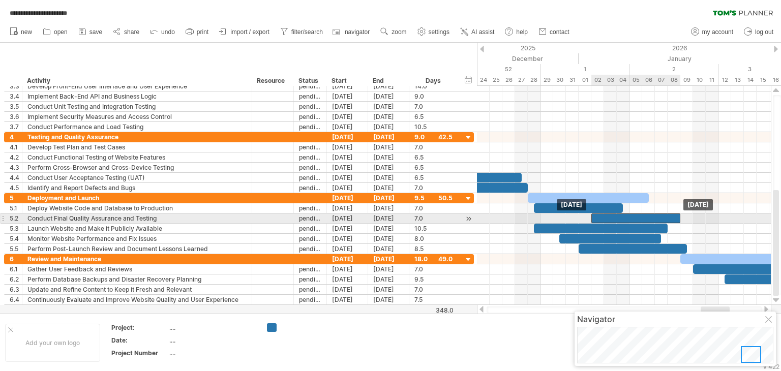
drag, startPoint x: 615, startPoint y: 218, endPoint x: 665, endPoint y: 220, distance: 50.4
click at [665, 220] on div at bounding box center [635, 219] width 89 height 10
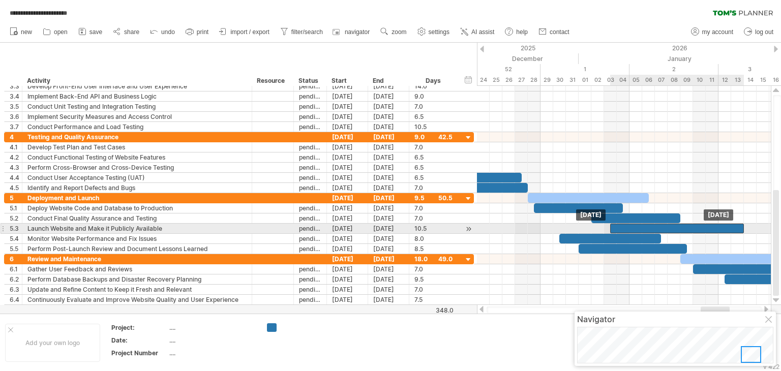
drag, startPoint x: 653, startPoint y: 231, endPoint x: 726, endPoint y: 228, distance: 73.3
click at [726, 228] on div at bounding box center [677, 229] width 134 height 10
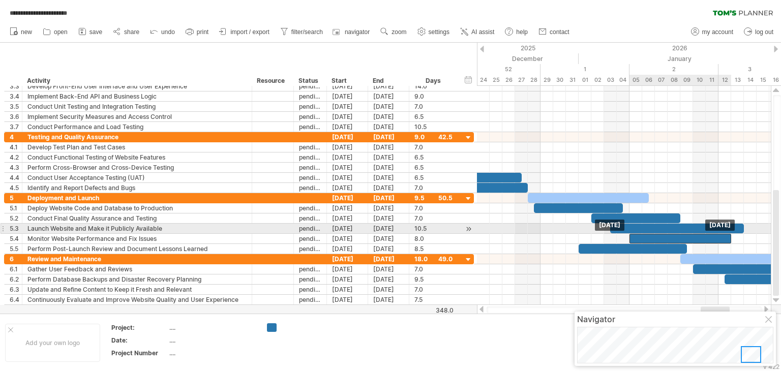
drag, startPoint x: 639, startPoint y: 235, endPoint x: 712, endPoint y: 233, distance: 72.7
click at [712, 234] on div at bounding box center [680, 239] width 102 height 10
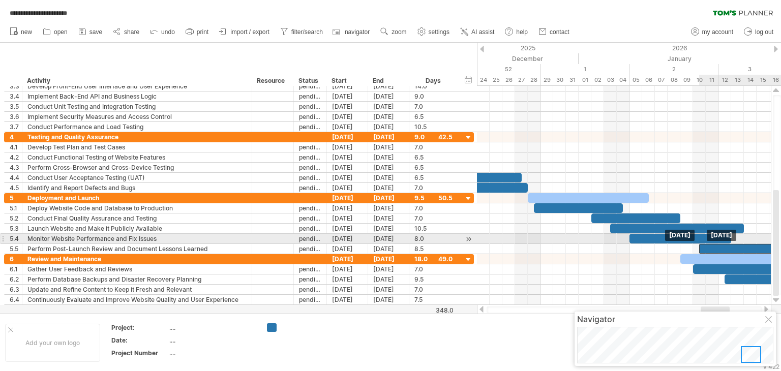
drag, startPoint x: 651, startPoint y: 246, endPoint x: 771, endPoint y: 240, distance: 120.1
click at [771, 240] on div "**********" at bounding box center [390, 185] width 781 height 371
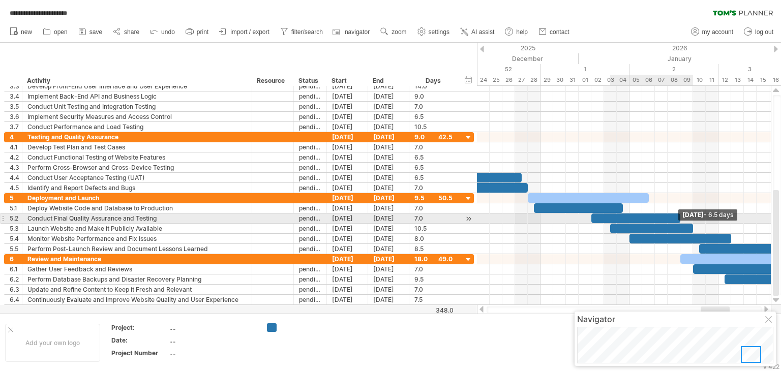
drag, startPoint x: 742, startPoint y: 226, endPoint x: 693, endPoint y: 223, distance: 48.9
click at [693, 224] on span at bounding box center [693, 229] width 4 height 10
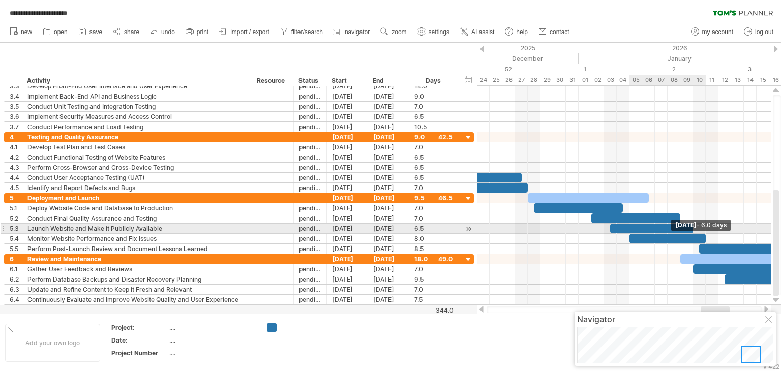
drag, startPoint x: 730, startPoint y: 236, endPoint x: 704, endPoint y: 232, distance: 26.7
click at [704, 234] on span at bounding box center [706, 239] width 4 height 10
drag, startPoint x: 667, startPoint y: 234, endPoint x: 700, endPoint y: 231, distance: 32.7
click at [700, 231] on div "[DATE] [DATE]" at bounding box center [624, 195] width 294 height 219
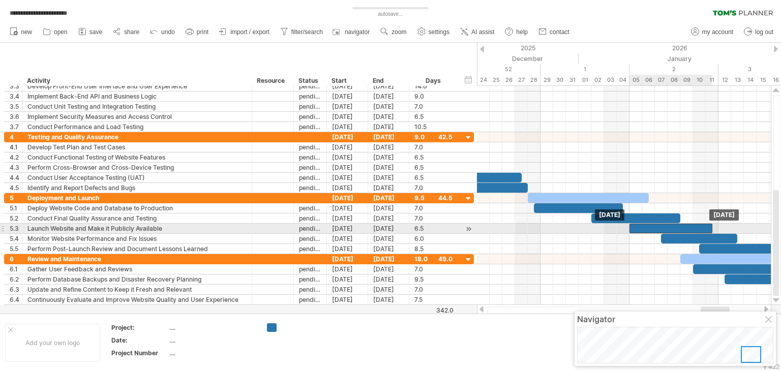
drag, startPoint x: 680, startPoint y: 224, endPoint x: 700, endPoint y: 224, distance: 19.8
click at [700, 224] on div at bounding box center [670, 229] width 83 height 10
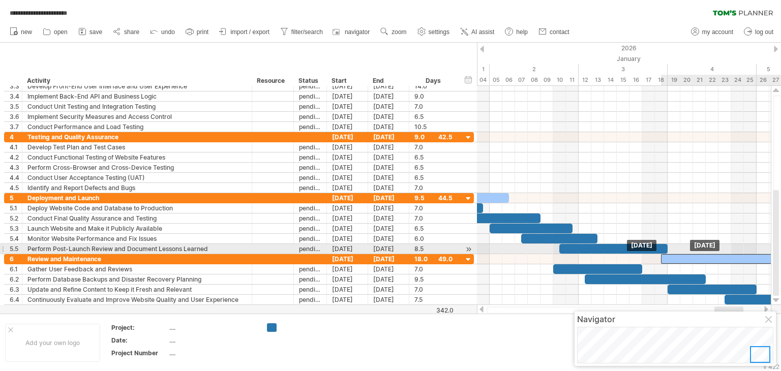
drag, startPoint x: 611, startPoint y: 256, endPoint x: 730, endPoint y: 252, distance: 119.0
click at [730, 254] on div at bounding box center [775, 259] width 229 height 10
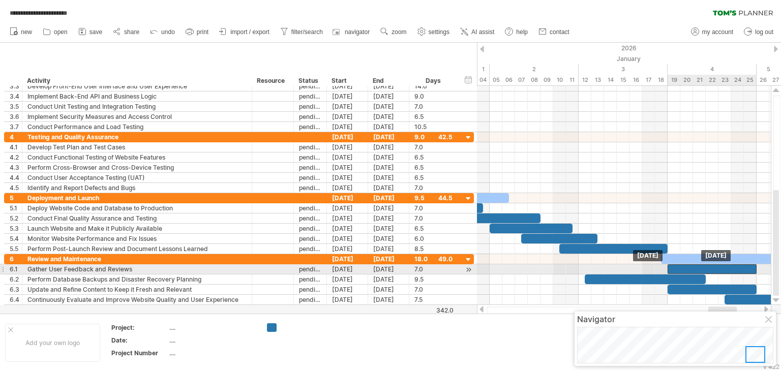
drag, startPoint x: 624, startPoint y: 269, endPoint x: 738, endPoint y: 268, distance: 114.4
click at [738, 268] on div at bounding box center [711, 269] width 89 height 10
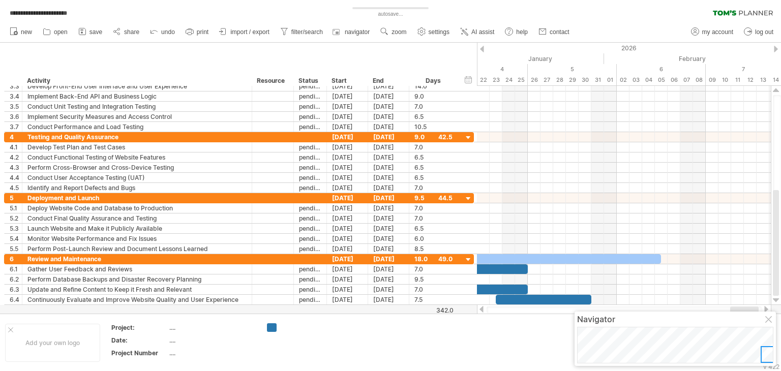
drag, startPoint x: 716, startPoint y: 308, endPoint x: 736, endPoint y: 309, distance: 19.9
click at [736, 309] on div at bounding box center [744, 310] width 28 height 6
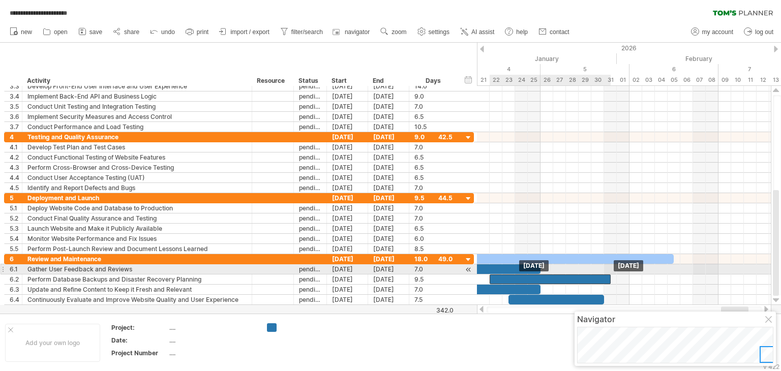
drag, startPoint x: 484, startPoint y: 277, endPoint x: 604, endPoint y: 274, distance: 120.0
click at [604, 275] on div at bounding box center [550, 280] width 121 height 10
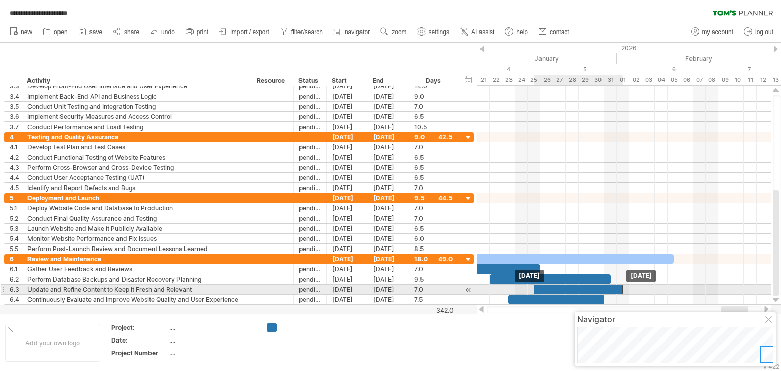
drag, startPoint x: 528, startPoint y: 287, endPoint x: 610, endPoint y: 285, distance: 81.9
click at [610, 285] on div at bounding box center [578, 290] width 89 height 10
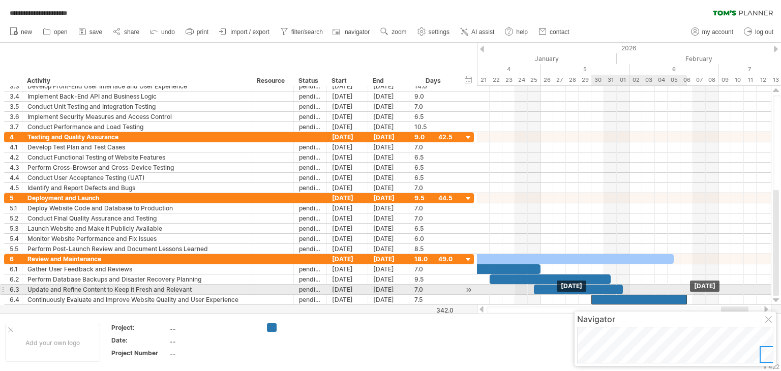
drag, startPoint x: 571, startPoint y: 298, endPoint x: 653, endPoint y: 293, distance: 81.5
click at [653, 295] on div at bounding box center [639, 300] width 96 height 10
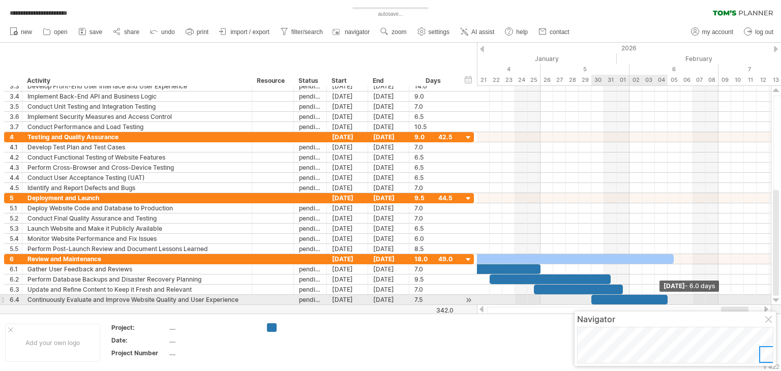
drag, startPoint x: 687, startPoint y: 297, endPoint x: 667, endPoint y: 303, distance: 20.7
click at [667, 303] on div "[DATE] - 6.0 days [DATE]" at bounding box center [624, 195] width 294 height 219
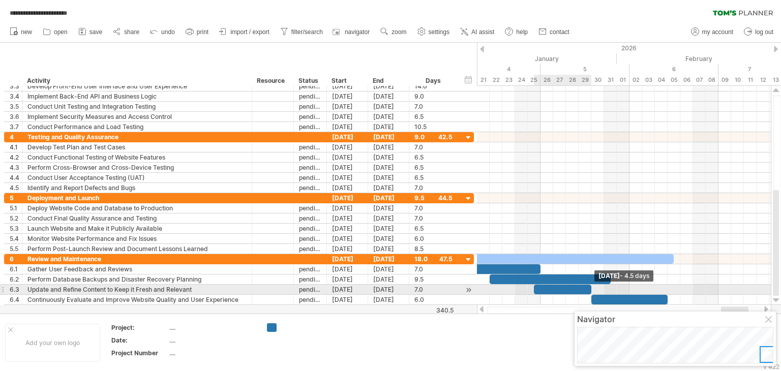
drag, startPoint x: 622, startPoint y: 288, endPoint x: 587, endPoint y: 286, distance: 35.1
click at [587, 286] on div "[DATE] - 4.5 days [DATE]" at bounding box center [624, 195] width 294 height 219
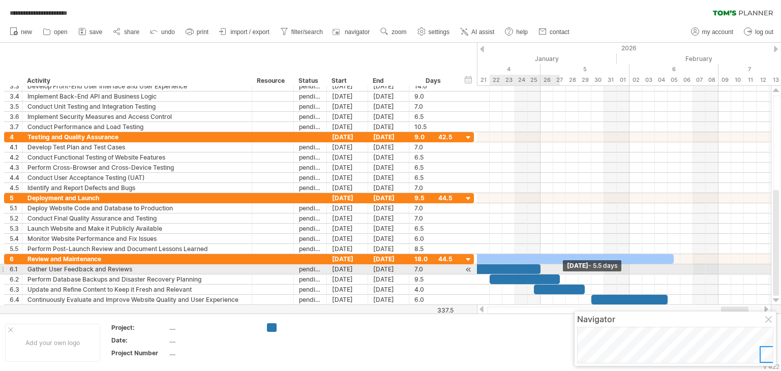
drag, startPoint x: 610, startPoint y: 277, endPoint x: 561, endPoint y: 274, distance: 49.4
click at [561, 275] on span at bounding box center [560, 280] width 4 height 10
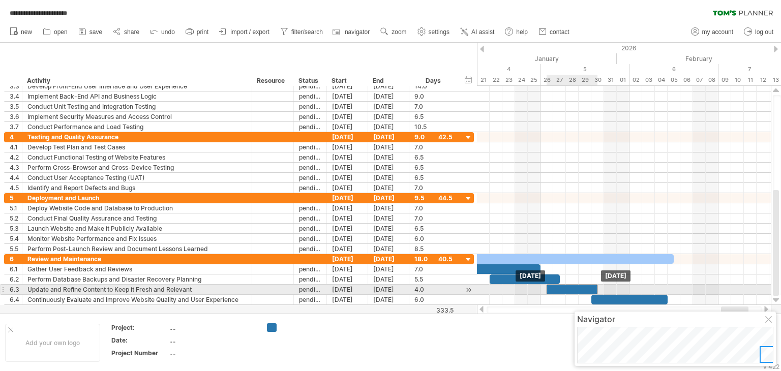
drag, startPoint x: 557, startPoint y: 290, endPoint x: 569, endPoint y: 291, distance: 12.3
click at [569, 291] on div at bounding box center [571, 290] width 51 height 10
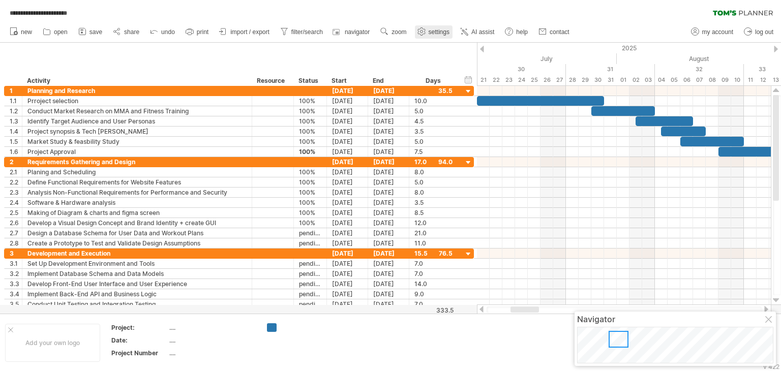
click at [424, 31] on use at bounding box center [421, 31] width 10 height 10
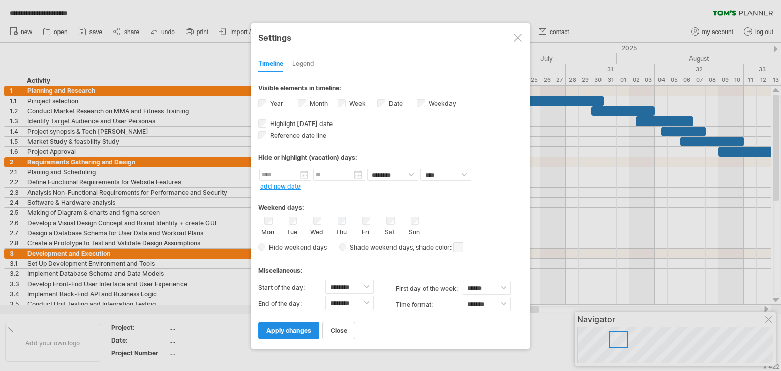
click at [281, 328] on span "apply changes" at bounding box center [288, 331] width 45 height 8
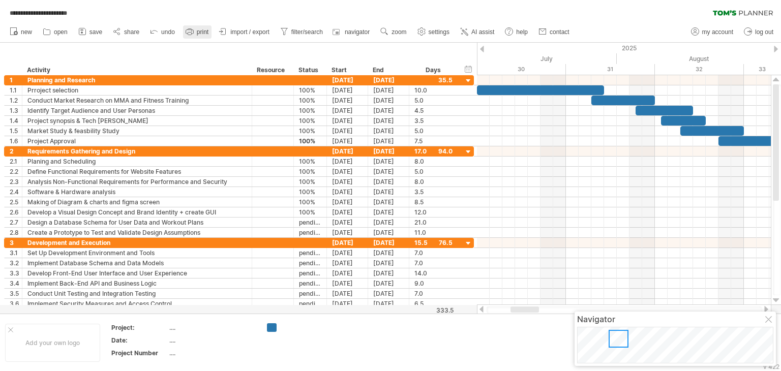
click at [195, 31] on link "print" at bounding box center [197, 31] width 28 height 13
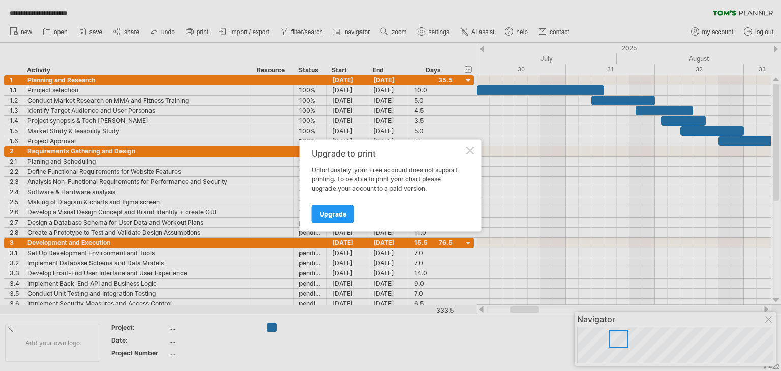
click at [471, 151] on div at bounding box center [470, 151] width 8 height 8
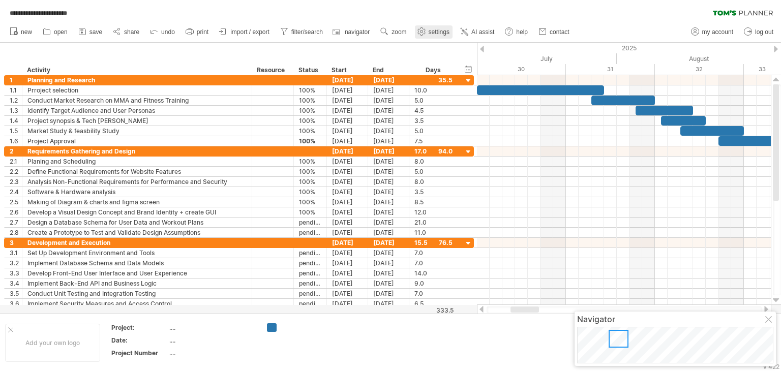
click at [444, 32] on span "settings" at bounding box center [439, 31] width 21 height 7
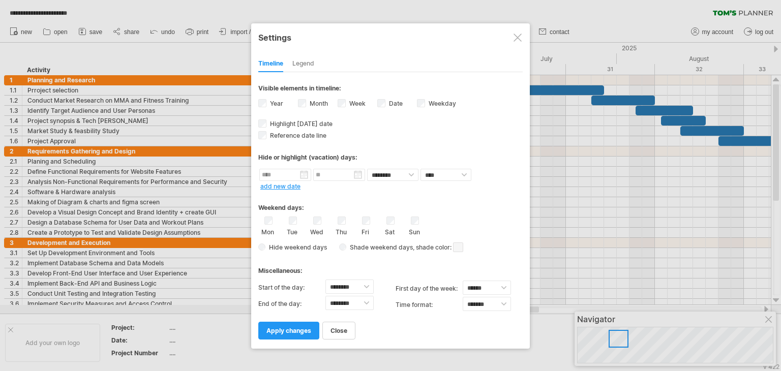
click at [517, 35] on div at bounding box center [517, 38] width 8 height 8
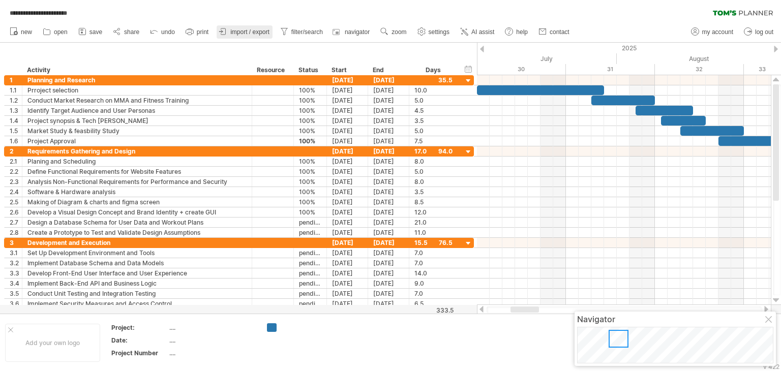
click at [241, 31] on span "import / export" at bounding box center [249, 31] width 39 height 7
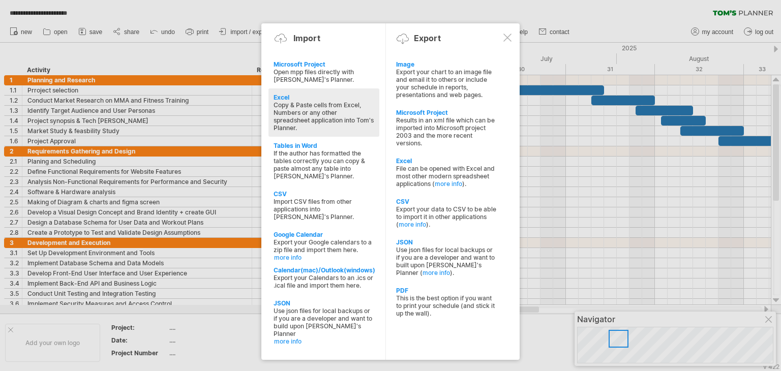
click at [312, 115] on div "Copy & Paste cells from Excel, Numbers or any other spreadsheet application int…" at bounding box center [324, 116] width 101 height 31
type textarea "**********"
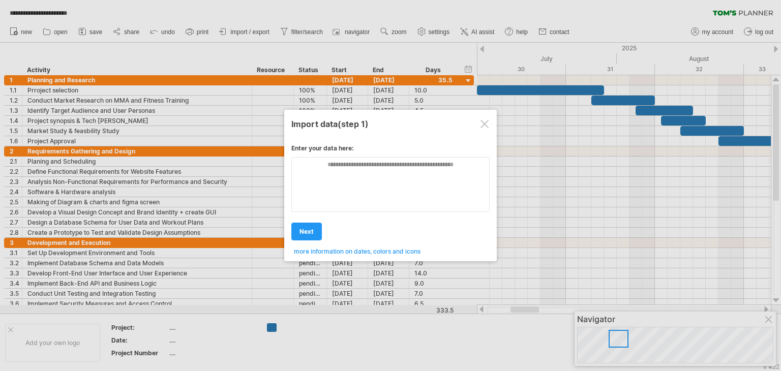
click at [485, 122] on div at bounding box center [484, 124] width 8 height 8
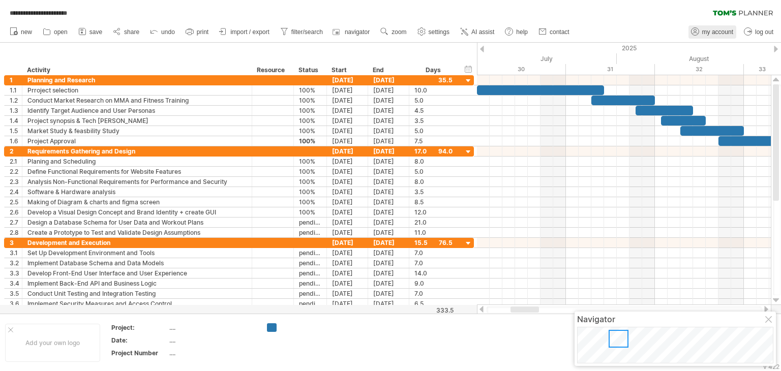
click at [706, 35] on span "my account" at bounding box center [717, 31] width 31 height 7
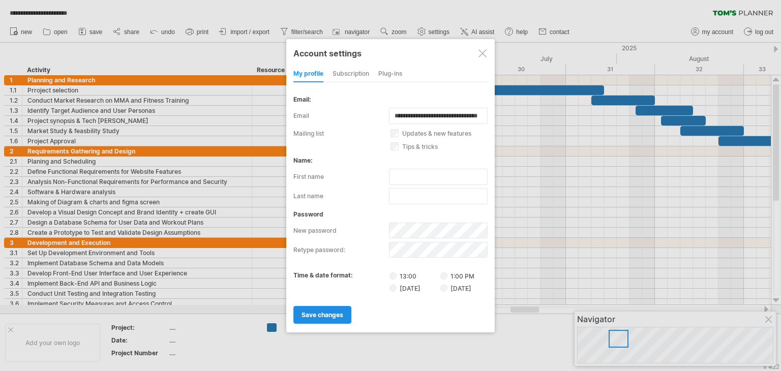
click at [334, 316] on span "save changes" at bounding box center [322, 315] width 42 height 8
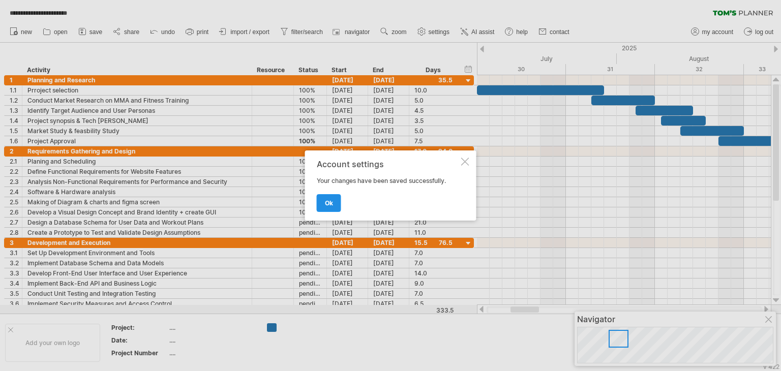
click at [325, 201] on span "ok" at bounding box center [329, 203] width 8 height 8
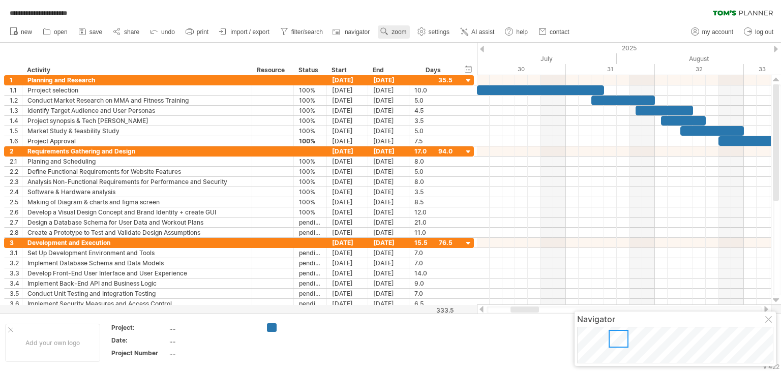
click at [398, 35] on link "zoom" at bounding box center [394, 31] width 32 height 13
click at [431, 71] on div "Week" at bounding box center [431, 64] width 56 height 16
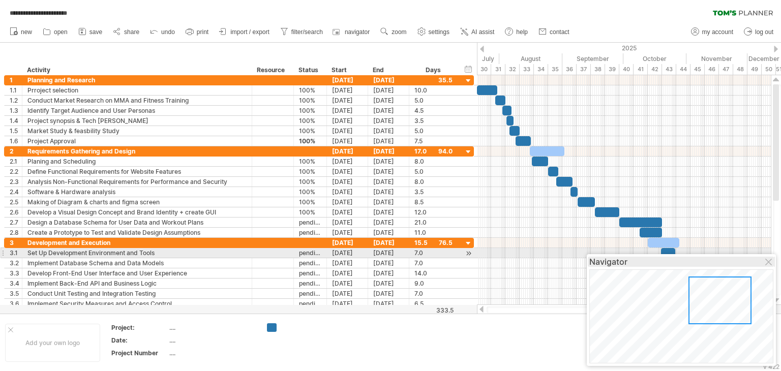
click at [769, 257] on div "Navigator" at bounding box center [681, 262] width 184 height 10
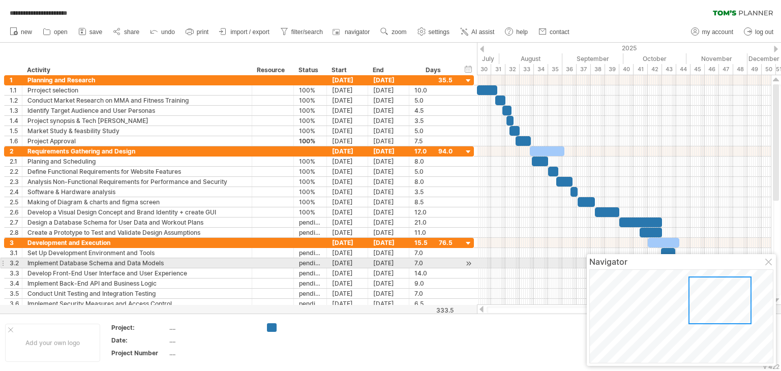
click at [768, 263] on div at bounding box center [769, 263] width 8 height 8
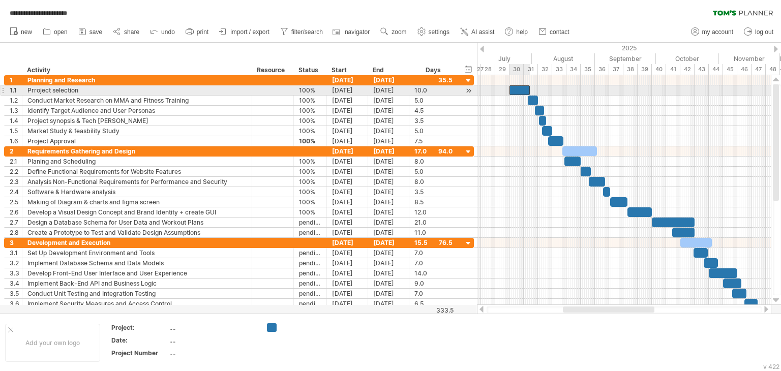
click at [527, 88] on div at bounding box center [519, 90] width 20 height 10
drag, startPoint x: 530, startPoint y: 90, endPoint x: 539, endPoint y: 90, distance: 8.7
click at [539, 90] on span at bounding box center [539, 90] width 4 height 10
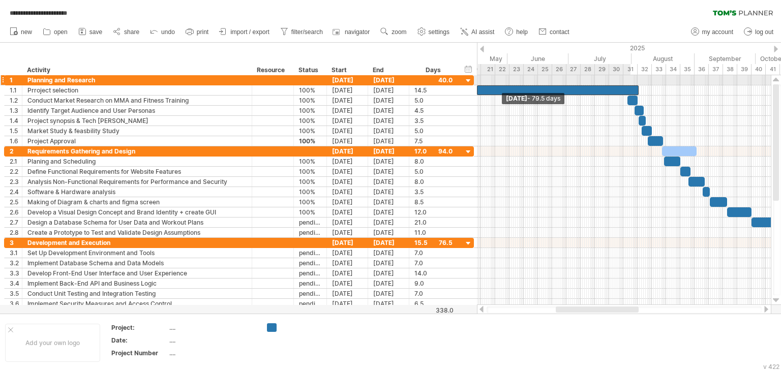
drag, startPoint x: 509, startPoint y: 90, endPoint x: 477, endPoint y: 80, distance: 34.1
click at [477, 80] on div "[DATE] - 14.5 days [DATE] - 79.5 days" at bounding box center [624, 190] width 294 height 230
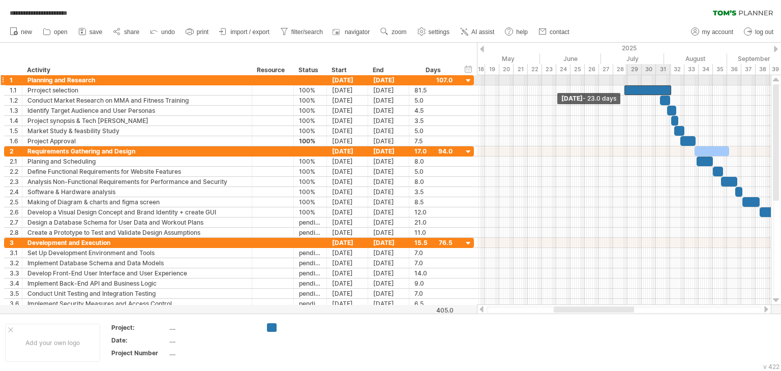
drag, startPoint x: 506, startPoint y: 88, endPoint x: 625, endPoint y: 76, distance: 119.6
click at [625, 76] on div "[DATE] - 14.5 days [DATE] - 23.0 days" at bounding box center [624, 190] width 294 height 230
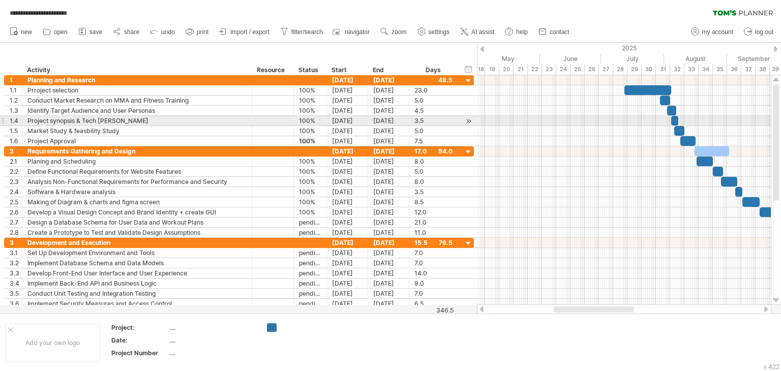
click at [626, 118] on div at bounding box center [624, 121] width 294 height 10
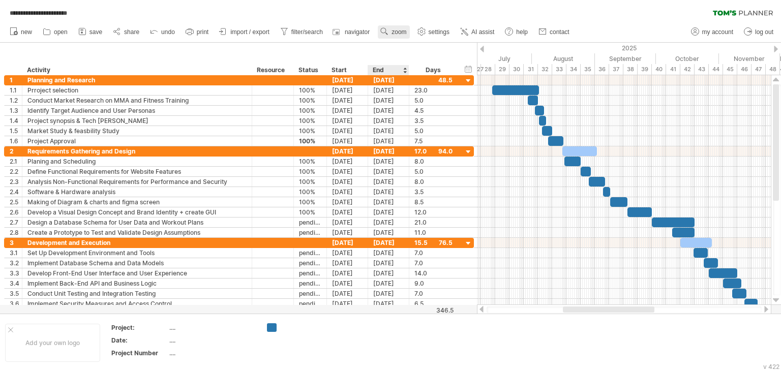
click at [400, 37] on link "zoom" at bounding box center [394, 31] width 32 height 13
click at [431, 85] on div "Day" at bounding box center [433, 82] width 56 height 16
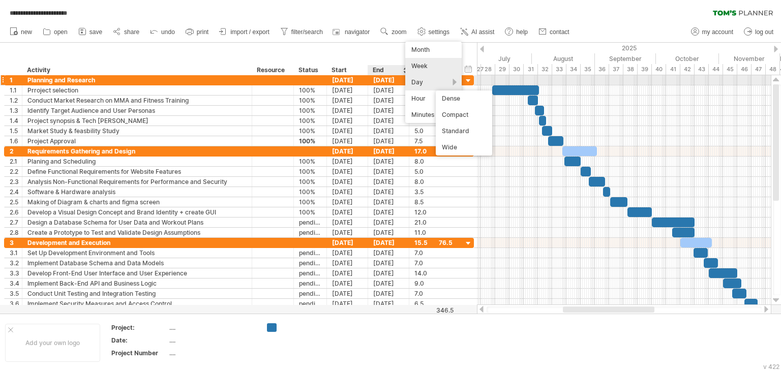
click at [433, 78] on div "Day" at bounding box center [433, 82] width 56 height 16
click at [445, 83] on div "Day" at bounding box center [433, 82] width 56 height 16
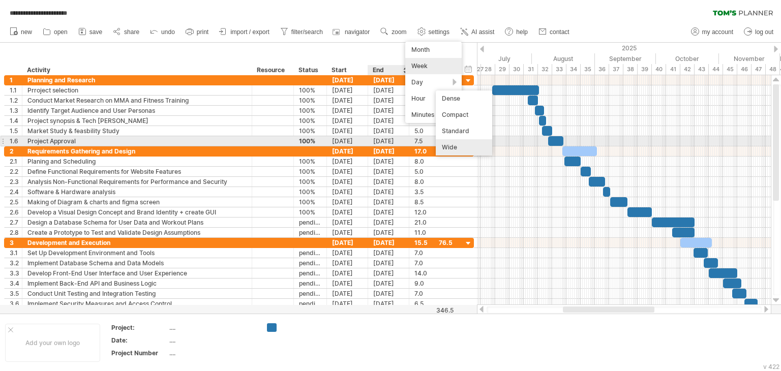
click at [462, 145] on div "Wide" at bounding box center [464, 147] width 56 height 16
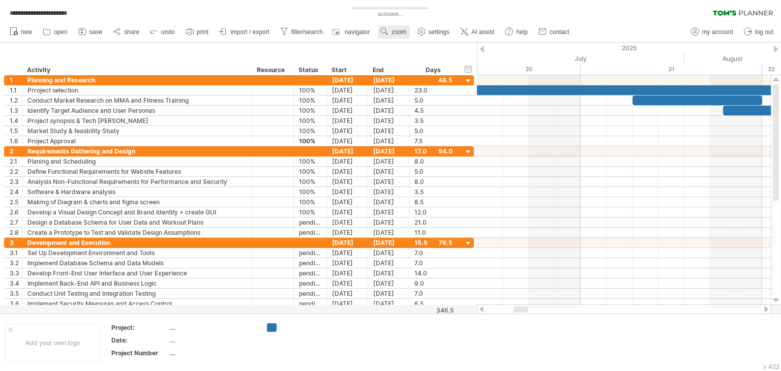
click at [396, 32] on span "zoom" at bounding box center [398, 31] width 15 height 7
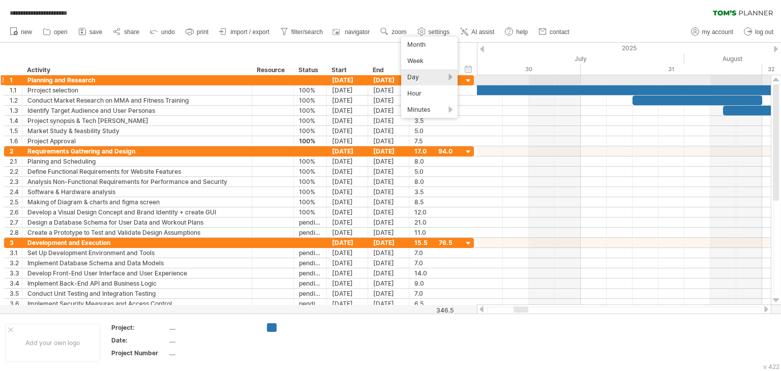
click at [431, 78] on div "Day" at bounding box center [429, 77] width 56 height 16
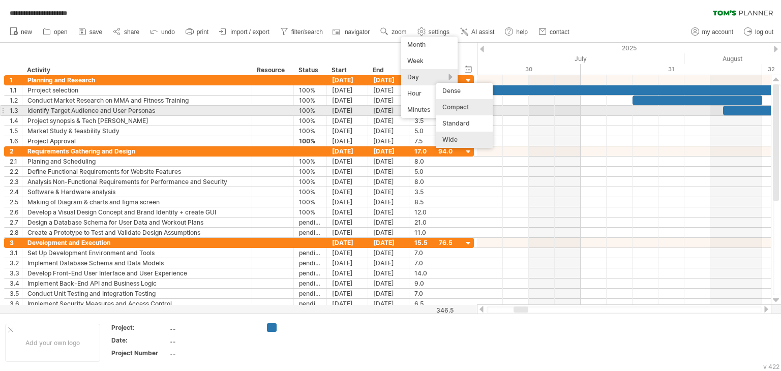
click at [466, 106] on div "Compact" at bounding box center [464, 107] width 56 height 16
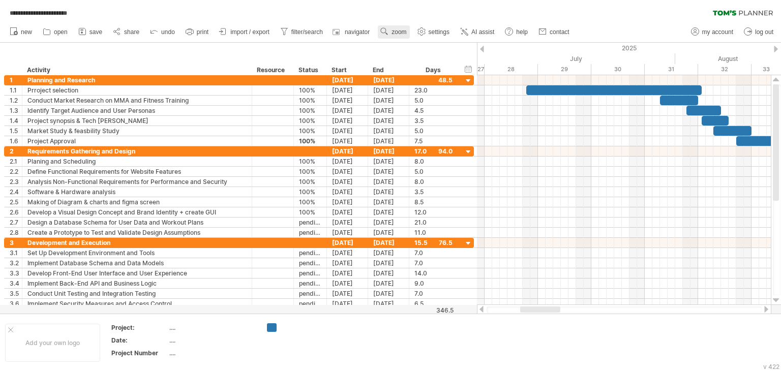
click at [393, 31] on span "zoom" at bounding box center [398, 31] width 15 height 7
click at [421, 58] on div "Week" at bounding box center [427, 60] width 56 height 16
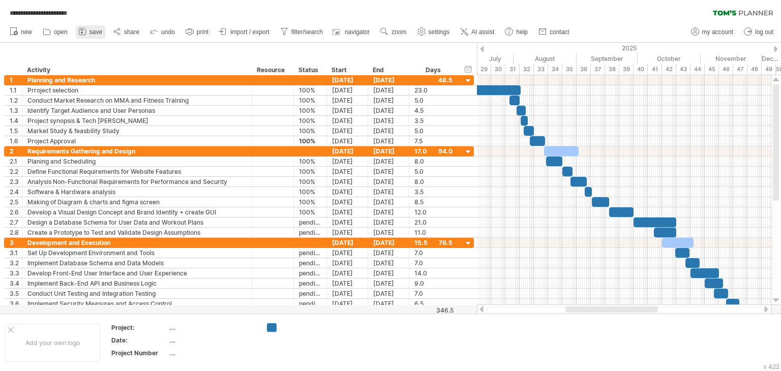
click at [89, 33] on span "save" at bounding box center [95, 31] width 13 height 7
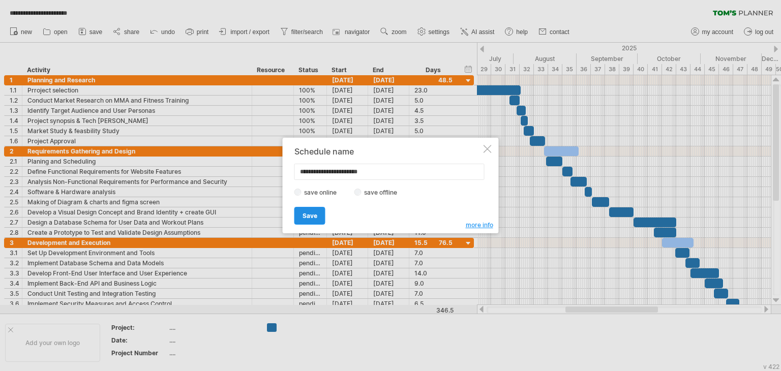
click at [306, 212] on span "Save" at bounding box center [309, 216] width 15 height 8
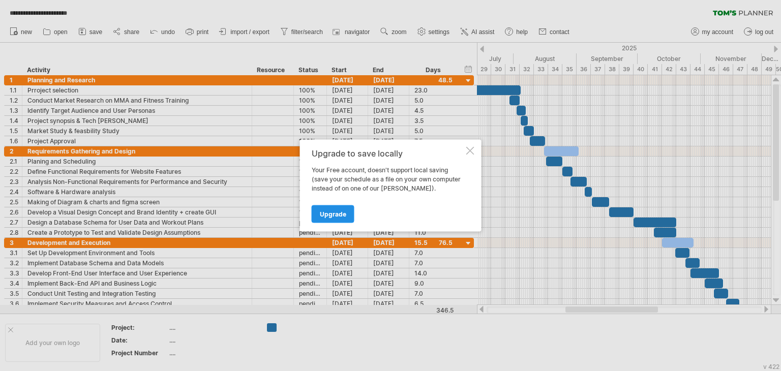
click at [322, 212] on span "Upgrade" at bounding box center [333, 214] width 26 height 8
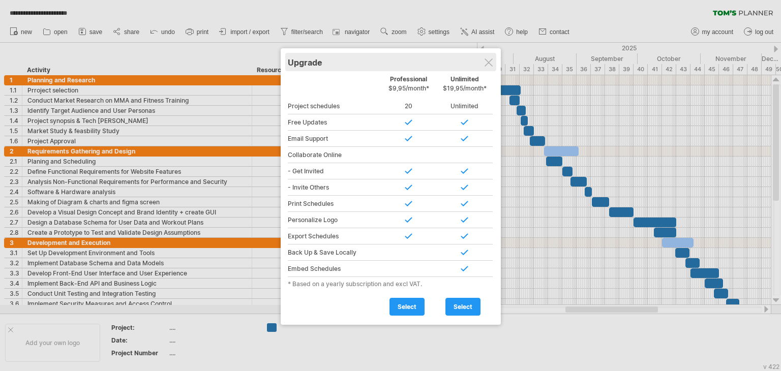
click at [483, 64] on div "Upgrade" at bounding box center [391, 62] width 206 height 18
click at [491, 64] on div at bounding box center [488, 62] width 8 height 8
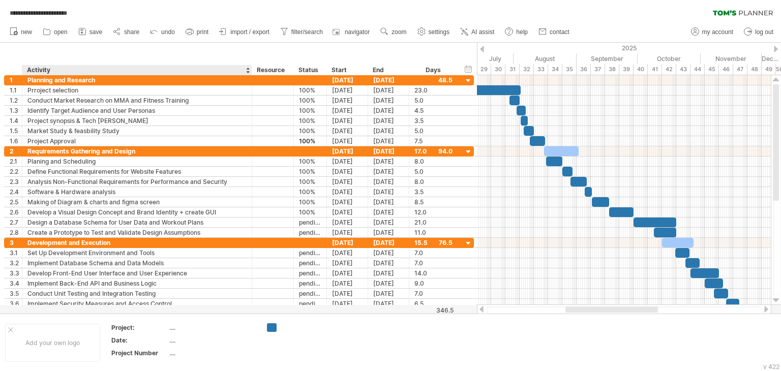
drag, startPoint x: 16, startPoint y: 59, endPoint x: 31, endPoint y: 54, distance: 15.6
click at [31, 54] on div "hide start/end/duration show start/end/duration ******** Activity ******** Reso…" at bounding box center [238, 59] width 477 height 33
drag, startPoint x: 31, startPoint y: 54, endPoint x: 29, endPoint y: 70, distance: 16.4
click at [29, 70] on div "hide start/end/duration show start/end/duration ******** Activity ******** Reso…" at bounding box center [238, 59] width 477 height 33
drag, startPoint x: 29, startPoint y: 70, endPoint x: 152, endPoint y: 60, distance: 123.4
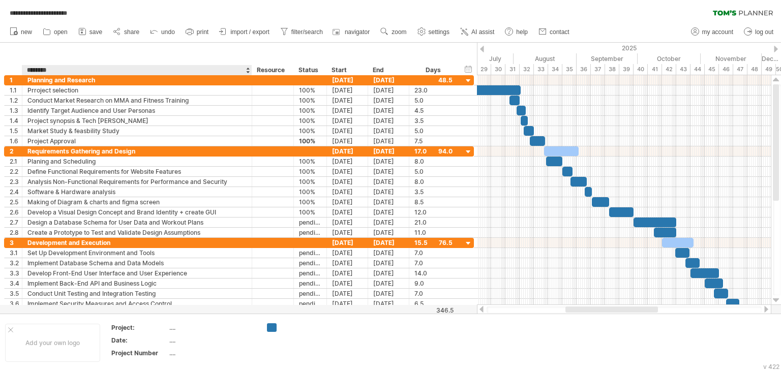
click at [152, 60] on div "hide start/end/duration show start/end/duration ******** Activity ******** Reso…" at bounding box center [238, 59] width 477 height 33
click at [170, 325] on div "...." at bounding box center [211, 327] width 85 height 9
type input "**********"
click at [173, 341] on div "...." at bounding box center [211, 340] width 85 height 9
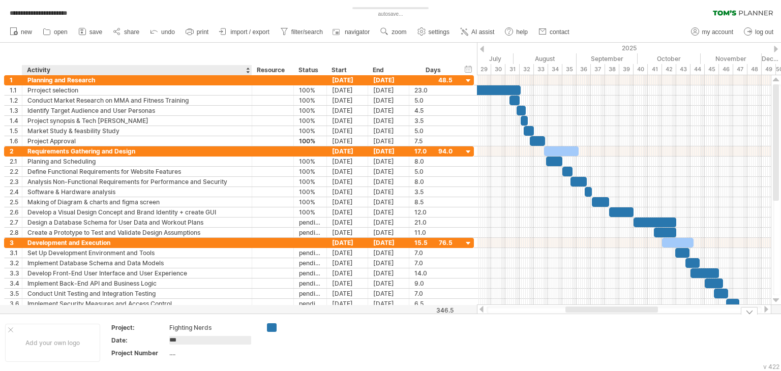
type input "****"
click at [185, 340] on div "21/7" at bounding box center [211, 340] width 85 height 9
type input "**********"
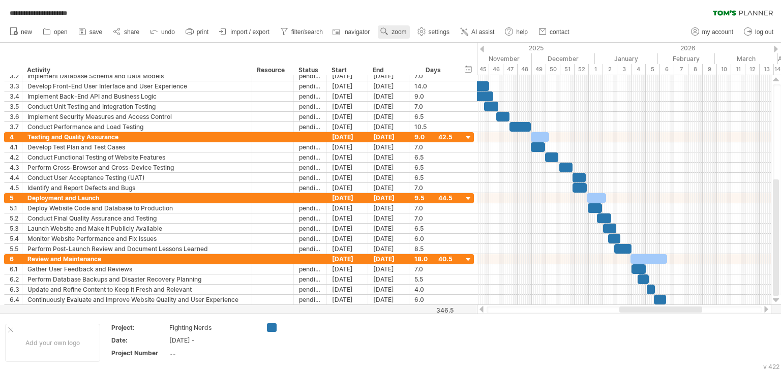
click at [402, 26] on link "zoom" at bounding box center [394, 31] width 32 height 13
click at [431, 39] on div "Month" at bounding box center [435, 39] width 56 height 16
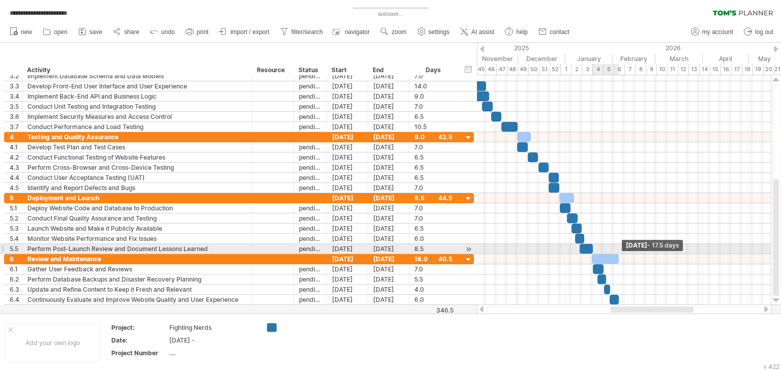
drag, startPoint x: 619, startPoint y: 258, endPoint x: 618, endPoint y: 253, distance: 5.2
click at [618, 254] on span at bounding box center [619, 259] width 4 height 10
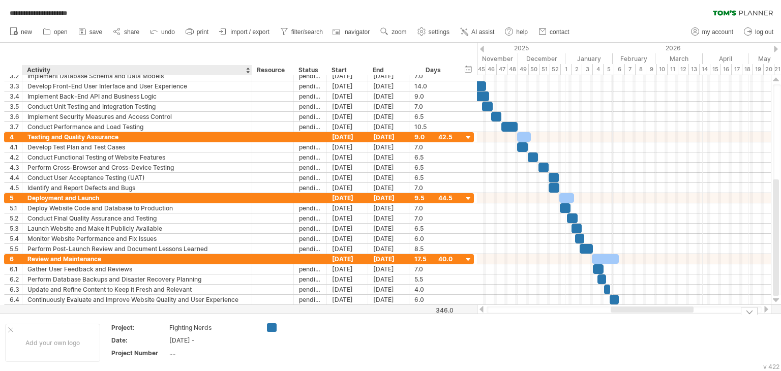
click at [216, 339] on div "[DATE] -" at bounding box center [211, 340] width 85 height 9
type input "**********"
click at [257, 348] on td "**********" at bounding box center [183, 342] width 157 height 39
click at [270, 328] on div "**********" at bounding box center [390, 185] width 781 height 371
click at [276, 328] on div "**********" at bounding box center [390, 185] width 781 height 371
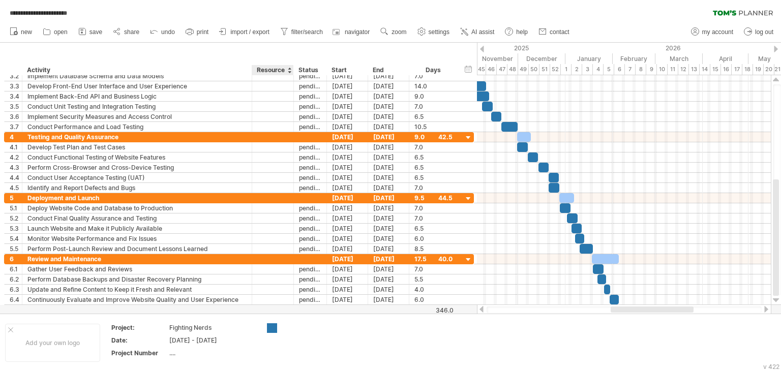
click at [276, 328] on div at bounding box center [272, 328] width 10 height 10
click at [276, 328] on div "**********" at bounding box center [390, 185] width 781 height 371
click at [276, 328] on div at bounding box center [272, 328] width 10 height 10
click at [276, 328] on div "**********" at bounding box center [390, 185] width 781 height 371
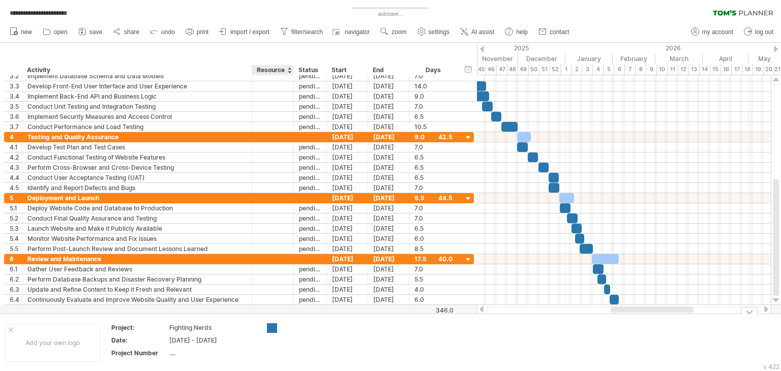
click at [276, 328] on div "**********" at bounding box center [390, 185] width 781 height 371
click at [291, 328] on div at bounding box center [309, 327] width 55 height 9
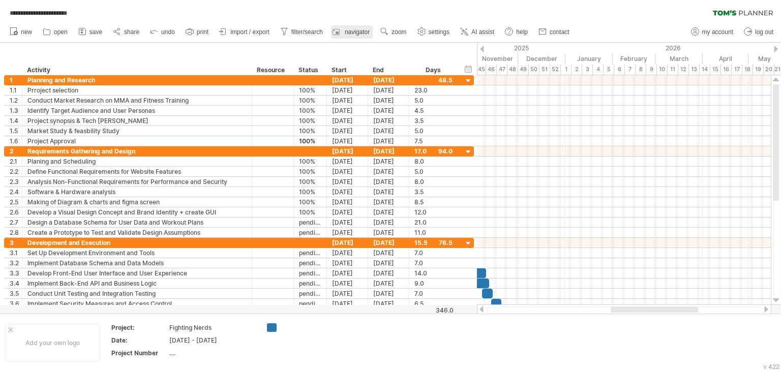
click at [360, 30] on span "navigator" at bounding box center [357, 31] width 25 height 7
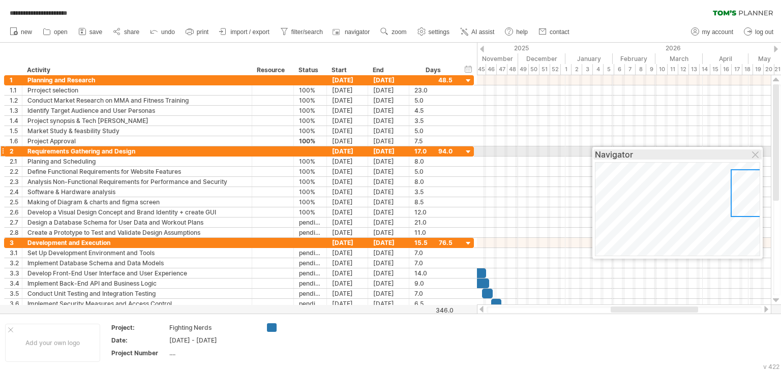
drag, startPoint x: 687, startPoint y: 262, endPoint x: 674, endPoint y: 154, distance: 109.1
click at [674, 154] on div "Navigator" at bounding box center [677, 154] width 165 height 10
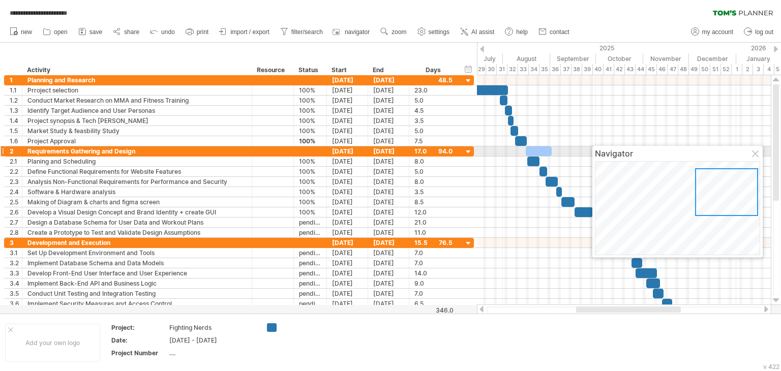
click at [757, 151] on div at bounding box center [756, 154] width 8 height 8
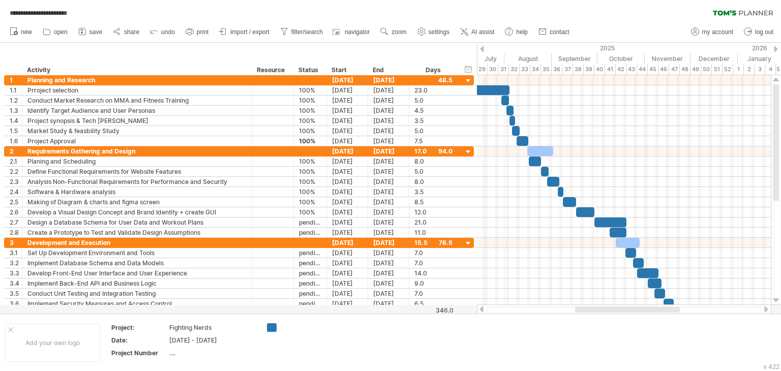
click at [483, 66] on div "29" at bounding box center [482, 69] width 11 height 11
click at [480, 70] on div "29" at bounding box center [482, 69] width 11 height 11
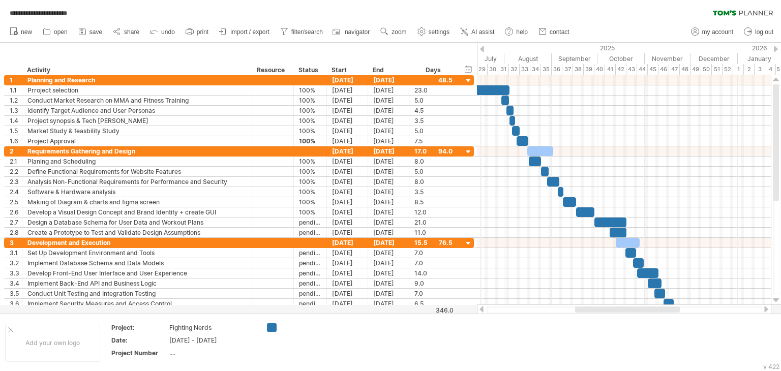
click at [480, 70] on div "29" at bounding box center [482, 69] width 11 height 11
click at [96, 32] on span "save" at bounding box center [95, 31] width 13 height 7
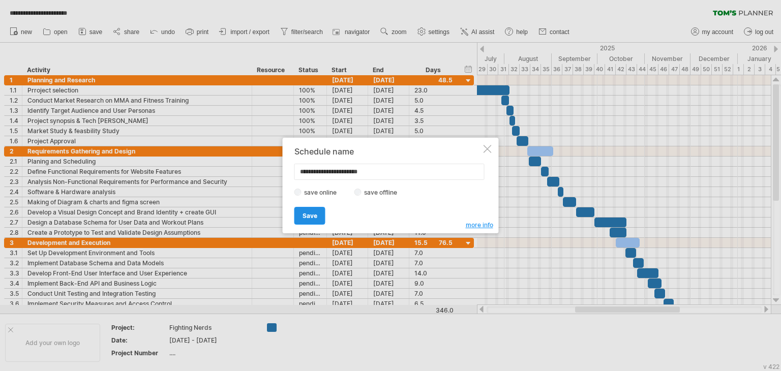
click at [310, 215] on span "Save" at bounding box center [309, 216] width 15 height 8
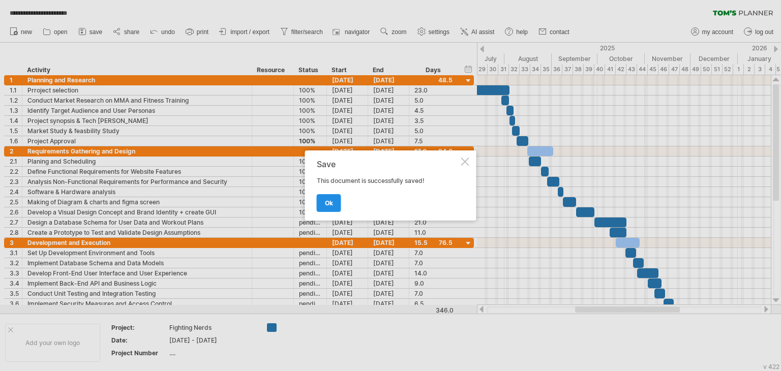
click at [326, 202] on span "ok" at bounding box center [329, 203] width 8 height 8
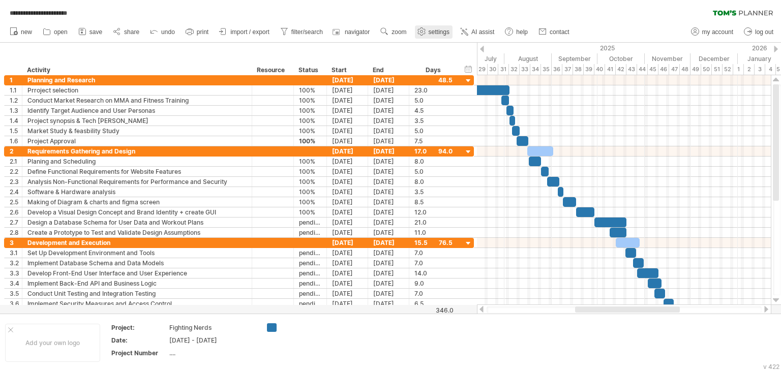
click at [437, 33] on span "settings" at bounding box center [439, 31] width 21 height 7
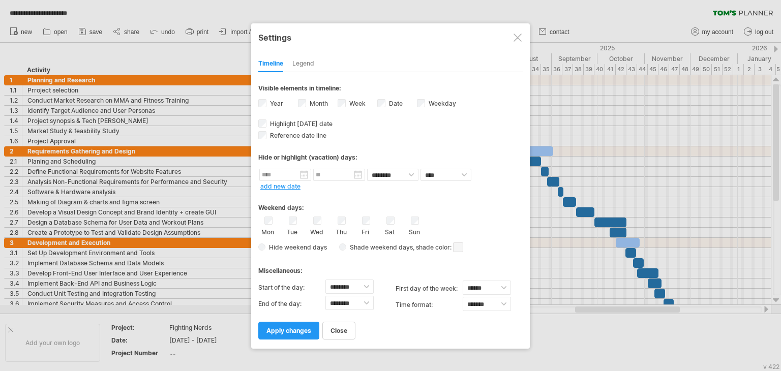
click at [317, 59] on div "Timeline Legend" at bounding box center [390, 61] width 264 height 22
click at [310, 60] on div "Legend" at bounding box center [303, 64] width 22 height 16
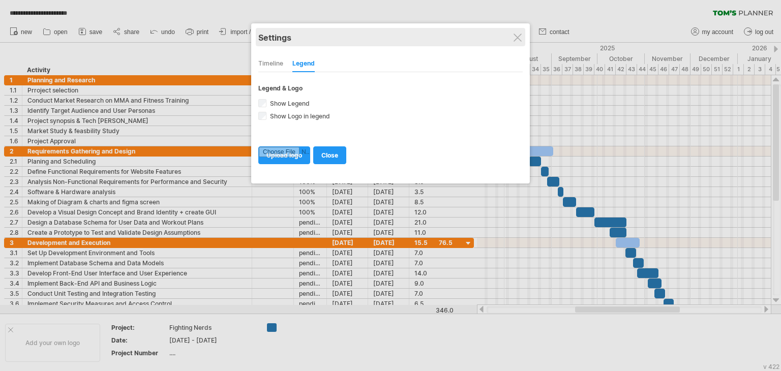
click at [509, 39] on div "Settings" at bounding box center [390, 37] width 264 height 18
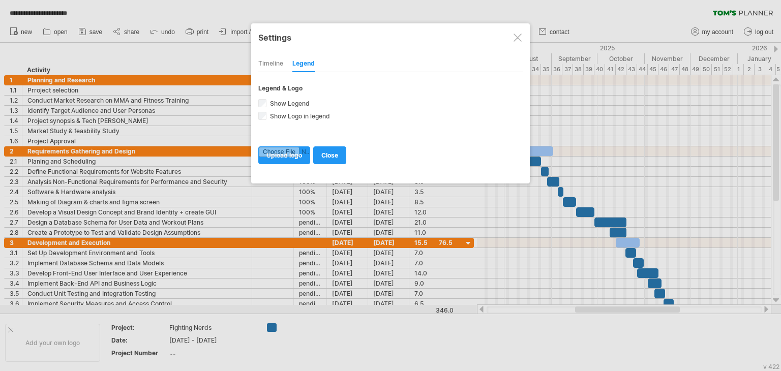
click at [514, 39] on div at bounding box center [517, 38] width 8 height 8
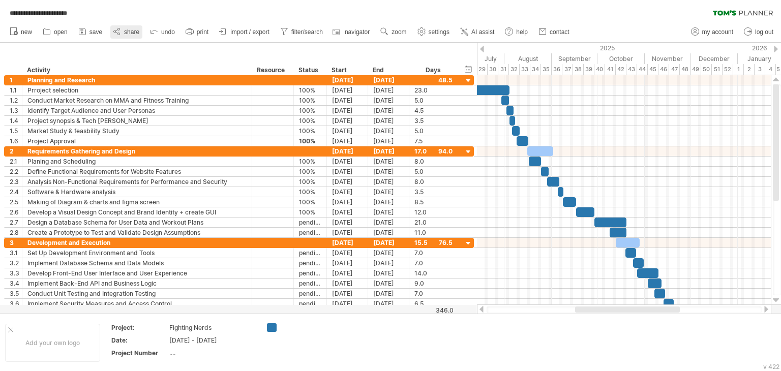
click at [129, 32] on span "share" at bounding box center [131, 31] width 15 height 7
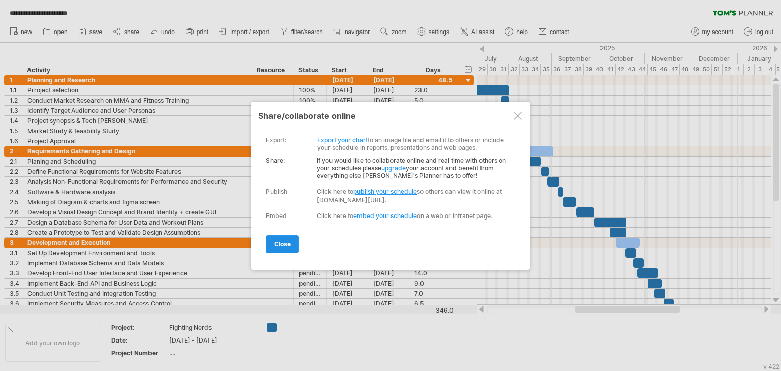
click at [279, 241] on span "close" at bounding box center [282, 244] width 17 height 8
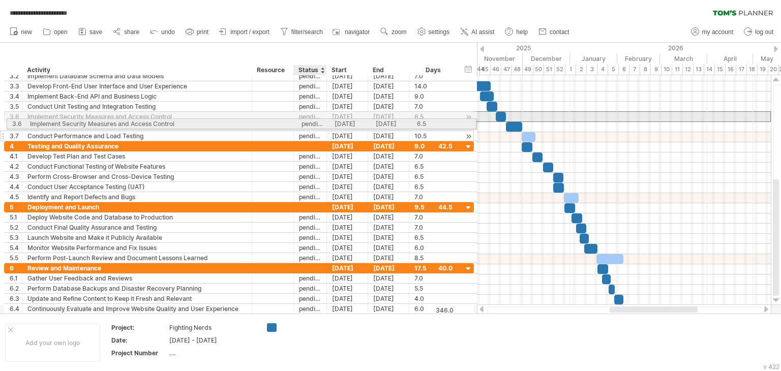
drag, startPoint x: 275, startPoint y: 114, endPoint x: 301, endPoint y: 122, distance: 28.1
click at [301, 122] on div "**********" at bounding box center [239, 106] width 470 height 70
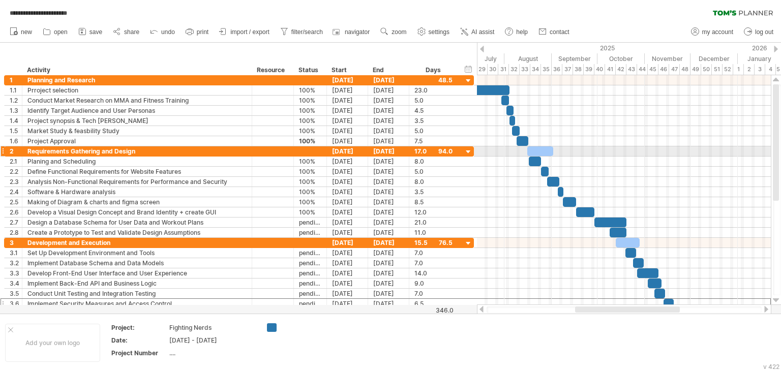
click at [510, 157] on div at bounding box center [624, 162] width 294 height 10
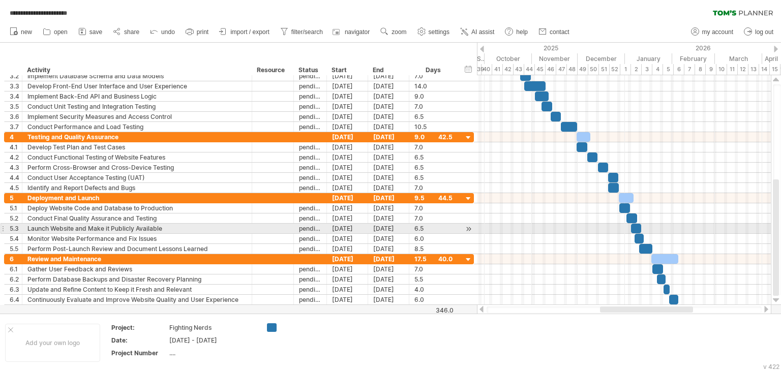
click at [499, 228] on div at bounding box center [624, 229] width 294 height 10
